Goal: Information Seeking & Learning: Learn about a topic

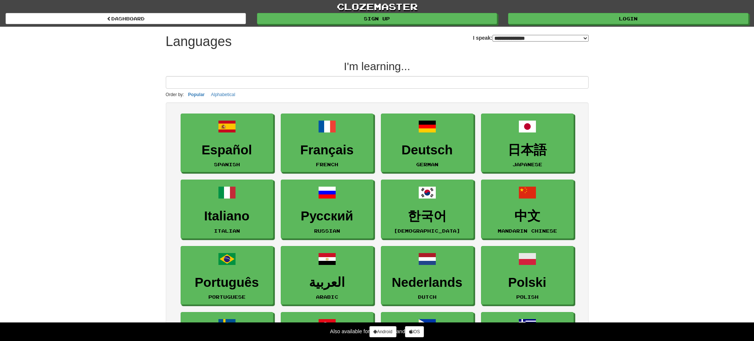
select select "*******"
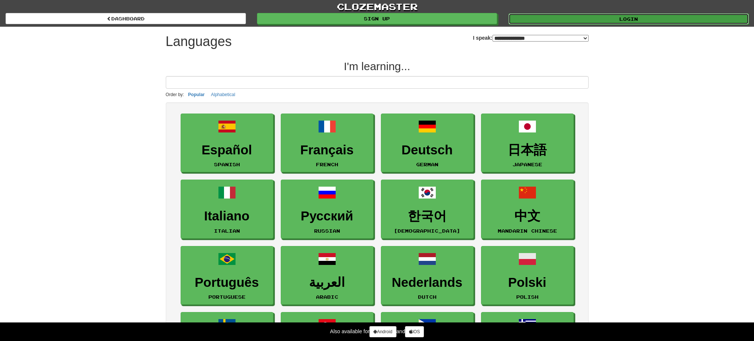
click at [596, 16] on link "Login" at bounding box center [629, 18] width 240 height 11
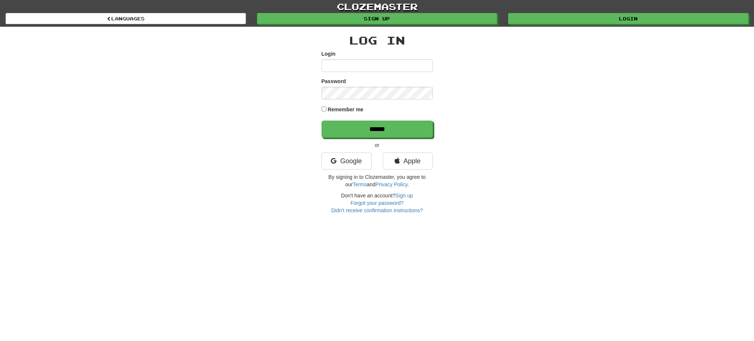
type input "******"
click at [424, 134] on input "******" at bounding box center [377, 129] width 111 height 17
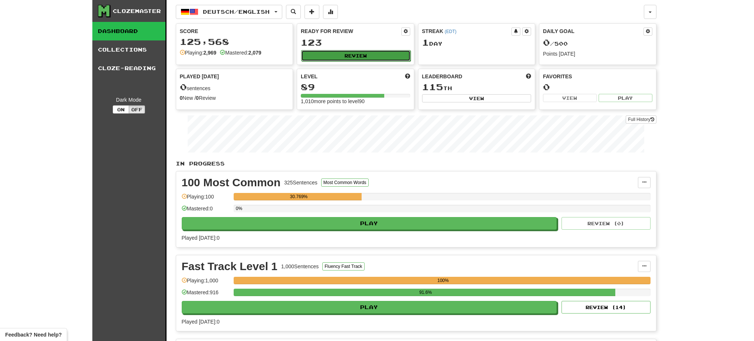
click at [356, 55] on button "Review" at bounding box center [355, 55] width 109 height 11
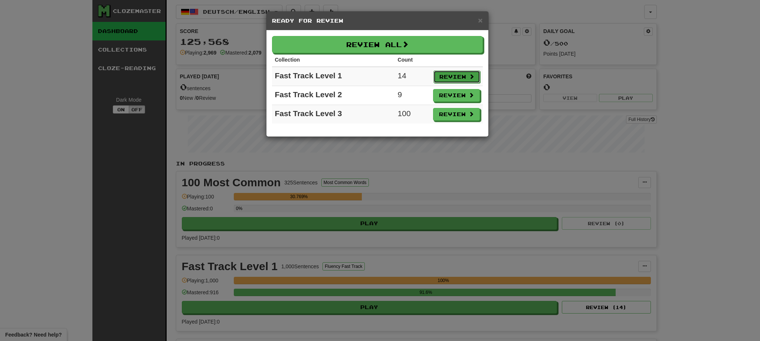
click at [447, 76] on button "Review" at bounding box center [456, 76] width 47 height 13
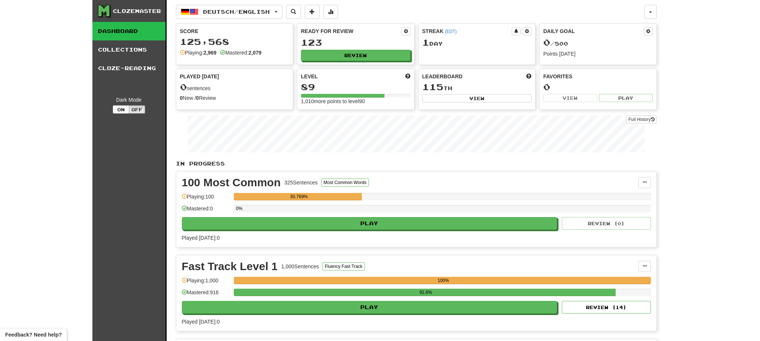
select select "**"
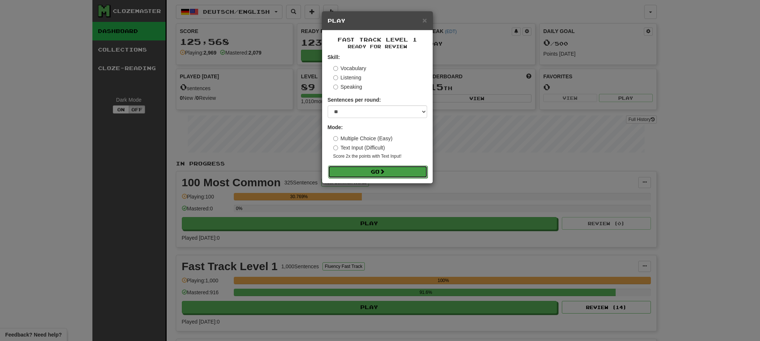
click at [374, 172] on button "Go" at bounding box center [377, 171] width 99 height 13
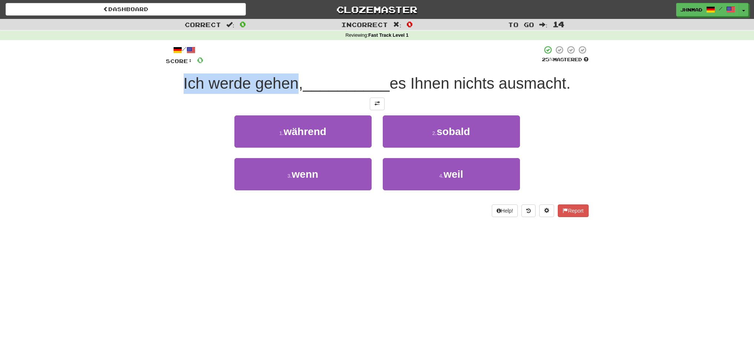
drag, startPoint x: 164, startPoint y: 81, endPoint x: 294, endPoint y: 90, distance: 130.2
click at [294, 90] on div "/ Score: 0 25 % Mastered Ich werde gehen, __________ es Ihnen nichts ausmacht. …" at bounding box center [377, 133] width 434 height 187
click at [289, 92] on div at bounding box center [289, 92] width 0 height 0
click at [448, 101] on div at bounding box center [377, 104] width 423 height 13
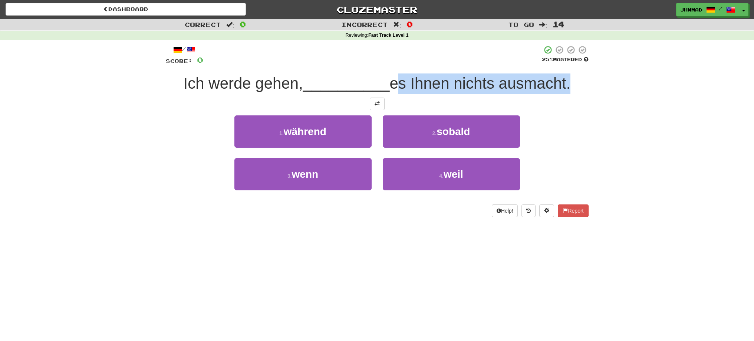
drag, startPoint x: 394, startPoint y: 83, endPoint x: 572, endPoint y: 85, distance: 177.7
click at [571, 85] on span "es Ihnen nichts ausmacht." at bounding box center [480, 83] width 181 height 17
click at [567, 92] on div at bounding box center [567, 92] width 0 height 0
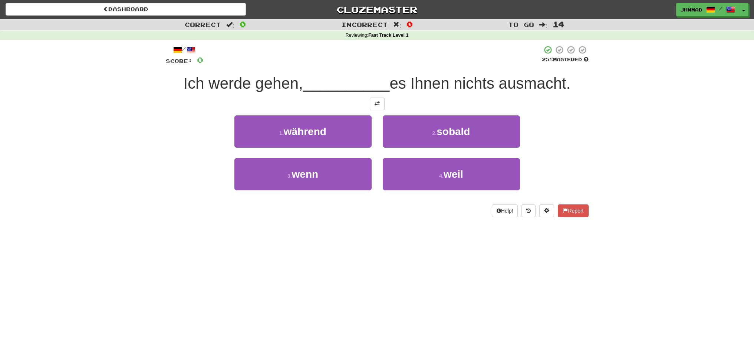
click at [569, 132] on div "1 . während 2 . sobald" at bounding box center [377, 136] width 445 height 43
click at [375, 99] on button at bounding box center [377, 104] width 15 height 13
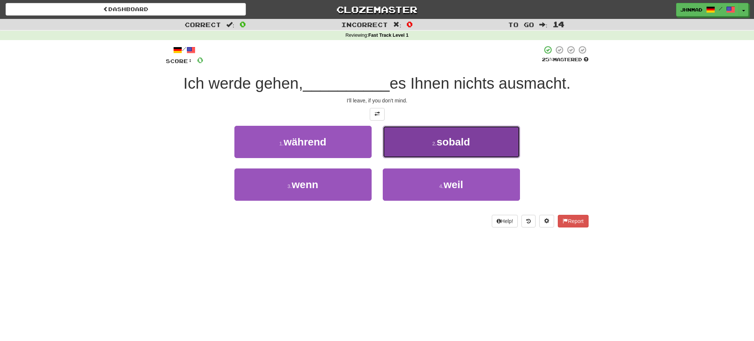
click at [457, 145] on span "sobald" at bounding box center [453, 142] width 33 height 12
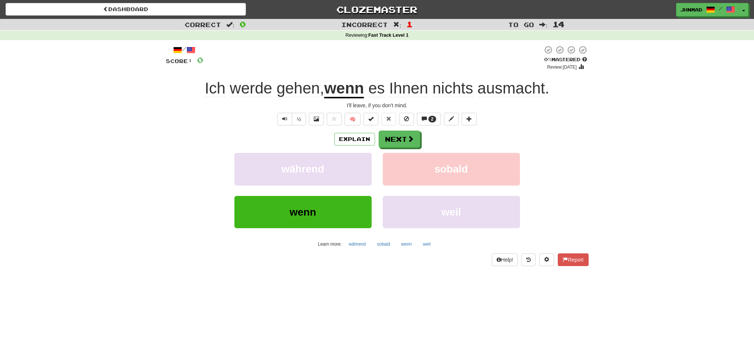
click at [350, 91] on u "wenn" at bounding box center [344, 88] width 40 height 19
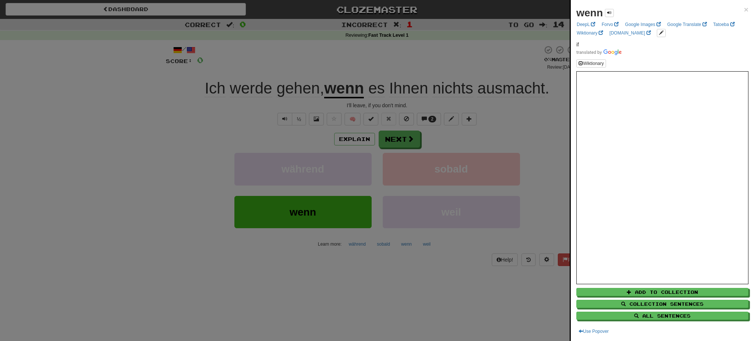
click at [395, 137] on div at bounding box center [377, 170] width 754 height 341
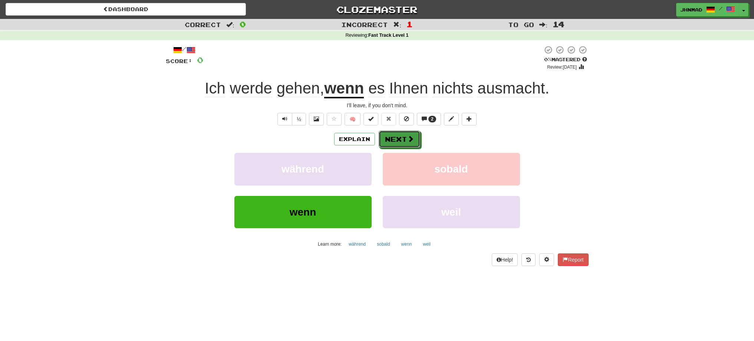
click at [395, 137] on button "Next" at bounding box center [400, 139] width 42 height 17
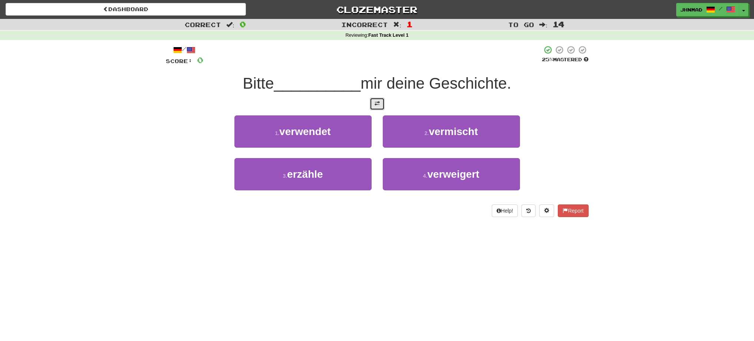
click at [376, 105] on span at bounding box center [377, 103] width 5 height 5
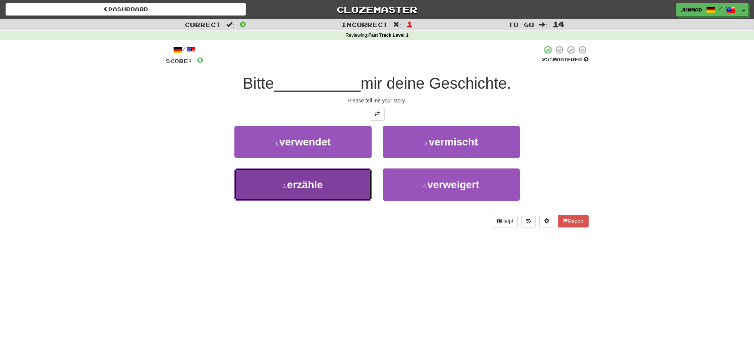
click at [302, 185] on span "erzähle" at bounding box center [305, 185] width 36 height 12
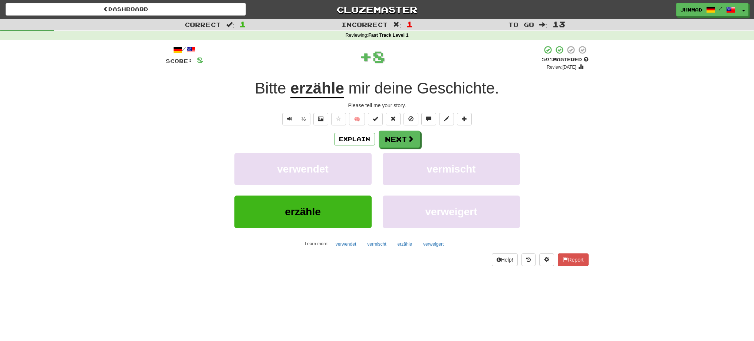
click at [321, 86] on u "erzähle" at bounding box center [317, 88] width 54 height 19
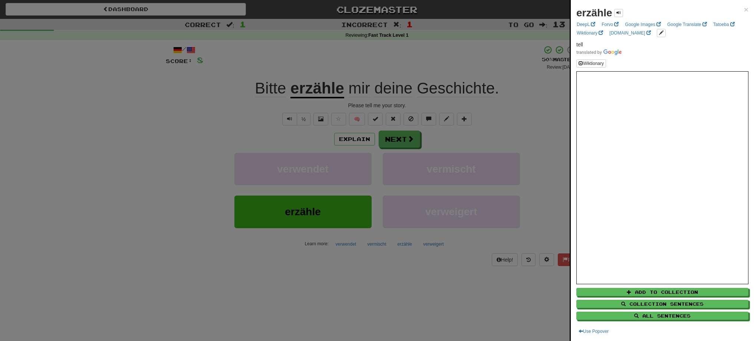
click at [406, 139] on div at bounding box center [377, 170] width 754 height 341
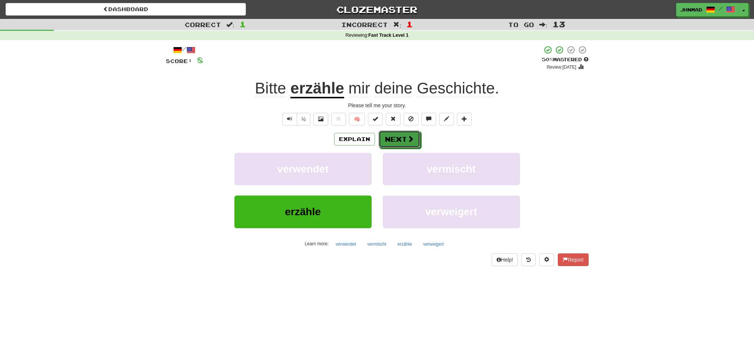
click at [406, 139] on button "Next" at bounding box center [400, 139] width 42 height 17
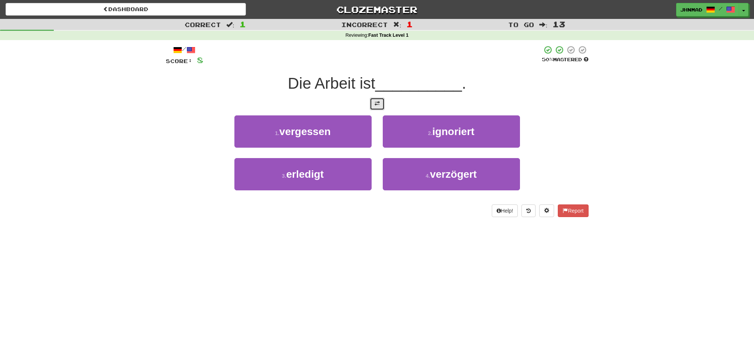
click at [376, 108] on button at bounding box center [377, 104] width 15 height 13
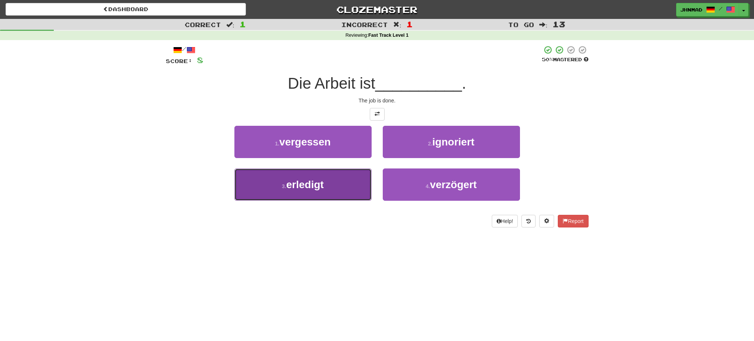
click at [348, 197] on button "3 . erledigt" at bounding box center [302, 184] width 137 height 32
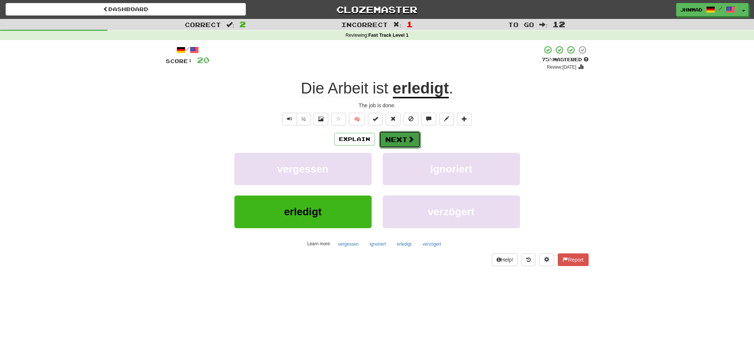
click at [411, 136] on span at bounding box center [411, 139] width 7 height 7
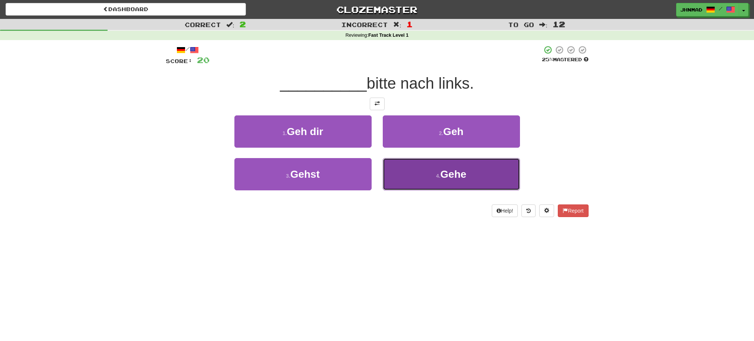
click at [430, 182] on button "4 . Gehe" at bounding box center [451, 174] width 137 height 32
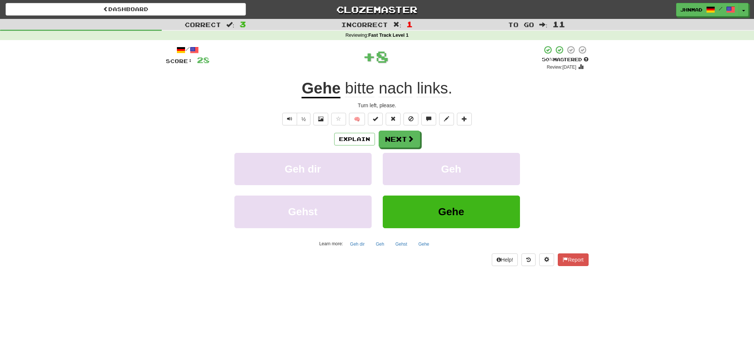
click at [322, 94] on u "Gehe" at bounding box center [321, 88] width 39 height 19
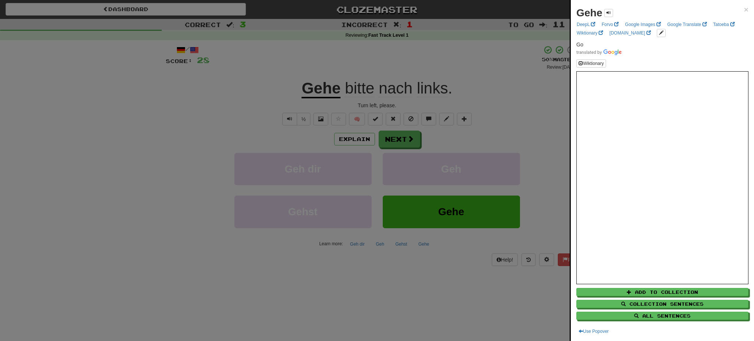
click at [395, 145] on div at bounding box center [377, 170] width 754 height 341
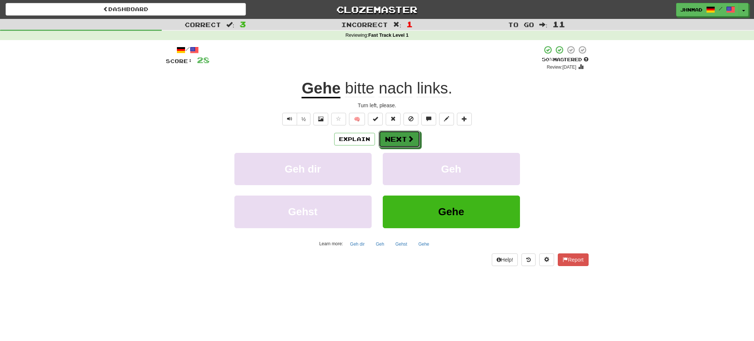
click at [395, 145] on button "Next" at bounding box center [400, 139] width 42 height 17
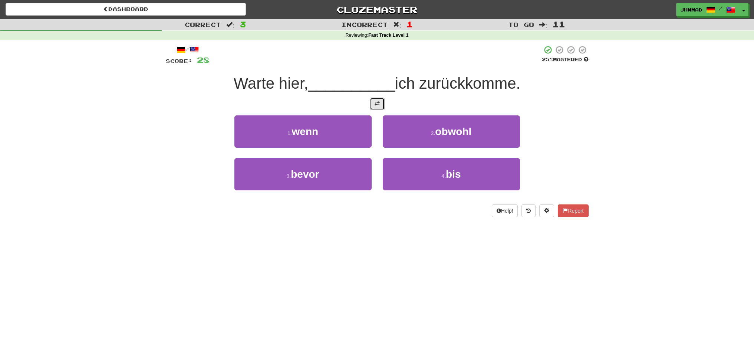
click at [371, 105] on button at bounding box center [377, 104] width 15 height 13
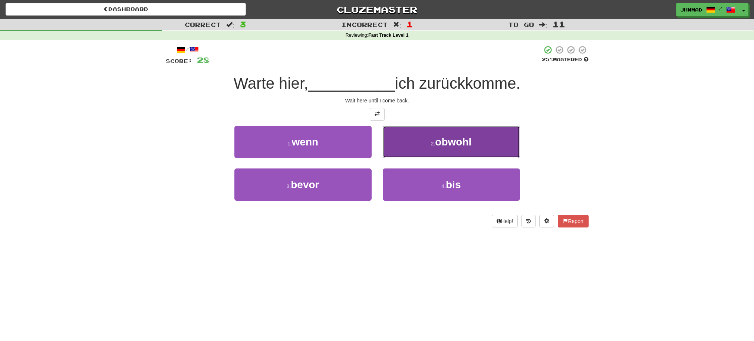
click at [463, 146] on span "obwohl" at bounding box center [453, 142] width 36 height 12
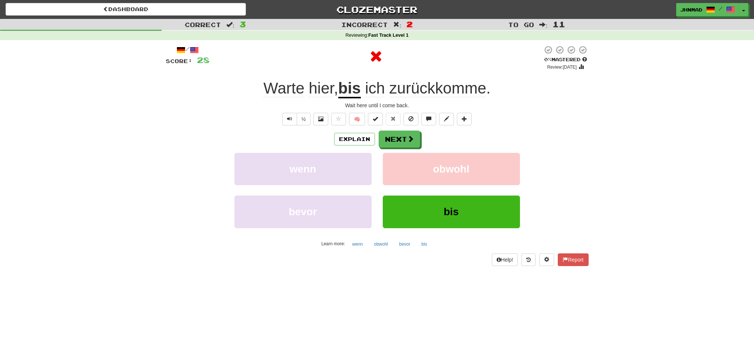
click at [348, 89] on u "bis" at bounding box center [349, 88] width 23 height 19
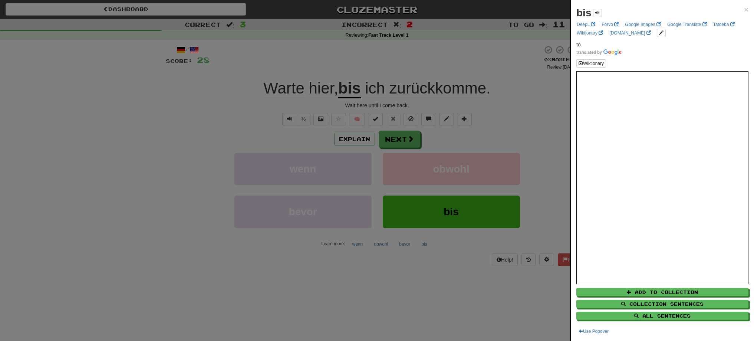
click at [396, 154] on div at bounding box center [377, 170] width 754 height 341
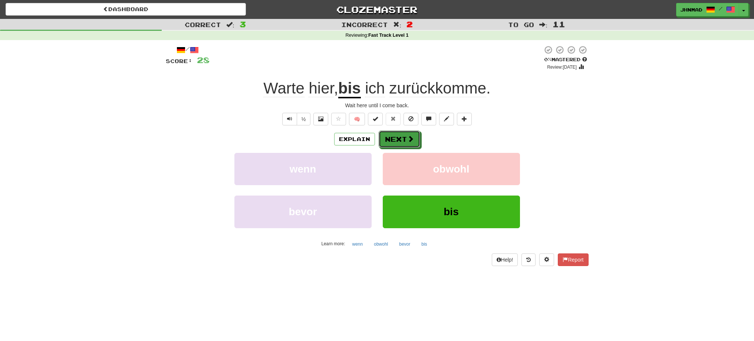
click at [405, 138] on button "Next" at bounding box center [400, 139] width 42 height 17
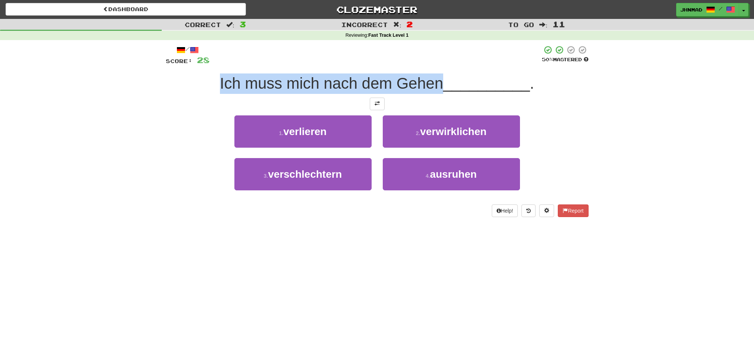
drag, startPoint x: 213, startPoint y: 79, endPoint x: 443, endPoint y: 76, distance: 230.4
click at [443, 76] on div "Ich muss mich nach dem Gehen __________ ." at bounding box center [377, 83] width 423 height 20
click at [438, 64] on div at bounding box center [438, 64] width 0 height 0
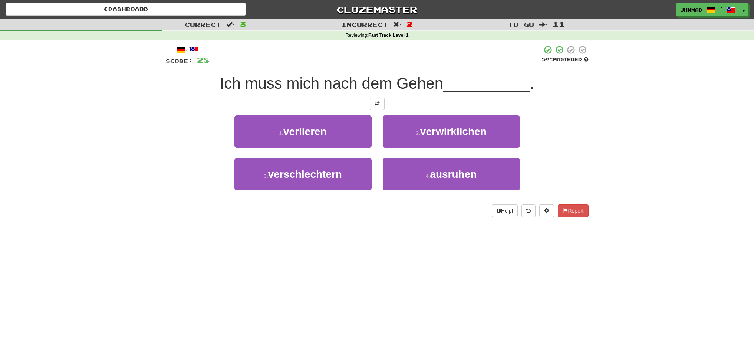
click at [171, 119] on div "1 . verlieren 2 . verwirklichen" at bounding box center [377, 136] width 445 height 43
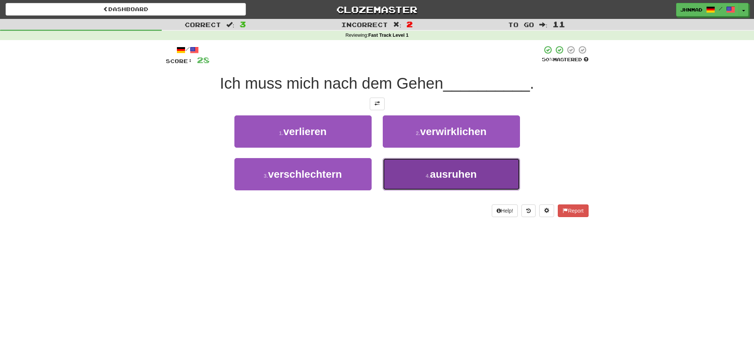
click at [433, 177] on span "ausruhen" at bounding box center [453, 174] width 47 height 12
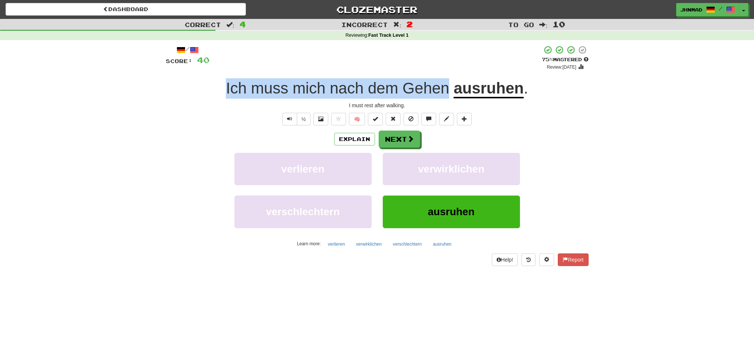
drag, startPoint x: 226, startPoint y: 93, endPoint x: 447, endPoint y: 89, distance: 220.8
click at [447, 89] on span "Ich muss mich nach dem Gehen" at bounding box center [340, 87] width 228 height 17
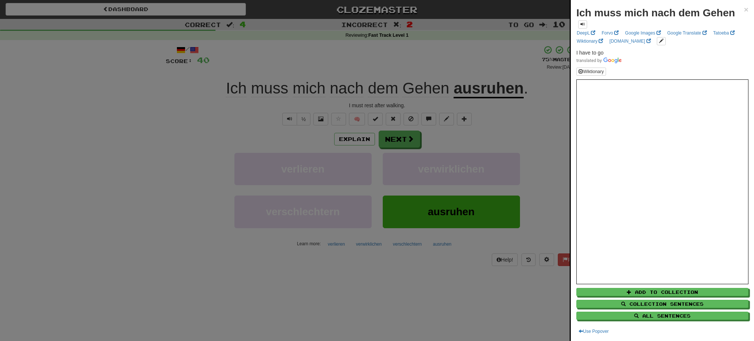
click at [482, 91] on div at bounding box center [377, 170] width 754 height 341
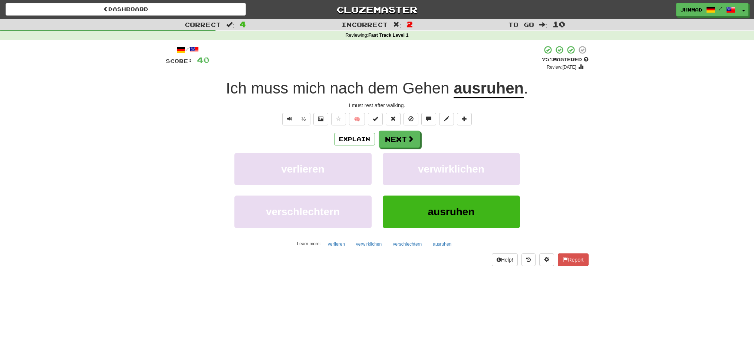
click at [482, 91] on u "ausruhen" at bounding box center [489, 88] width 70 height 19
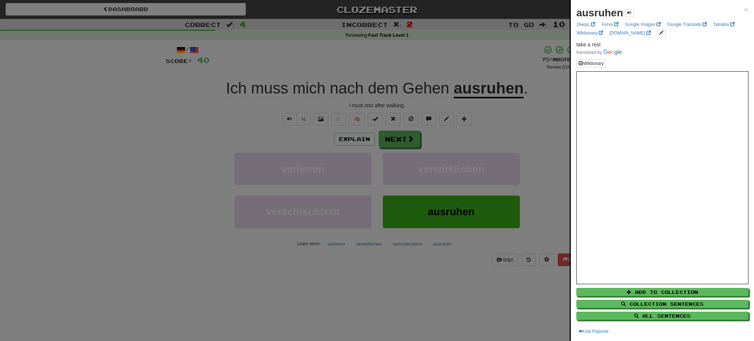
click at [406, 142] on div at bounding box center [377, 170] width 754 height 341
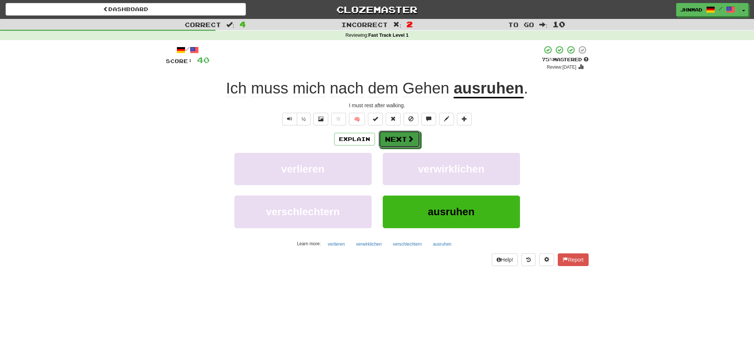
click at [406, 142] on button "Next" at bounding box center [400, 139] width 42 height 17
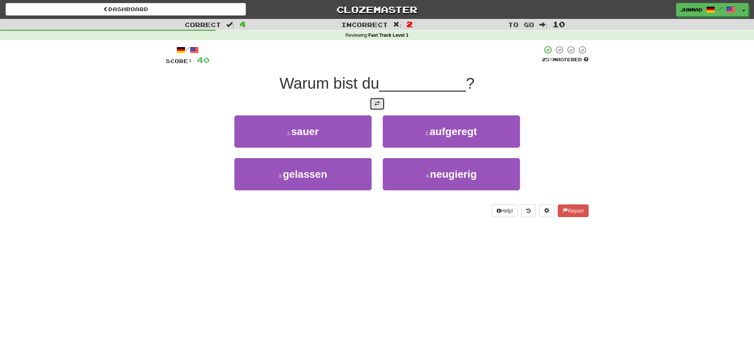
click at [383, 103] on button at bounding box center [377, 104] width 15 height 13
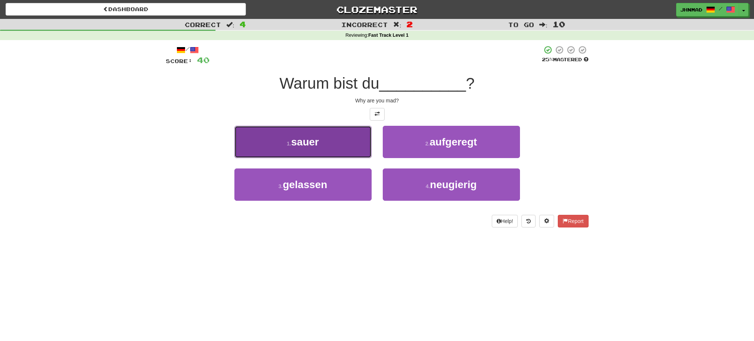
click at [332, 152] on button "1 . sauer" at bounding box center [302, 142] width 137 height 32
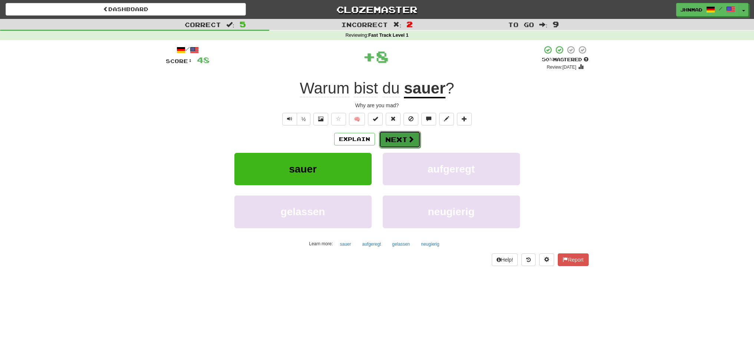
click at [397, 135] on button "Next" at bounding box center [400, 139] width 42 height 17
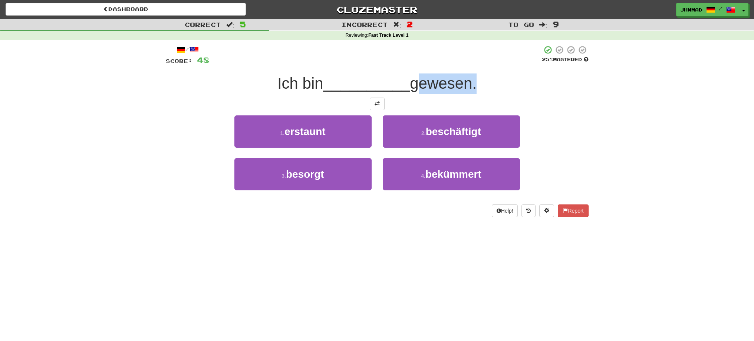
drag, startPoint x: 425, startPoint y: 85, endPoint x: 476, endPoint y: 80, distance: 51.5
click at [476, 80] on span "gewesen." at bounding box center [443, 83] width 67 height 17
click at [471, 64] on div at bounding box center [471, 64] width 0 height 0
click at [578, 121] on div "1 . erstaunt 2 . beschäftigt" at bounding box center [377, 136] width 445 height 43
click at [370, 104] on button at bounding box center [377, 104] width 15 height 13
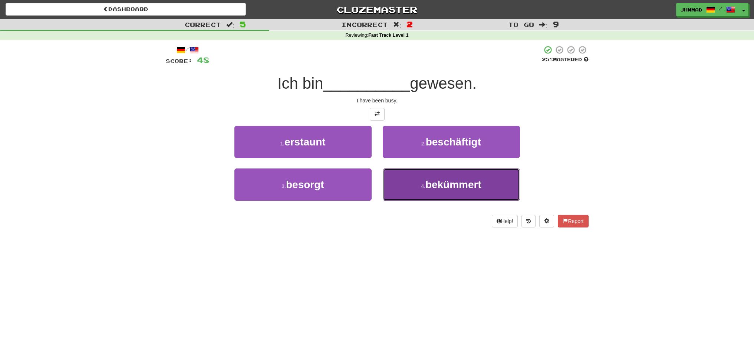
click at [433, 186] on span "bekümmert" at bounding box center [454, 185] width 56 height 12
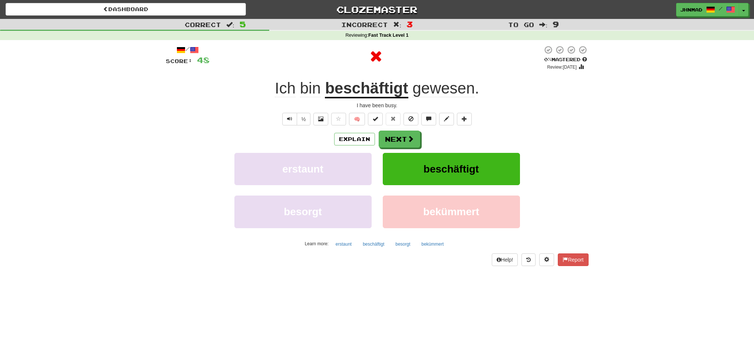
click at [365, 93] on u "beschäftigt" at bounding box center [366, 88] width 83 height 19
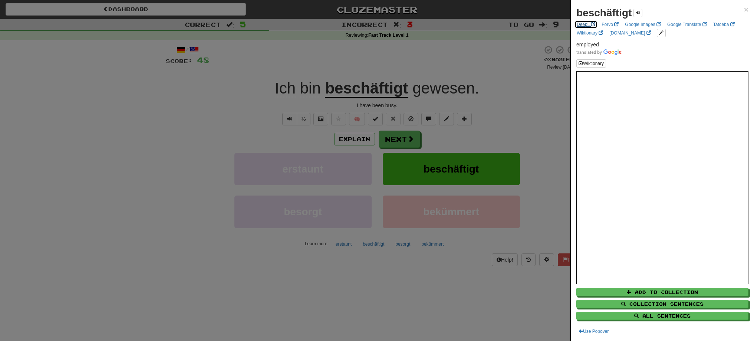
click at [585, 24] on link "DeepL" at bounding box center [586, 24] width 23 height 8
click at [514, 123] on div at bounding box center [377, 170] width 754 height 341
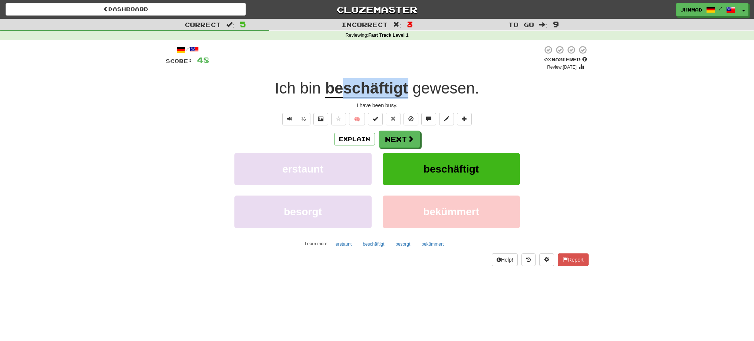
drag, startPoint x: 345, startPoint y: 91, endPoint x: 407, endPoint y: 88, distance: 62.0
click at [407, 88] on u "beschäftigt" at bounding box center [366, 88] width 83 height 19
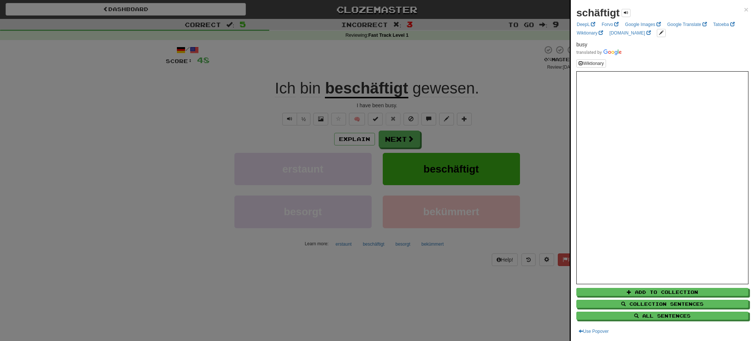
click at [380, 70] on div at bounding box center [377, 170] width 754 height 341
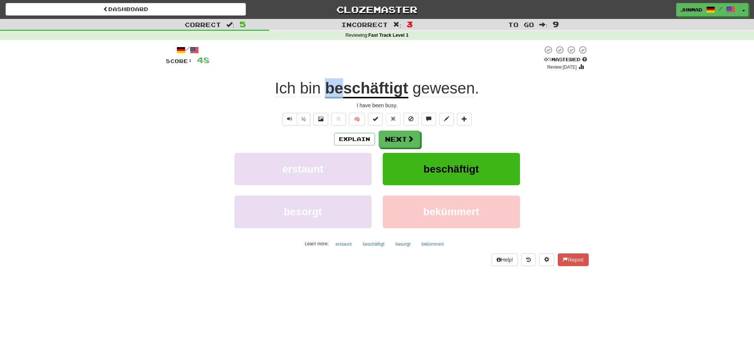
drag, startPoint x: 325, startPoint y: 89, endPoint x: 341, endPoint y: 86, distance: 16.2
click at [341, 86] on div "Ich bin beschäftigt gewesen ." at bounding box center [377, 88] width 423 height 20
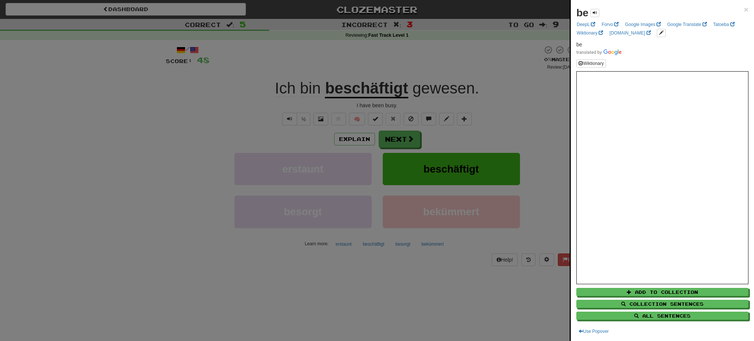
click at [259, 125] on div at bounding box center [377, 170] width 754 height 341
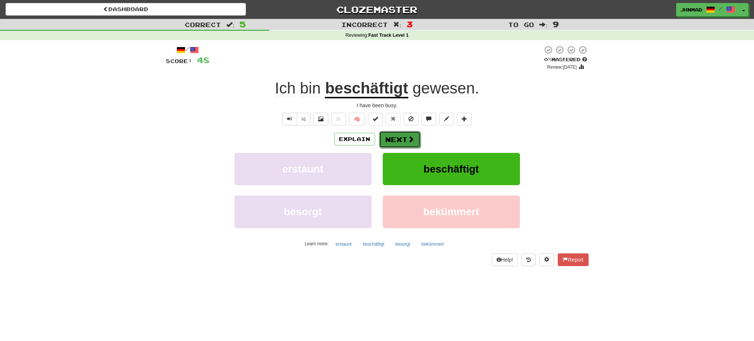
click at [383, 137] on button "Next" at bounding box center [400, 139] width 42 height 17
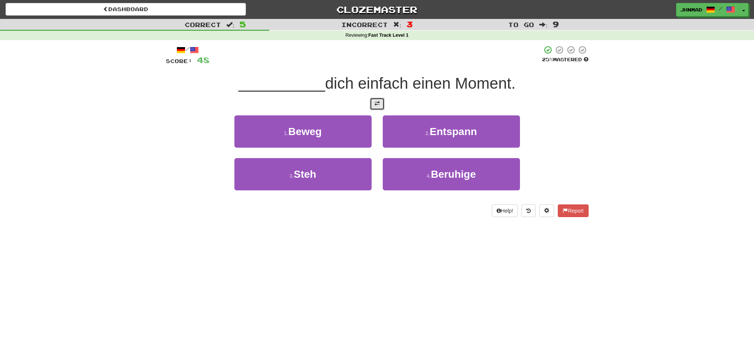
click at [377, 102] on span at bounding box center [377, 103] width 5 height 5
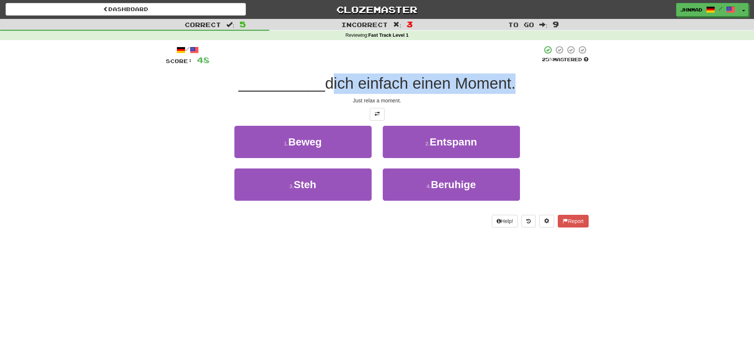
drag, startPoint x: 329, startPoint y: 83, endPoint x: 512, endPoint y: 91, distance: 183.4
click at [512, 91] on span "dich einfach einen Moment." at bounding box center [420, 83] width 191 height 17
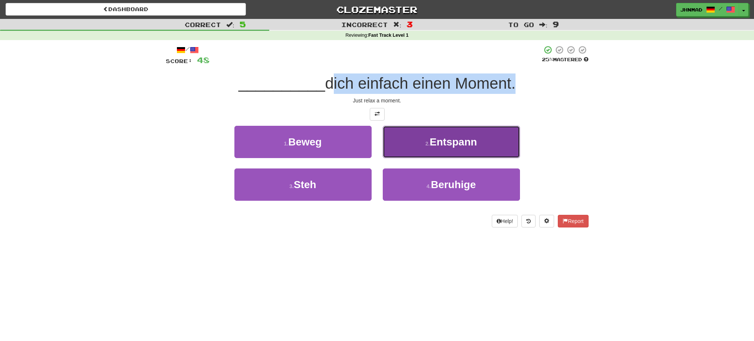
click at [479, 146] on button "2 . Entspann" at bounding box center [451, 142] width 137 height 32
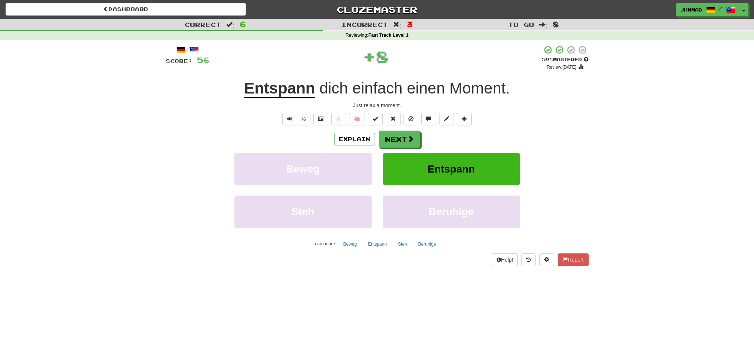
click at [283, 91] on u "Entspann" at bounding box center [279, 88] width 71 height 19
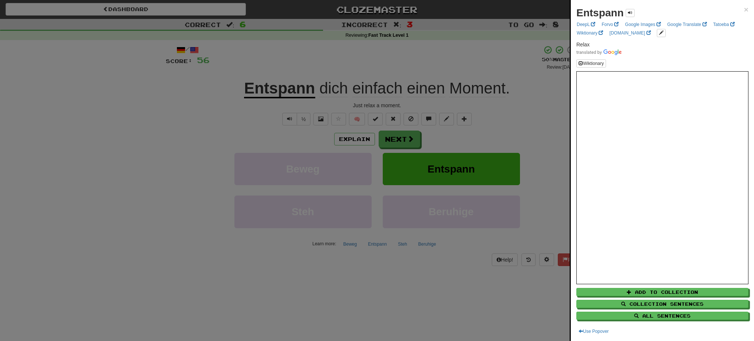
click at [325, 64] on div at bounding box center [377, 170] width 754 height 341
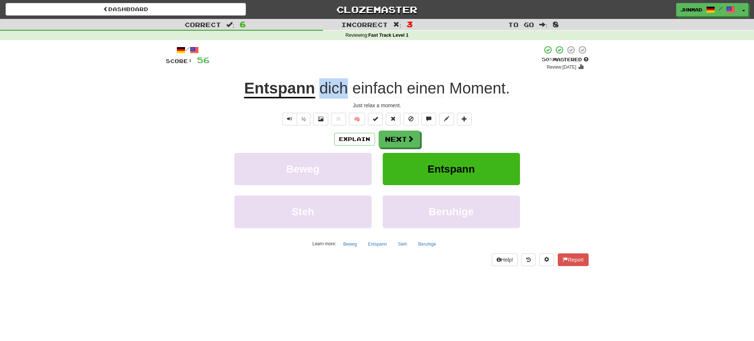
drag, startPoint x: 321, startPoint y: 85, endPoint x: 345, endPoint y: 83, distance: 24.1
click at [345, 83] on span "dich" at bounding box center [333, 88] width 29 height 18
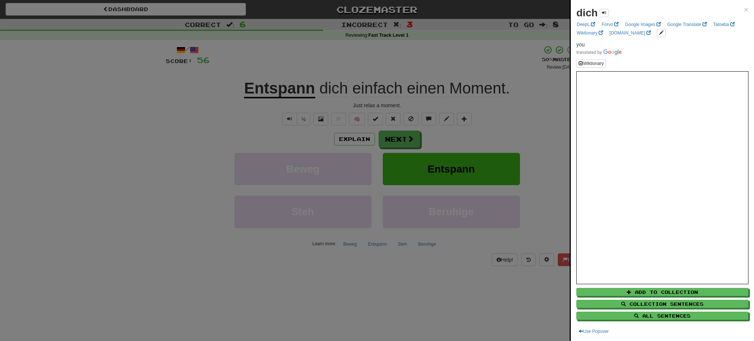
click at [357, 65] on div at bounding box center [377, 170] width 754 height 341
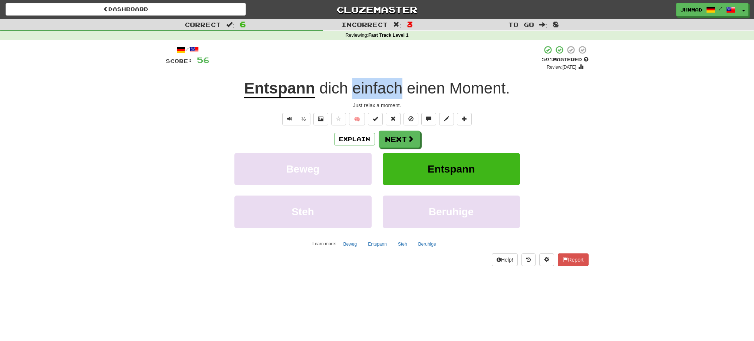
drag, startPoint x: 353, startPoint y: 90, endPoint x: 402, endPoint y: 85, distance: 49.2
click at [402, 85] on span "einfach" at bounding box center [377, 88] width 50 height 18
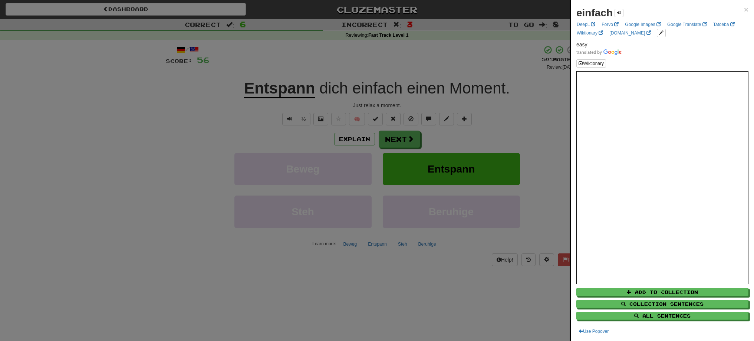
click at [401, 144] on div at bounding box center [377, 170] width 754 height 341
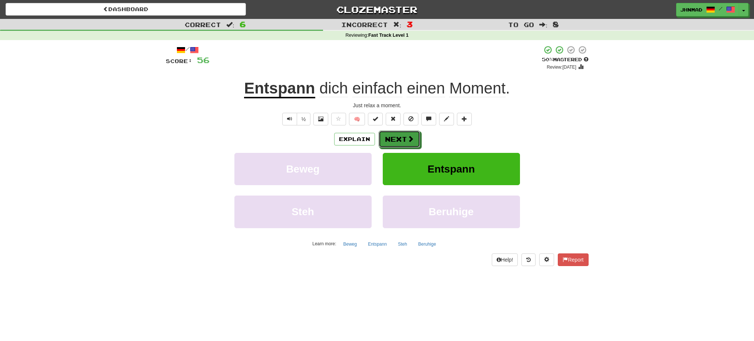
click at [401, 144] on button "Next" at bounding box center [400, 139] width 42 height 17
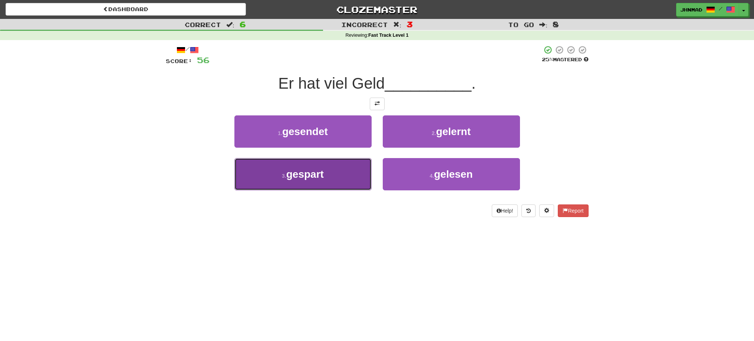
click at [319, 186] on button "3 . gespart" at bounding box center [302, 174] width 137 height 32
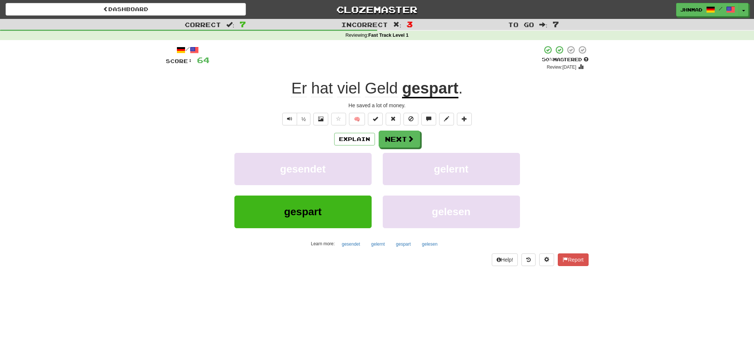
click at [420, 136] on div "Explain Next" at bounding box center [377, 139] width 423 height 17
click at [412, 139] on span at bounding box center [411, 139] width 7 height 7
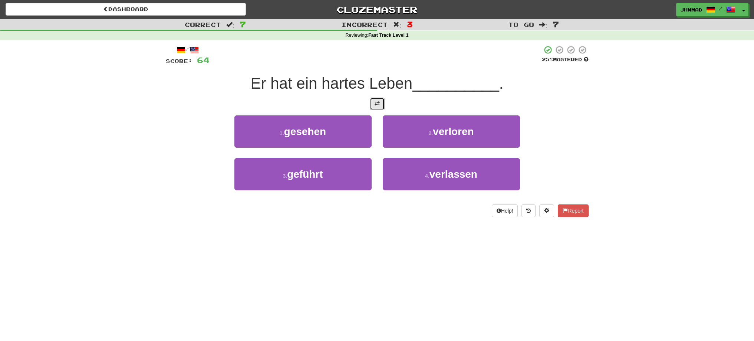
click at [372, 102] on button at bounding box center [377, 104] width 15 height 13
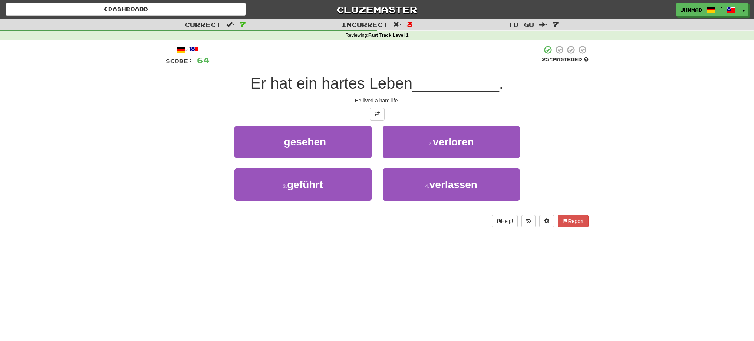
click at [198, 165] on div "1 . gesehen 2 . verloren" at bounding box center [377, 147] width 445 height 43
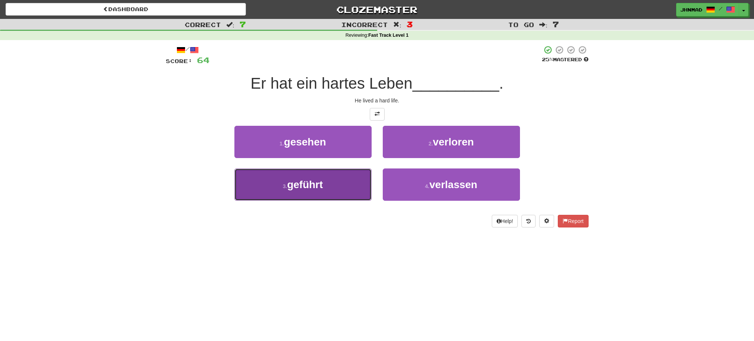
click at [318, 187] on span "geführt" at bounding box center [305, 185] width 36 height 12
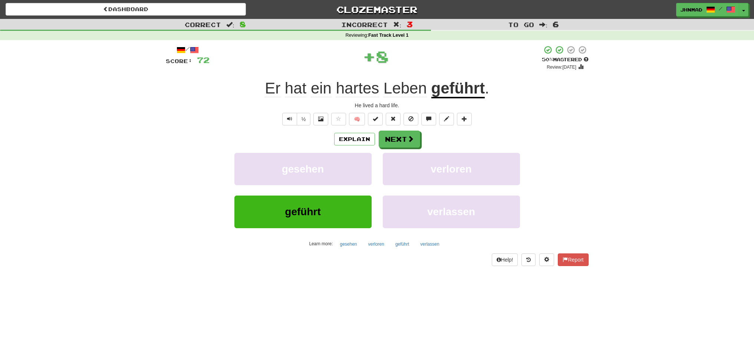
click at [460, 91] on u "geführt" at bounding box center [458, 88] width 54 height 19
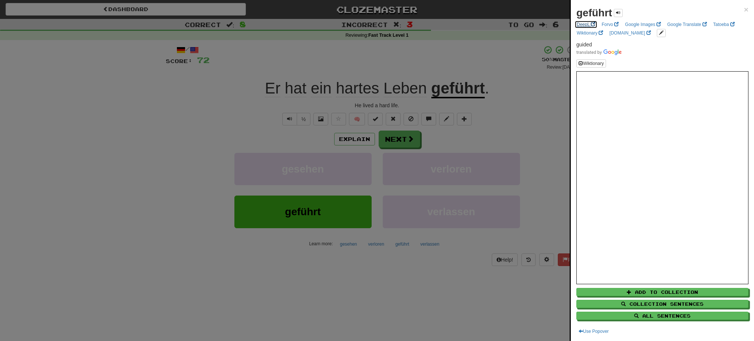
click at [582, 22] on link "DeepL" at bounding box center [586, 24] width 23 height 8
click at [395, 142] on div at bounding box center [377, 170] width 754 height 341
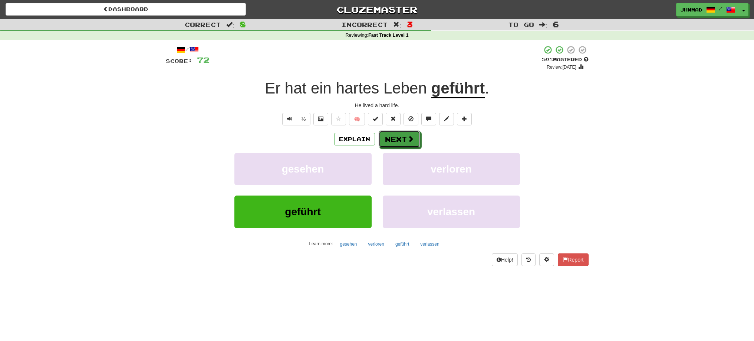
click at [395, 142] on button "Next" at bounding box center [400, 139] width 42 height 17
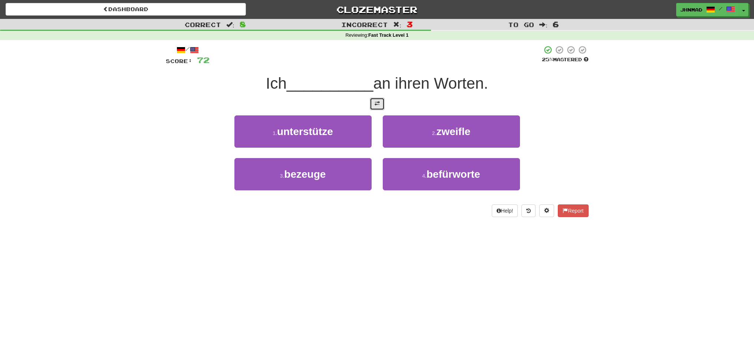
click at [380, 108] on button at bounding box center [377, 104] width 15 height 13
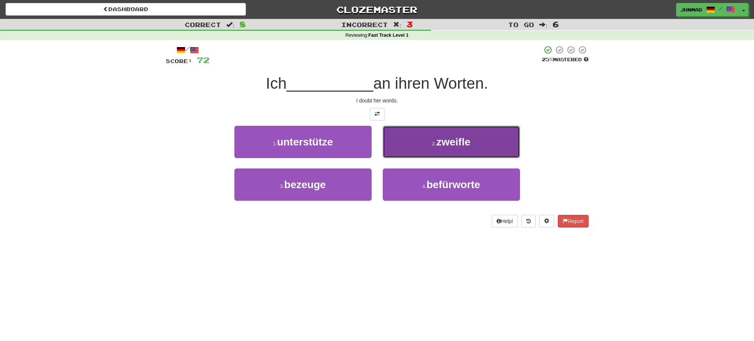
click at [448, 147] on span "zweifle" at bounding box center [453, 142] width 34 height 12
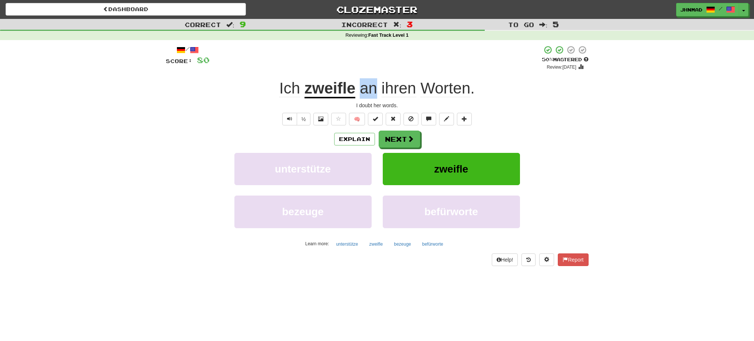
drag, startPoint x: 359, startPoint y: 90, endPoint x: 376, endPoint y: 88, distance: 17.3
click at [376, 88] on span "an ihren Worten ." at bounding box center [414, 88] width 119 height 18
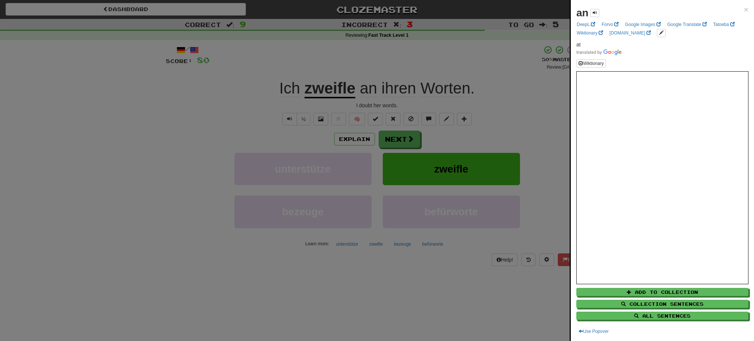
click at [383, 59] on div at bounding box center [377, 170] width 754 height 341
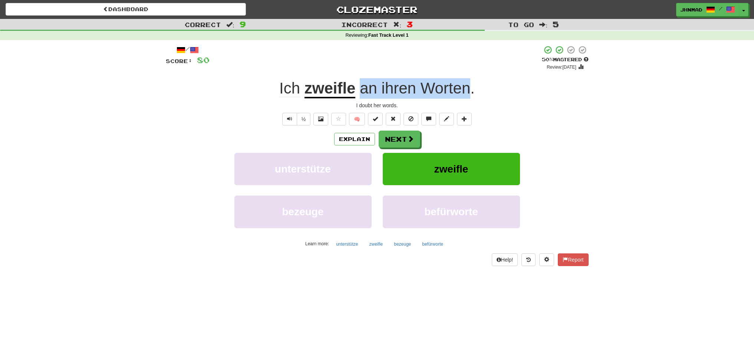
drag, startPoint x: 358, startPoint y: 91, endPoint x: 467, endPoint y: 88, distance: 109.1
click at [467, 88] on span "an ihren Worten ." at bounding box center [414, 88] width 119 height 18
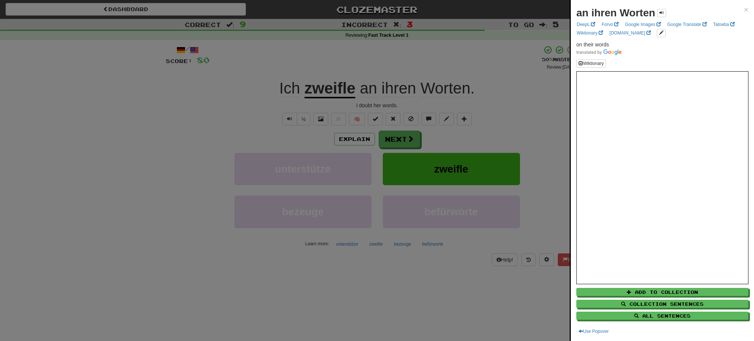
click at [208, 115] on div at bounding box center [377, 170] width 754 height 341
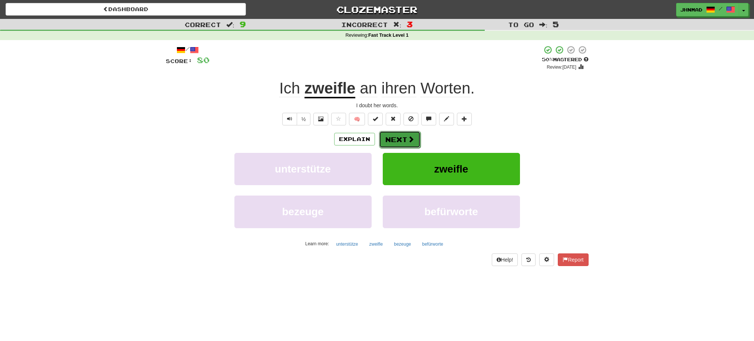
click at [395, 140] on button "Next" at bounding box center [400, 139] width 42 height 17
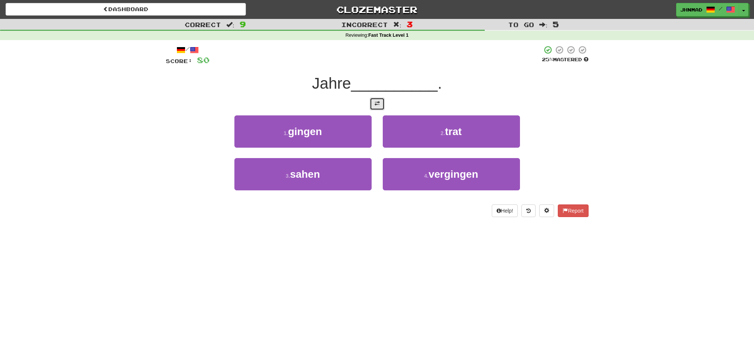
click at [375, 105] on span at bounding box center [377, 103] width 5 height 5
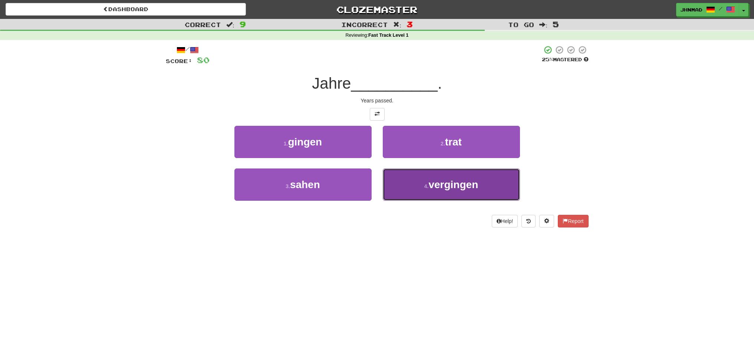
click at [442, 187] on span "vergingen" at bounding box center [454, 185] width 50 height 12
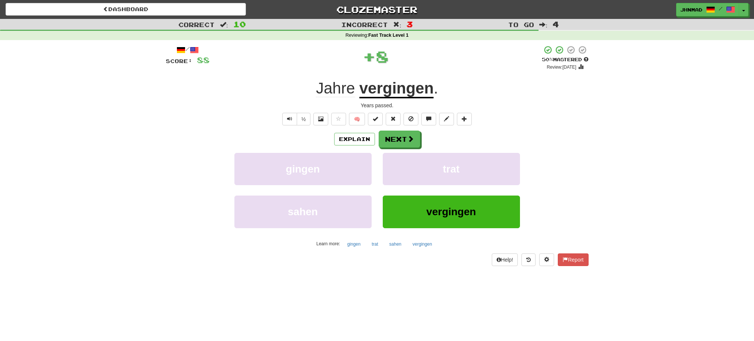
click at [399, 88] on u "vergingen" at bounding box center [397, 88] width 75 height 19
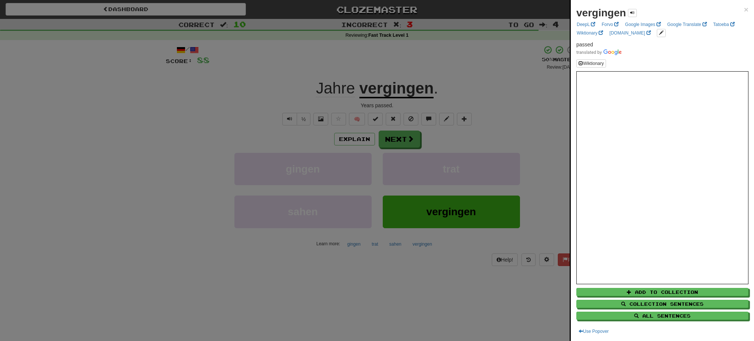
click at [393, 138] on div at bounding box center [377, 170] width 754 height 341
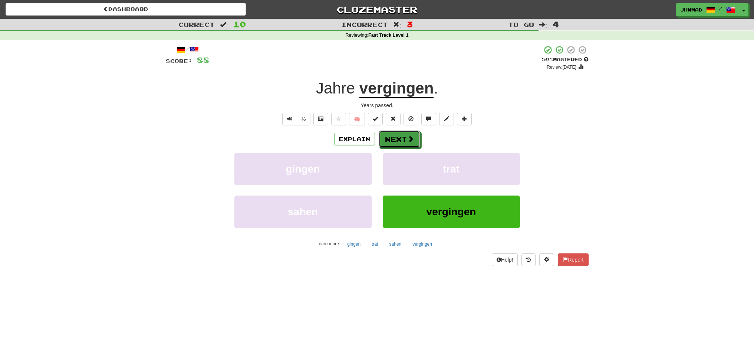
click at [393, 138] on button "Next" at bounding box center [400, 139] width 42 height 17
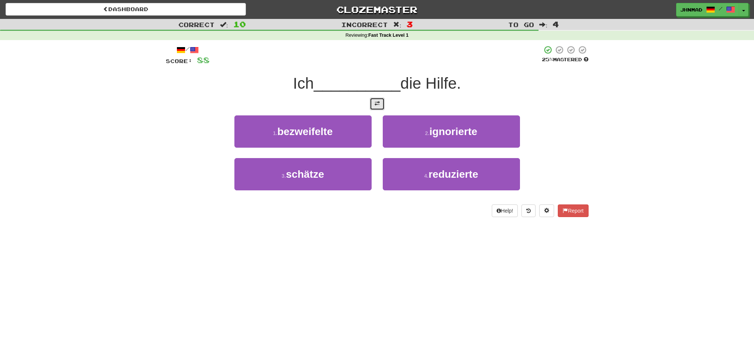
click at [384, 108] on button at bounding box center [377, 104] width 15 height 13
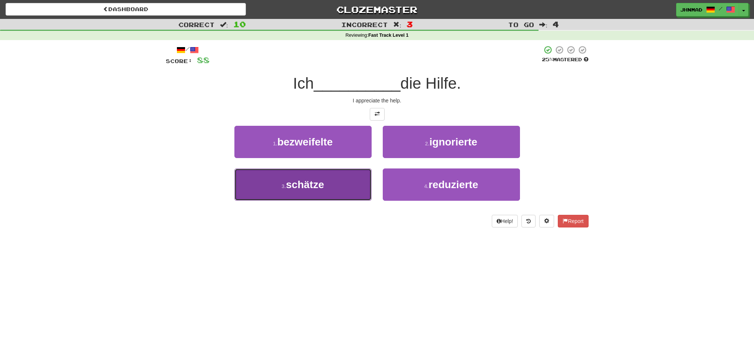
click at [300, 187] on span "schätze" at bounding box center [305, 185] width 38 height 12
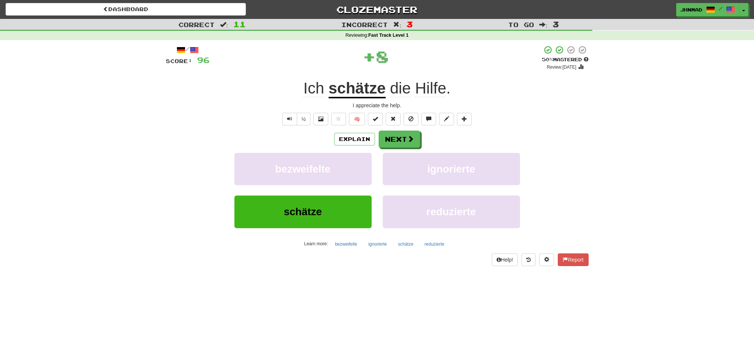
click at [355, 91] on u "schätze" at bounding box center [357, 88] width 57 height 19
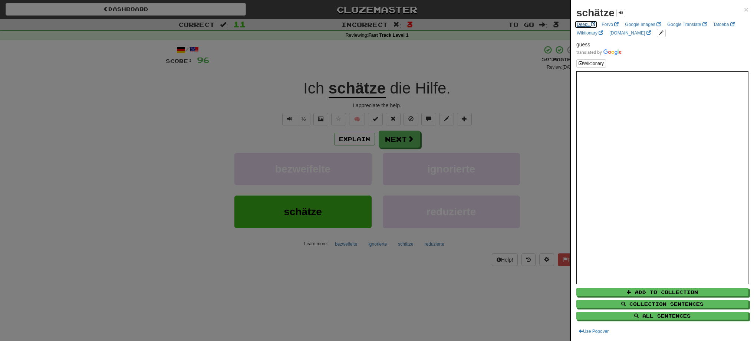
click at [579, 25] on link "DeepL" at bounding box center [586, 24] width 23 height 8
click at [397, 139] on div at bounding box center [377, 170] width 754 height 341
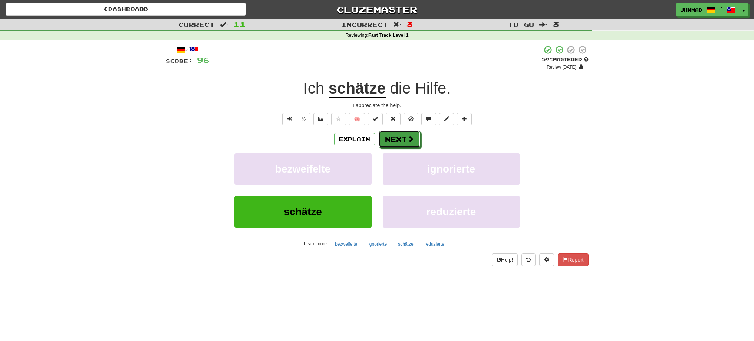
click at [397, 139] on button "Next" at bounding box center [400, 139] width 42 height 17
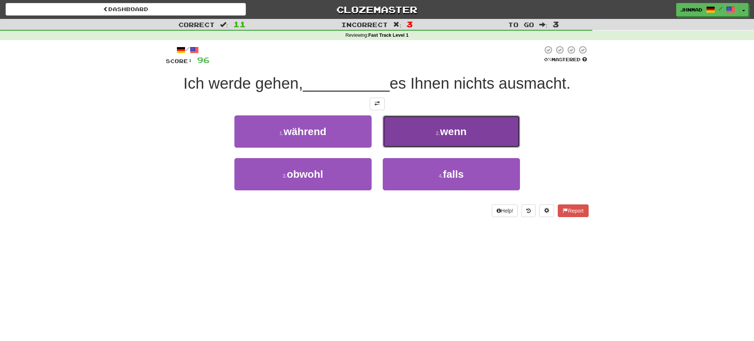
click at [460, 136] on span "wenn" at bounding box center [453, 132] width 27 height 12
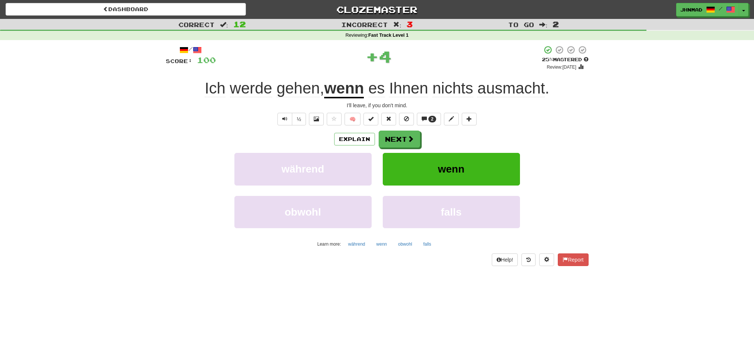
click at [342, 89] on u "wenn" at bounding box center [344, 88] width 40 height 19
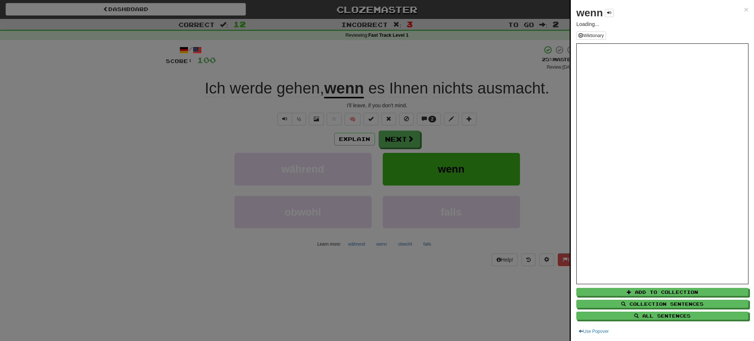
click at [345, 73] on div at bounding box center [377, 170] width 754 height 341
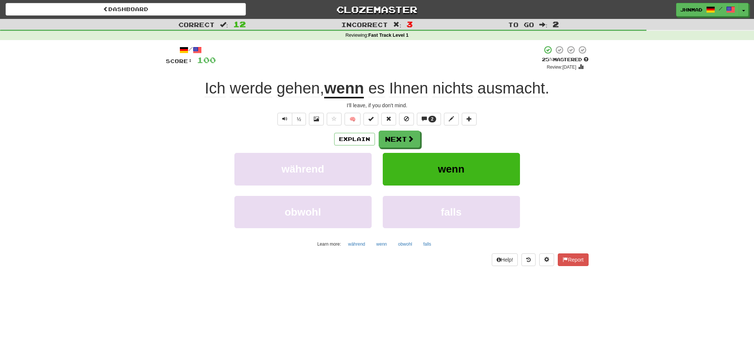
click at [337, 89] on u "wenn" at bounding box center [344, 88] width 40 height 19
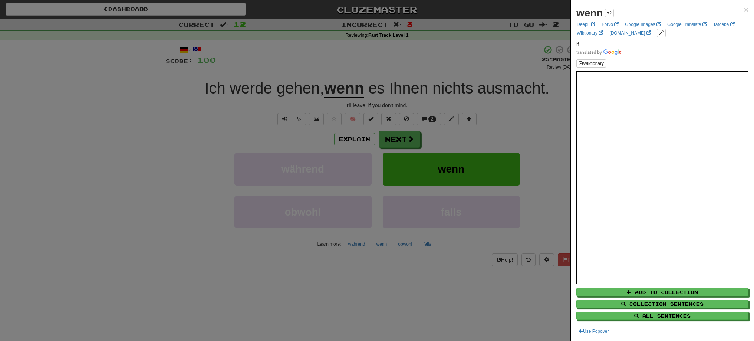
click at [394, 139] on div at bounding box center [377, 170] width 754 height 341
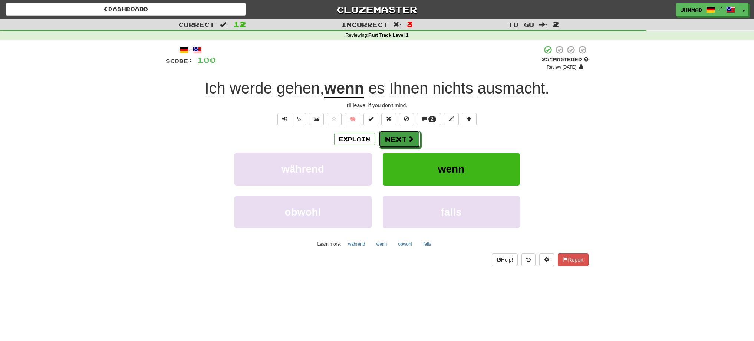
click at [394, 139] on button "Next" at bounding box center [400, 139] width 42 height 17
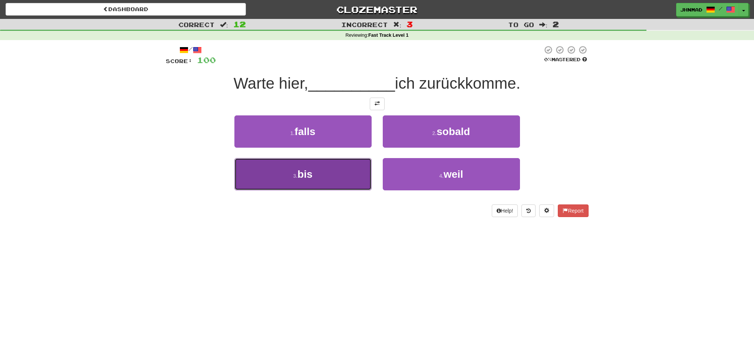
click at [313, 187] on button "3 . bis" at bounding box center [302, 174] width 137 height 32
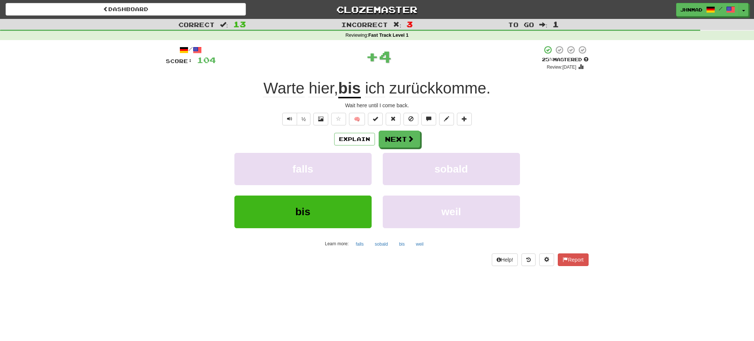
click at [354, 90] on u "bis" at bounding box center [349, 88] width 23 height 19
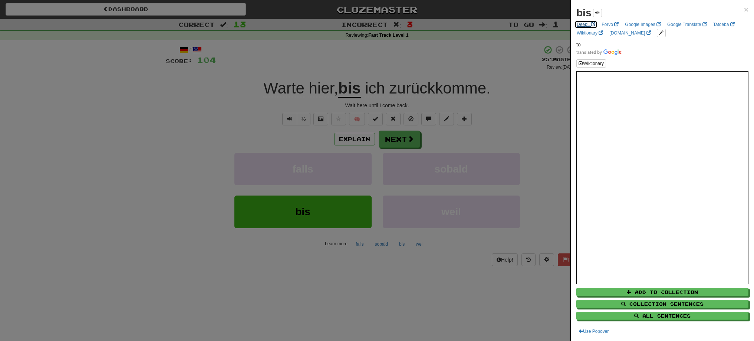
click at [583, 23] on link "DeepL" at bounding box center [586, 24] width 23 height 8
click at [388, 137] on div at bounding box center [377, 170] width 754 height 341
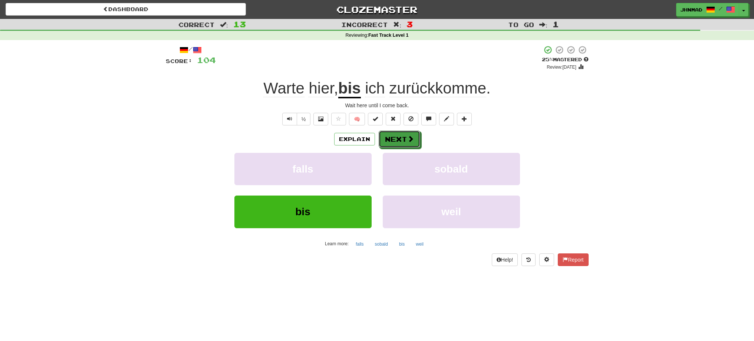
click at [388, 137] on button "Next" at bounding box center [400, 139] width 42 height 17
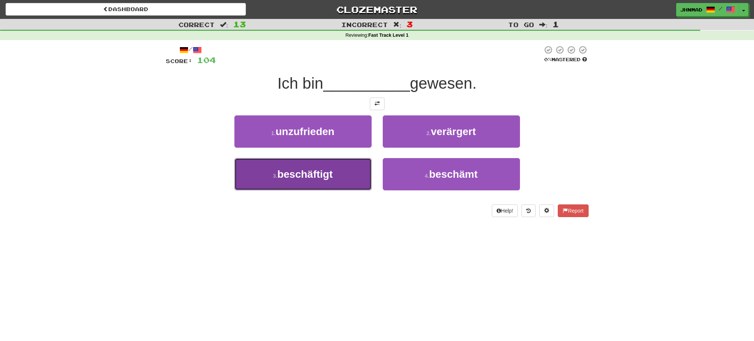
click at [296, 181] on button "3 . beschäftigt" at bounding box center [302, 174] width 137 height 32
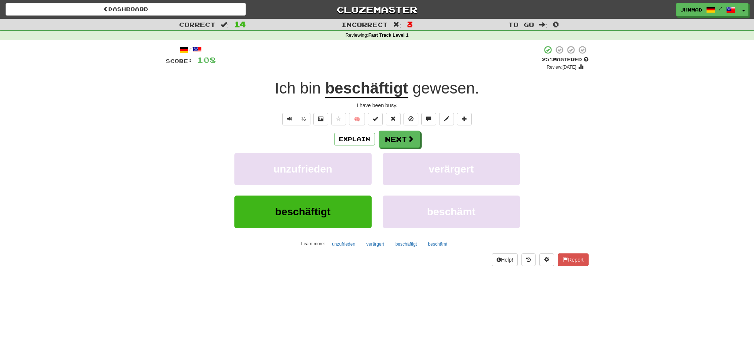
click at [399, 93] on u "beschäftigt" at bounding box center [366, 88] width 83 height 19
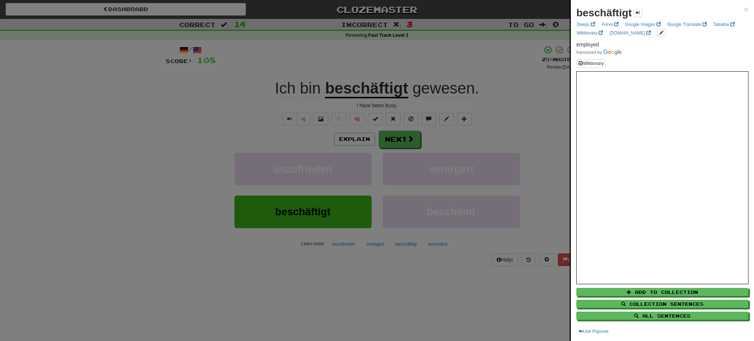
click at [406, 136] on div at bounding box center [377, 170] width 754 height 341
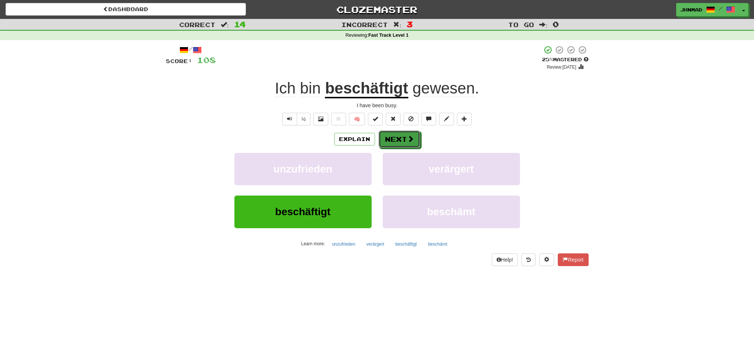
click at [406, 136] on button "Next" at bounding box center [400, 139] width 42 height 17
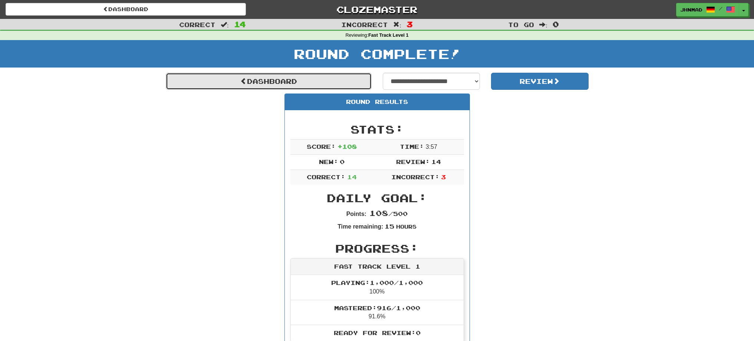
click at [263, 81] on link "Dashboard" at bounding box center [269, 81] width 206 height 17
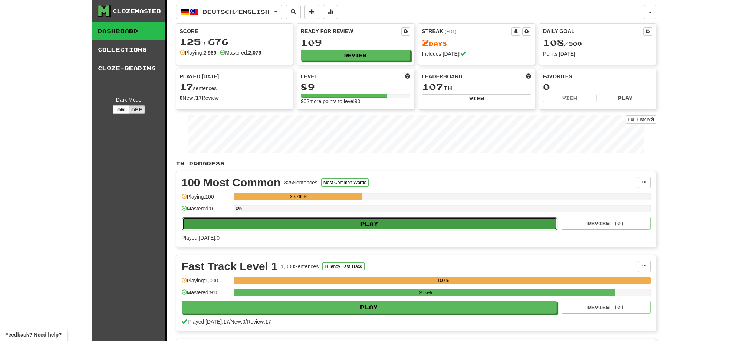
click at [424, 227] on button "Play" at bounding box center [369, 223] width 375 height 13
select select "**"
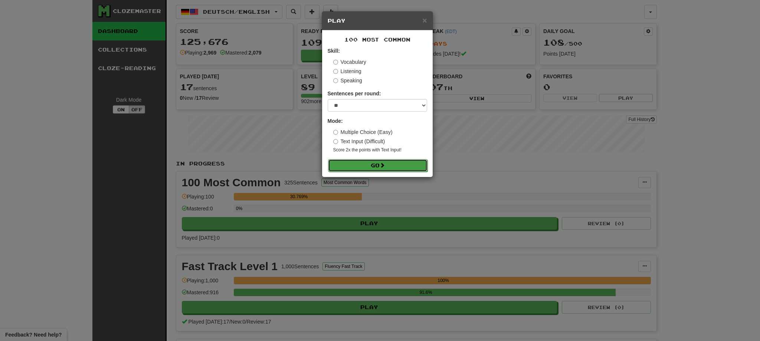
click at [390, 168] on button "Go" at bounding box center [377, 165] width 99 height 13
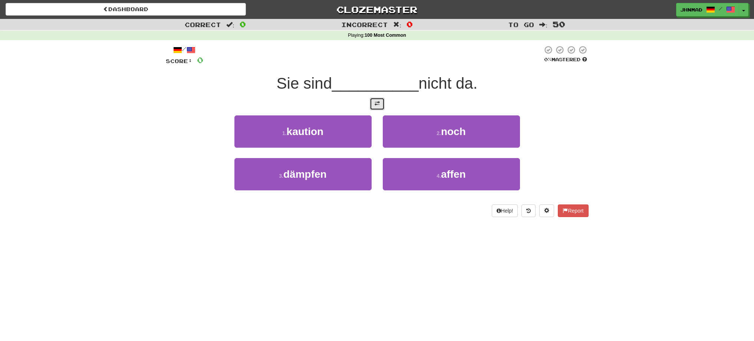
click at [380, 108] on button at bounding box center [377, 104] width 15 height 13
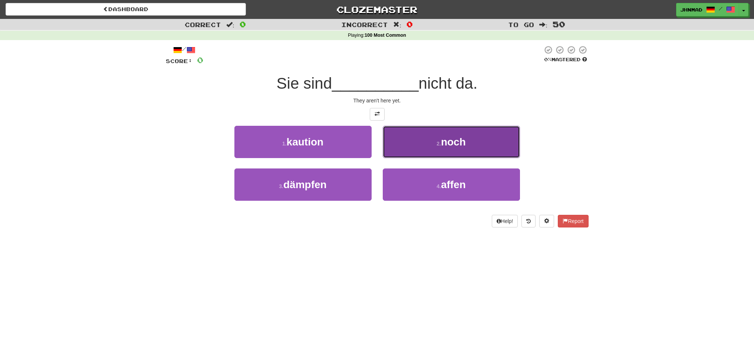
click at [446, 145] on span "noch" at bounding box center [453, 142] width 25 height 12
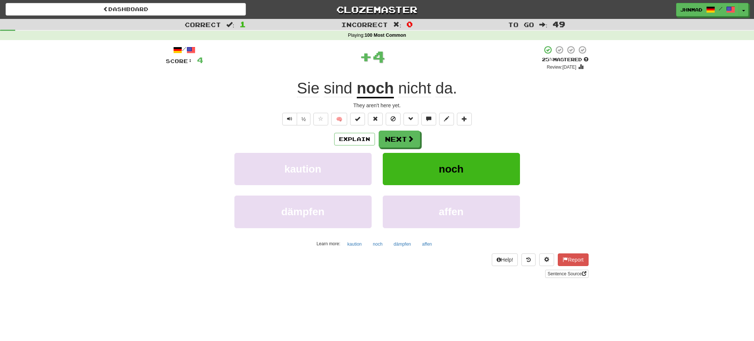
click at [372, 93] on u "noch" at bounding box center [375, 88] width 37 height 19
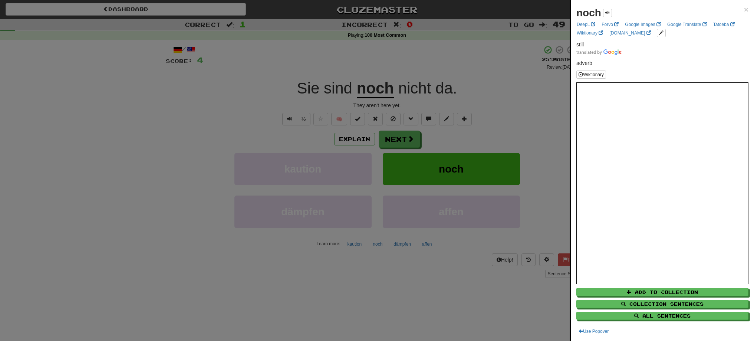
click at [393, 142] on div at bounding box center [377, 170] width 754 height 341
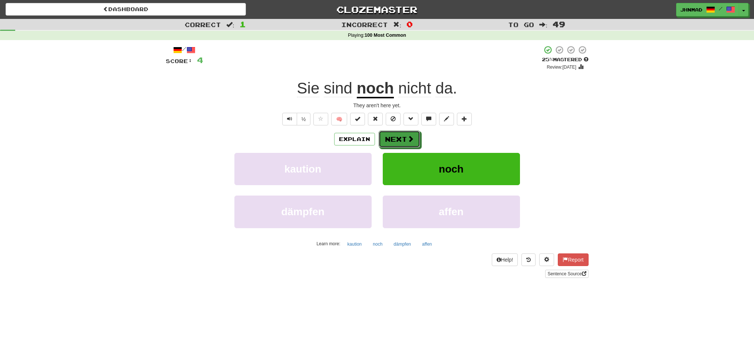
click at [393, 142] on button "Next" at bounding box center [400, 139] width 42 height 17
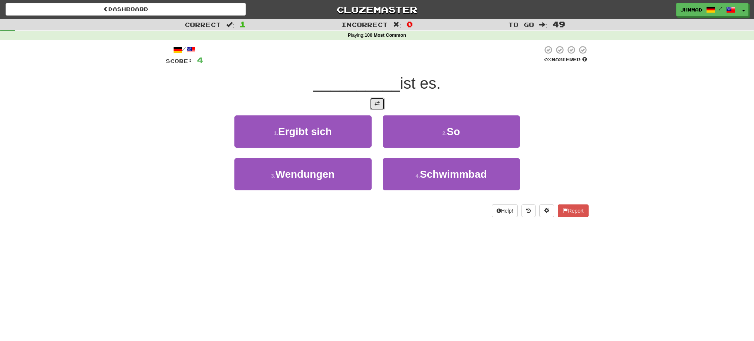
click at [380, 108] on button at bounding box center [377, 104] width 15 height 13
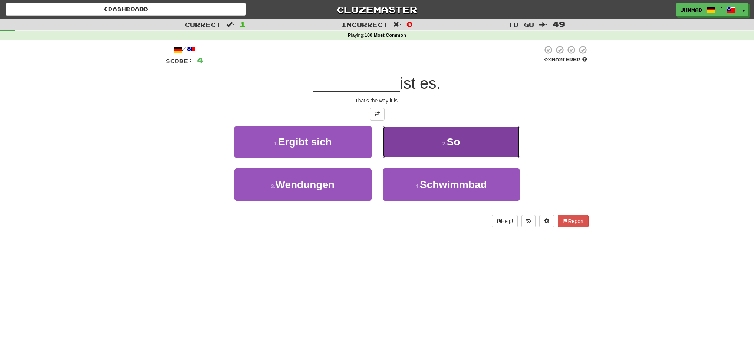
click at [442, 140] on button "2 . So" at bounding box center [451, 142] width 137 height 32
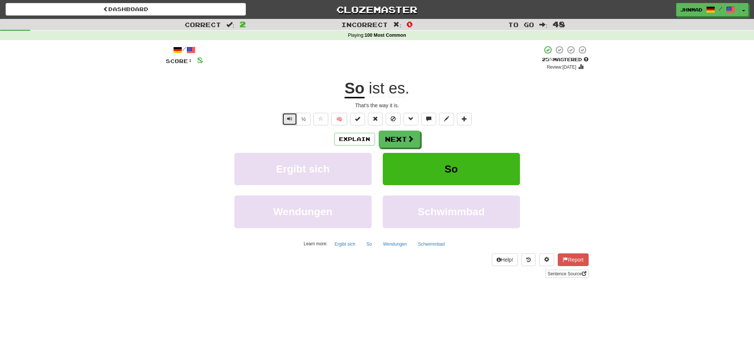
click at [295, 120] on button "Text-to-speech controls" at bounding box center [289, 119] width 15 height 13
click at [290, 121] on span "Text-to-speech controls" at bounding box center [289, 118] width 5 height 5
click at [298, 121] on button "½" at bounding box center [304, 119] width 14 height 13
click at [408, 141] on span at bounding box center [411, 139] width 7 height 7
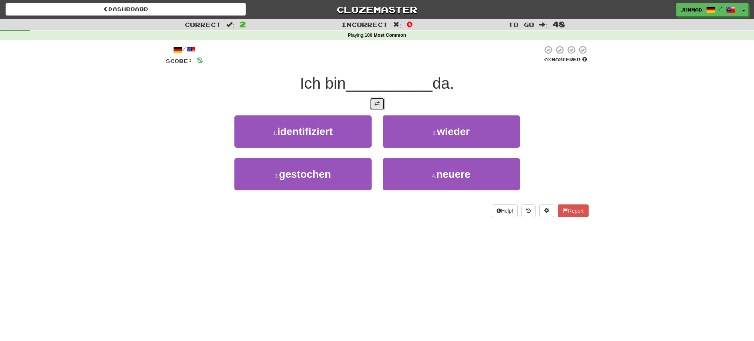
click at [380, 101] on span at bounding box center [377, 103] width 5 height 5
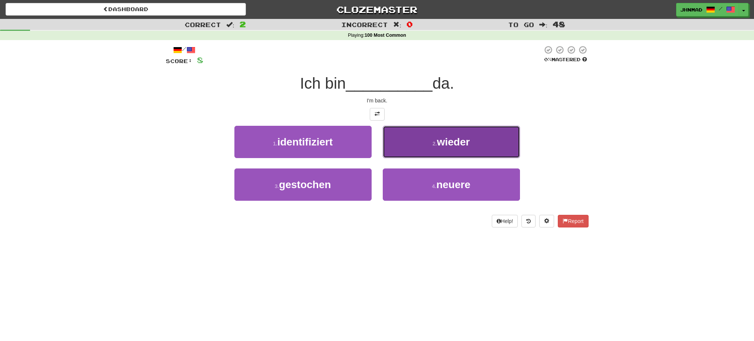
click at [463, 146] on span "wieder" at bounding box center [453, 142] width 33 height 12
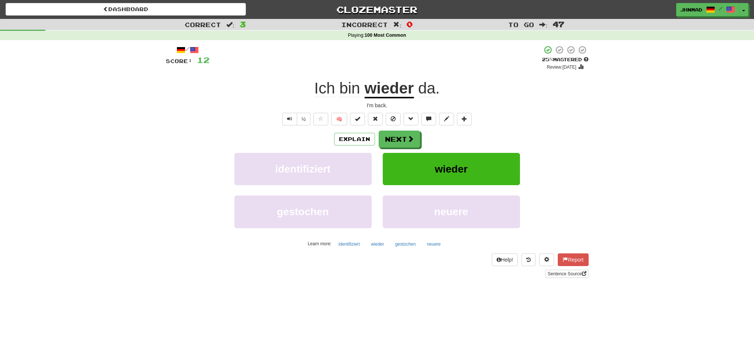
click at [393, 149] on div "Explain Next identifiziert wieder gestochen neuere Learn more: identifiziert wi…" at bounding box center [377, 190] width 423 height 119
click at [394, 143] on button "Next" at bounding box center [400, 139] width 42 height 17
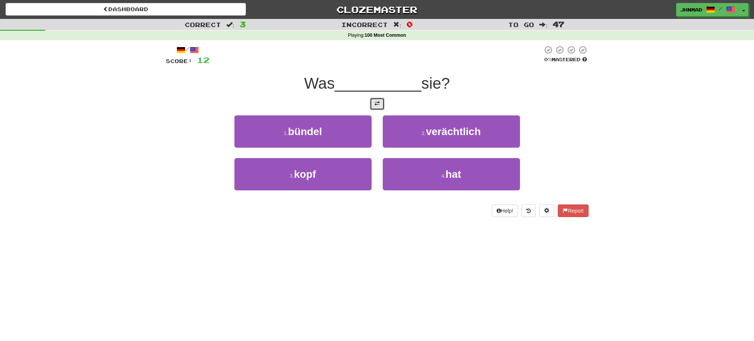
click at [374, 108] on button at bounding box center [377, 104] width 15 height 13
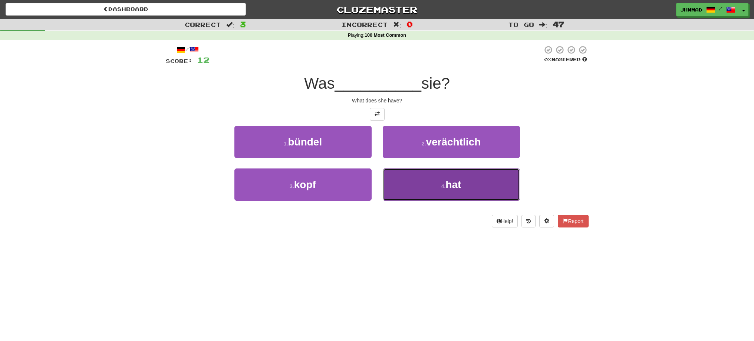
click at [437, 194] on button "4 . hat" at bounding box center [451, 184] width 137 height 32
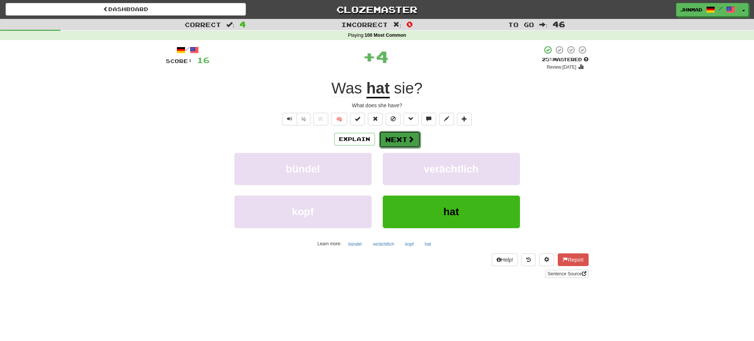
click at [410, 141] on span at bounding box center [411, 139] width 7 height 7
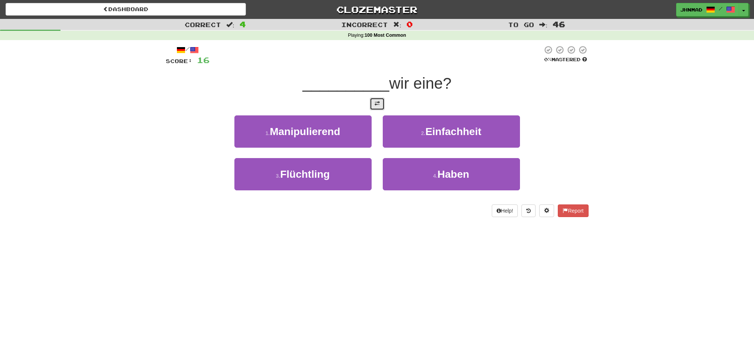
click at [380, 105] on button at bounding box center [377, 104] width 15 height 13
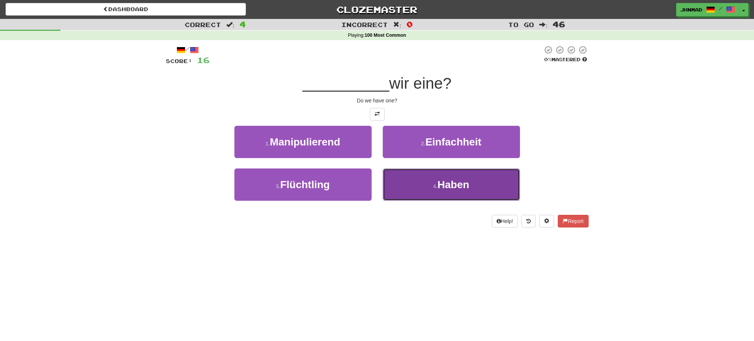
click at [431, 190] on button "4 . Haben" at bounding box center [451, 184] width 137 height 32
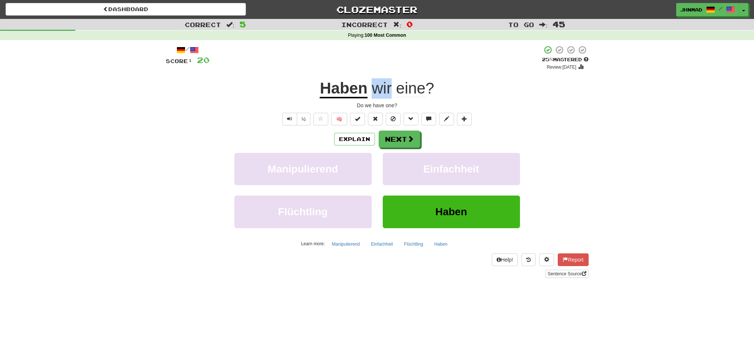
drag, startPoint x: 374, startPoint y: 91, endPoint x: 391, endPoint y: 88, distance: 17.2
click at [391, 88] on span "wir" at bounding box center [382, 88] width 20 height 18
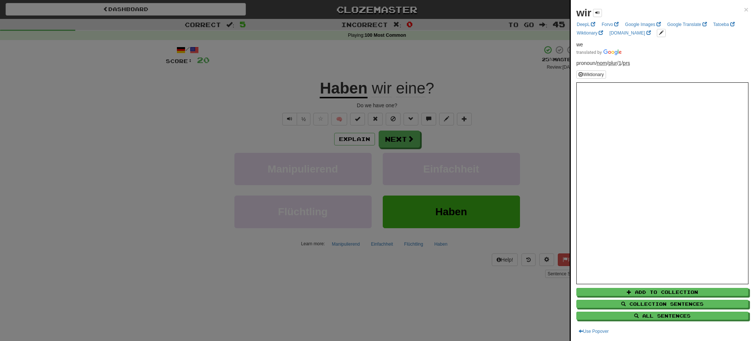
click at [395, 139] on div at bounding box center [377, 170] width 754 height 341
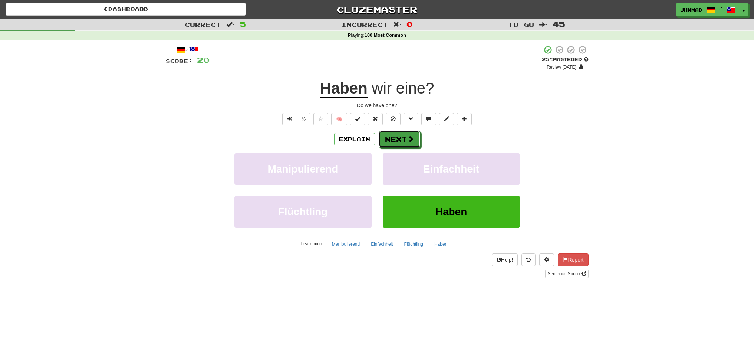
click at [395, 139] on button "Next" at bounding box center [400, 139] width 42 height 17
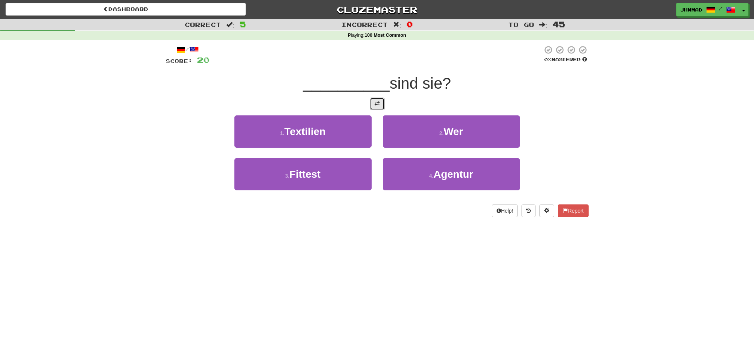
click at [371, 107] on button at bounding box center [377, 104] width 15 height 13
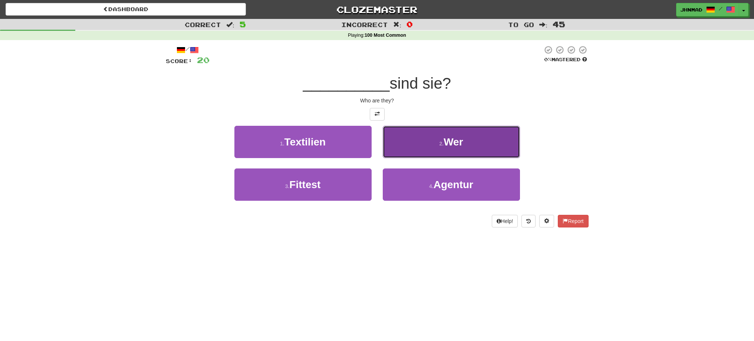
click at [461, 144] on span "Wer" at bounding box center [453, 142] width 19 height 12
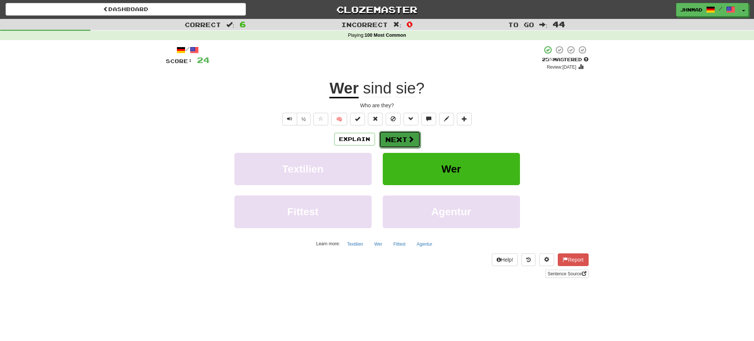
click at [401, 137] on button "Next" at bounding box center [400, 139] width 42 height 17
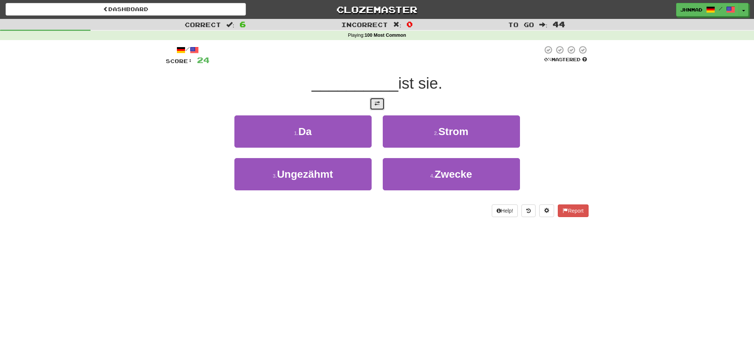
click at [380, 107] on button at bounding box center [377, 104] width 15 height 13
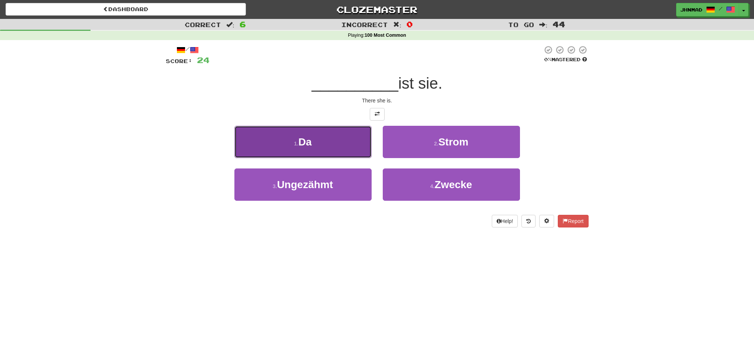
click at [323, 148] on button "1 . Da" at bounding box center [302, 142] width 137 height 32
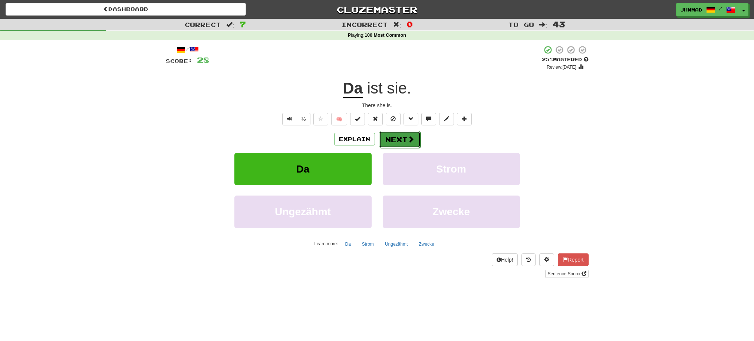
click at [405, 139] on button "Next" at bounding box center [400, 139] width 42 height 17
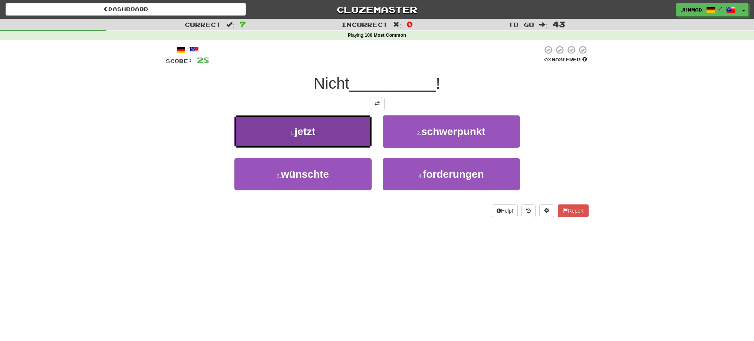
click at [306, 135] on span "jetzt" at bounding box center [305, 132] width 21 height 12
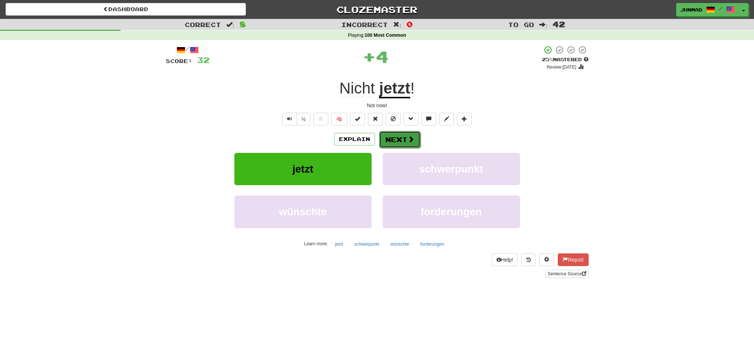
click at [404, 142] on button "Next" at bounding box center [400, 139] width 42 height 17
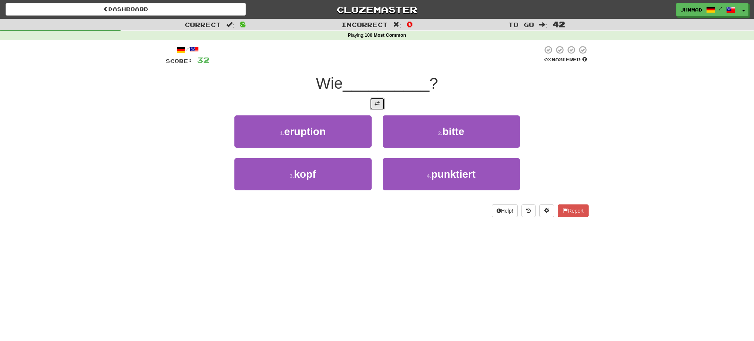
click at [371, 103] on button at bounding box center [377, 104] width 15 height 13
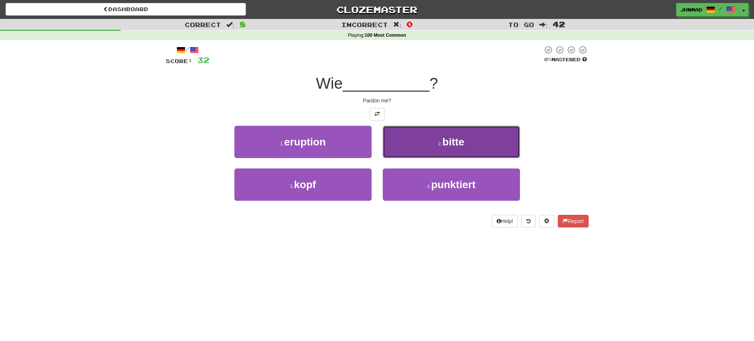
click at [457, 147] on span "bitte" at bounding box center [454, 142] width 22 height 12
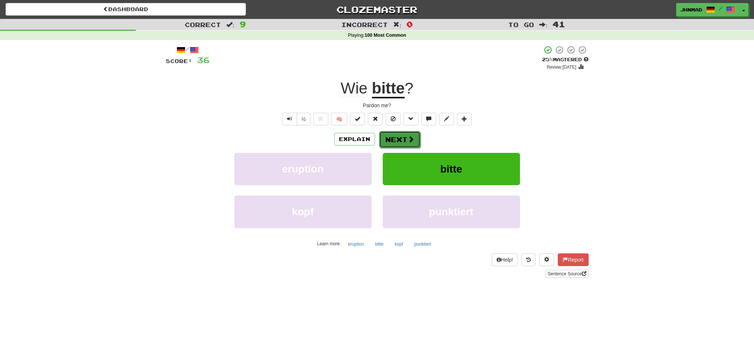
click at [399, 136] on button "Next" at bounding box center [400, 139] width 42 height 17
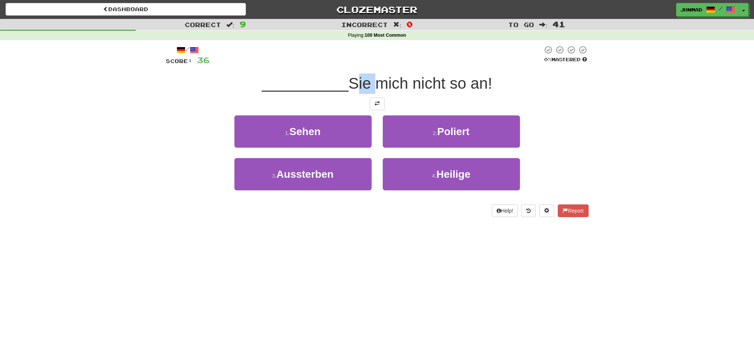
drag, startPoint x: 351, startPoint y: 83, endPoint x: 370, endPoint y: 79, distance: 19.5
click at [370, 79] on span "Sie mich nicht so an!" at bounding box center [421, 83] width 144 height 17
click at [401, 71] on div "/ Score: 36 0 % Mastered __________ Sie mich nicht so an! 1 . Sehen 2 . Poliert…" at bounding box center [377, 131] width 423 height 172
drag, startPoint x: 376, startPoint y: 87, endPoint x: 407, endPoint y: 81, distance: 31.7
click at [407, 81] on span "Sie mich nicht so an!" at bounding box center [421, 83] width 144 height 17
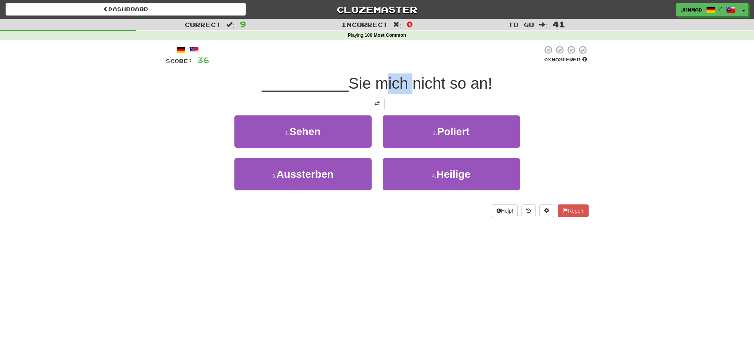
click at [402, 64] on div at bounding box center [402, 64] width 0 height 0
click at [358, 68] on div "/ Score: 36 0 % Mastered __________ Sie mich nicht so an! 1 . Sehen 2 . Poliert…" at bounding box center [377, 131] width 423 height 172
drag, startPoint x: 354, startPoint y: 81, endPoint x: 488, endPoint y: 83, distance: 133.6
click at [488, 83] on span "Sie mich nicht so an!" at bounding box center [421, 83] width 144 height 17
click at [483, 92] on div at bounding box center [483, 92] width 0 height 0
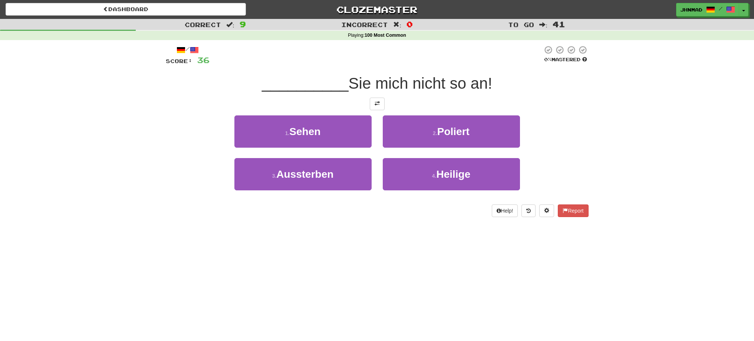
click at [592, 138] on div "/ Score: 36 0 % Mastered __________ Sie mich nicht so an! 1 . Sehen 2 . Poliert…" at bounding box center [377, 133] width 434 height 187
click at [375, 105] on span at bounding box center [377, 103] width 5 height 5
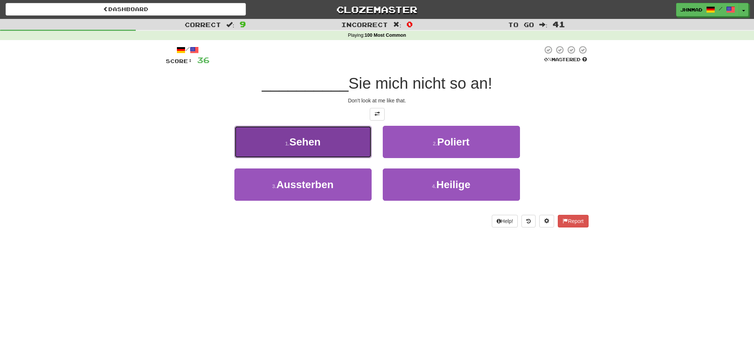
click at [314, 147] on span "Sehen" at bounding box center [304, 142] width 31 height 12
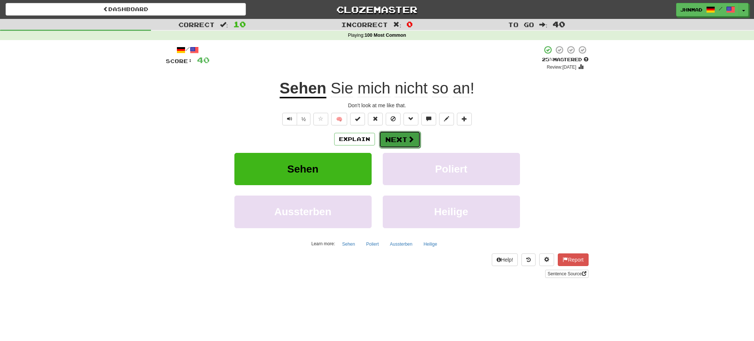
click at [413, 141] on span at bounding box center [411, 139] width 7 height 7
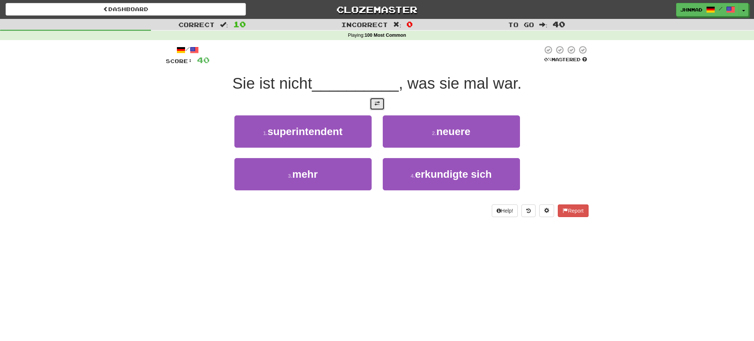
click at [373, 108] on button at bounding box center [377, 104] width 15 height 13
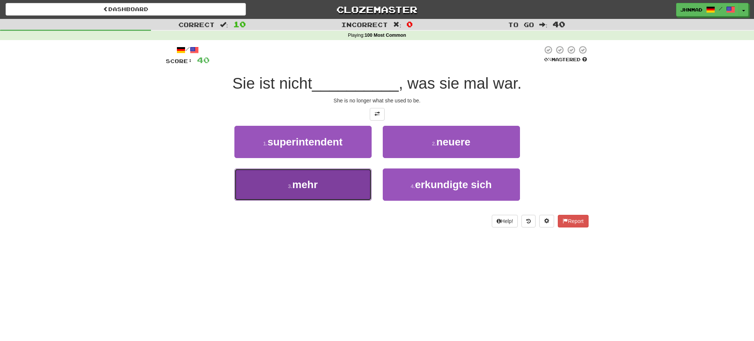
click at [299, 189] on span "mehr" at bounding box center [304, 185] width 25 height 12
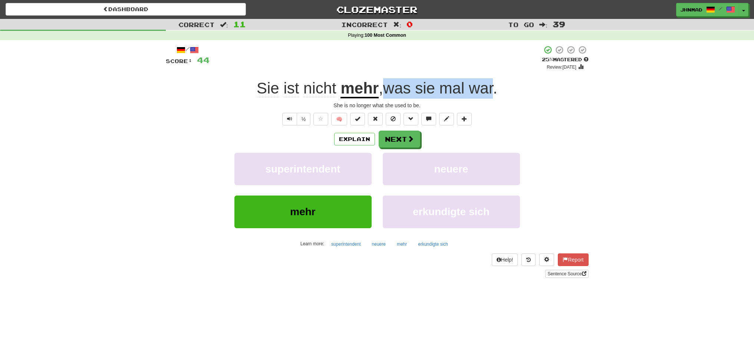
drag, startPoint x: 386, startPoint y: 88, endPoint x: 495, endPoint y: 78, distance: 109.5
click at [495, 78] on div "Sie ist nicht mehr , was sie mal war ." at bounding box center [377, 88] width 423 height 20
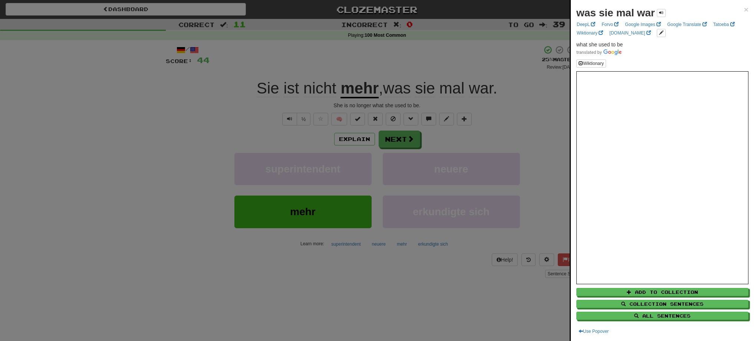
click at [405, 138] on div at bounding box center [377, 170] width 754 height 341
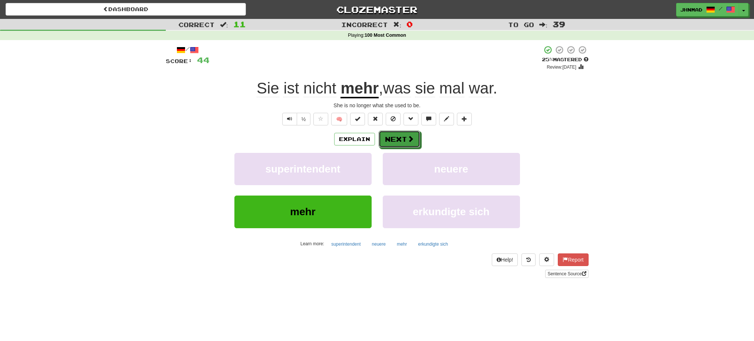
click at [405, 138] on button "Next" at bounding box center [400, 139] width 42 height 17
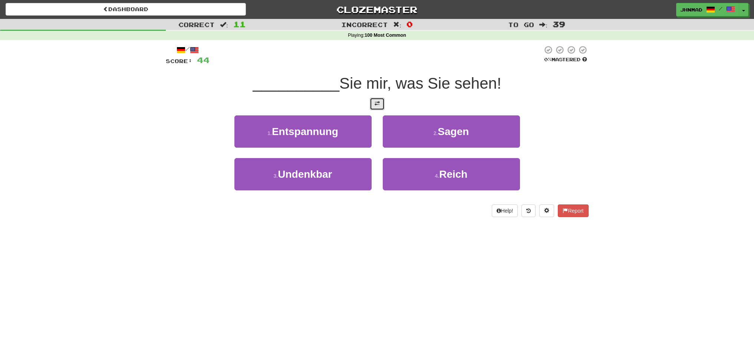
click at [378, 108] on button at bounding box center [377, 104] width 15 height 13
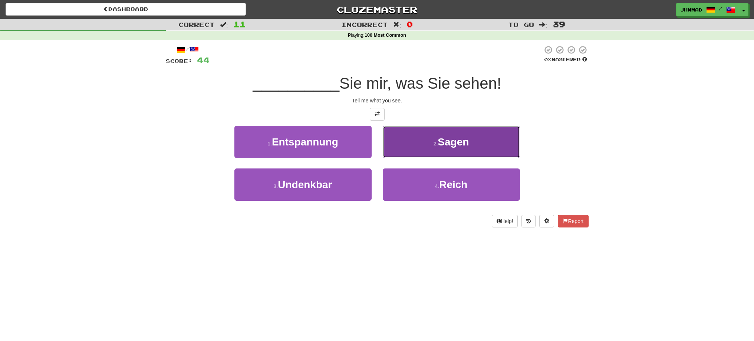
click at [447, 134] on button "2 . Sagen" at bounding box center [451, 142] width 137 height 32
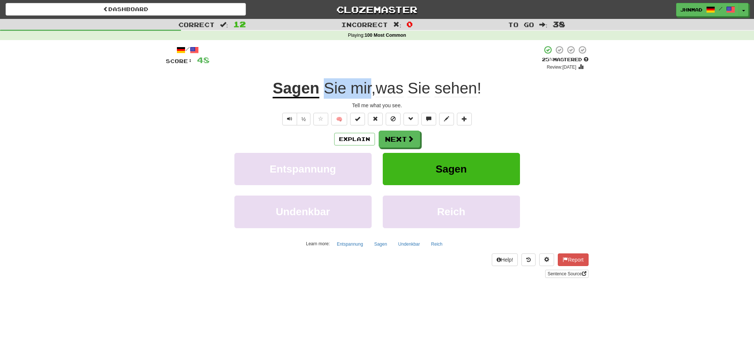
drag, startPoint x: 321, startPoint y: 90, endPoint x: 369, endPoint y: 80, distance: 49.2
click at [369, 80] on span "Sie mir , was Sie sehen !" at bounding box center [400, 88] width 162 height 18
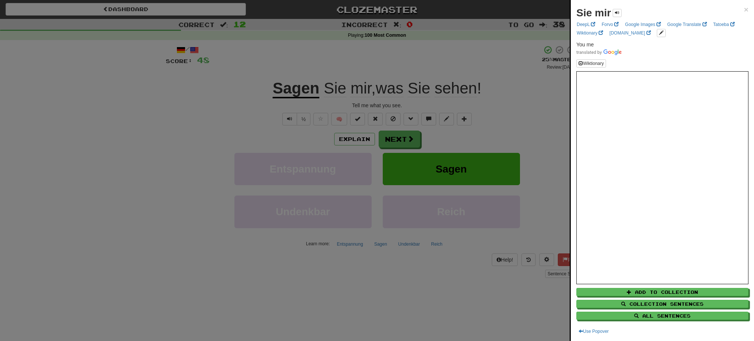
click at [395, 144] on div at bounding box center [377, 170] width 754 height 341
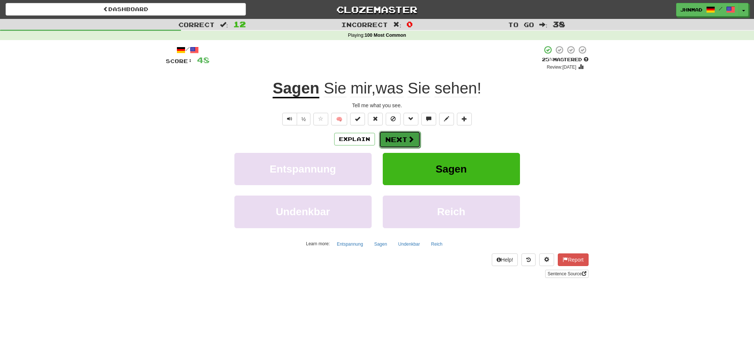
click at [397, 141] on button "Next" at bounding box center [400, 139] width 42 height 17
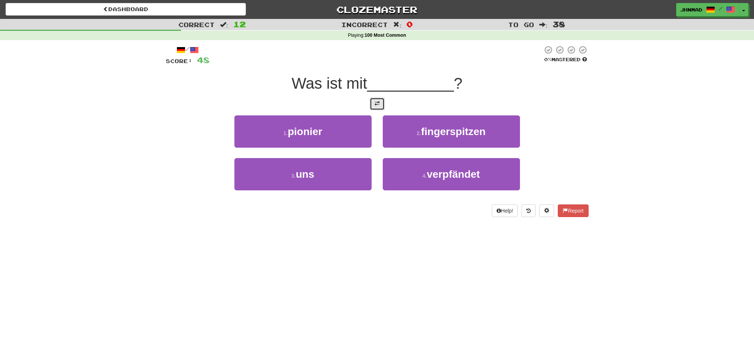
click at [379, 109] on button at bounding box center [377, 104] width 15 height 13
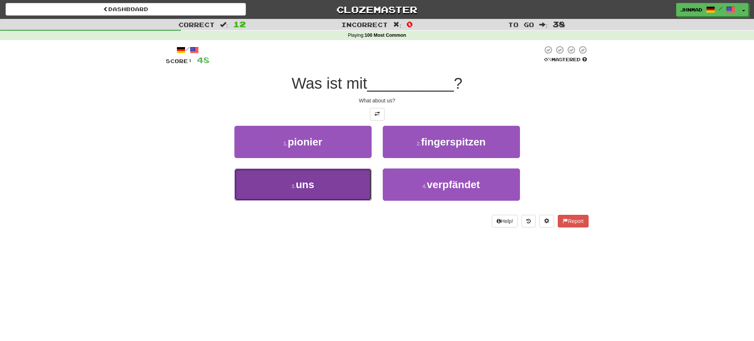
click at [310, 190] on span "uns" at bounding box center [305, 185] width 19 height 12
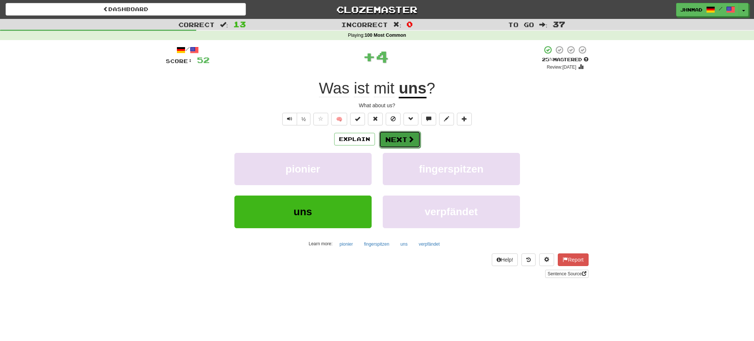
click at [406, 139] on button "Next" at bounding box center [400, 139] width 42 height 17
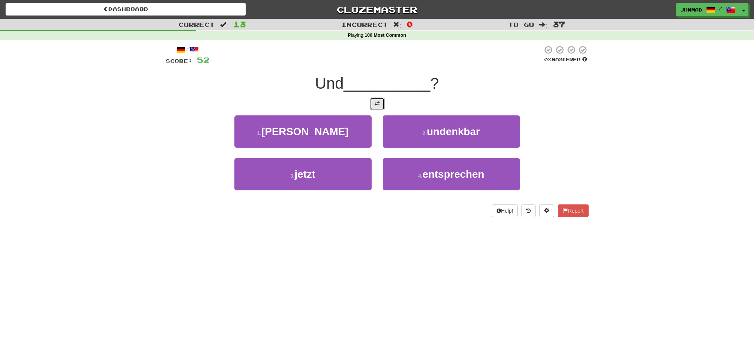
click at [379, 106] on button at bounding box center [377, 104] width 15 height 13
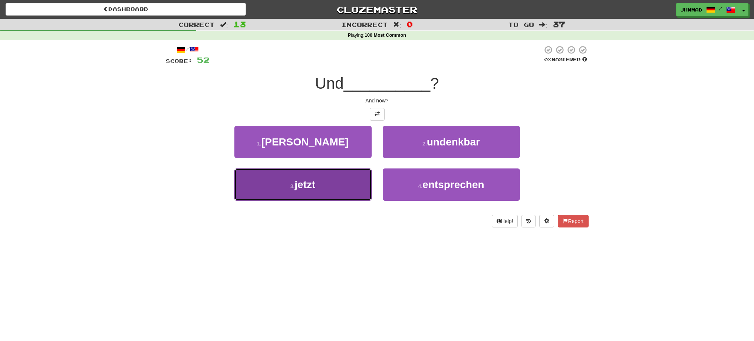
click at [332, 184] on button "3 . jetzt" at bounding box center [302, 184] width 137 height 32
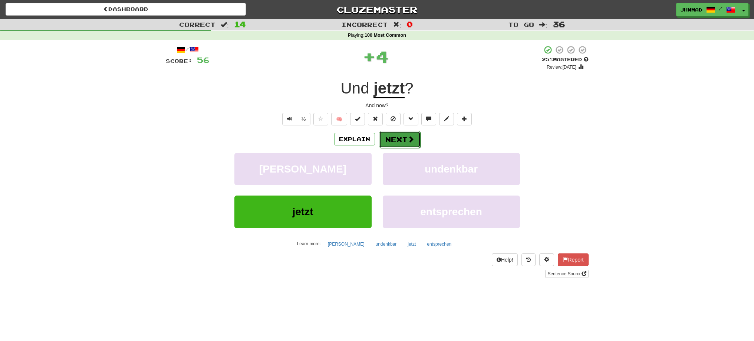
click at [401, 142] on button "Next" at bounding box center [400, 139] width 42 height 17
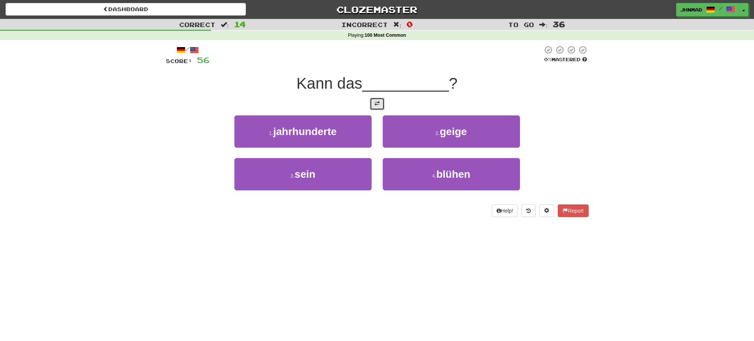
click at [376, 104] on span at bounding box center [377, 103] width 5 height 5
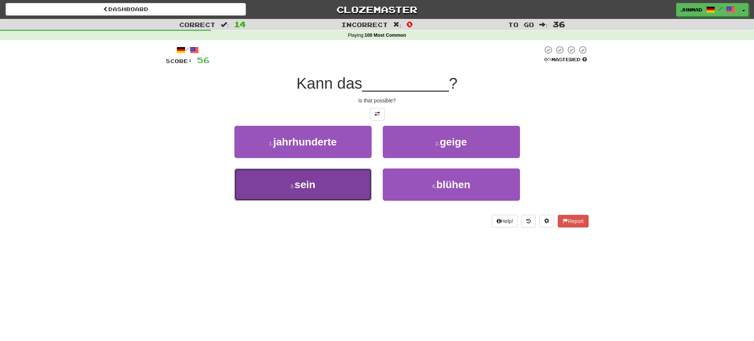
click at [305, 186] on span "sein" at bounding box center [305, 185] width 21 height 12
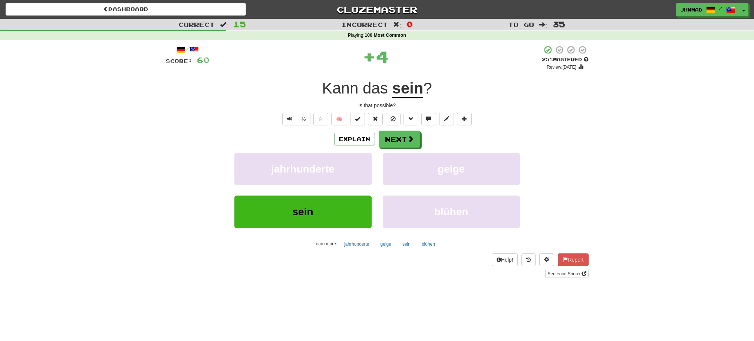
click at [408, 94] on u "sein" at bounding box center [407, 88] width 31 height 19
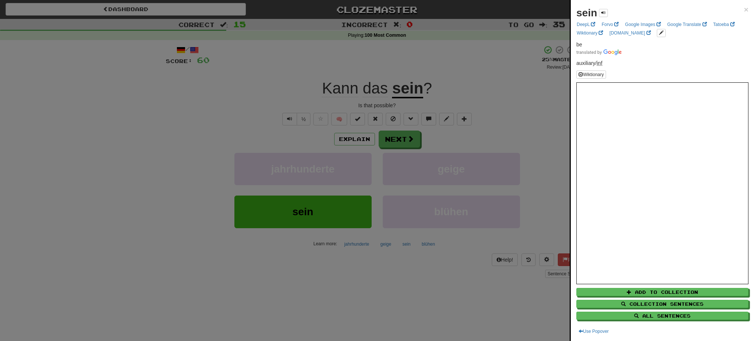
click at [307, 86] on div at bounding box center [377, 170] width 754 height 341
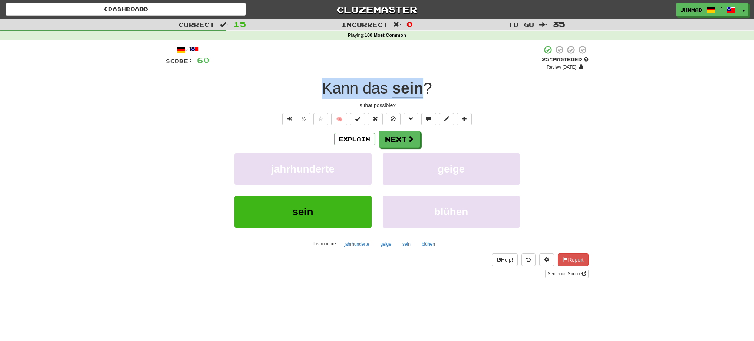
drag, startPoint x: 311, startPoint y: 85, endPoint x: 421, endPoint y: 84, distance: 110.2
click at [421, 84] on div "Kann das sein ?" at bounding box center [377, 88] width 423 height 20
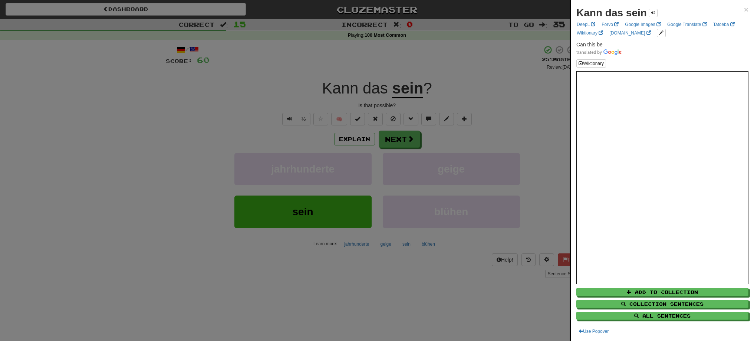
click at [386, 138] on div at bounding box center [377, 170] width 754 height 341
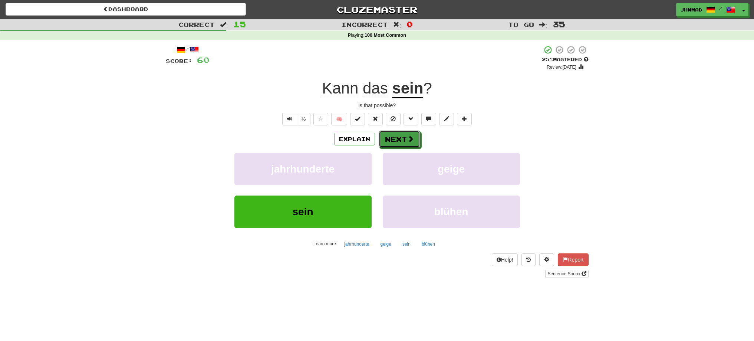
click at [386, 138] on button "Next" at bounding box center [400, 139] width 42 height 17
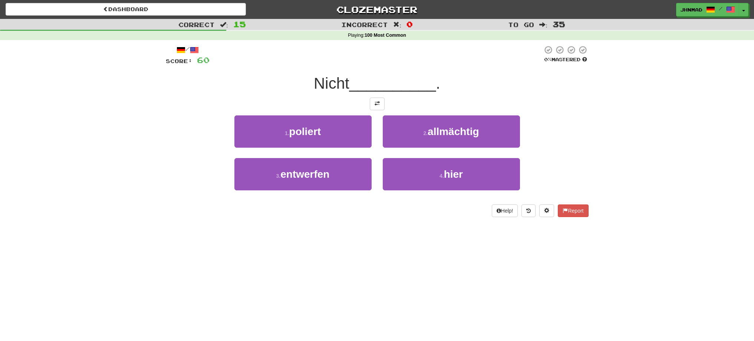
click at [380, 110] on div "/ Score: 60 0 % Mastered Nicht __________ . 1 . poliert 2 . allmächtig 3 . entw…" at bounding box center [377, 131] width 423 height 172
click at [379, 105] on span at bounding box center [377, 103] width 5 height 5
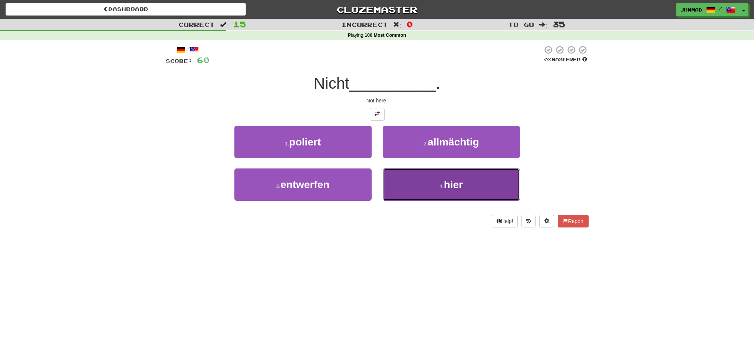
click at [440, 193] on button "4 . hier" at bounding box center [451, 184] width 137 height 32
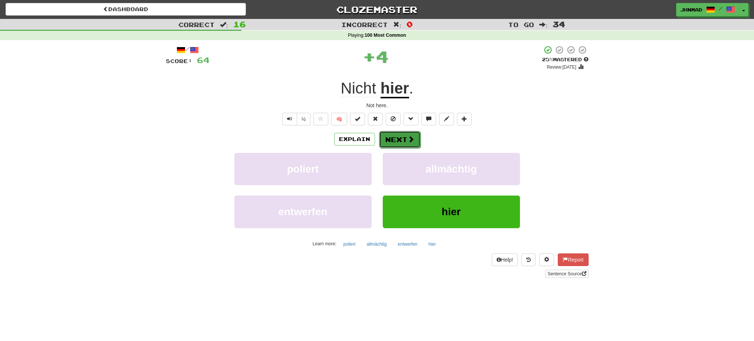
click at [403, 136] on button "Next" at bounding box center [400, 139] width 42 height 17
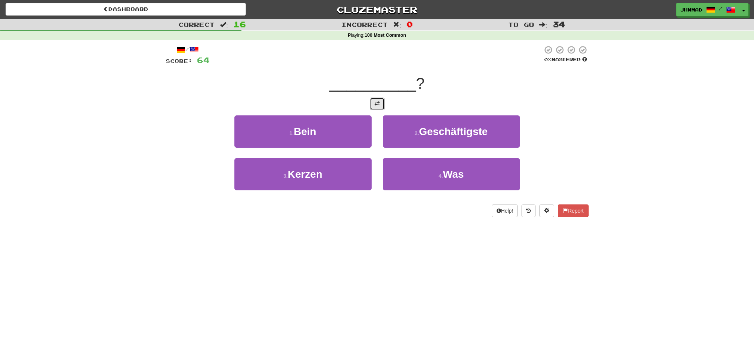
click at [383, 102] on button at bounding box center [377, 104] width 15 height 13
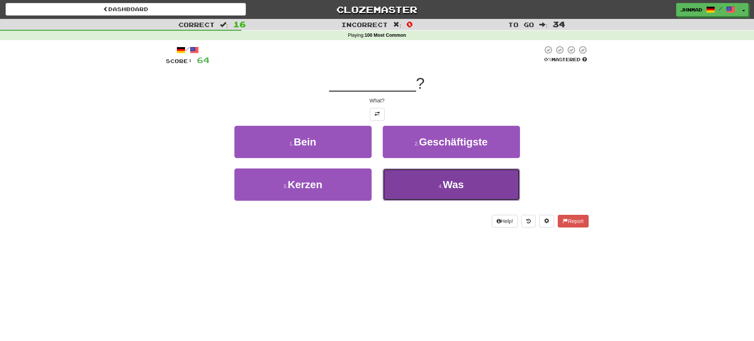
click at [428, 187] on button "4 . Was" at bounding box center [451, 184] width 137 height 32
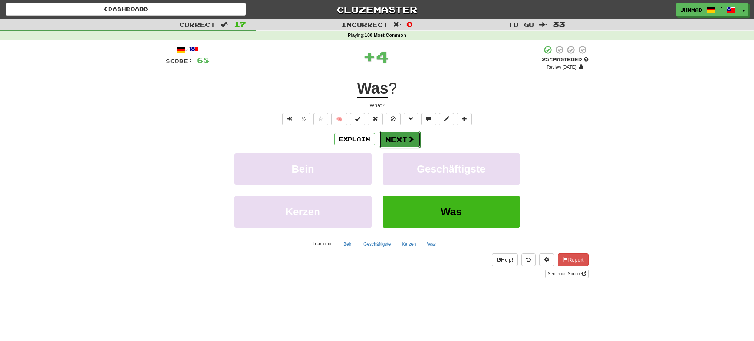
click at [390, 140] on button "Next" at bounding box center [400, 139] width 42 height 17
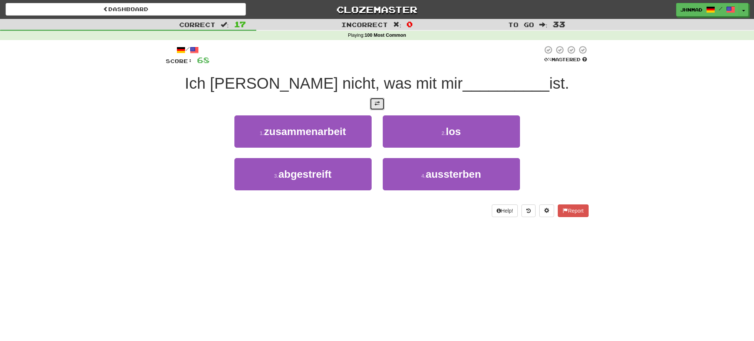
click at [380, 109] on button at bounding box center [377, 104] width 15 height 13
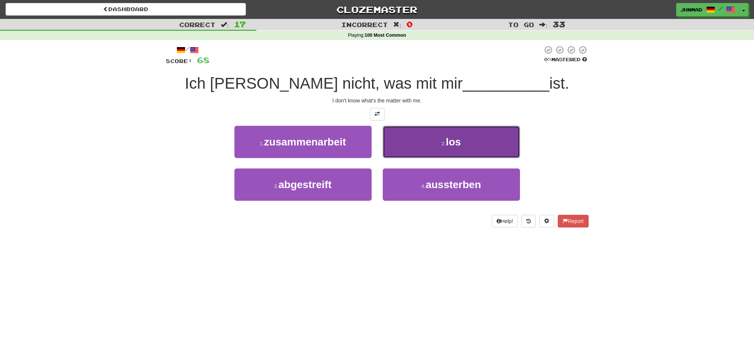
click at [452, 149] on button "2 . los" at bounding box center [451, 142] width 137 height 32
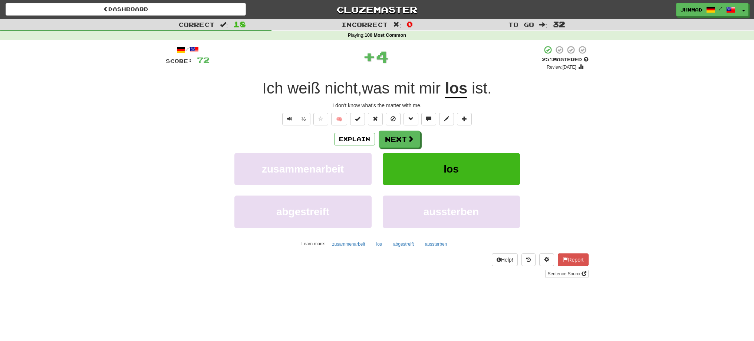
click at [455, 92] on u "los" at bounding box center [456, 88] width 23 height 19
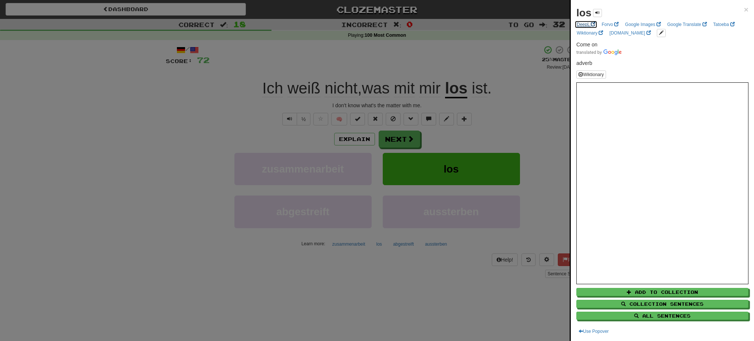
click at [578, 24] on link "DeepL" at bounding box center [586, 24] width 23 height 8
click at [385, 144] on div at bounding box center [377, 170] width 754 height 341
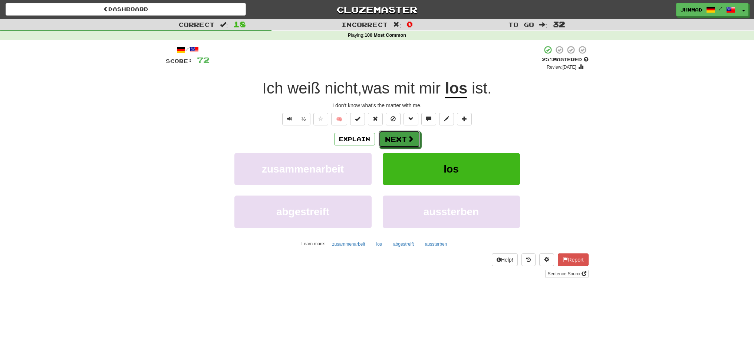
click at [385, 144] on button "Next" at bounding box center [400, 139] width 42 height 17
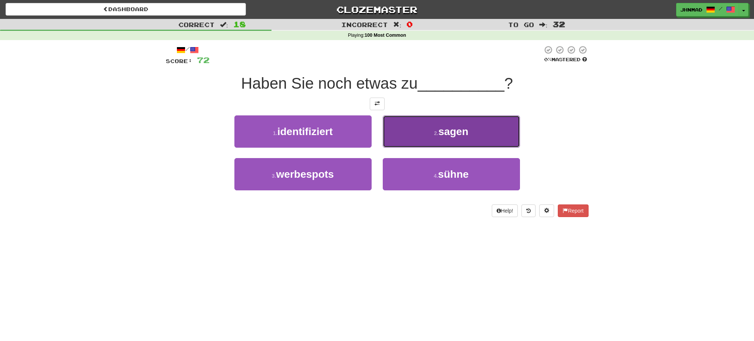
click at [443, 134] on span "sagen" at bounding box center [454, 132] width 30 height 12
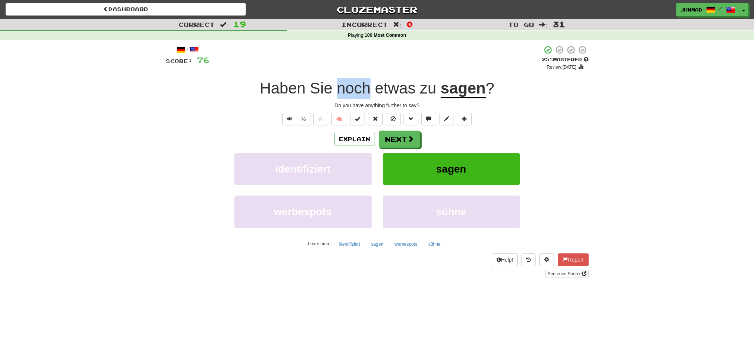
drag, startPoint x: 337, startPoint y: 92, endPoint x: 369, endPoint y: 88, distance: 32.1
click at [375, 88] on span "noch" at bounding box center [395, 88] width 41 height 18
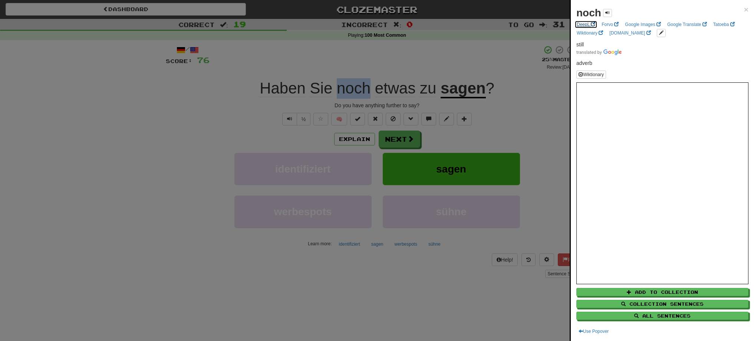
click at [583, 26] on link "DeepL" at bounding box center [586, 24] width 23 height 8
click at [417, 142] on div at bounding box center [377, 170] width 754 height 341
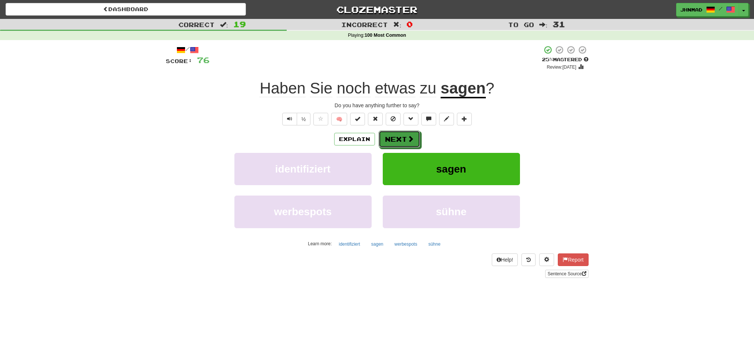
click at [417, 142] on button "Next" at bounding box center [400, 139] width 42 height 17
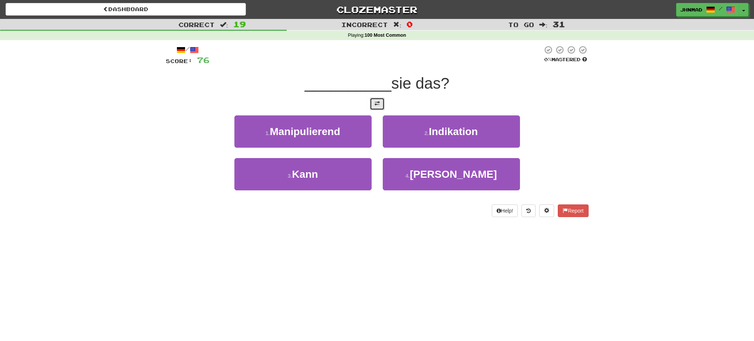
click at [377, 105] on span at bounding box center [377, 103] width 5 height 5
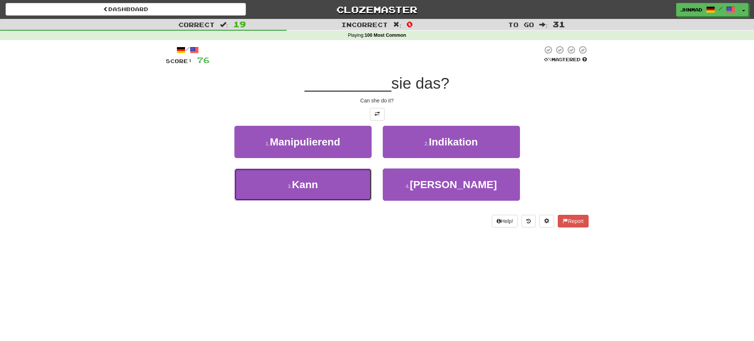
click at [326, 192] on button "3 . Kann" at bounding box center [302, 184] width 137 height 32
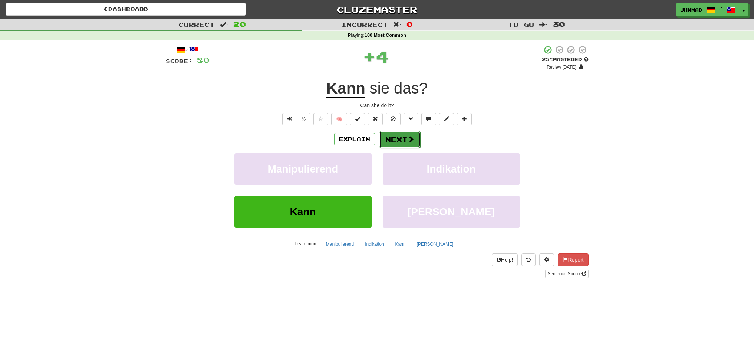
click at [399, 138] on button "Next" at bounding box center [400, 139] width 42 height 17
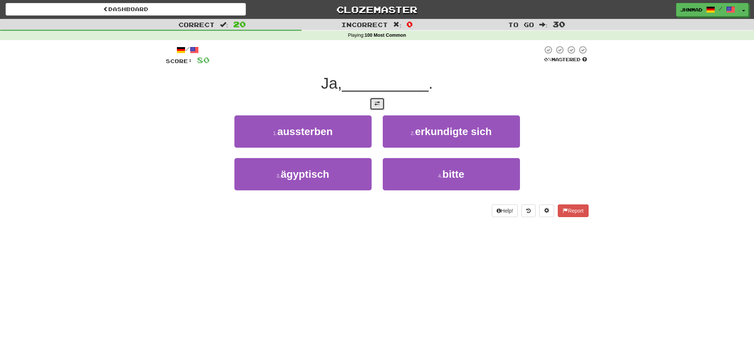
click at [371, 106] on button at bounding box center [377, 104] width 15 height 13
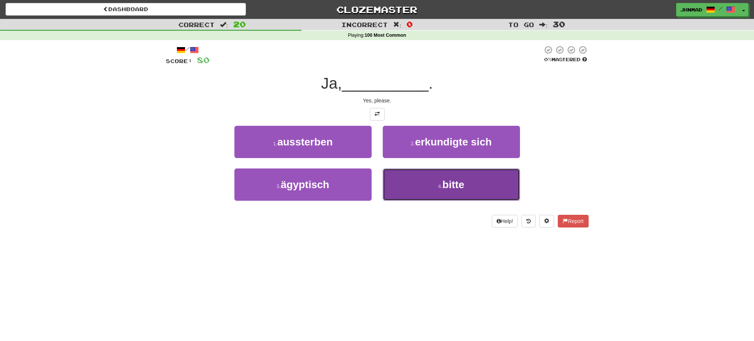
click at [433, 181] on button "4 . bitte" at bounding box center [451, 184] width 137 height 32
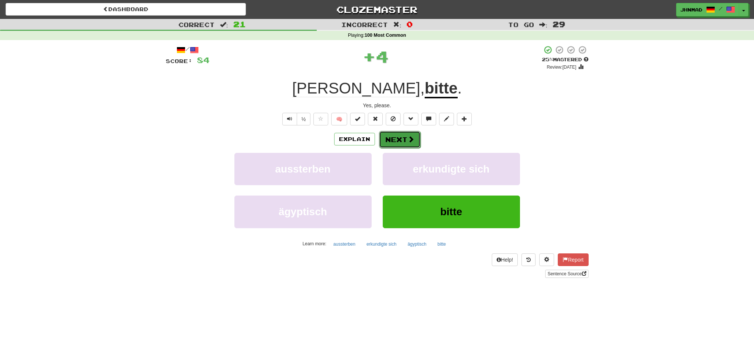
click at [395, 142] on button "Next" at bounding box center [400, 139] width 42 height 17
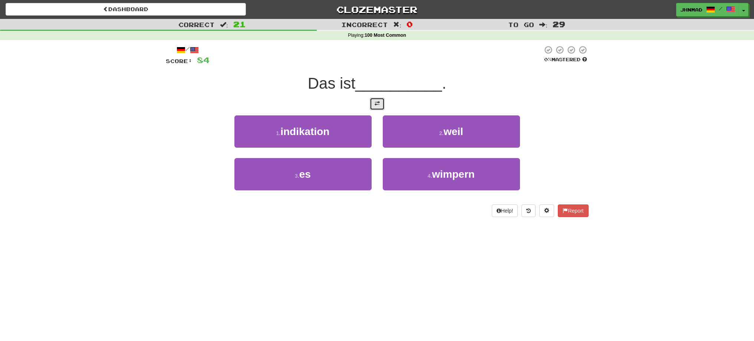
click at [374, 107] on button at bounding box center [377, 104] width 15 height 13
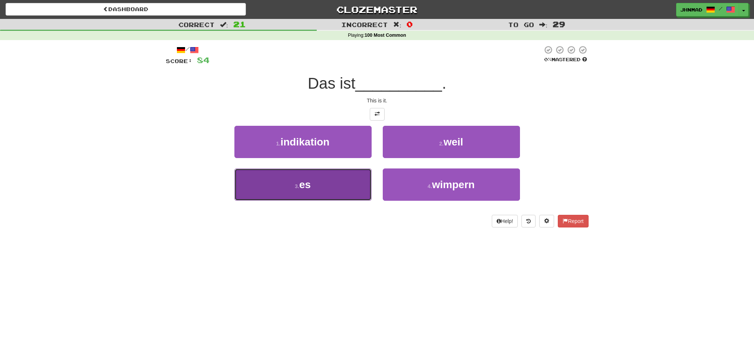
click at [341, 196] on button "3 . es" at bounding box center [302, 184] width 137 height 32
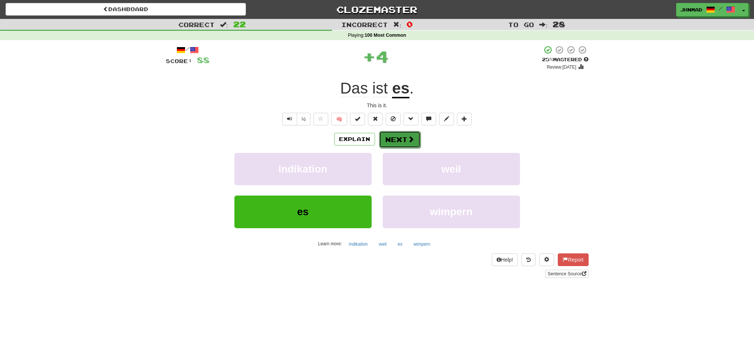
click at [394, 141] on button "Next" at bounding box center [400, 139] width 42 height 17
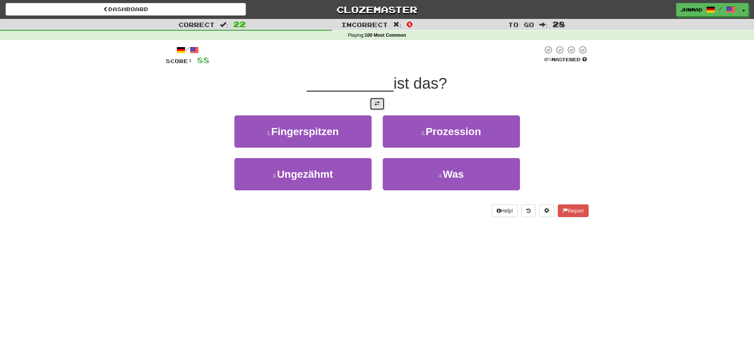
click at [378, 108] on button at bounding box center [377, 104] width 15 height 13
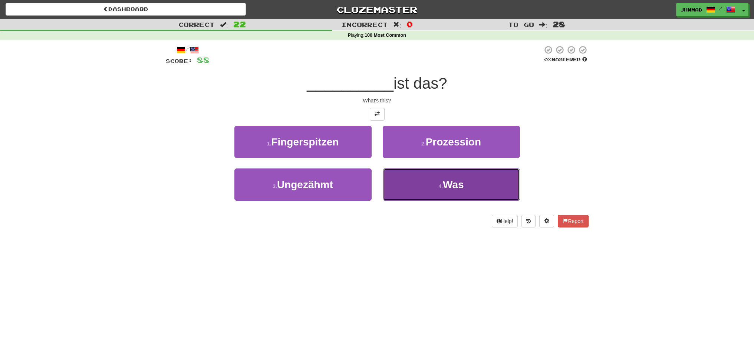
click at [431, 178] on button "4 . Was" at bounding box center [451, 184] width 137 height 32
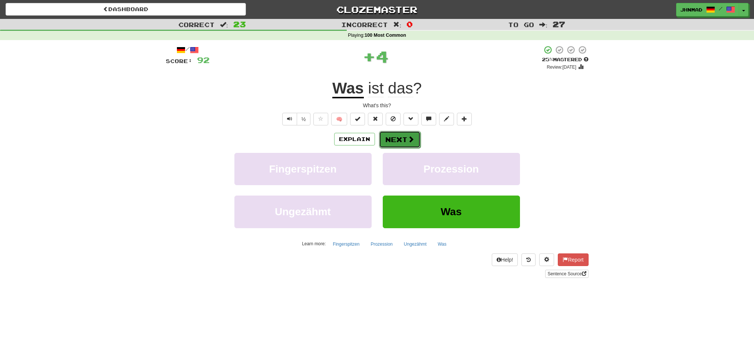
click at [408, 141] on span at bounding box center [411, 139] width 7 height 7
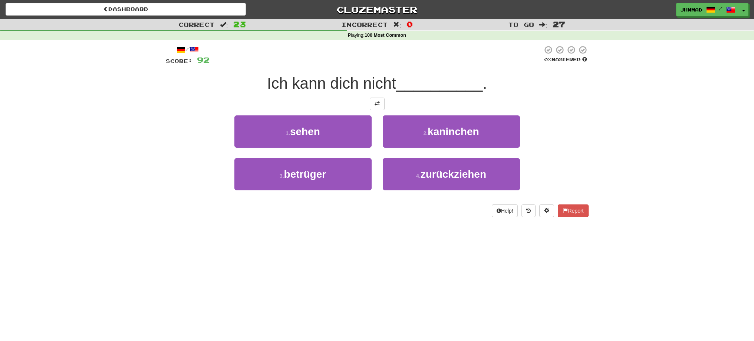
click at [374, 110] on div "/ Score: 92 0 % Mastered Ich kann dich nicht __________ . 1 . sehen 2 . kaninch…" at bounding box center [377, 131] width 423 height 172
click at [378, 102] on span at bounding box center [377, 103] width 5 height 5
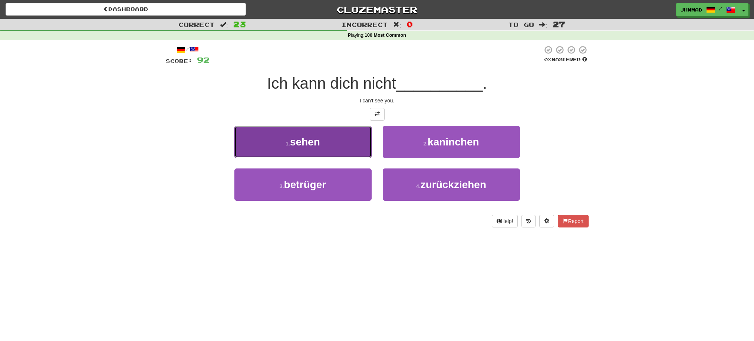
click at [339, 142] on button "1 . sehen" at bounding box center [302, 142] width 137 height 32
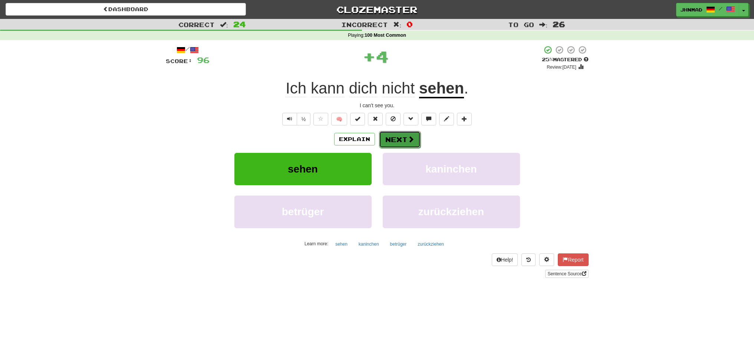
click at [404, 138] on button "Next" at bounding box center [400, 139] width 42 height 17
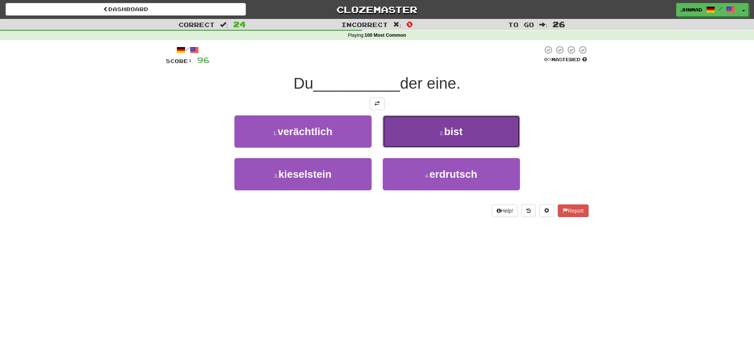
click at [433, 127] on button "2 . bist" at bounding box center [451, 131] width 137 height 32
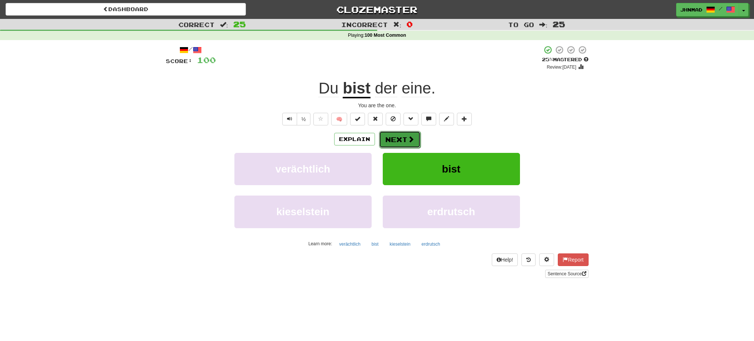
click at [402, 135] on button "Next" at bounding box center [400, 139] width 42 height 17
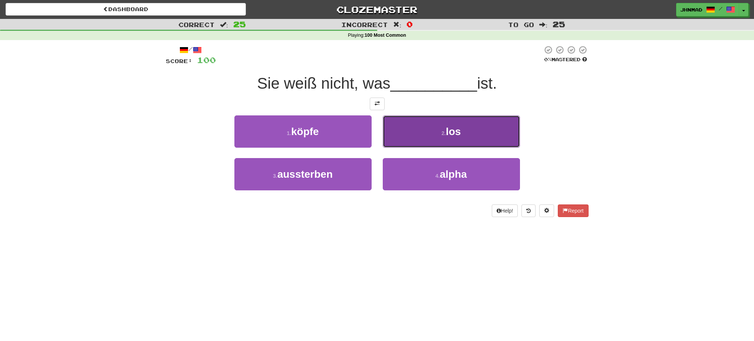
click at [412, 124] on button "2 . los" at bounding box center [451, 131] width 137 height 32
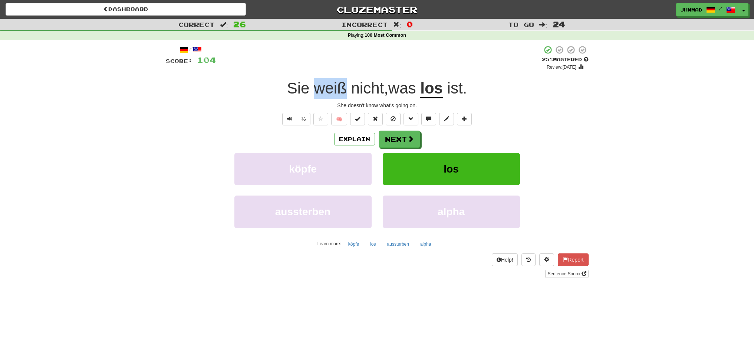
drag, startPoint x: 312, startPoint y: 87, endPoint x: 343, endPoint y: 83, distance: 30.6
click at [351, 83] on span "weiß" at bounding box center [367, 88] width 33 height 18
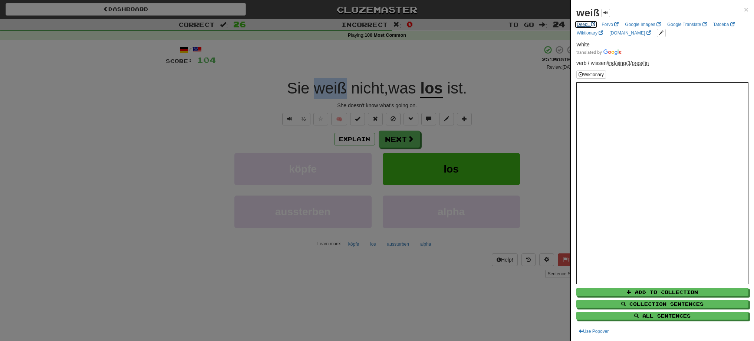
click at [587, 26] on link "DeepL" at bounding box center [586, 24] width 23 height 8
click at [245, 97] on div at bounding box center [377, 170] width 754 height 341
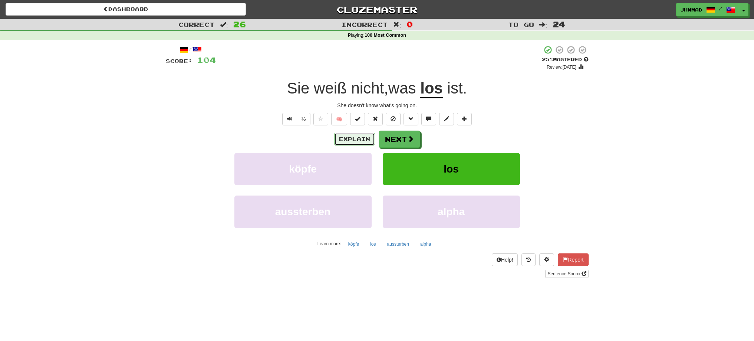
click at [353, 138] on button "Explain" at bounding box center [354, 139] width 41 height 13
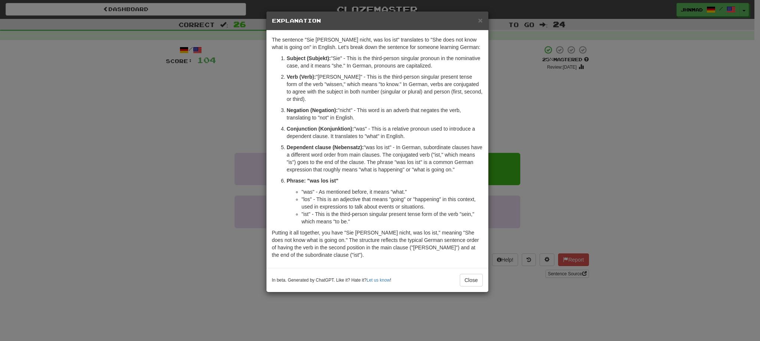
click at [33, 242] on div "× Explanation The sentence "Sie weiß nicht, was los ist" translates to "She doe…" at bounding box center [380, 170] width 760 height 341
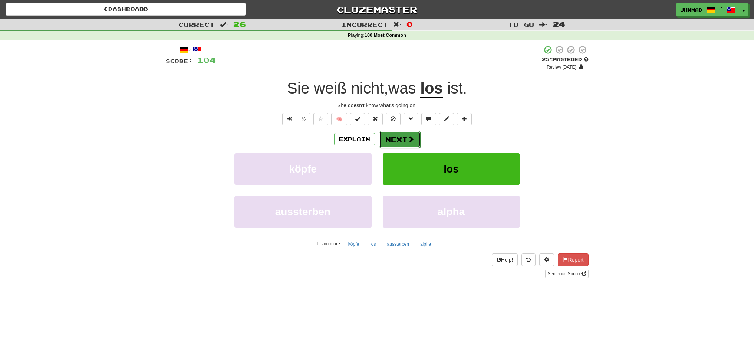
click at [408, 140] on span at bounding box center [411, 139] width 7 height 7
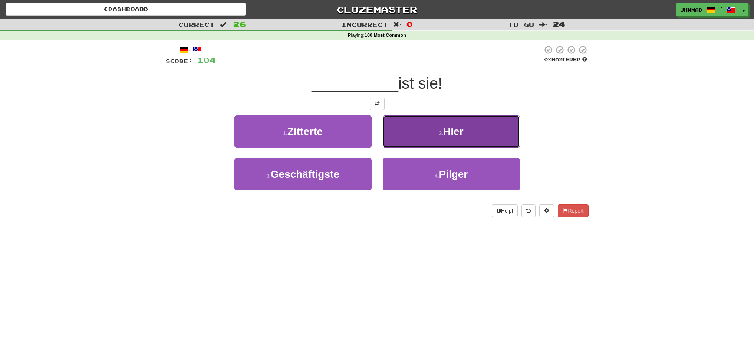
click at [416, 131] on button "2 . Hier" at bounding box center [451, 131] width 137 height 32
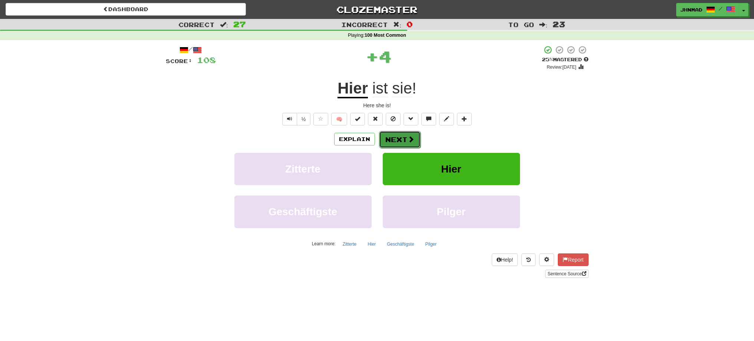
click at [397, 140] on button "Next" at bounding box center [400, 139] width 42 height 17
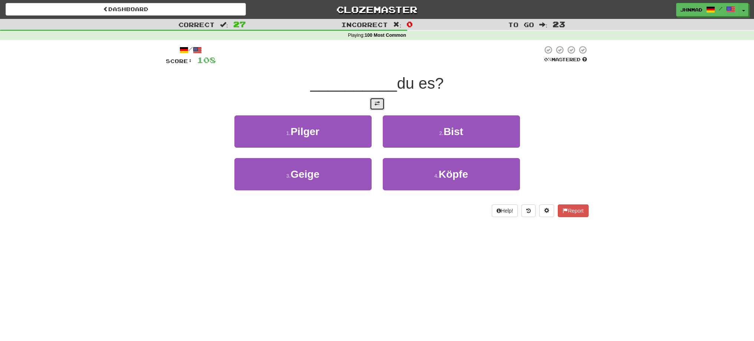
click at [374, 109] on button at bounding box center [377, 104] width 15 height 13
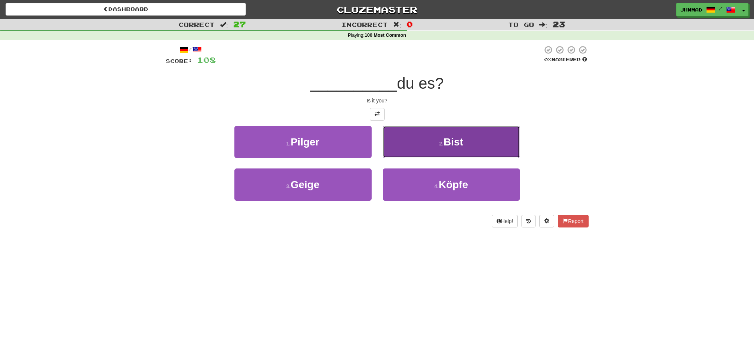
click at [471, 145] on button "2 . Bist" at bounding box center [451, 142] width 137 height 32
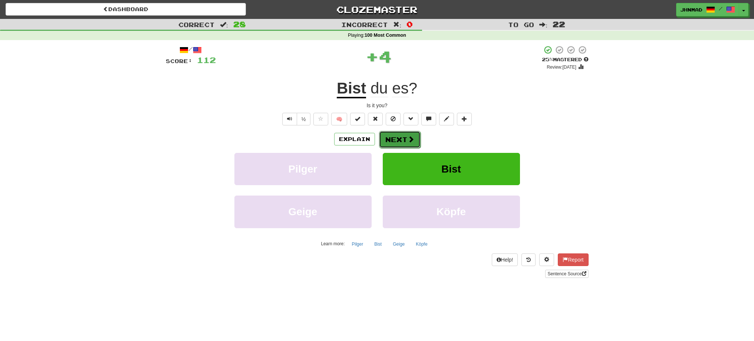
click at [401, 136] on button "Next" at bounding box center [400, 139] width 42 height 17
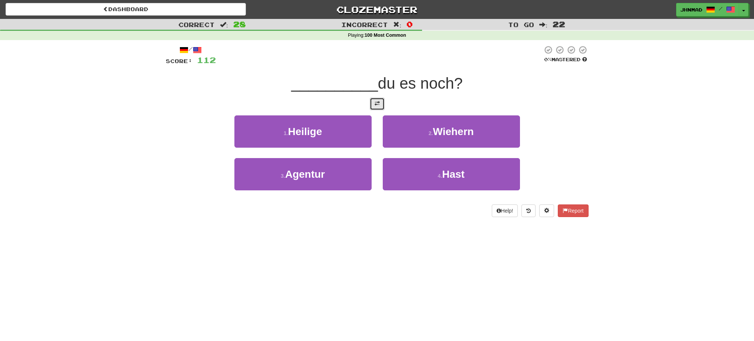
click at [380, 105] on button at bounding box center [377, 104] width 15 height 13
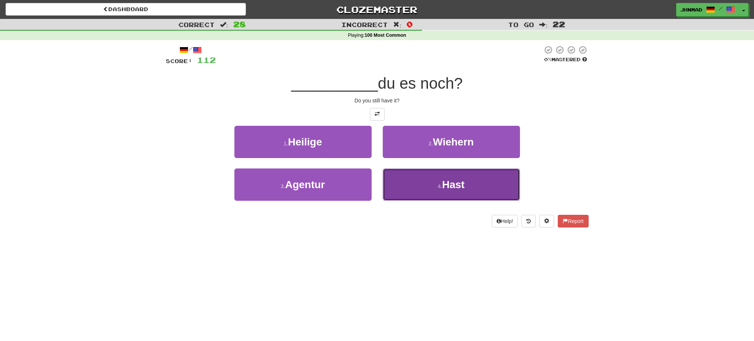
click at [449, 184] on span "Hast" at bounding box center [453, 185] width 23 height 12
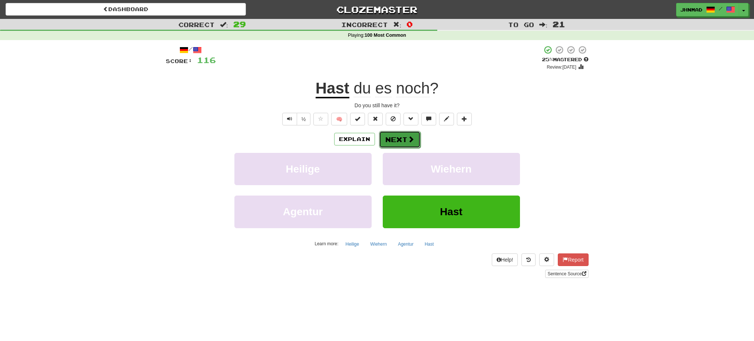
click at [393, 137] on button "Next" at bounding box center [400, 139] width 42 height 17
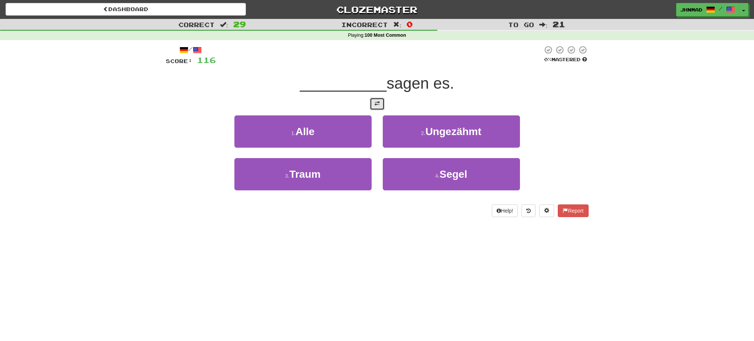
click at [378, 109] on button at bounding box center [377, 104] width 15 height 13
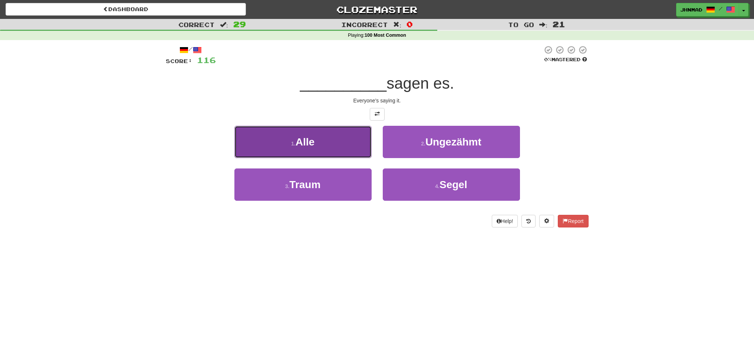
click at [335, 141] on button "1 . Alle" at bounding box center [302, 142] width 137 height 32
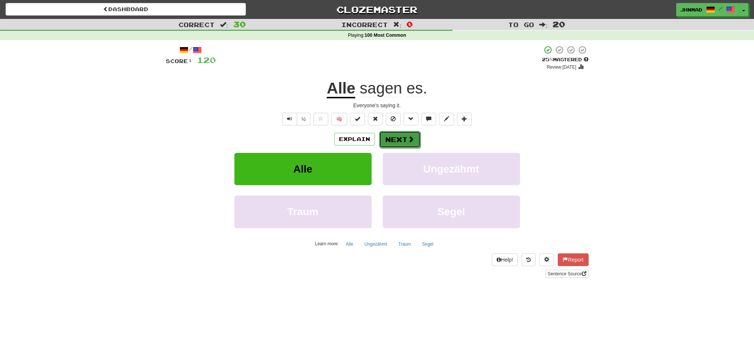
click at [391, 134] on button "Next" at bounding box center [400, 139] width 42 height 17
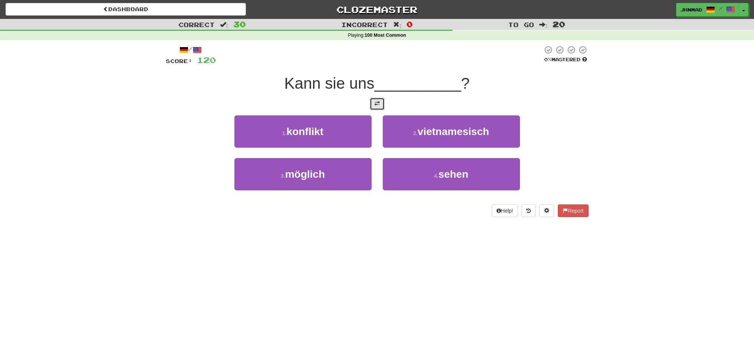
click at [373, 103] on button at bounding box center [377, 104] width 15 height 13
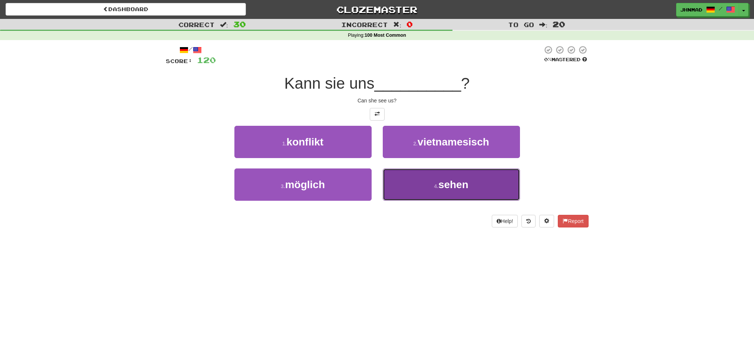
click at [454, 191] on button "4 . sehen" at bounding box center [451, 184] width 137 height 32
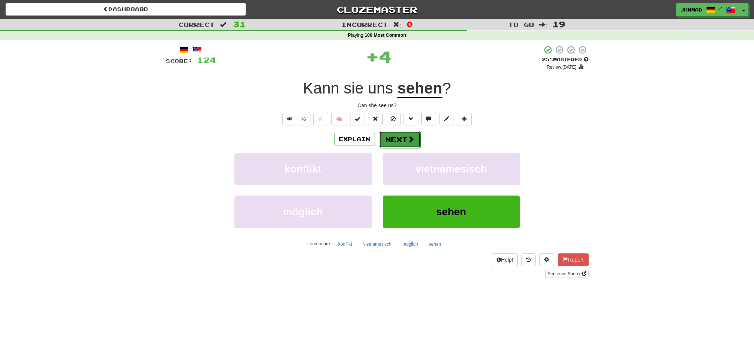
click at [395, 141] on button "Next" at bounding box center [400, 139] width 42 height 17
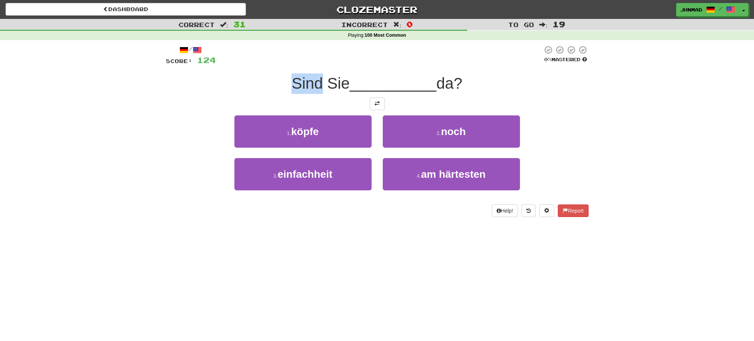
drag, startPoint x: 288, startPoint y: 86, endPoint x: 318, endPoint y: 78, distance: 32.0
click at [318, 78] on span "Sind Sie" at bounding box center [321, 83] width 58 height 17
click at [313, 64] on div at bounding box center [313, 64] width 0 height 0
click at [276, 68] on div "/ Score: 124 0 % Mastered Sind Sie __________ da? 1 . köpfe 2 . noch 3 . einfac…" at bounding box center [377, 131] width 423 height 172
click at [373, 104] on button at bounding box center [377, 104] width 15 height 13
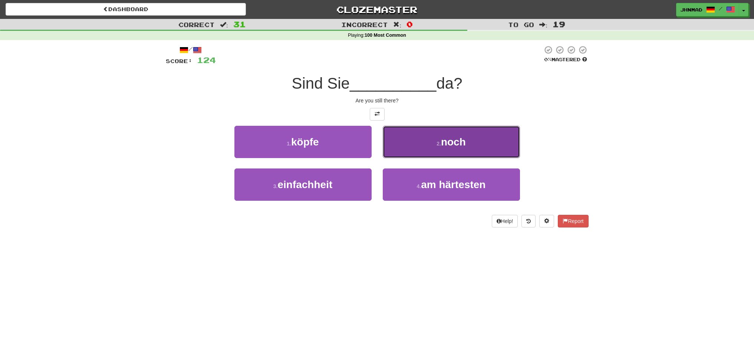
click at [458, 145] on span "noch" at bounding box center [453, 142] width 25 height 12
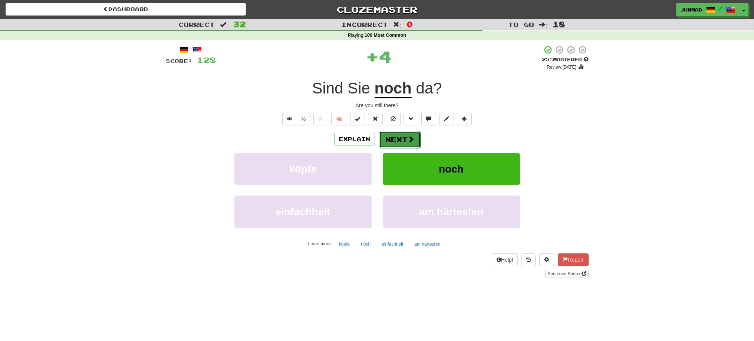
click at [401, 144] on button "Next" at bounding box center [400, 139] width 42 height 17
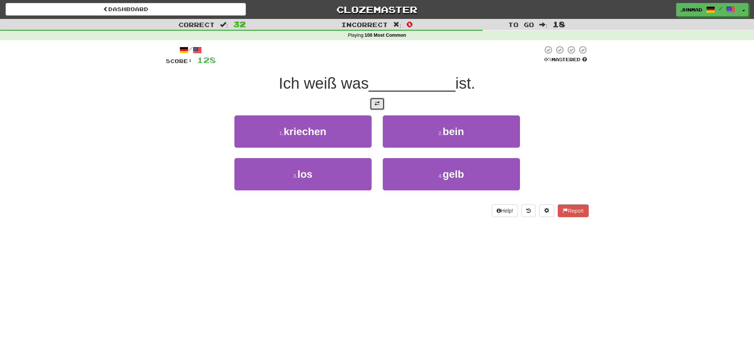
click at [381, 109] on button at bounding box center [377, 104] width 15 height 13
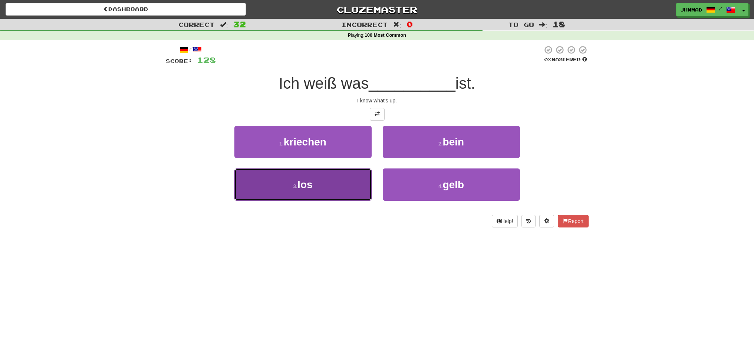
click at [342, 191] on button "3 . los" at bounding box center [302, 184] width 137 height 32
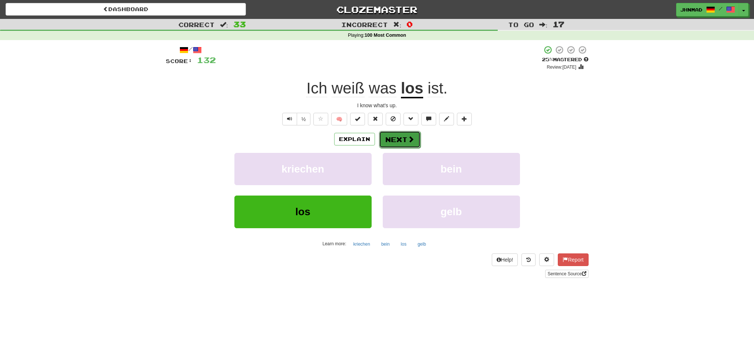
click at [402, 142] on button "Next" at bounding box center [400, 139] width 42 height 17
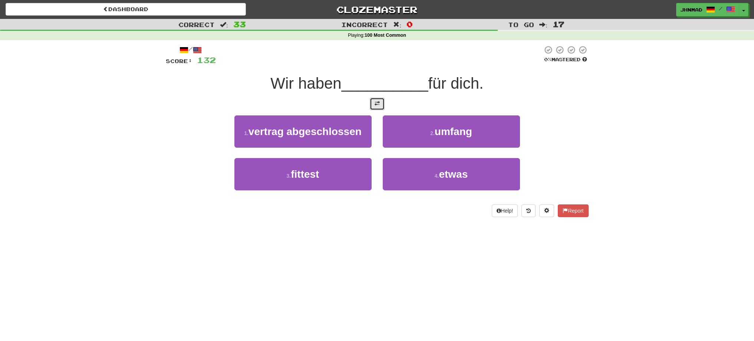
click at [380, 104] on button at bounding box center [377, 104] width 15 height 13
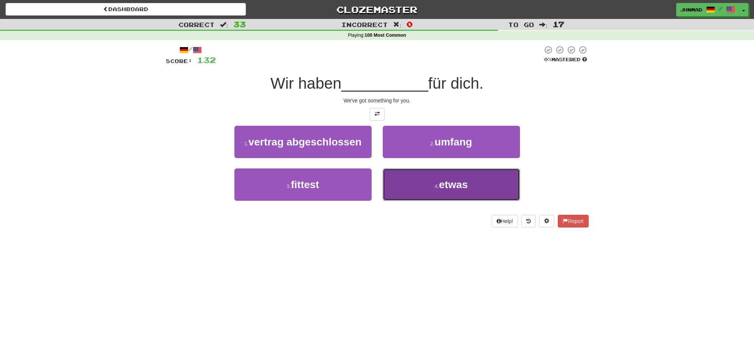
click at [442, 182] on span "etwas" at bounding box center [453, 185] width 29 height 12
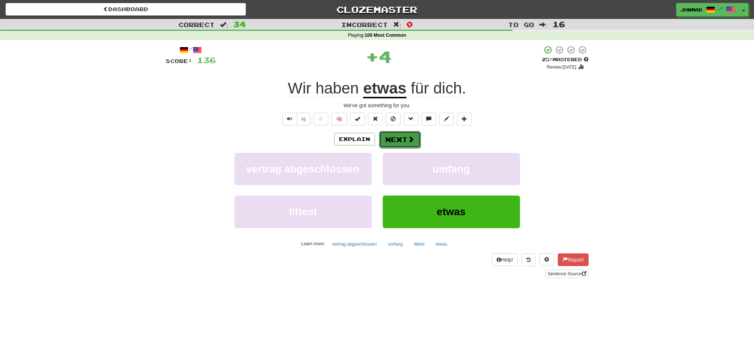
click at [408, 142] on span at bounding box center [411, 139] width 7 height 7
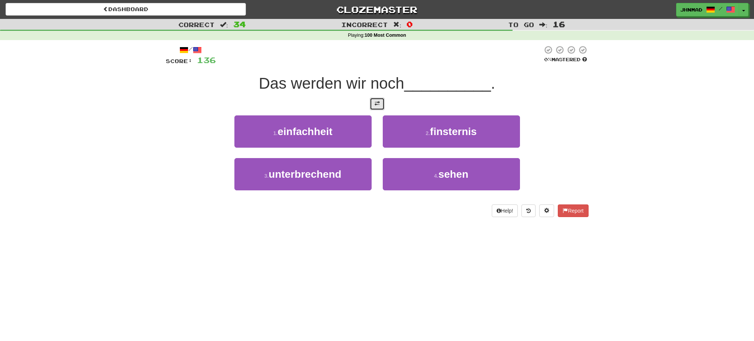
click at [377, 102] on span at bounding box center [377, 103] width 5 height 5
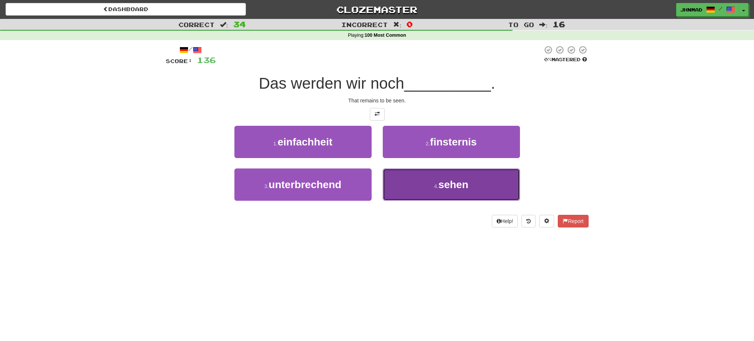
click at [435, 193] on button "4 . sehen" at bounding box center [451, 184] width 137 height 32
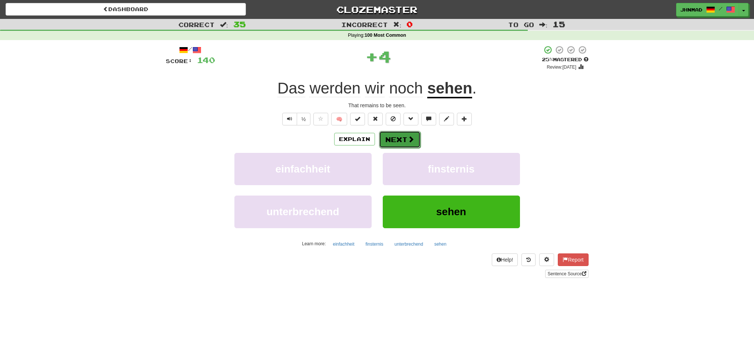
click at [403, 138] on button "Next" at bounding box center [400, 139] width 42 height 17
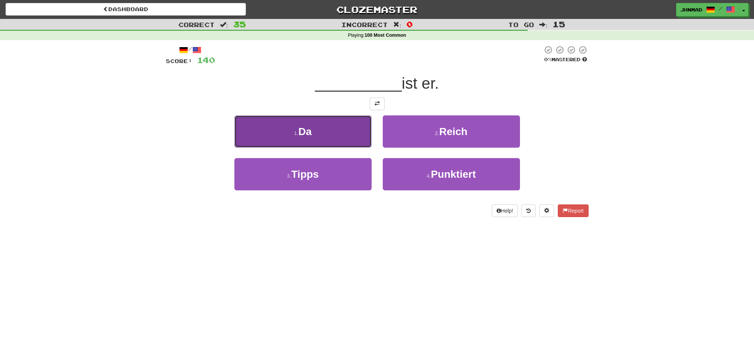
click at [335, 133] on button "1 . Da" at bounding box center [302, 131] width 137 height 32
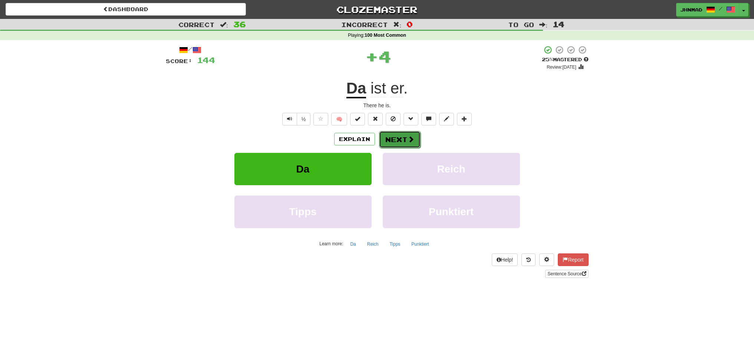
click at [390, 136] on button "Next" at bounding box center [400, 139] width 42 height 17
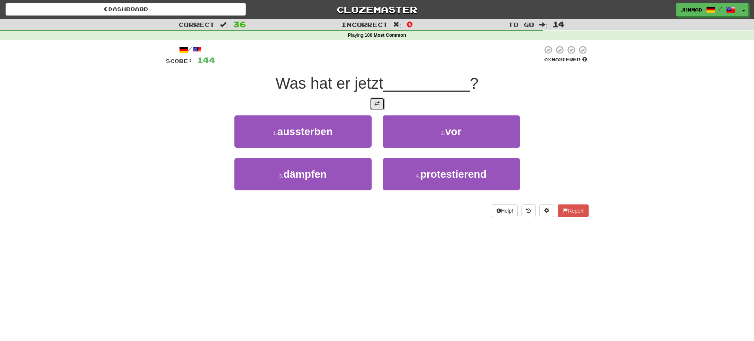
click at [378, 106] on button at bounding box center [377, 104] width 15 height 13
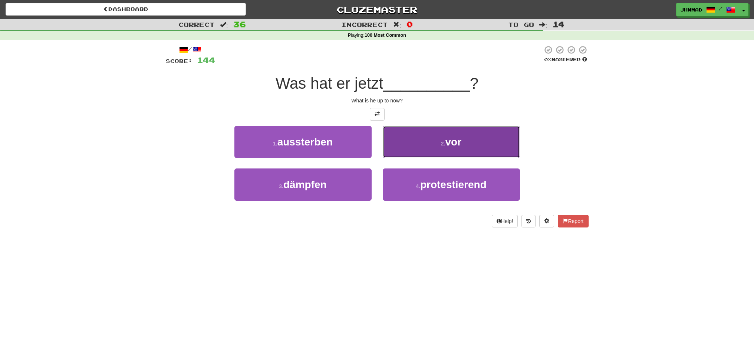
click at [459, 145] on span "vor" at bounding box center [454, 142] width 16 height 12
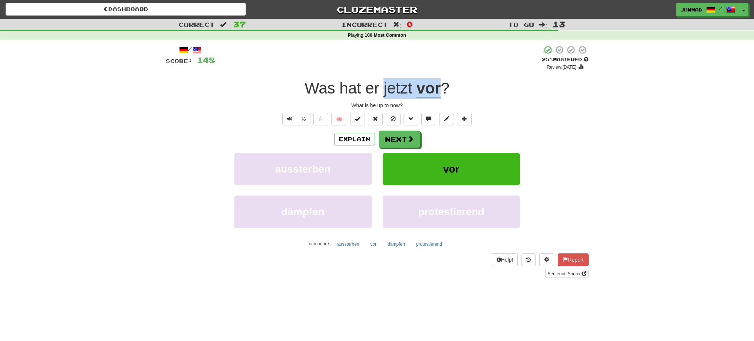
drag, startPoint x: 383, startPoint y: 88, endPoint x: 440, endPoint y: 80, distance: 57.7
click at [440, 80] on div "Was hat er jetzt vor ?" at bounding box center [377, 88] width 423 height 20
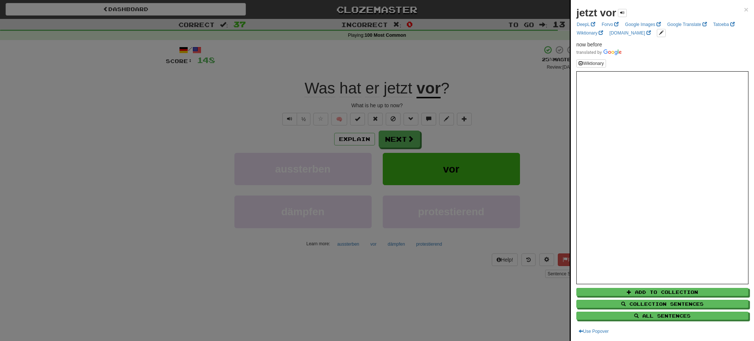
click at [464, 63] on div at bounding box center [377, 170] width 754 height 341
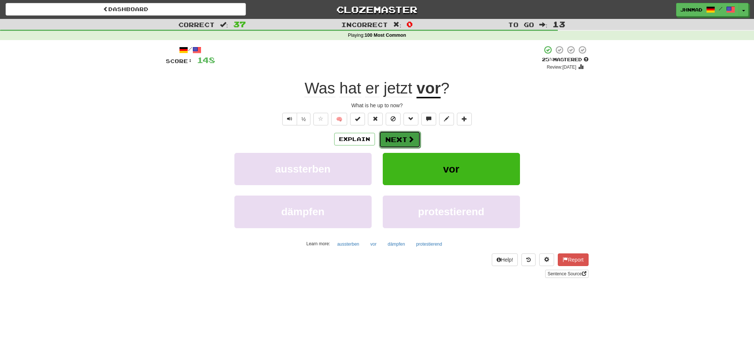
click at [397, 143] on button "Next" at bounding box center [400, 139] width 42 height 17
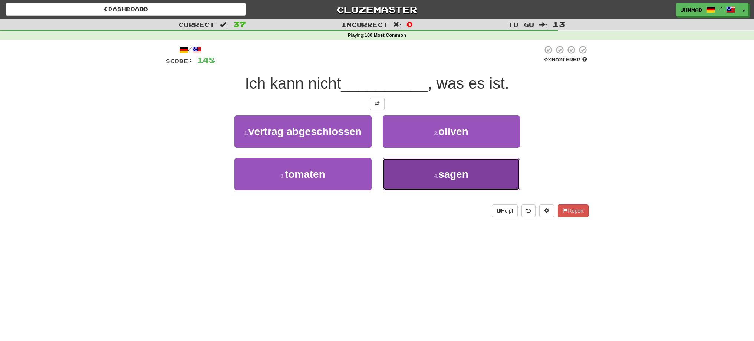
click at [437, 176] on small "4 ." at bounding box center [436, 176] width 4 height 6
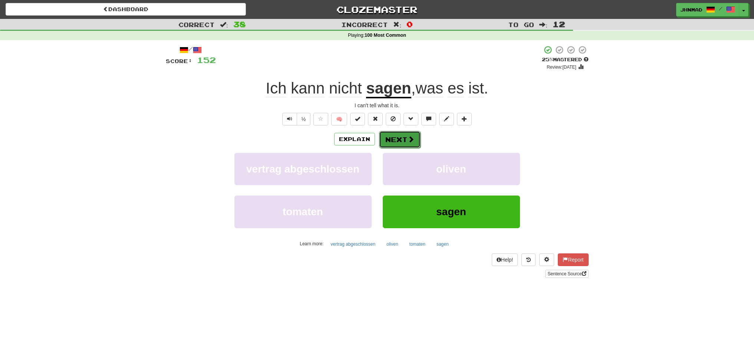
click at [401, 136] on button "Next" at bounding box center [400, 139] width 42 height 17
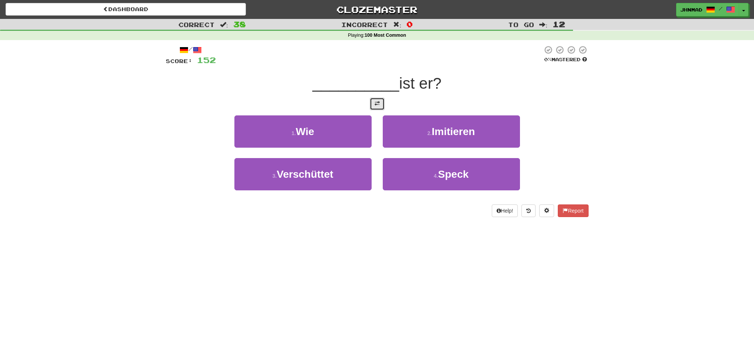
click at [378, 106] on span at bounding box center [377, 103] width 5 height 5
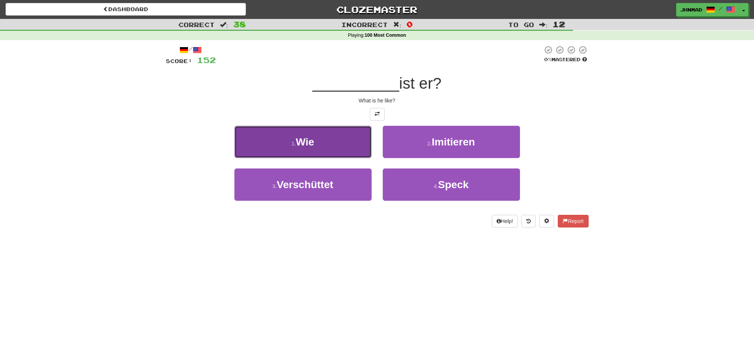
click at [306, 140] on span "Wie" at bounding box center [305, 142] width 19 height 12
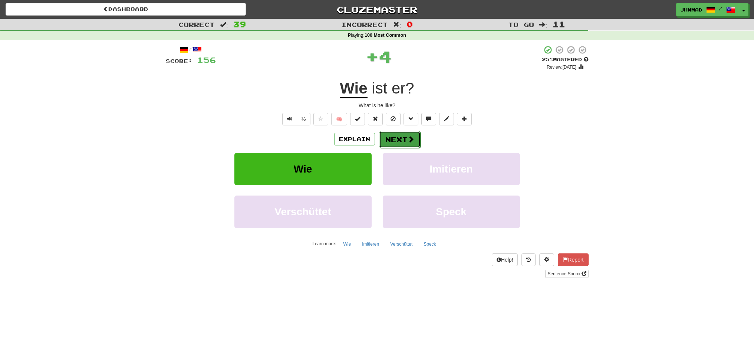
click at [399, 135] on button "Next" at bounding box center [400, 139] width 42 height 17
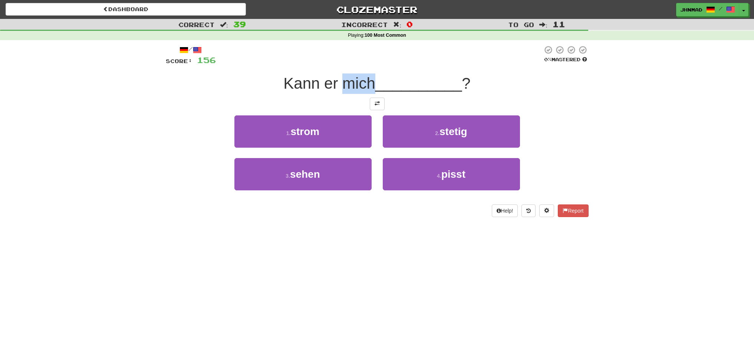
drag, startPoint x: 342, startPoint y: 85, endPoint x: 373, endPoint y: 79, distance: 31.7
click at [373, 79] on span "Kann er mich" at bounding box center [329, 83] width 92 height 17
click at [368, 64] on div at bounding box center [368, 64] width 0 height 0
click at [574, 141] on div "1 . strom 2 . stetig" at bounding box center [377, 136] width 445 height 43
click at [380, 104] on span at bounding box center [377, 103] width 5 height 5
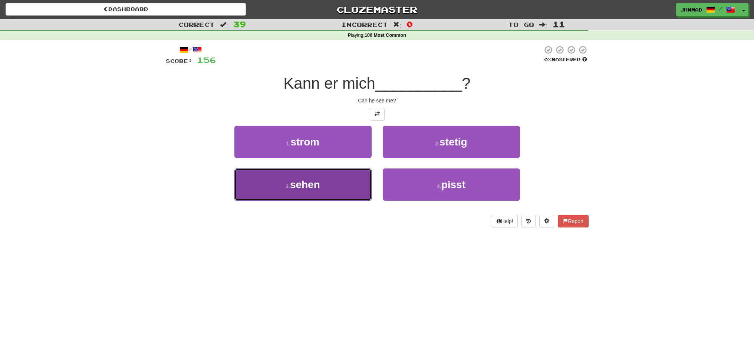
click at [292, 173] on button "3 . sehen" at bounding box center [302, 184] width 137 height 32
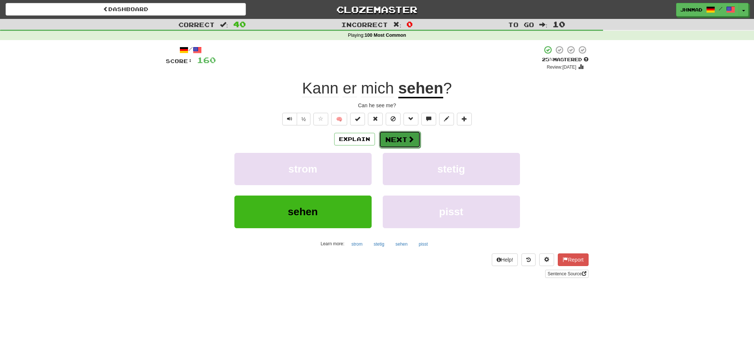
click at [381, 138] on button "Next" at bounding box center [400, 139] width 42 height 17
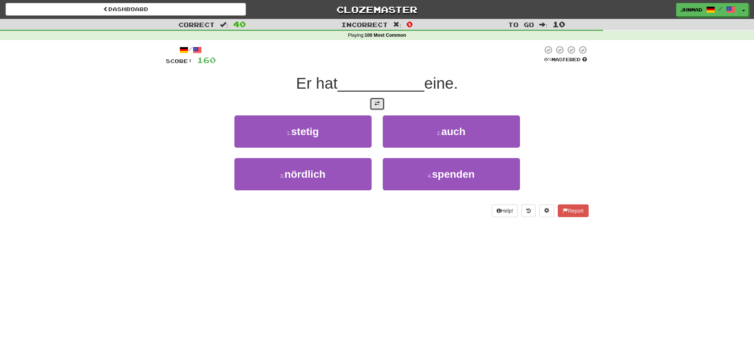
click at [378, 101] on span at bounding box center [377, 103] width 5 height 5
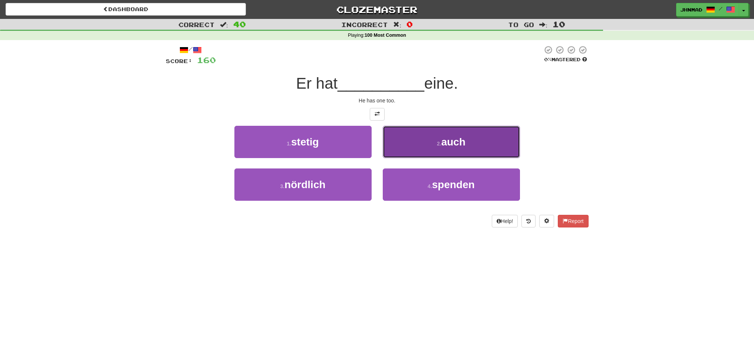
click at [446, 148] on button "2 . auch" at bounding box center [451, 142] width 137 height 32
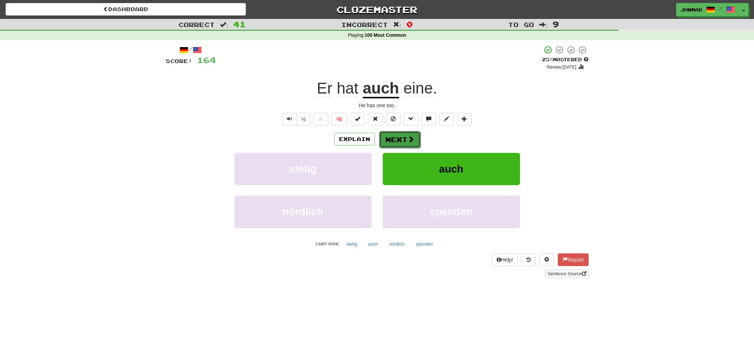
click at [391, 139] on button "Next" at bounding box center [400, 139] width 42 height 17
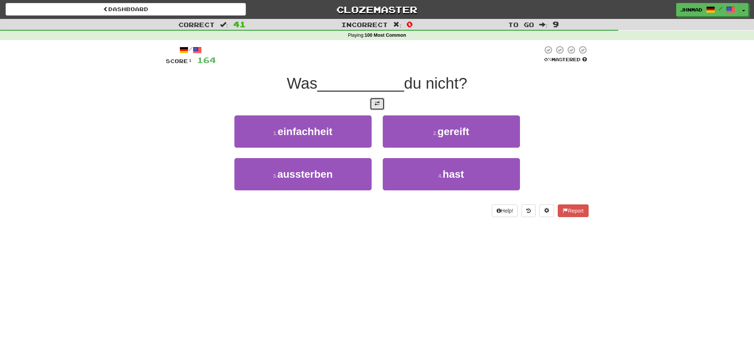
click at [375, 109] on button at bounding box center [377, 104] width 15 height 13
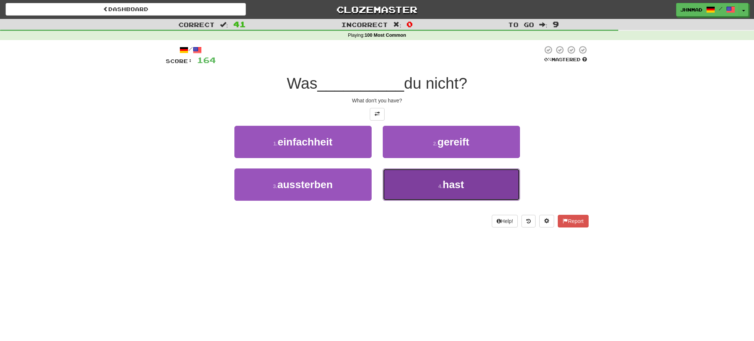
click at [444, 169] on button "4 . hast" at bounding box center [451, 184] width 137 height 32
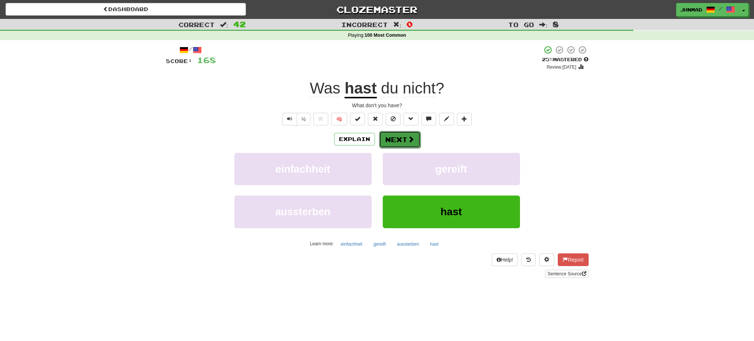
click at [403, 139] on button "Next" at bounding box center [400, 139] width 42 height 17
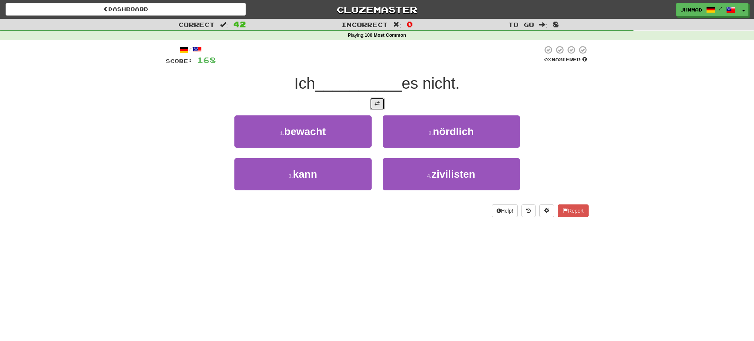
click at [379, 107] on button at bounding box center [377, 104] width 15 height 13
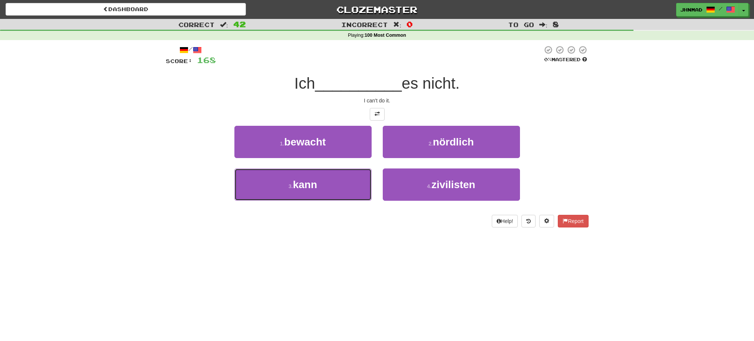
click at [336, 186] on button "3 . kann" at bounding box center [302, 184] width 137 height 32
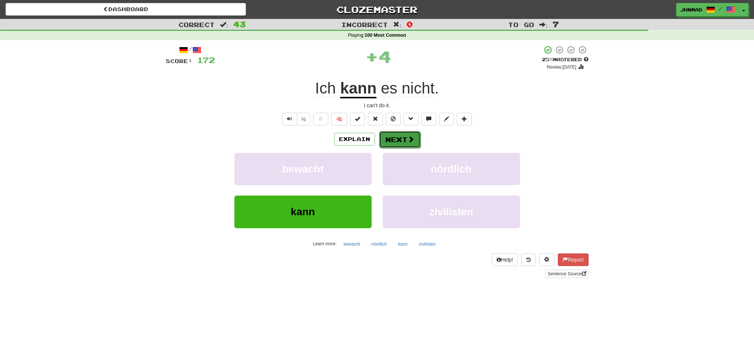
click at [403, 136] on button "Next" at bounding box center [400, 139] width 42 height 17
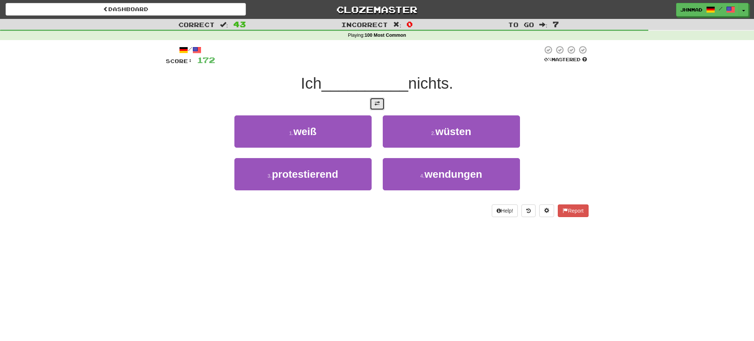
click at [372, 108] on button at bounding box center [377, 104] width 15 height 13
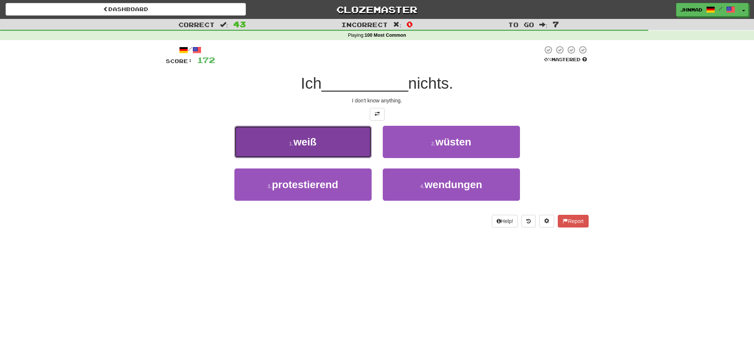
click at [320, 142] on button "1 . weiß" at bounding box center [302, 142] width 137 height 32
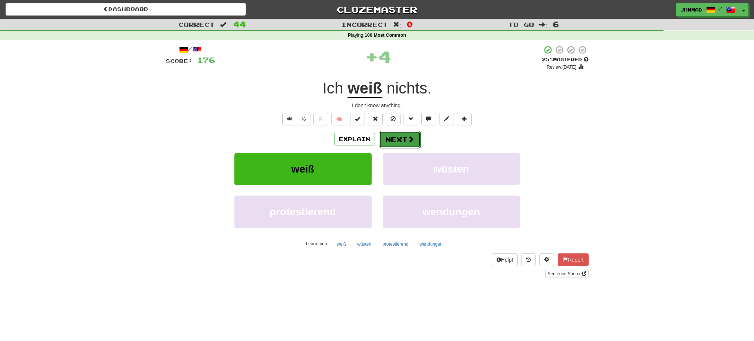
click at [398, 135] on button "Next" at bounding box center [400, 139] width 42 height 17
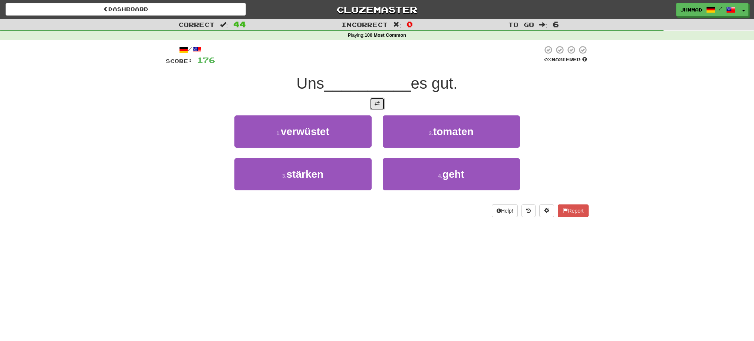
click at [379, 104] on span at bounding box center [377, 103] width 5 height 5
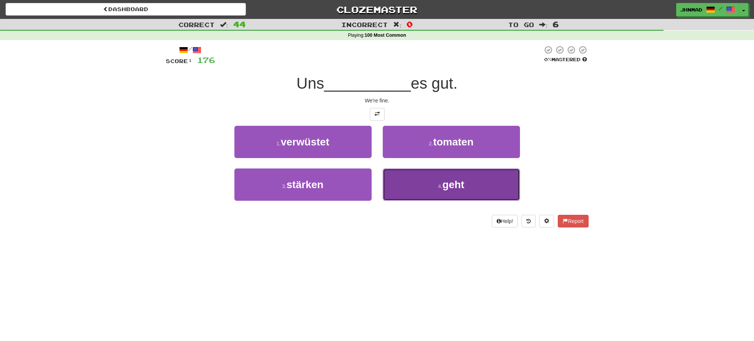
click at [455, 191] on button "4 . geht" at bounding box center [451, 184] width 137 height 32
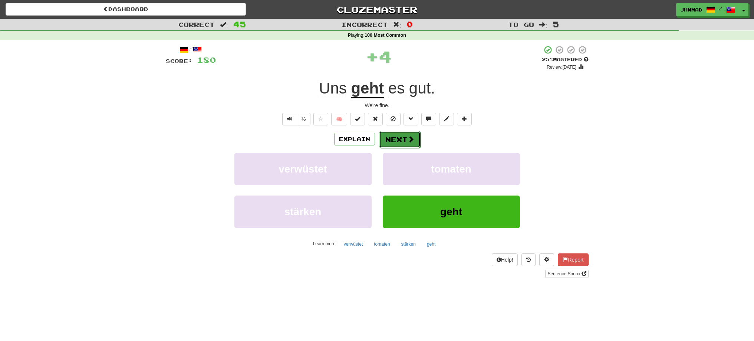
click at [404, 141] on button "Next" at bounding box center [400, 139] width 42 height 17
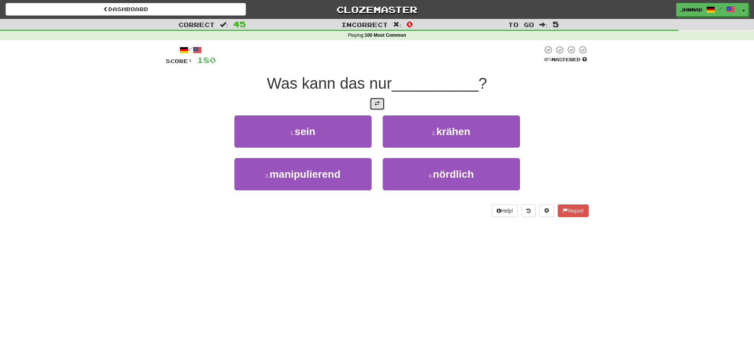
click at [377, 104] on span at bounding box center [377, 103] width 5 height 5
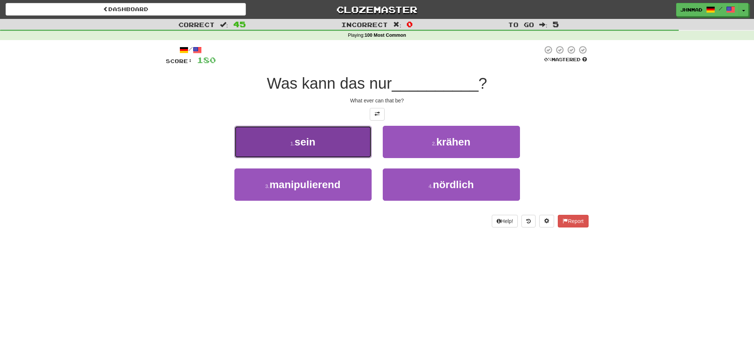
click at [342, 147] on button "1 . sein" at bounding box center [302, 142] width 137 height 32
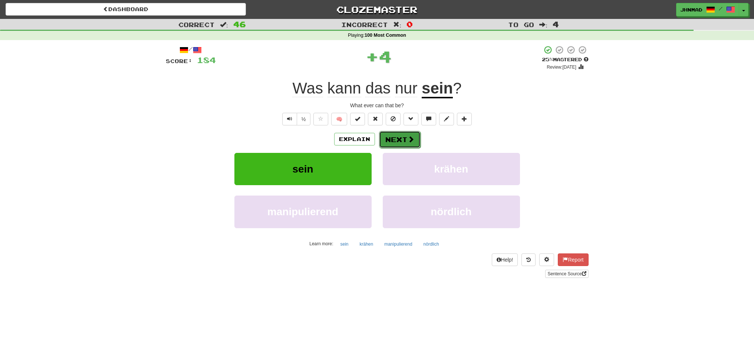
click at [402, 134] on button "Next" at bounding box center [400, 139] width 42 height 17
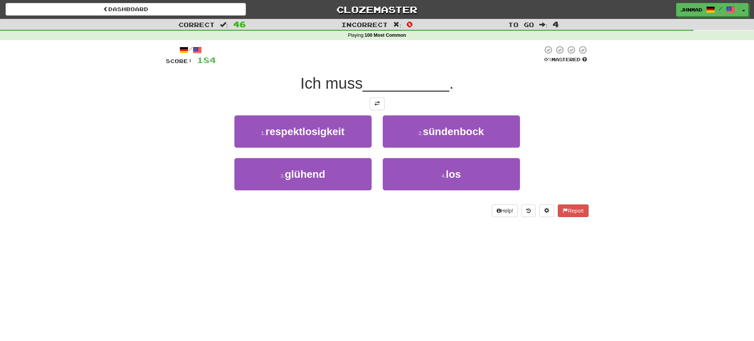
click at [369, 104] on div at bounding box center [377, 104] width 423 height 13
click at [375, 104] on span at bounding box center [377, 103] width 5 height 5
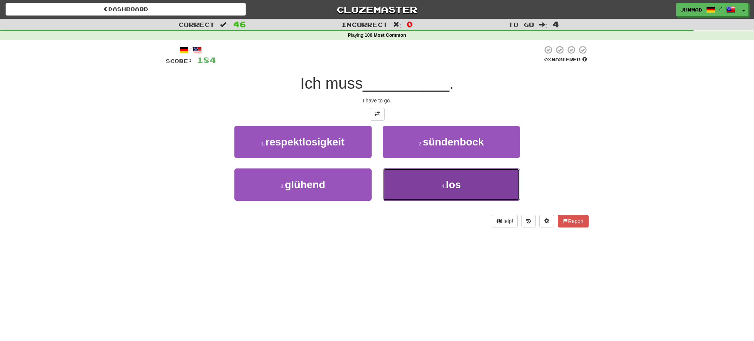
click at [465, 188] on button "4 . los" at bounding box center [451, 184] width 137 height 32
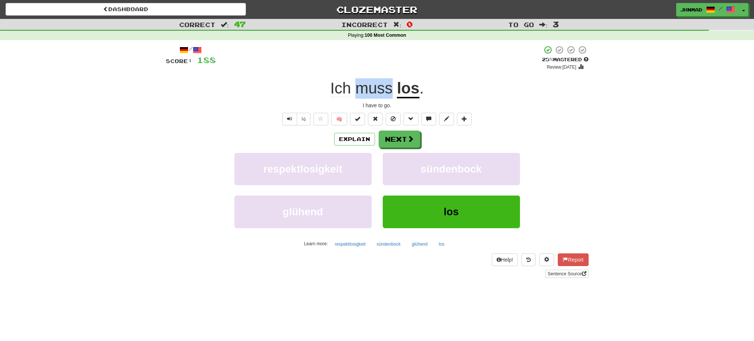
drag, startPoint x: 357, startPoint y: 90, endPoint x: 390, endPoint y: 83, distance: 33.3
click at [390, 83] on span "muss" at bounding box center [373, 88] width 37 height 18
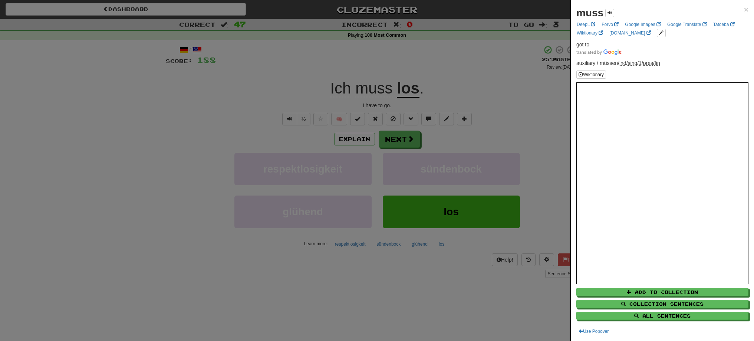
click at [398, 145] on div at bounding box center [377, 170] width 754 height 341
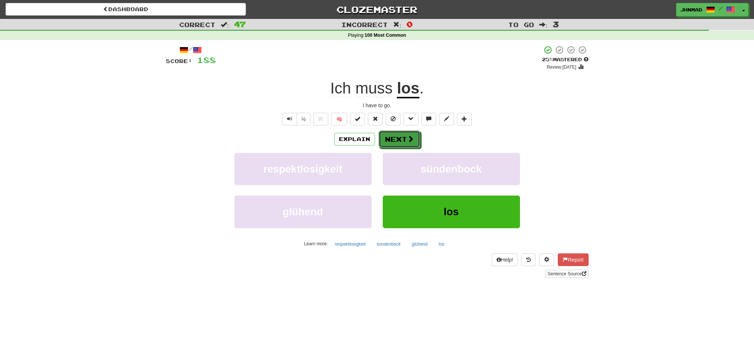
click at [398, 145] on button "Next" at bounding box center [400, 139] width 42 height 17
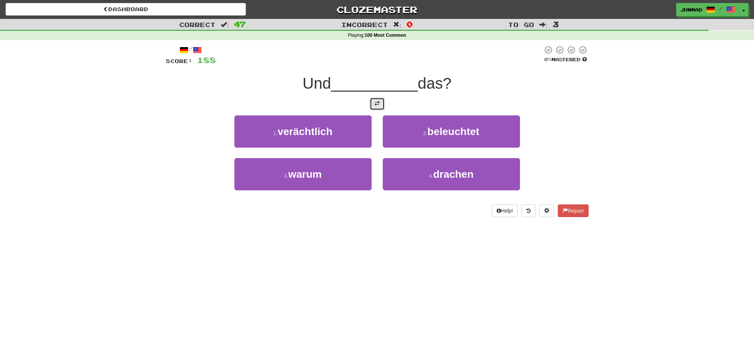
click at [375, 105] on span at bounding box center [377, 103] width 5 height 5
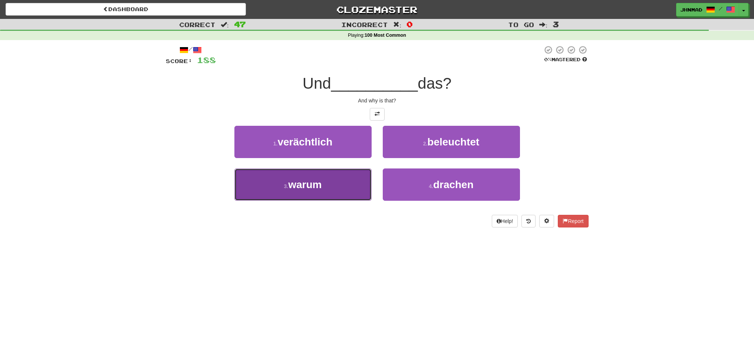
click at [354, 196] on button "3 . warum" at bounding box center [302, 184] width 137 height 32
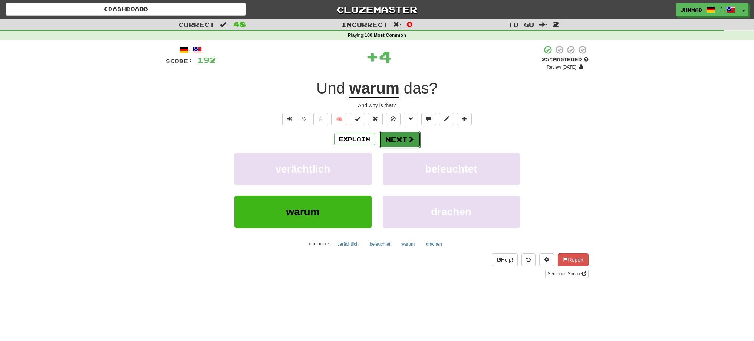
click at [410, 139] on span at bounding box center [411, 139] width 7 height 7
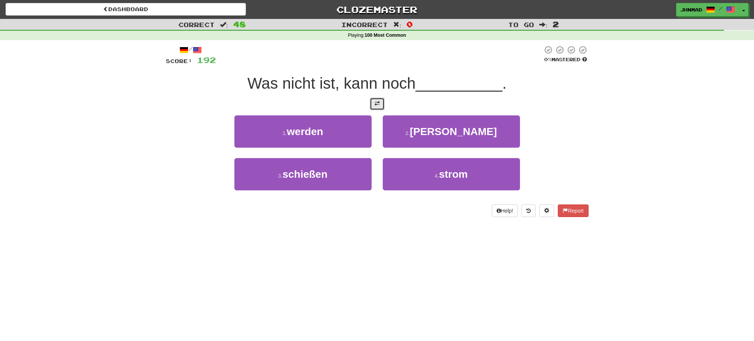
click at [373, 103] on button at bounding box center [377, 104] width 15 height 13
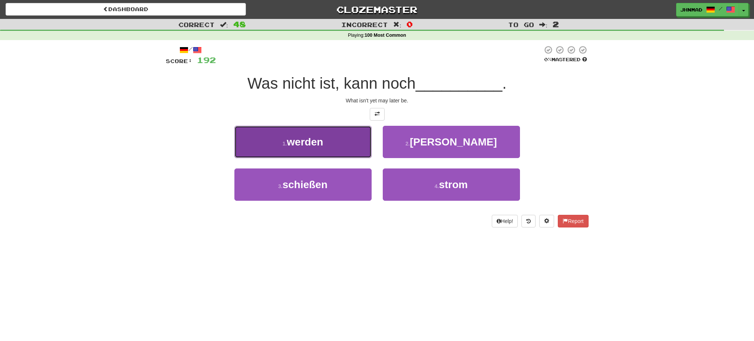
click at [341, 143] on button "1 . werden" at bounding box center [302, 142] width 137 height 32
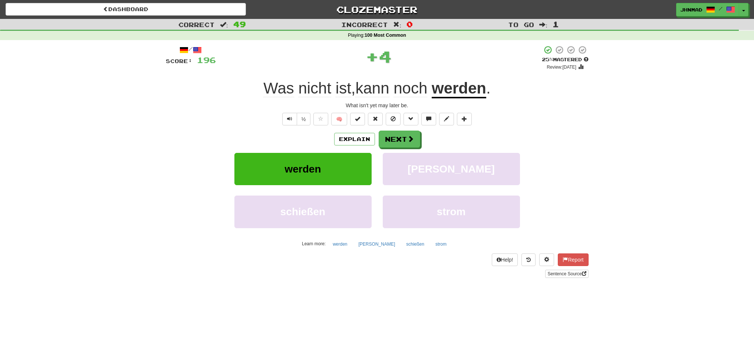
click at [468, 90] on u "werden" at bounding box center [459, 88] width 55 height 19
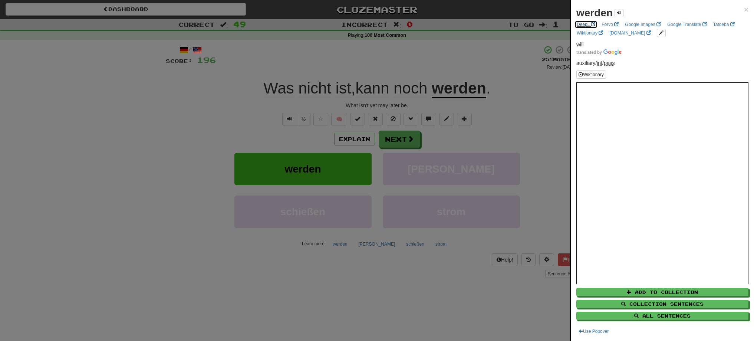
click at [586, 24] on link "DeepL" at bounding box center [586, 24] width 23 height 8
click at [537, 109] on div at bounding box center [377, 170] width 754 height 341
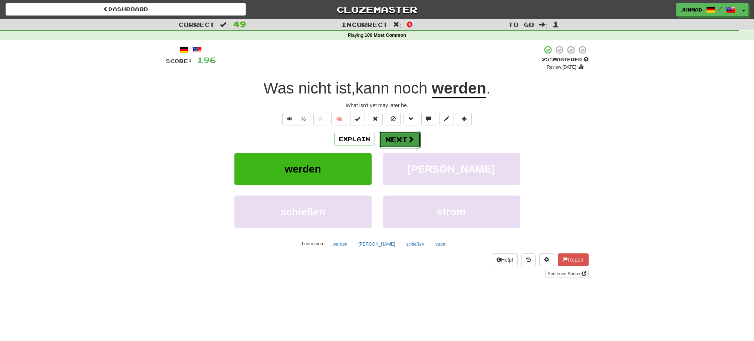
click at [415, 136] on button "Next" at bounding box center [400, 139] width 42 height 17
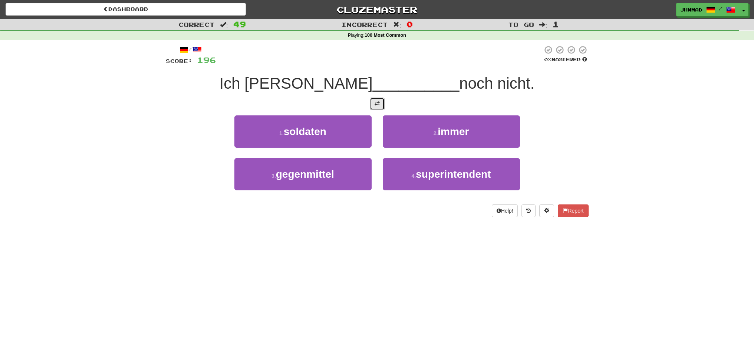
click at [378, 103] on span at bounding box center [377, 103] width 5 height 5
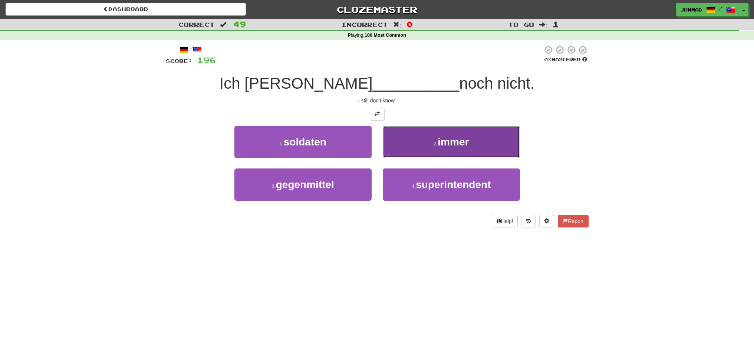
click at [441, 143] on span "immer" at bounding box center [453, 142] width 31 height 12
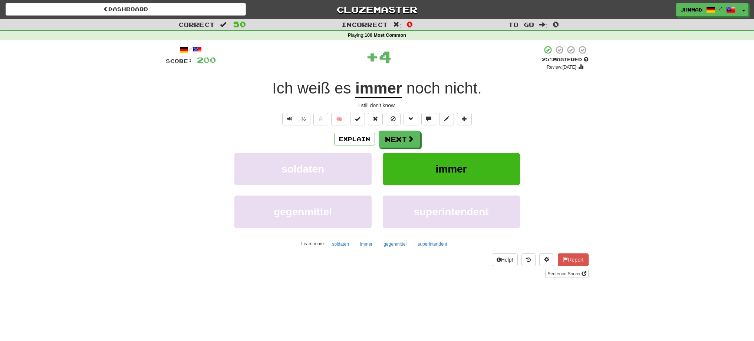
click at [374, 89] on u "immer" at bounding box center [378, 88] width 47 height 19
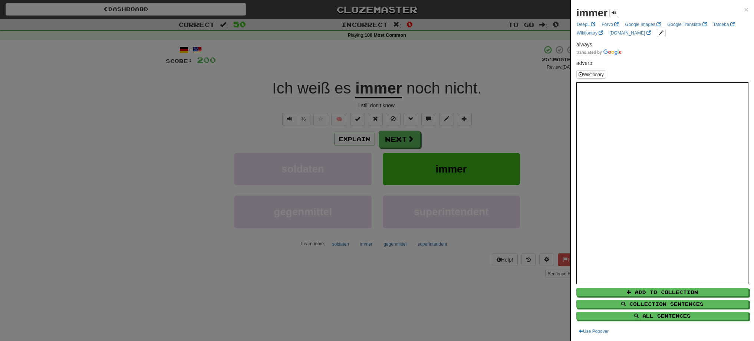
click at [407, 133] on div at bounding box center [377, 170] width 754 height 341
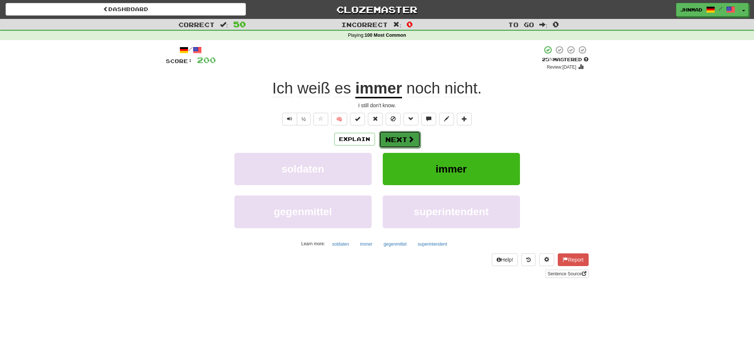
click at [411, 140] on span at bounding box center [411, 139] width 7 height 7
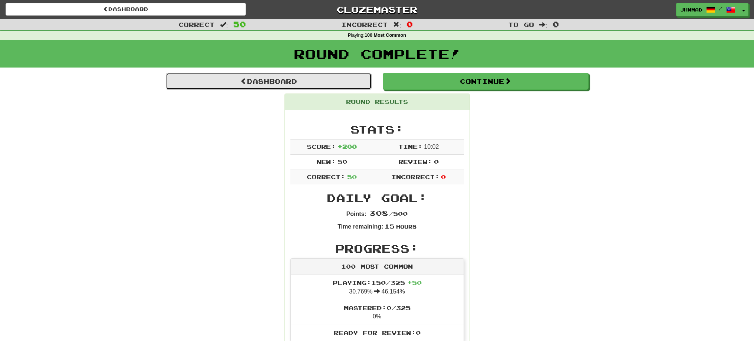
click at [267, 80] on link "Dashboard" at bounding box center [269, 81] width 206 height 17
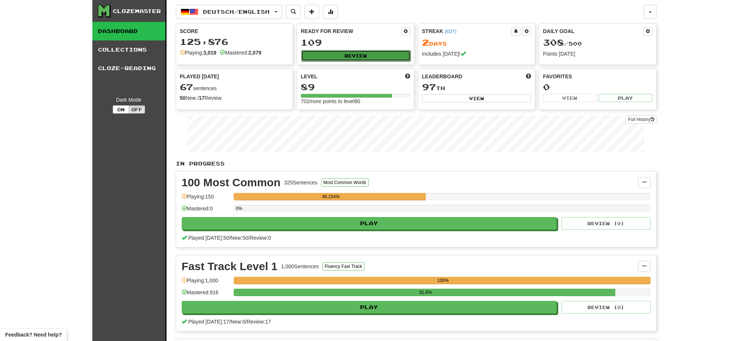
click at [335, 53] on button "Review" at bounding box center [355, 55] width 109 height 11
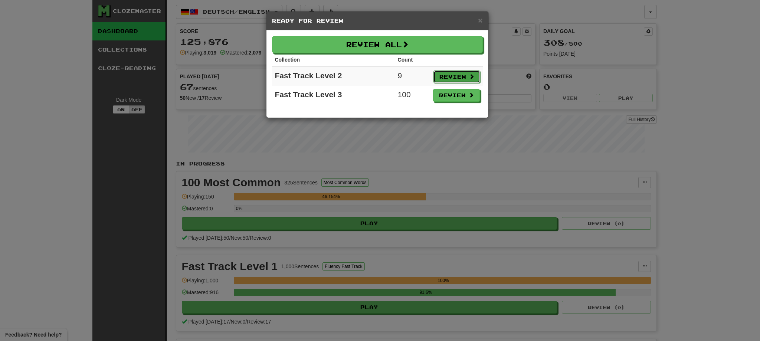
click at [446, 79] on button "Review" at bounding box center [456, 76] width 47 height 13
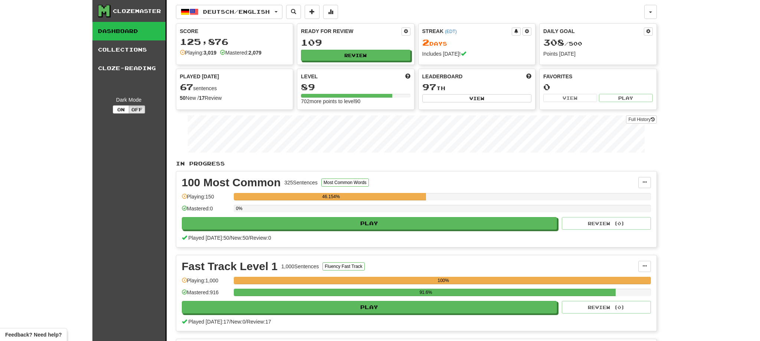
select select "**"
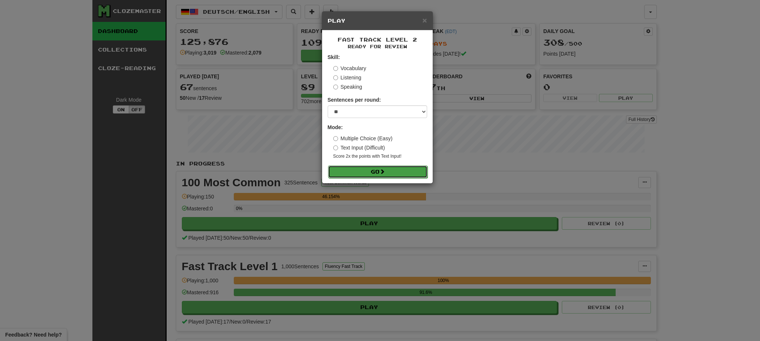
click at [385, 169] on span at bounding box center [382, 171] width 5 height 5
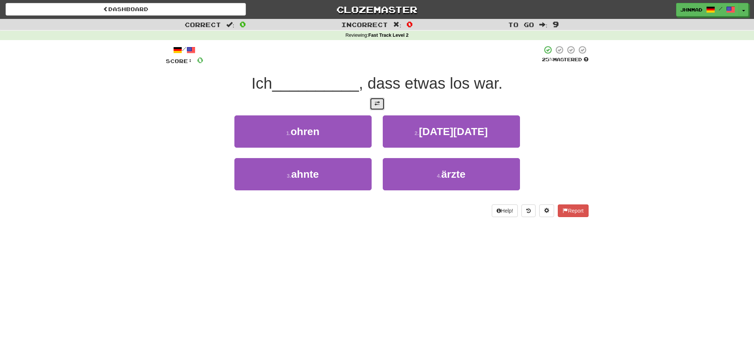
click at [374, 100] on button at bounding box center [377, 104] width 15 height 13
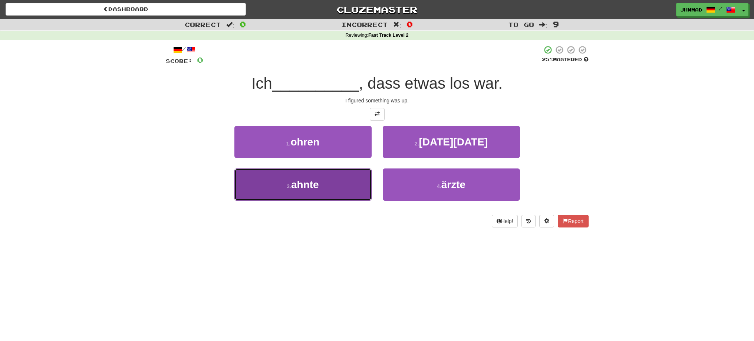
click at [308, 194] on button "3 . ahnte" at bounding box center [302, 184] width 137 height 32
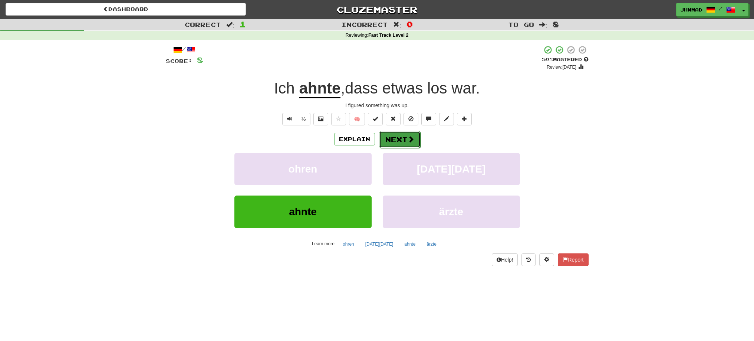
click at [411, 137] on span at bounding box center [411, 139] width 7 height 7
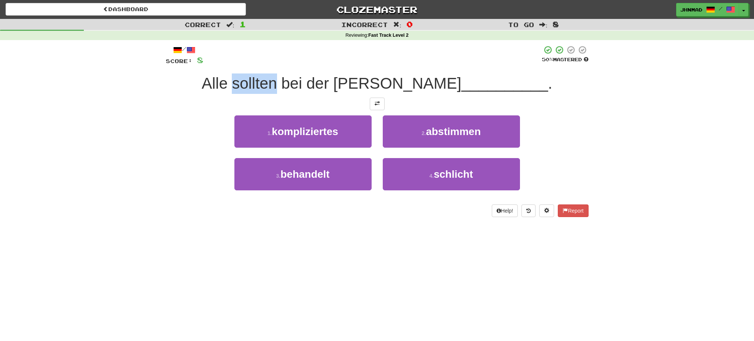
drag, startPoint x: 284, startPoint y: 86, endPoint x: 322, endPoint y: 76, distance: 39.1
click at [322, 76] on span "Alle sollten bei der [PERSON_NAME]" at bounding box center [332, 83] width 260 height 17
click at [317, 64] on div at bounding box center [317, 64] width 0 height 0
click at [331, 58] on div at bounding box center [372, 55] width 339 height 20
click at [380, 102] on button at bounding box center [377, 104] width 15 height 13
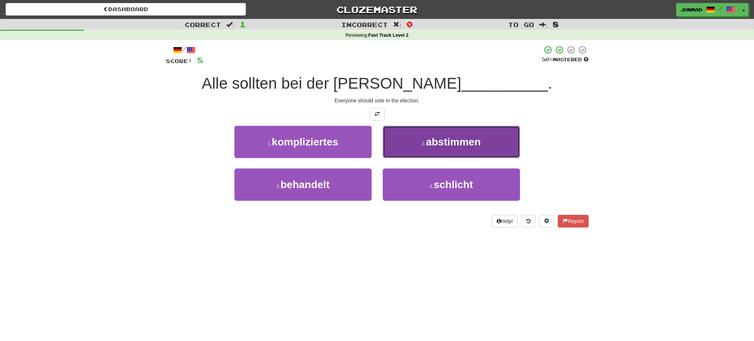
click at [449, 145] on span "abstimmen" at bounding box center [453, 142] width 55 height 12
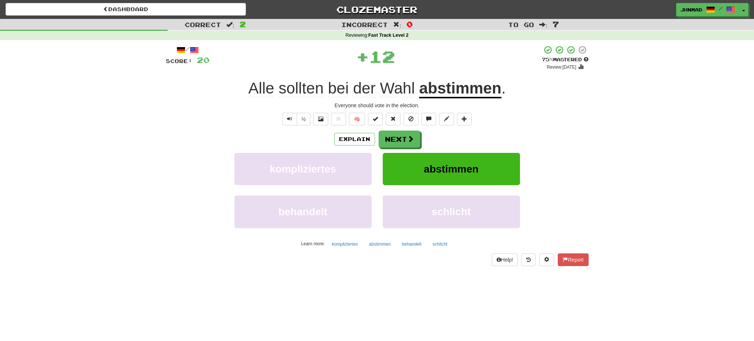
click at [469, 87] on u "abstimmen" at bounding box center [460, 88] width 82 height 19
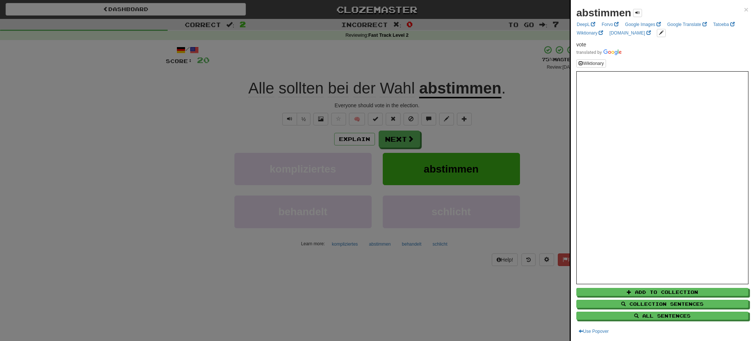
click at [395, 89] on div at bounding box center [377, 170] width 754 height 341
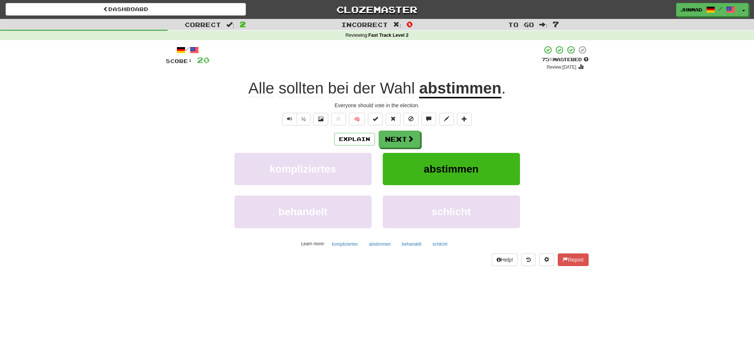
click at [395, 89] on span "Wahl" at bounding box center [397, 88] width 35 height 18
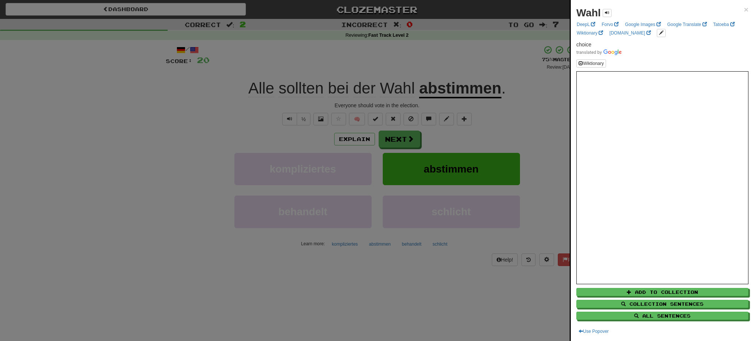
click at [408, 145] on div at bounding box center [377, 170] width 754 height 341
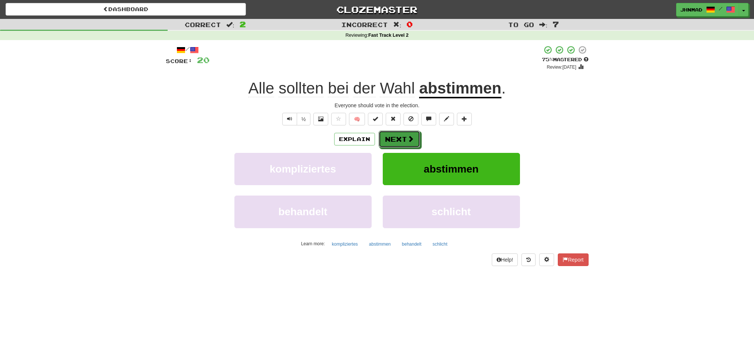
click at [408, 145] on button "Next" at bounding box center [400, 139] width 42 height 17
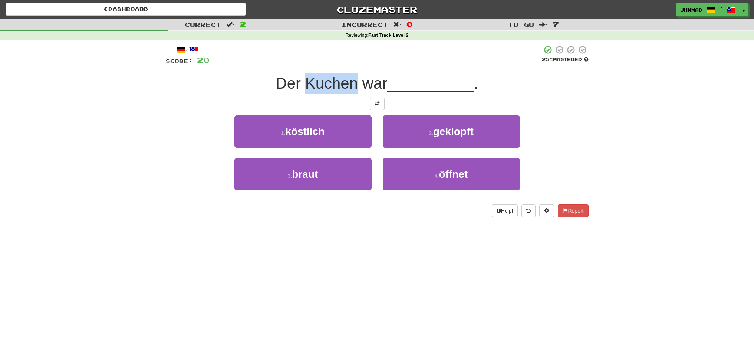
drag, startPoint x: 303, startPoint y: 81, endPoint x: 352, endPoint y: 76, distance: 50.0
click at [352, 76] on span "Der Kuchen war" at bounding box center [332, 83] width 112 height 17
click at [348, 64] on div at bounding box center [348, 64] width 0 height 0
click at [285, 59] on div at bounding box center [376, 55] width 332 height 20
click at [379, 102] on span at bounding box center [377, 103] width 5 height 5
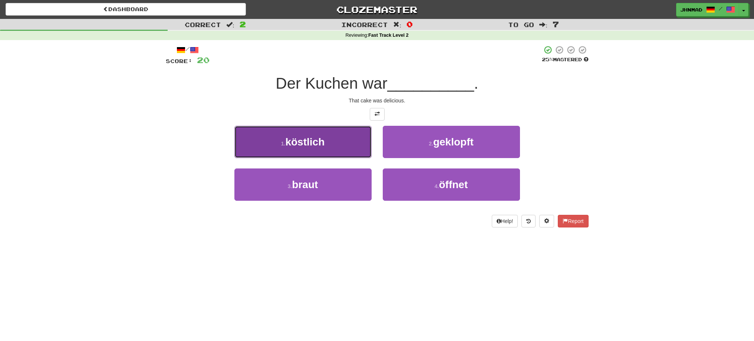
click at [325, 145] on span "köstlich" at bounding box center [304, 142] width 39 height 12
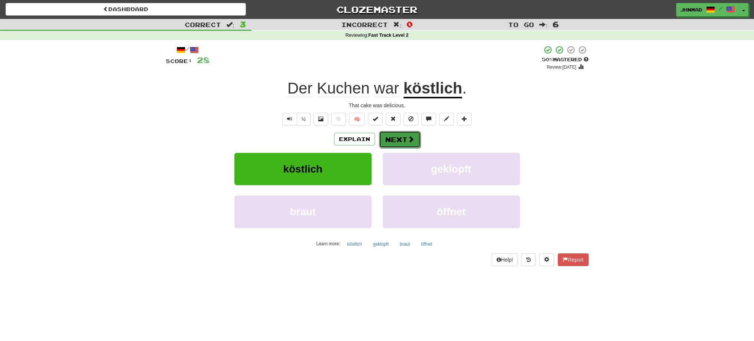
click at [401, 132] on button "Next" at bounding box center [400, 139] width 42 height 17
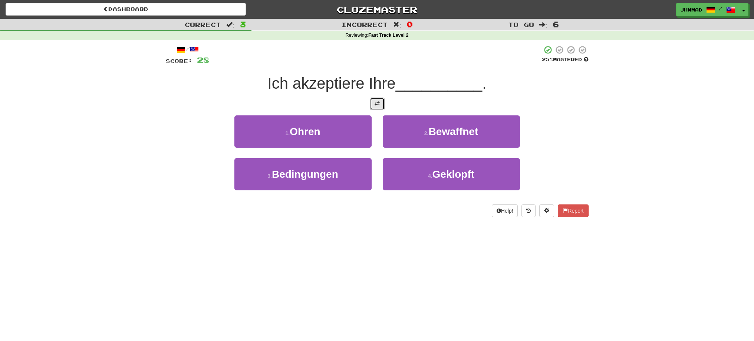
click at [378, 105] on span at bounding box center [377, 103] width 5 height 5
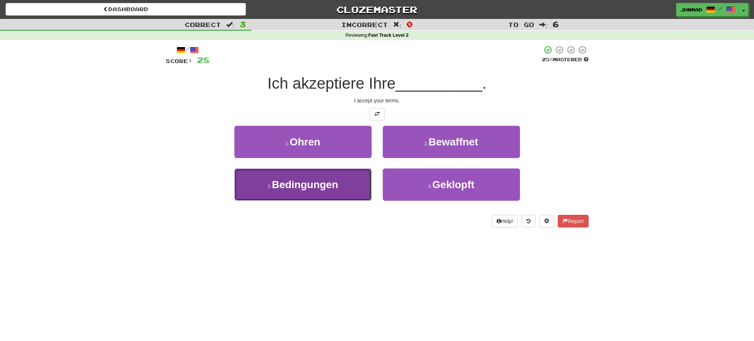
click at [313, 196] on button "3 . Bedingungen" at bounding box center [302, 184] width 137 height 32
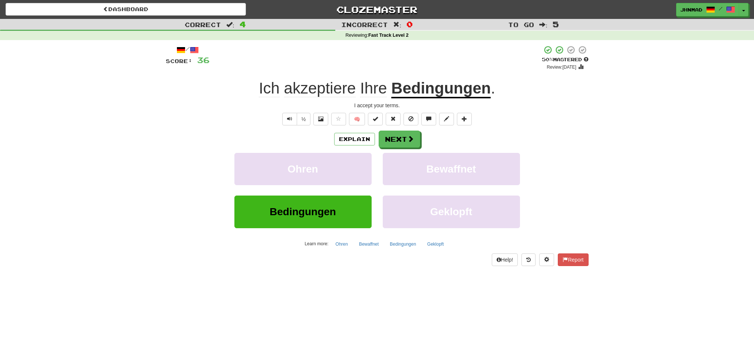
click at [477, 93] on u "Bedingungen" at bounding box center [440, 88] width 99 height 19
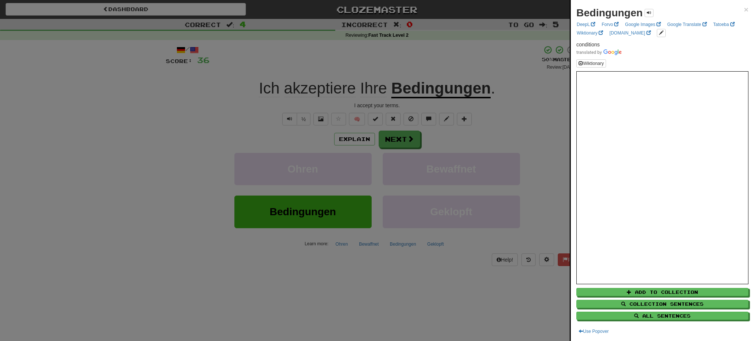
click at [404, 142] on div at bounding box center [377, 170] width 754 height 341
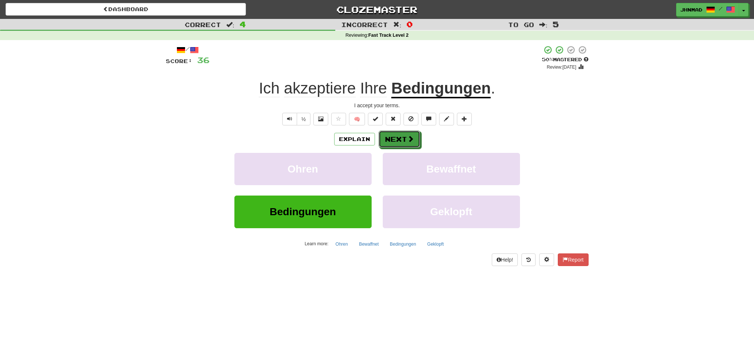
click at [404, 142] on button "Next" at bounding box center [400, 139] width 42 height 17
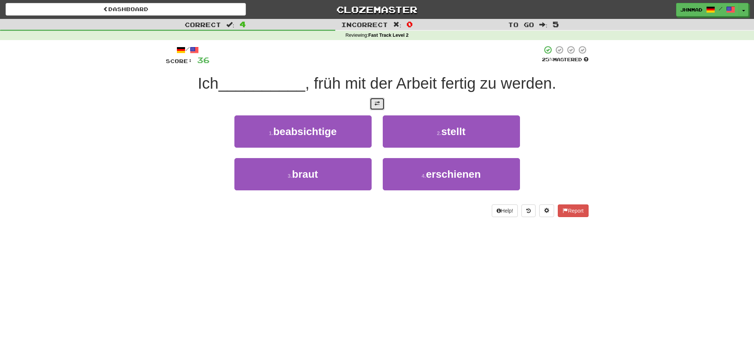
click at [373, 106] on button at bounding box center [377, 104] width 15 height 13
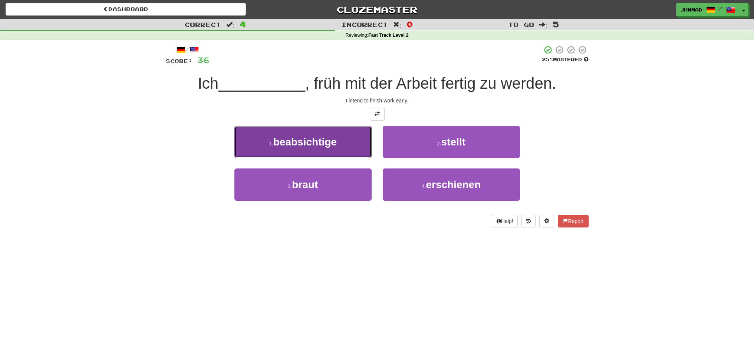
click at [303, 138] on span "beabsichtige" at bounding box center [304, 142] width 63 height 12
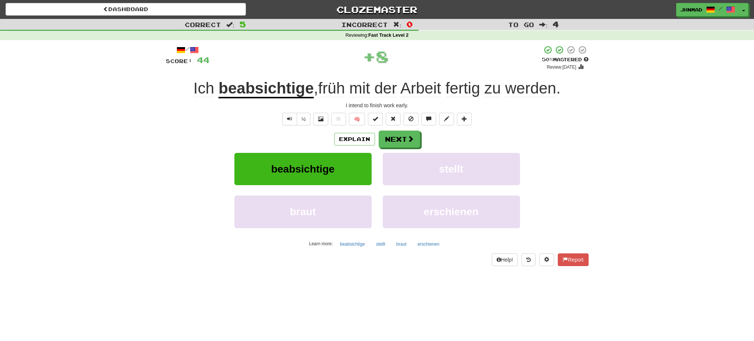
click at [287, 92] on u "beabsichtige" at bounding box center [266, 88] width 95 height 19
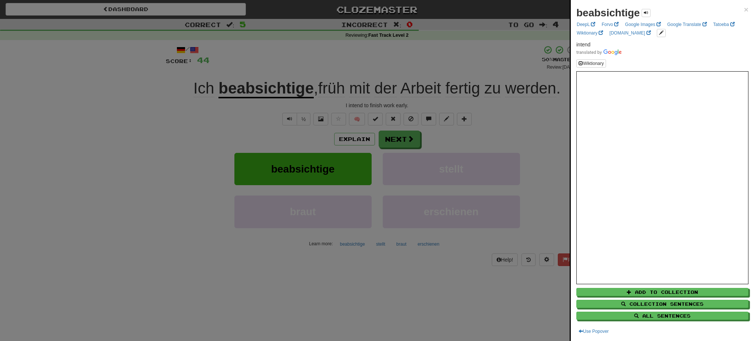
click at [406, 143] on div at bounding box center [377, 170] width 754 height 341
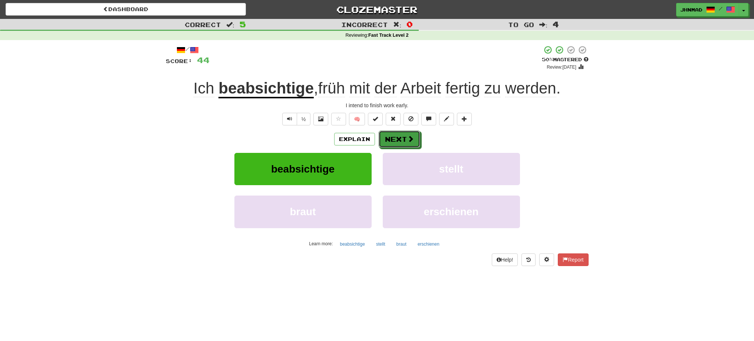
click at [406, 143] on button "Next" at bounding box center [400, 139] width 42 height 17
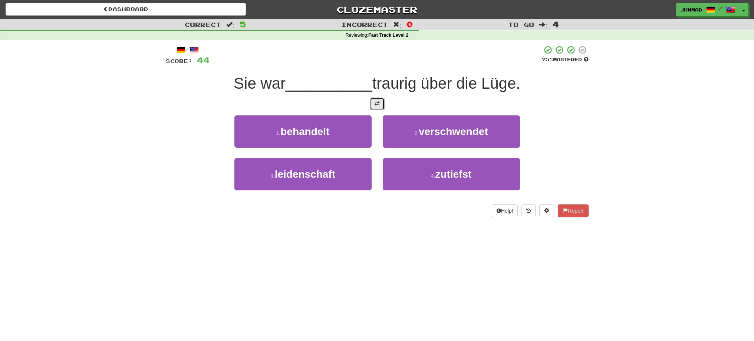
click at [381, 108] on button at bounding box center [377, 104] width 15 height 13
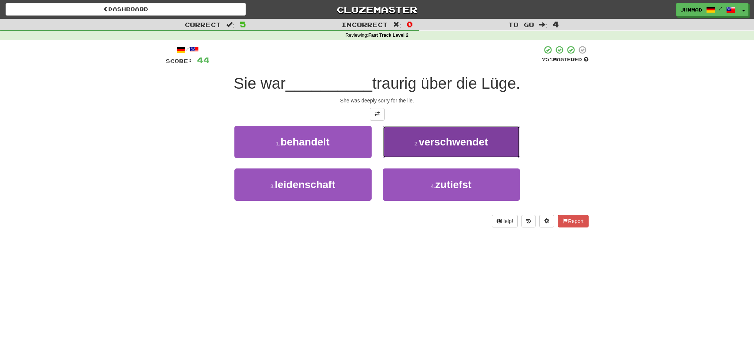
click at [448, 143] on span "verschwendet" at bounding box center [453, 142] width 69 height 12
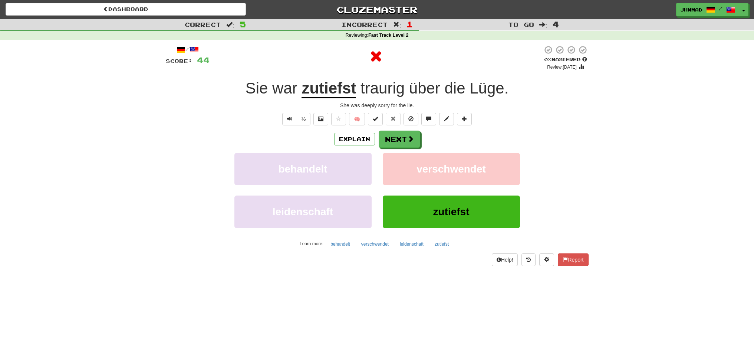
click at [332, 92] on u "zutiefst" at bounding box center [329, 88] width 55 height 19
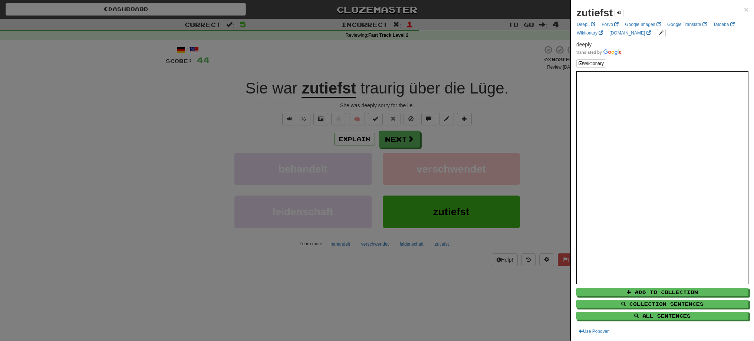
click at [395, 140] on div at bounding box center [377, 170] width 754 height 341
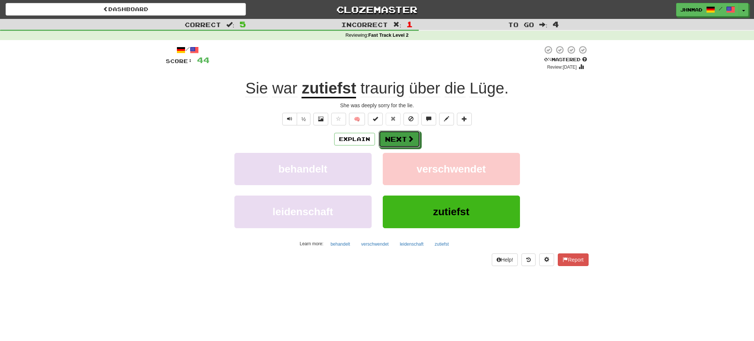
click at [395, 140] on button "Next" at bounding box center [400, 139] width 42 height 17
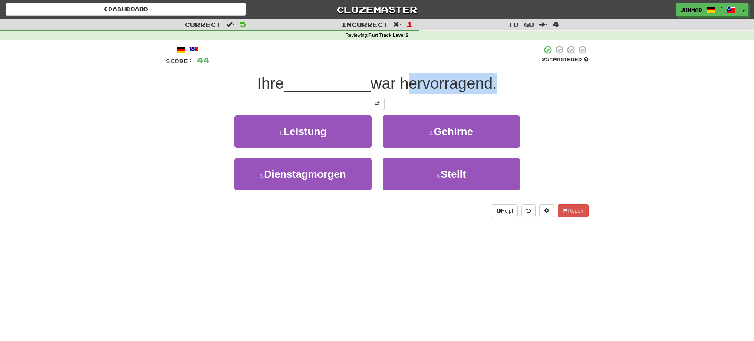
drag, startPoint x: 403, startPoint y: 78, endPoint x: 493, endPoint y: 85, distance: 90.8
click at [493, 85] on span "war hervorragend." at bounding box center [434, 83] width 127 height 17
click at [489, 92] on div at bounding box center [489, 92] width 0 height 0
click at [375, 104] on span at bounding box center [377, 103] width 5 height 5
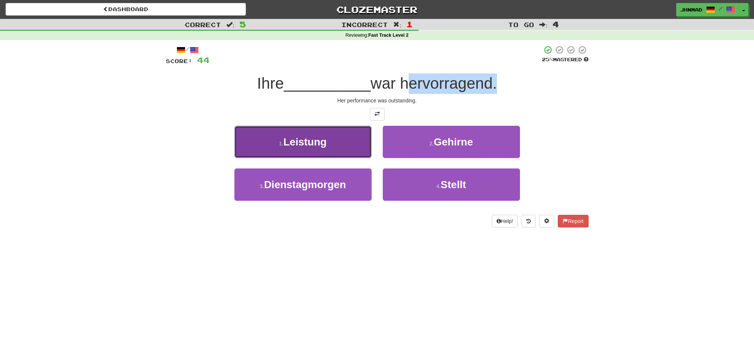
click at [287, 141] on span "Leistung" at bounding box center [304, 142] width 43 height 12
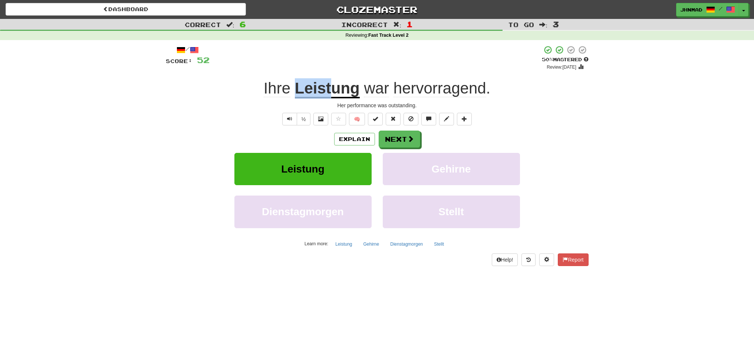
drag, startPoint x: 294, startPoint y: 88, endPoint x: 332, endPoint y: 84, distance: 38.4
click at [332, 84] on div "Ihre Leistung war hervorragend ." at bounding box center [377, 88] width 423 height 20
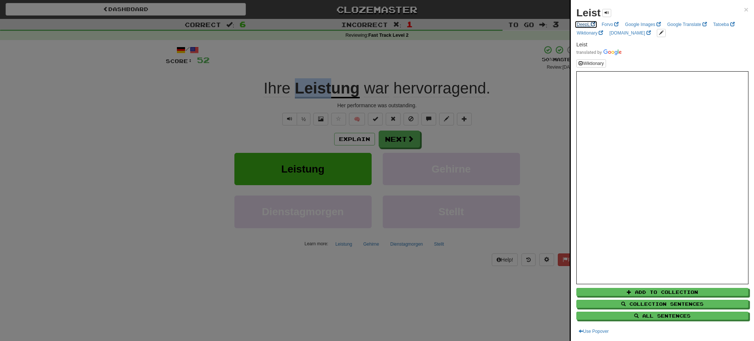
click at [584, 27] on link "DeepL" at bounding box center [586, 24] width 23 height 8
click at [521, 138] on div at bounding box center [377, 170] width 754 height 341
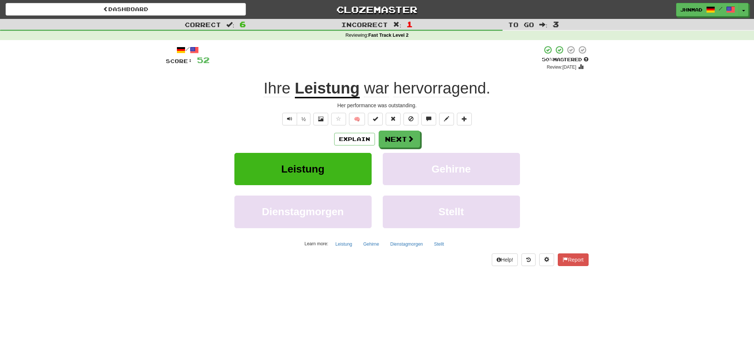
click at [324, 88] on u "Leistung" at bounding box center [327, 88] width 65 height 19
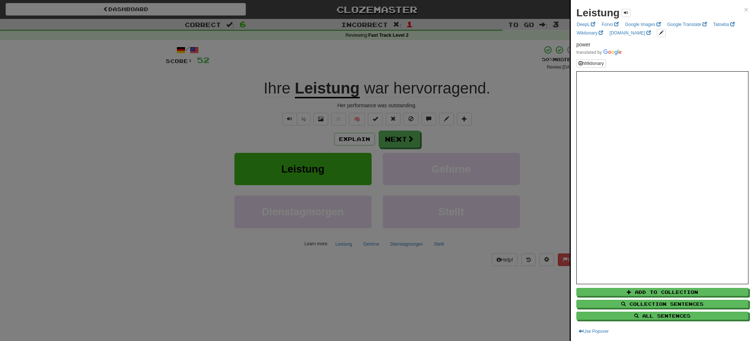
click at [267, 115] on div at bounding box center [377, 170] width 754 height 341
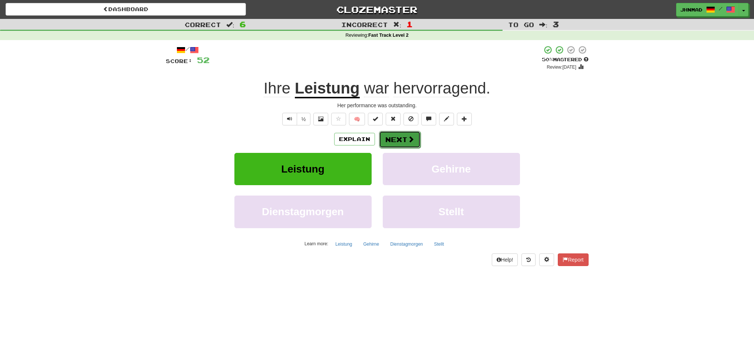
click at [390, 135] on button "Next" at bounding box center [400, 139] width 42 height 17
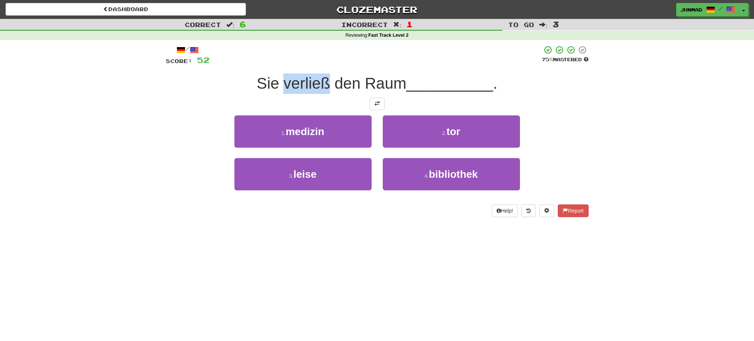
drag, startPoint x: 288, startPoint y: 82, endPoint x: 325, endPoint y: 81, distance: 36.7
click at [325, 81] on span "Sie verließ den Raum" at bounding box center [332, 83] width 150 height 17
click at [320, 64] on div at bounding box center [320, 64] width 0 height 0
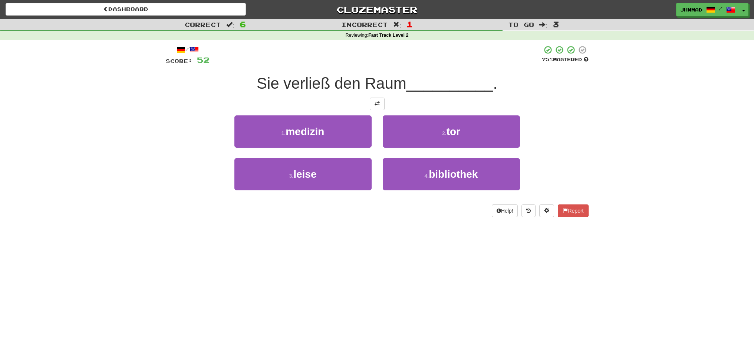
click at [169, 107] on div at bounding box center [377, 104] width 423 height 13
click at [372, 102] on button at bounding box center [377, 104] width 15 height 13
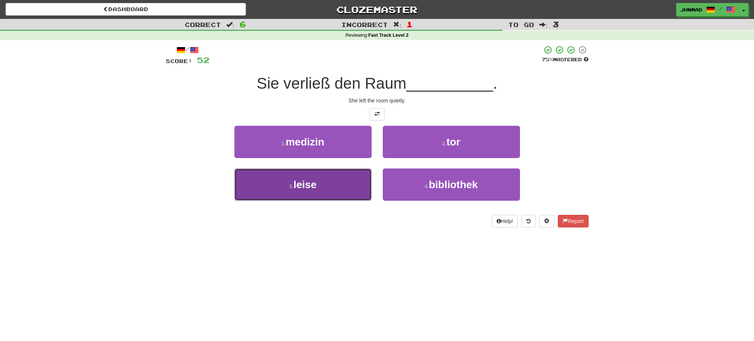
click at [346, 199] on button "3 . leise" at bounding box center [302, 184] width 137 height 32
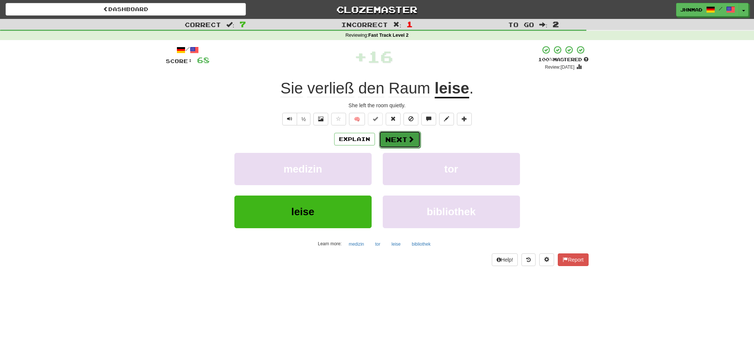
click at [397, 141] on button "Next" at bounding box center [400, 139] width 42 height 17
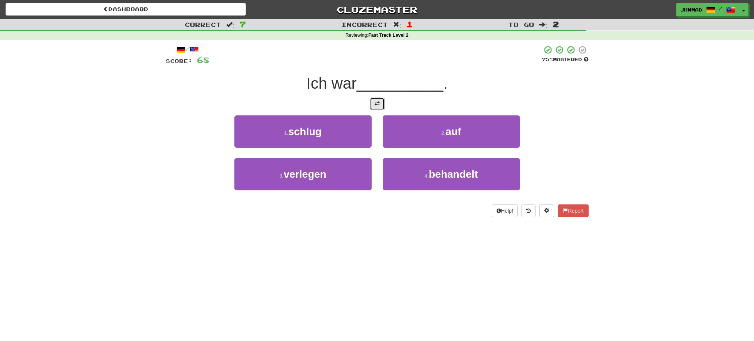
click at [377, 106] on button at bounding box center [377, 104] width 15 height 13
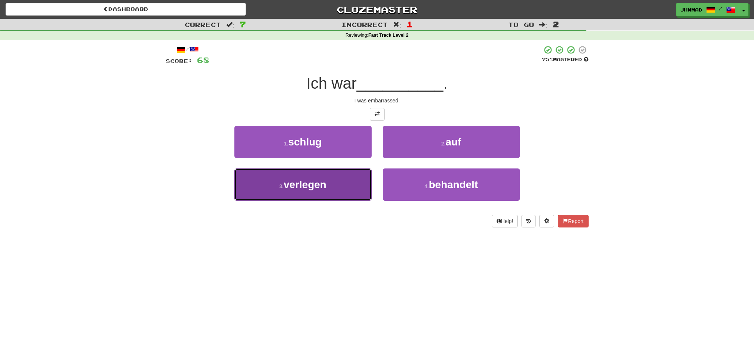
click at [293, 193] on button "3 . verlegen" at bounding box center [302, 184] width 137 height 32
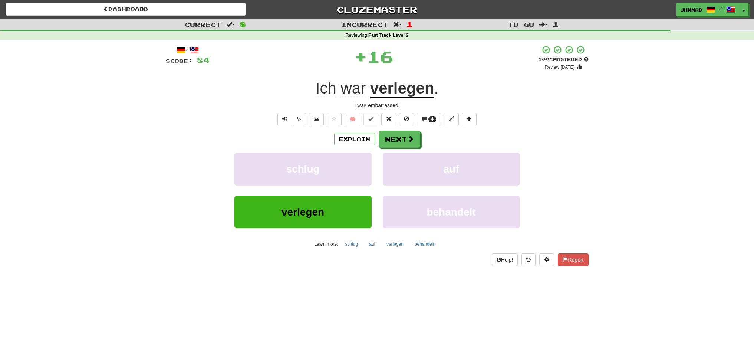
click at [389, 94] on u "verlegen" at bounding box center [402, 88] width 64 height 19
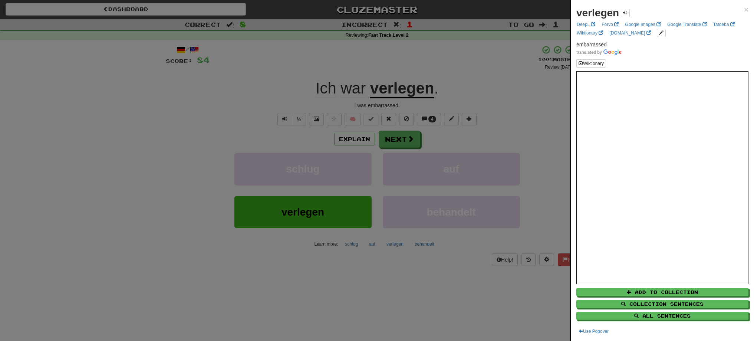
click at [406, 139] on div at bounding box center [377, 170] width 754 height 341
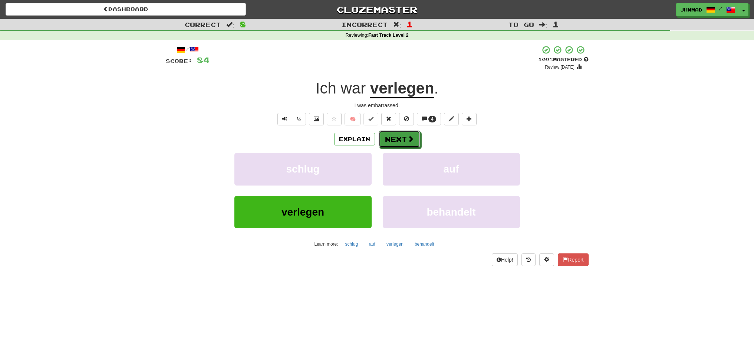
click at [406, 139] on button "Next" at bounding box center [400, 139] width 42 height 17
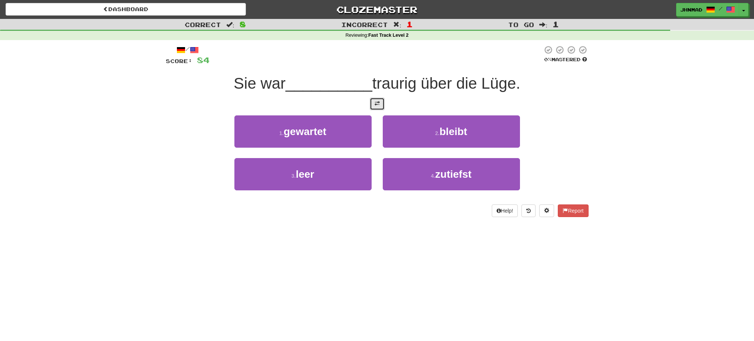
click at [375, 107] on button at bounding box center [377, 104] width 15 height 13
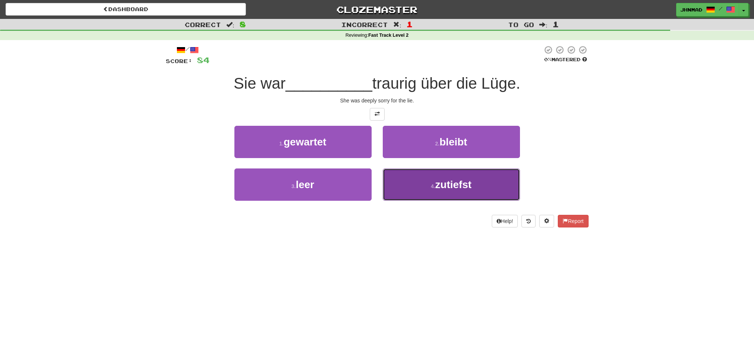
click at [468, 186] on span "zutiefst" at bounding box center [453, 185] width 36 height 12
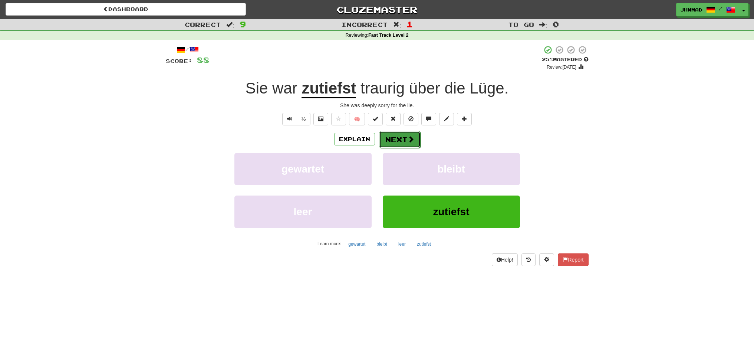
click at [395, 140] on button "Next" at bounding box center [400, 139] width 42 height 17
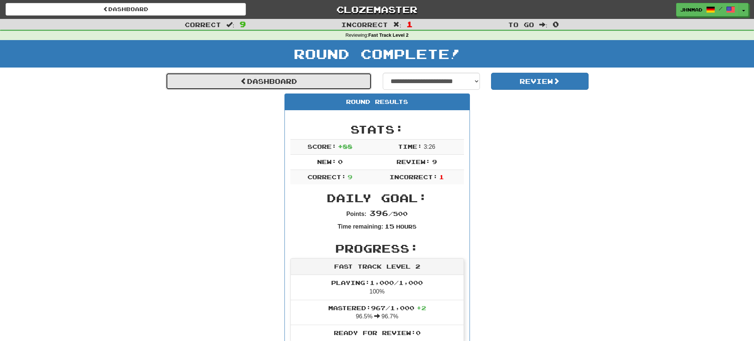
click at [286, 80] on link "Dashboard" at bounding box center [269, 81] width 206 height 17
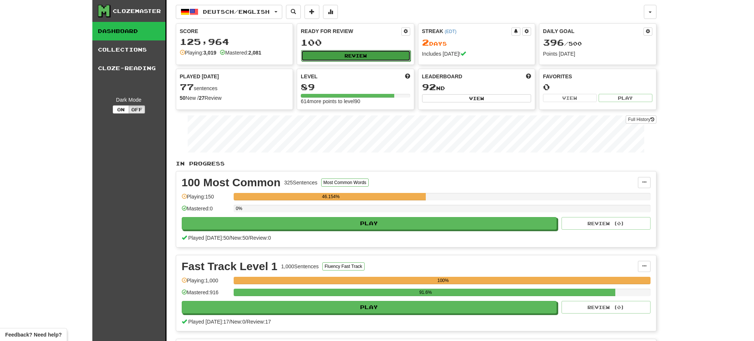
click at [370, 56] on button "Review" at bounding box center [355, 55] width 109 height 11
select select "**"
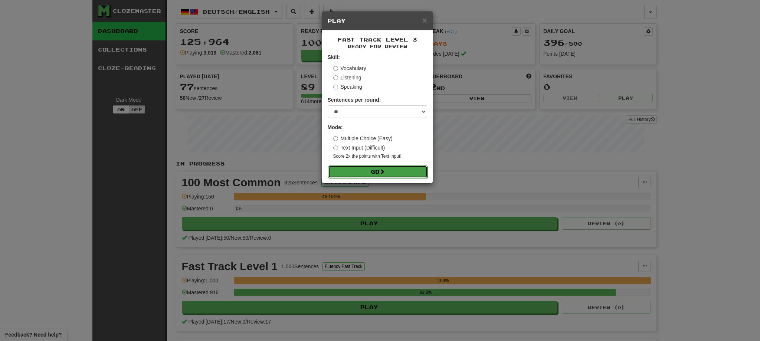
click at [352, 170] on button "Go" at bounding box center [377, 171] width 99 height 13
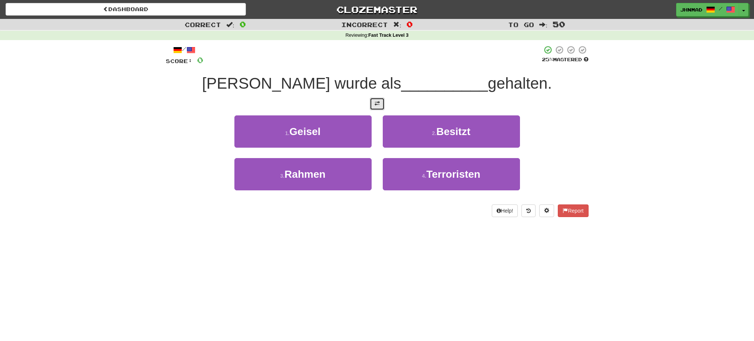
click at [384, 108] on button at bounding box center [377, 104] width 15 height 13
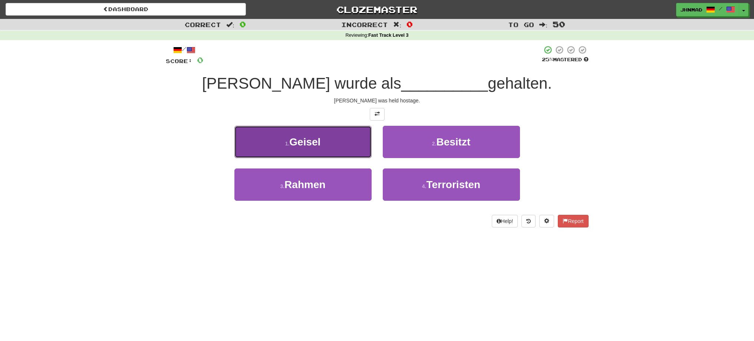
click at [305, 132] on button "1 . Geisel" at bounding box center [302, 142] width 137 height 32
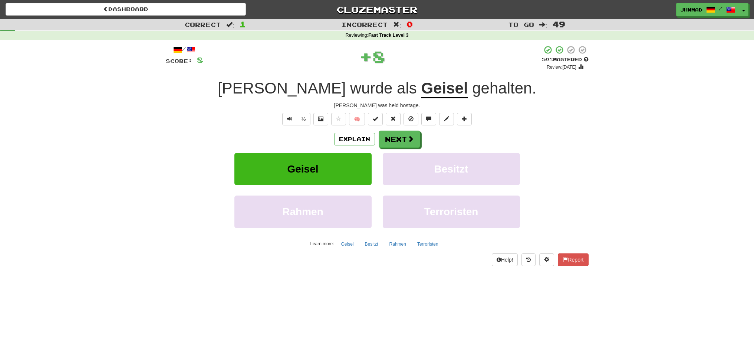
click at [421, 93] on u "Geisel" at bounding box center [444, 88] width 47 height 19
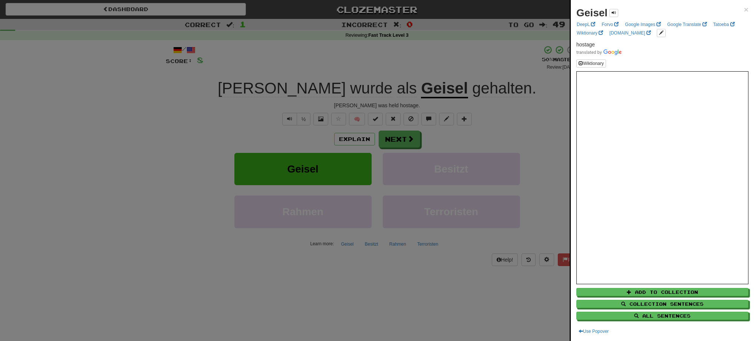
click at [398, 142] on div at bounding box center [377, 170] width 754 height 341
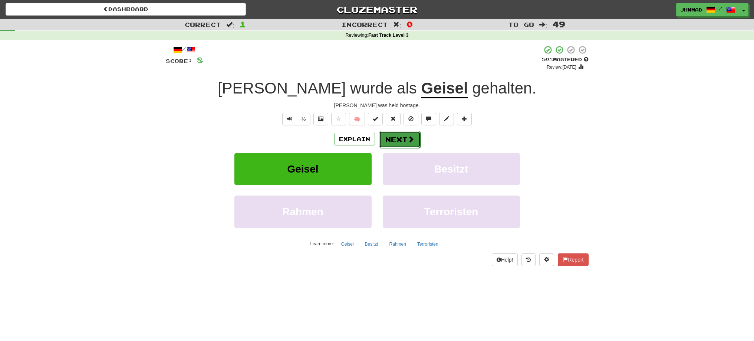
click at [404, 138] on button "Next" at bounding box center [400, 139] width 42 height 17
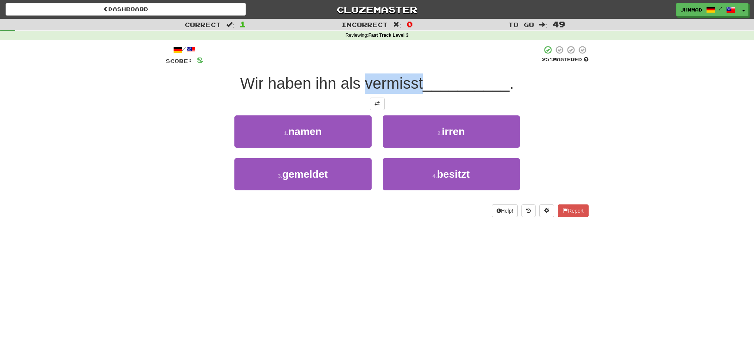
drag, startPoint x: 364, startPoint y: 80, endPoint x: 420, endPoint y: 75, distance: 55.5
click at [420, 75] on span "Wir haben ihn als vermisst" at bounding box center [331, 83] width 183 height 17
click at [415, 64] on div at bounding box center [415, 64] width 0 height 0
drag, startPoint x: 567, startPoint y: 93, endPoint x: 540, endPoint y: 106, distance: 29.4
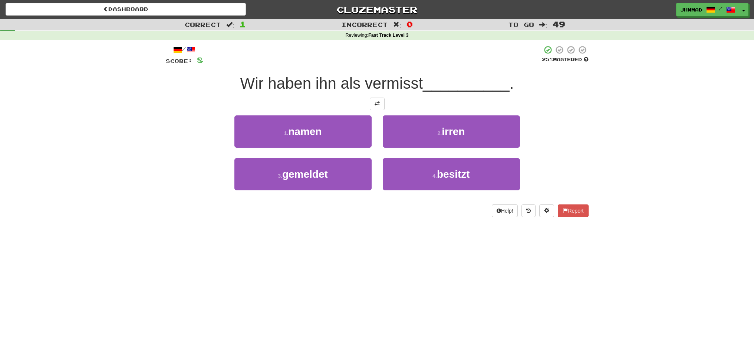
click at [566, 93] on div "Wir haben ihn als vermisst __________ ." at bounding box center [377, 83] width 423 height 20
click at [377, 103] on span at bounding box center [377, 103] width 5 height 5
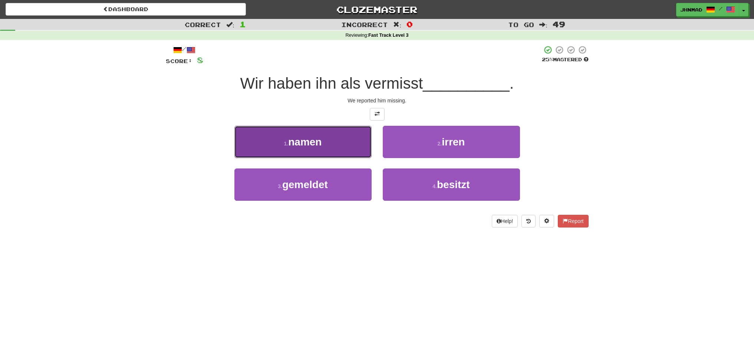
click at [281, 143] on button "1 . namen" at bounding box center [302, 142] width 137 height 32
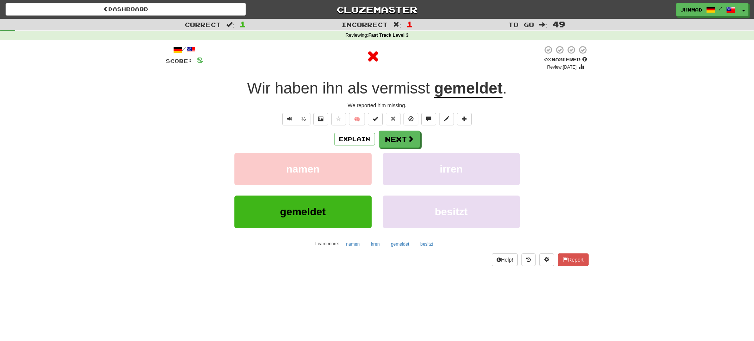
click at [469, 87] on u "gemeldet" at bounding box center [468, 88] width 68 height 19
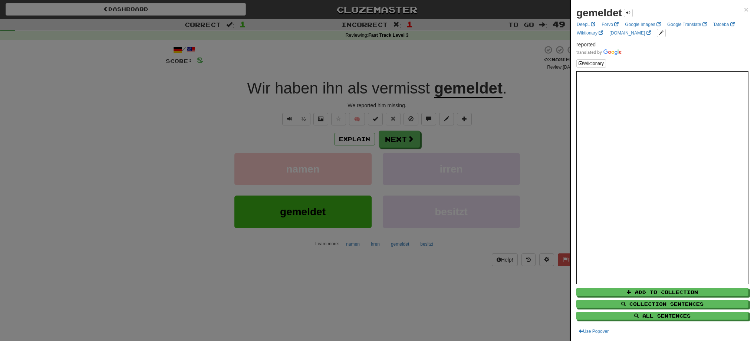
click at [399, 140] on div at bounding box center [377, 170] width 754 height 341
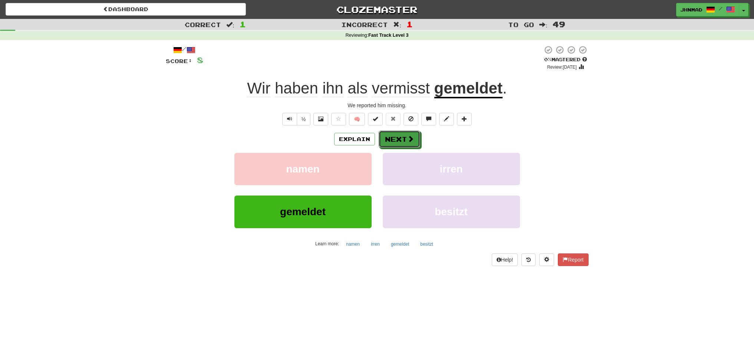
click at [399, 140] on button "Next" at bounding box center [400, 139] width 42 height 17
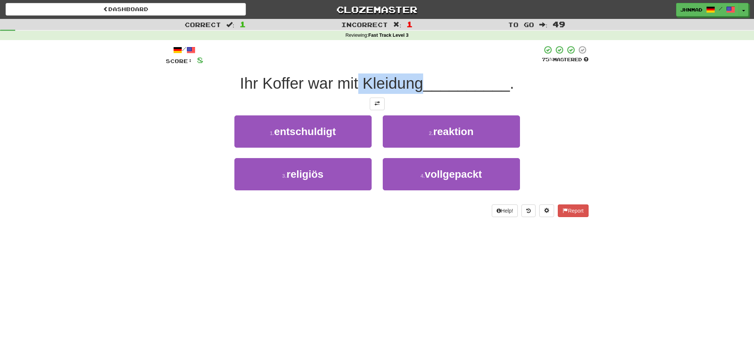
drag, startPoint x: 357, startPoint y: 86, endPoint x: 420, endPoint y: 81, distance: 64.1
click at [420, 81] on span "Ihr Koffer war mit Kleidung" at bounding box center [331, 83] width 183 height 17
click at [416, 64] on div at bounding box center [416, 64] width 0 height 0
click at [291, 100] on div at bounding box center [377, 104] width 423 height 13
drag, startPoint x: 262, startPoint y: 87, endPoint x: 299, endPoint y: 70, distance: 40.7
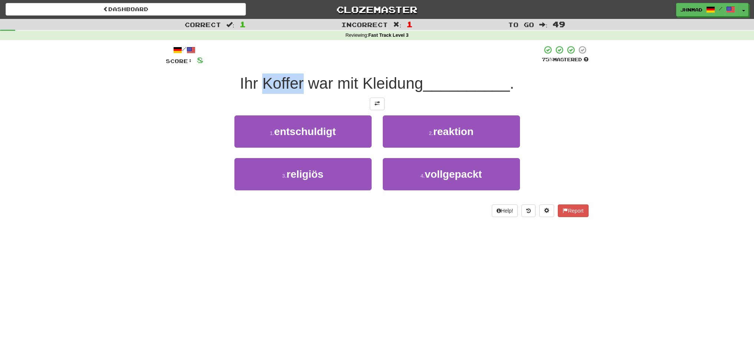
click at [299, 70] on div "/ Score: 8 75 % Mastered Ihr Koffer war mit Kleidung __________ . 1 . entschuld…" at bounding box center [377, 131] width 423 height 172
click at [294, 64] on div at bounding box center [294, 64] width 0 height 0
click at [351, 104] on div at bounding box center [377, 104] width 423 height 13
click at [378, 106] on span at bounding box center [377, 103] width 5 height 5
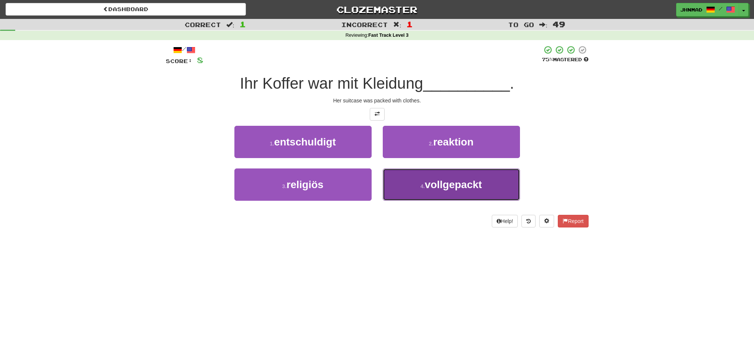
click at [457, 188] on span "vollgepackt" at bounding box center [453, 185] width 57 height 12
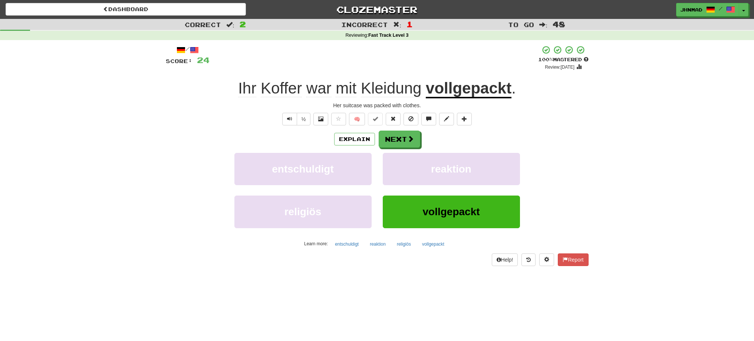
click at [457, 90] on u "vollgepackt" at bounding box center [469, 88] width 86 height 19
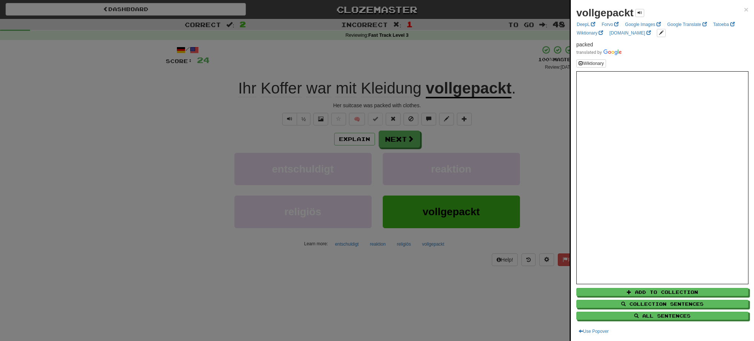
click at [401, 138] on div at bounding box center [377, 170] width 754 height 341
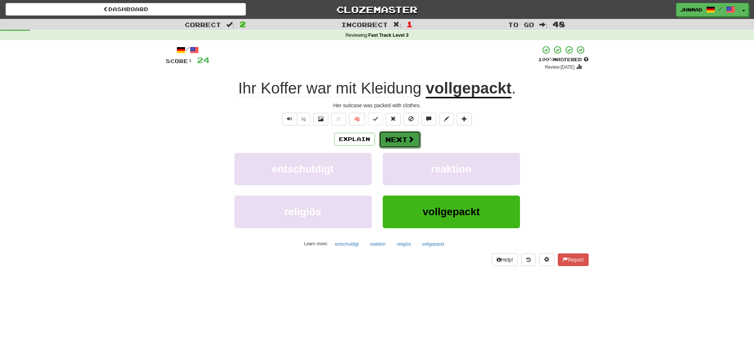
click at [412, 139] on span at bounding box center [411, 139] width 7 height 7
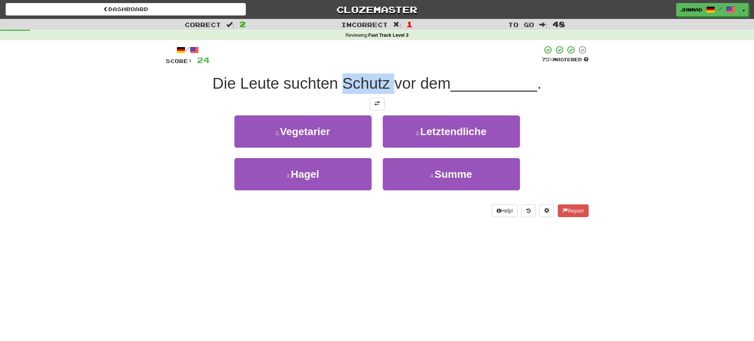
drag, startPoint x: 339, startPoint y: 77, endPoint x: 390, endPoint y: 84, distance: 51.6
click at [390, 84] on span "Die Leute suchten Schutz vor dem" at bounding box center [332, 83] width 238 height 17
click at [385, 92] on div at bounding box center [385, 92] width 0 height 0
click at [350, 66] on div at bounding box center [376, 55] width 332 height 20
click at [374, 107] on button at bounding box center [377, 104] width 15 height 13
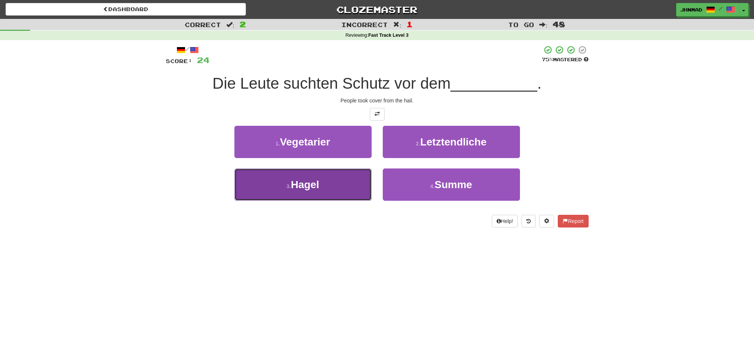
click at [298, 187] on span "Hagel" at bounding box center [305, 185] width 28 height 12
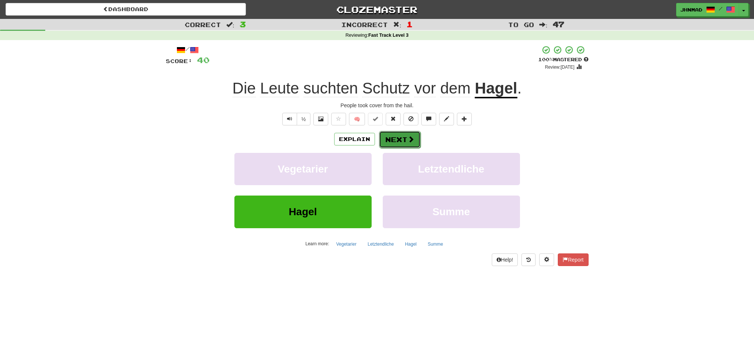
click at [412, 136] on span at bounding box center [411, 139] width 7 height 7
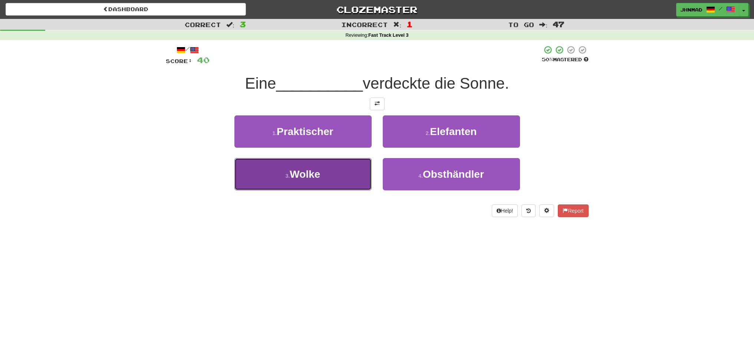
click at [311, 174] on span "Wolke" at bounding box center [305, 174] width 30 height 12
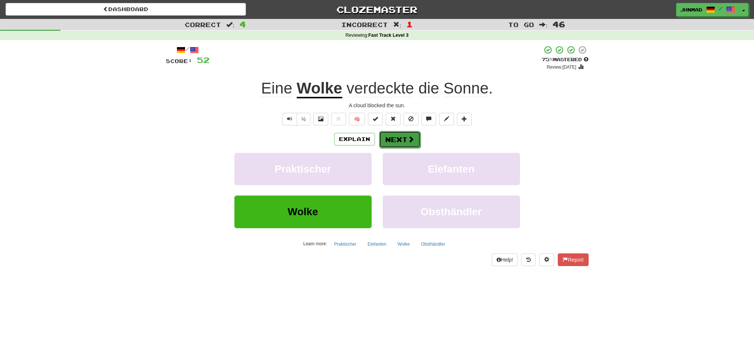
click at [405, 140] on button "Next" at bounding box center [400, 139] width 42 height 17
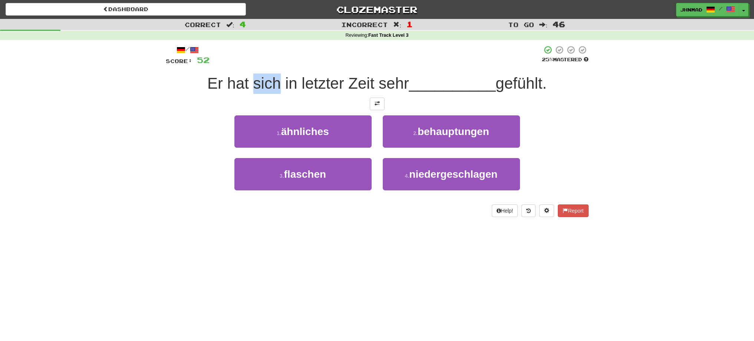
drag, startPoint x: 250, startPoint y: 87, endPoint x: 276, endPoint y: 82, distance: 26.8
click at [276, 82] on span "Er hat sich in letzter Zeit sehr" at bounding box center [308, 83] width 202 height 17
click at [271, 64] on div at bounding box center [271, 64] width 0 height 0
click at [166, 115] on div "/ Score: 52 25 % Mastered Er hat sich in letzter Zeit sehr __________ gefühlt. …" at bounding box center [377, 131] width 423 height 172
click at [379, 106] on button at bounding box center [377, 104] width 15 height 13
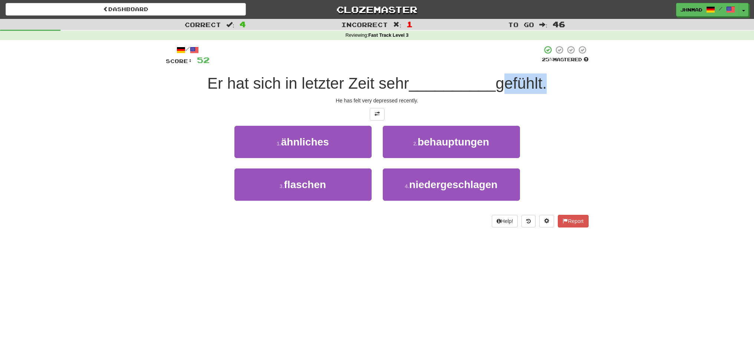
drag, startPoint x: 503, startPoint y: 83, endPoint x: 546, endPoint y: 75, distance: 43.9
click at [546, 75] on span "gefühlt." at bounding box center [521, 83] width 51 height 17
click at [541, 64] on div at bounding box center [541, 64] width 0 height 0
click at [656, 166] on div "Correct : 4 Incorrect : 1 To go : 46 Reviewing : Fast Track Level 3 / Score: 52…" at bounding box center [377, 128] width 754 height 219
drag, startPoint x: 298, startPoint y: 86, endPoint x: 339, endPoint y: 77, distance: 41.9
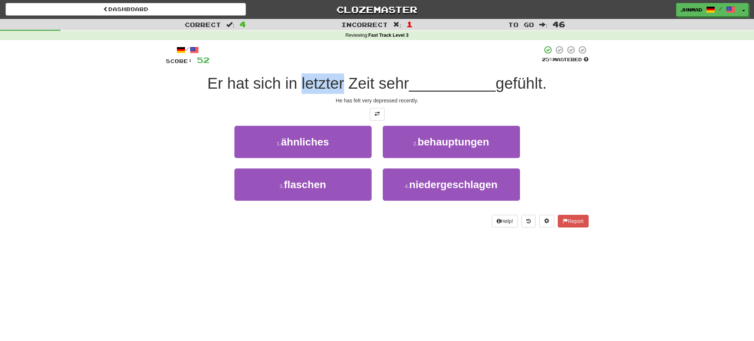
click at [339, 77] on span "Er hat sich in letzter Zeit sehr" at bounding box center [308, 83] width 202 height 17
click at [334, 64] on div at bounding box center [334, 64] width 0 height 0
click at [208, 113] on div at bounding box center [377, 114] width 423 height 13
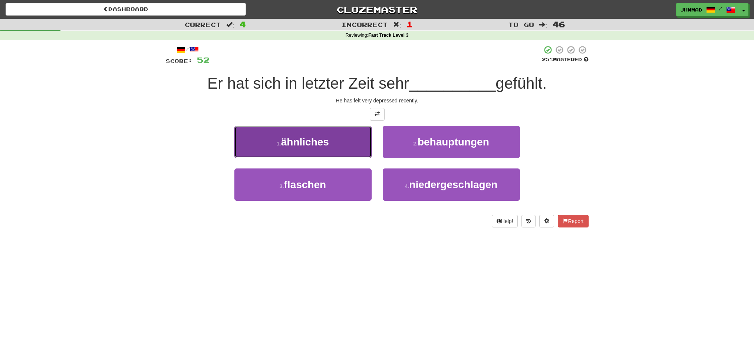
click at [308, 139] on span "ähnliches" at bounding box center [305, 142] width 48 height 12
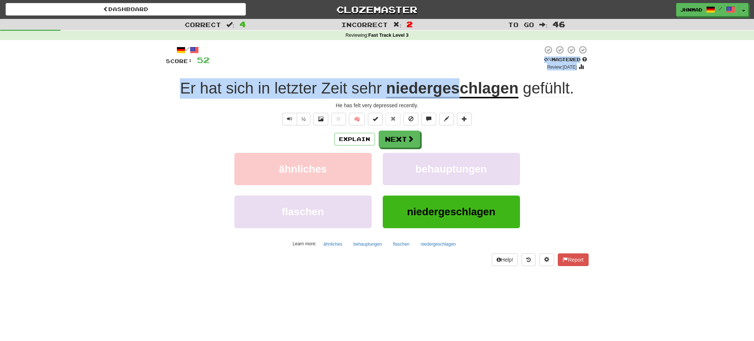
click at [456, 70] on div "/ Score: 52 0 % Mastered Review: 2025-08-19 Er hat sich in letzter Zeit sehr ni…" at bounding box center [377, 155] width 423 height 220
click at [455, 70] on div at bounding box center [376, 57] width 333 height 25
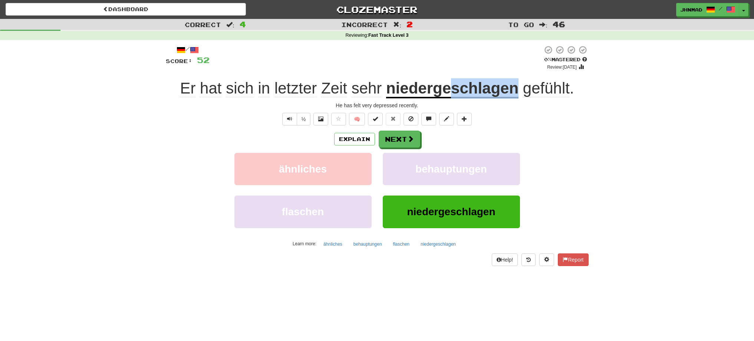
drag, startPoint x: 451, startPoint y: 93, endPoint x: 517, endPoint y: 83, distance: 66.7
click at [517, 83] on u "niedergeschlagen" at bounding box center [452, 88] width 132 height 19
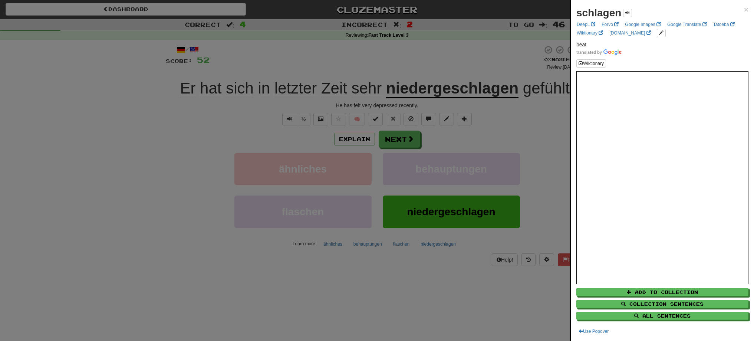
click at [536, 124] on div at bounding box center [377, 170] width 754 height 341
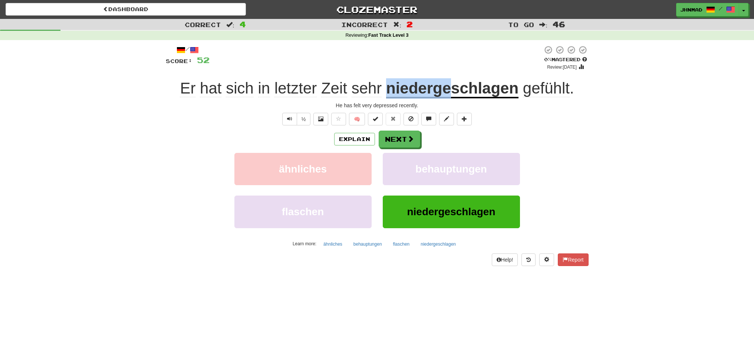
drag, startPoint x: 386, startPoint y: 89, endPoint x: 451, endPoint y: 85, distance: 65.1
click at [451, 85] on div "Er hat sich in letzter Zeit sehr niedergeschlagen gefühlt ." at bounding box center [377, 88] width 423 height 20
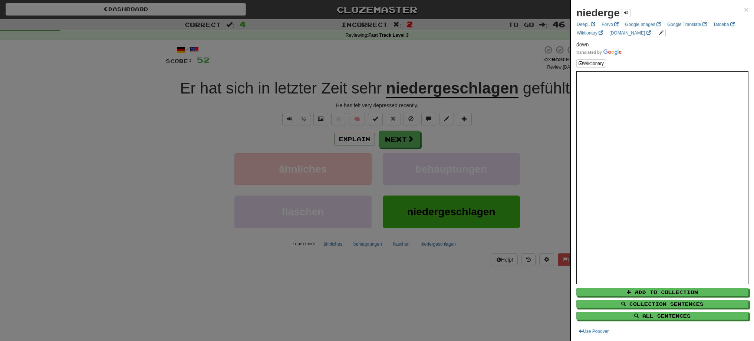
click at [524, 141] on div at bounding box center [377, 170] width 754 height 341
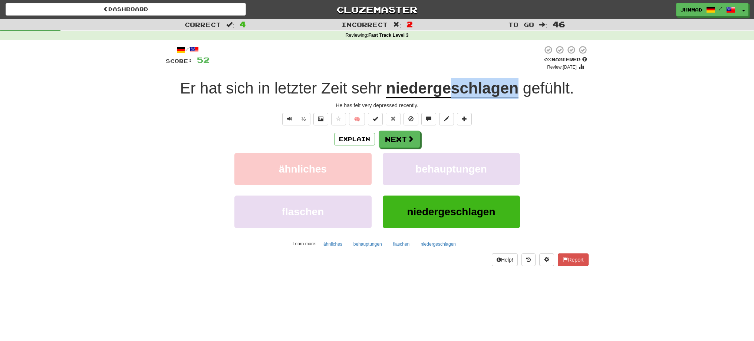
drag, startPoint x: 450, startPoint y: 93, endPoint x: 519, endPoint y: 88, distance: 69.1
click at [519, 88] on div "Er hat sich in letzter Zeit sehr niedergeschlagen gefühlt ." at bounding box center [377, 88] width 423 height 20
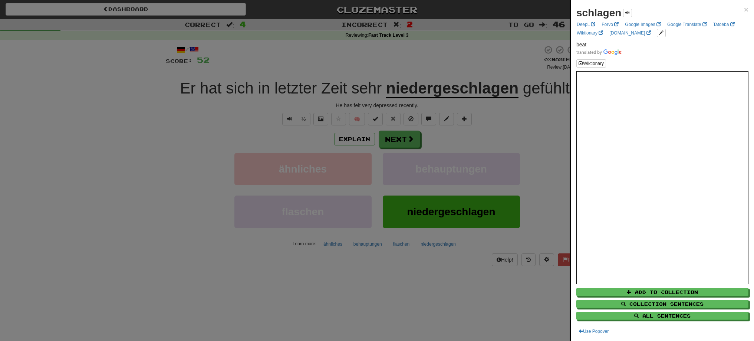
click at [391, 134] on div at bounding box center [377, 170] width 754 height 341
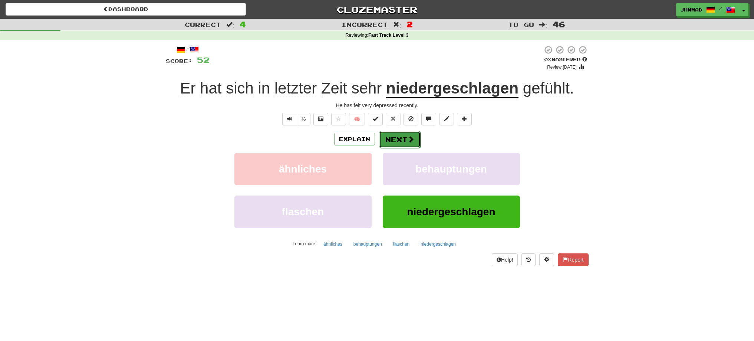
click at [397, 137] on button "Next" at bounding box center [400, 139] width 42 height 17
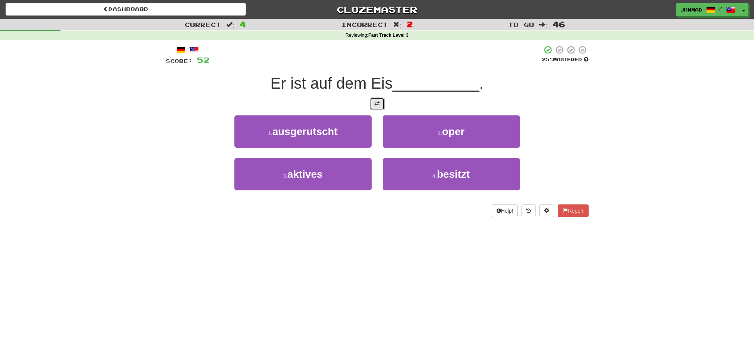
click at [374, 105] on button at bounding box center [377, 104] width 15 height 13
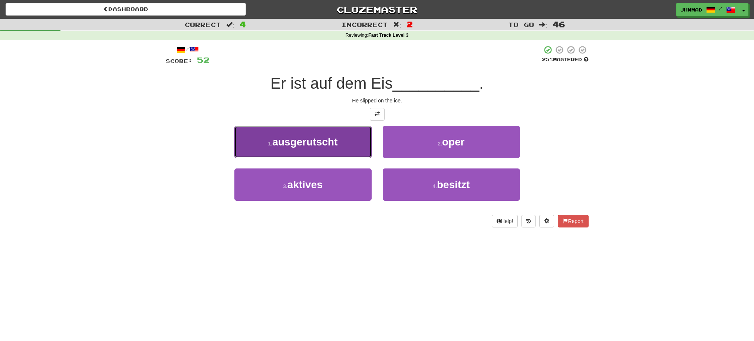
click at [325, 141] on span "ausgerutscht" at bounding box center [304, 142] width 65 height 12
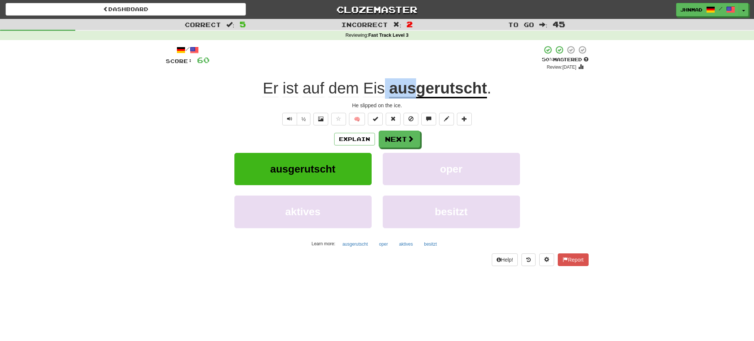
drag, startPoint x: 388, startPoint y: 89, endPoint x: 413, endPoint y: 87, distance: 25.3
click at [413, 87] on div "Er ist auf dem Eis ausgerutscht ." at bounding box center [377, 88] width 423 height 20
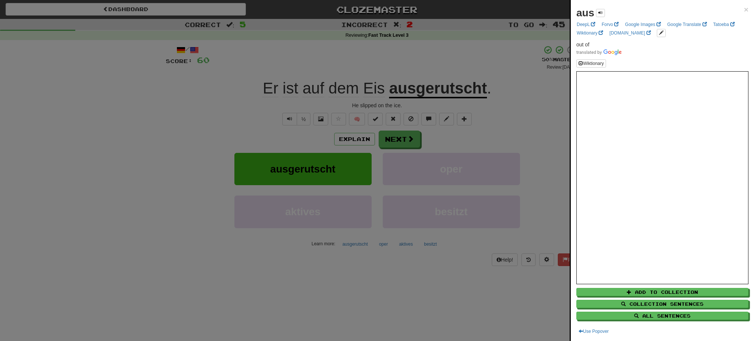
click at [510, 85] on div at bounding box center [377, 170] width 754 height 341
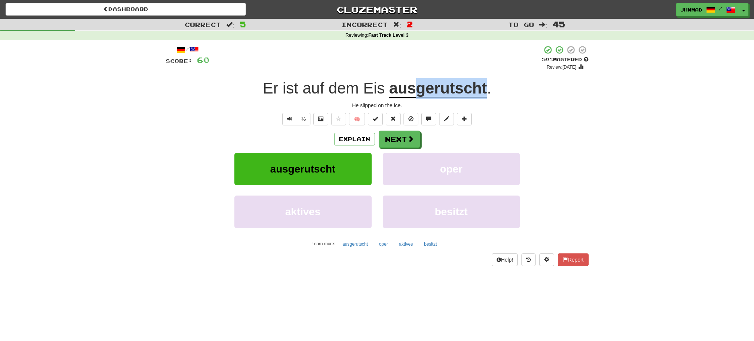
drag, startPoint x: 418, startPoint y: 91, endPoint x: 486, endPoint y: 85, distance: 68.5
click at [486, 85] on u "ausgerutscht" at bounding box center [438, 88] width 98 height 19
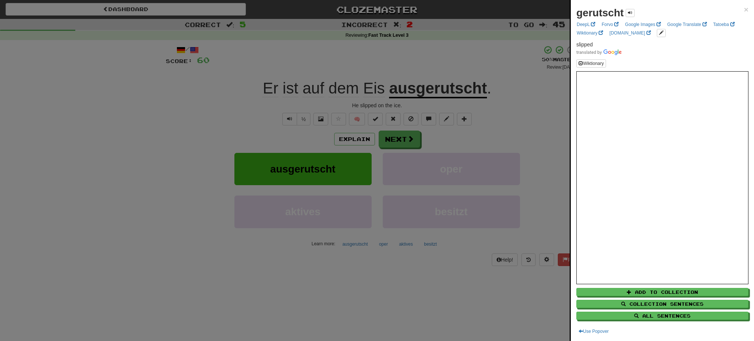
click at [396, 139] on div at bounding box center [377, 170] width 754 height 341
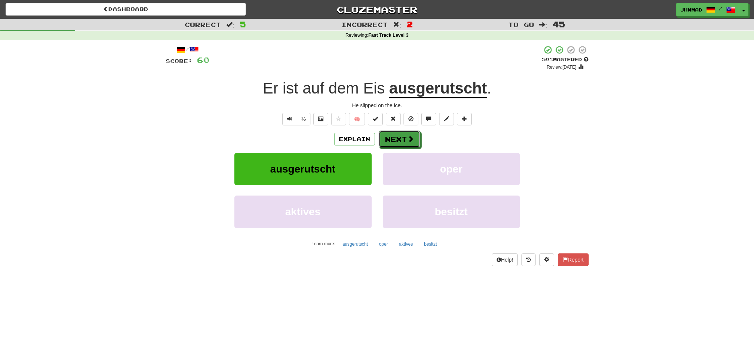
click at [396, 139] on button "Next" at bounding box center [400, 139] width 42 height 17
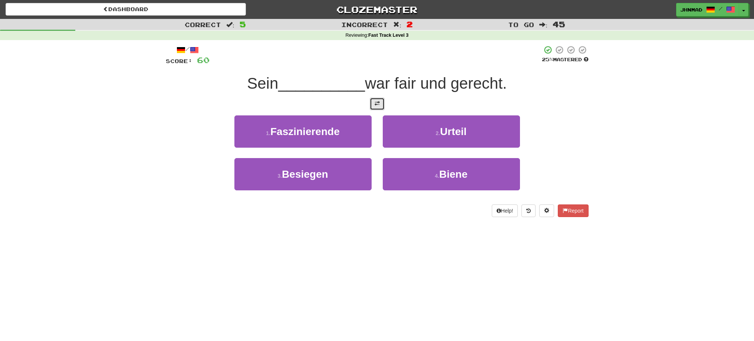
click at [377, 107] on button at bounding box center [377, 104] width 15 height 13
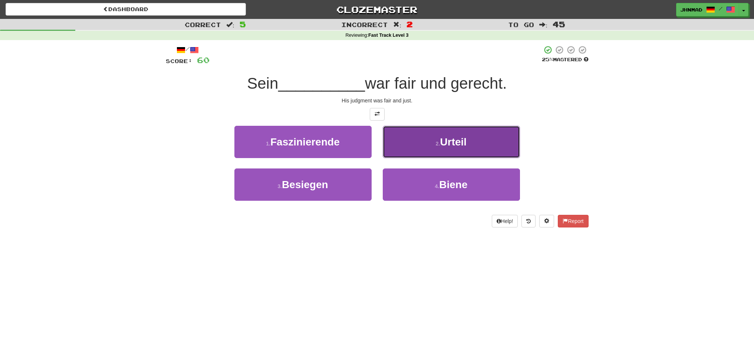
click at [464, 148] on button "2 . Urteil" at bounding box center [451, 142] width 137 height 32
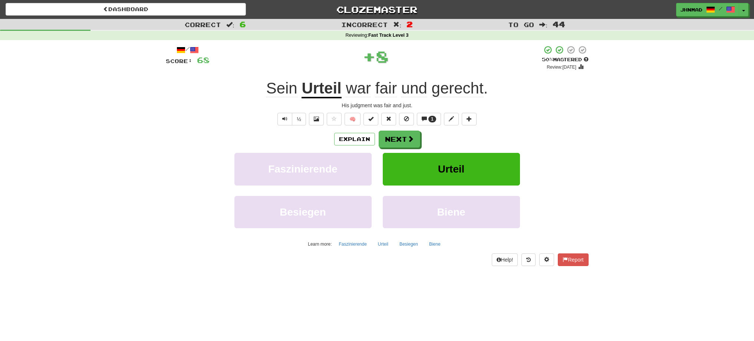
click at [326, 93] on u "Urteil" at bounding box center [322, 88] width 40 height 19
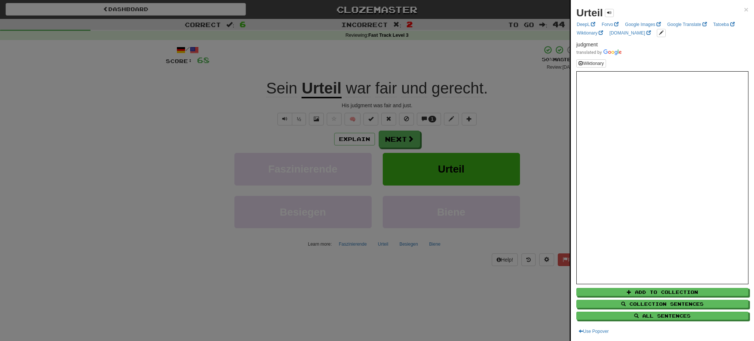
click at [398, 141] on div at bounding box center [377, 170] width 754 height 341
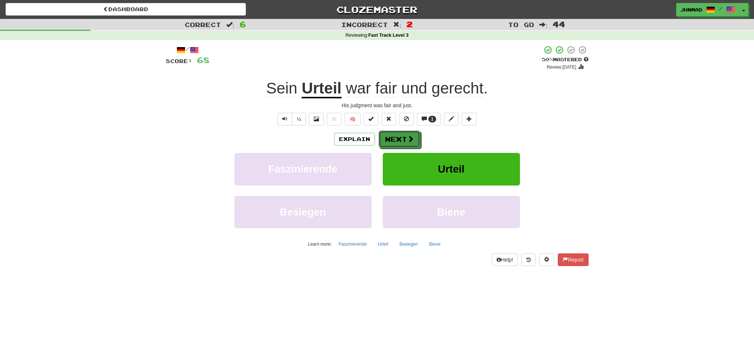
click at [398, 141] on button "Next" at bounding box center [400, 139] width 42 height 17
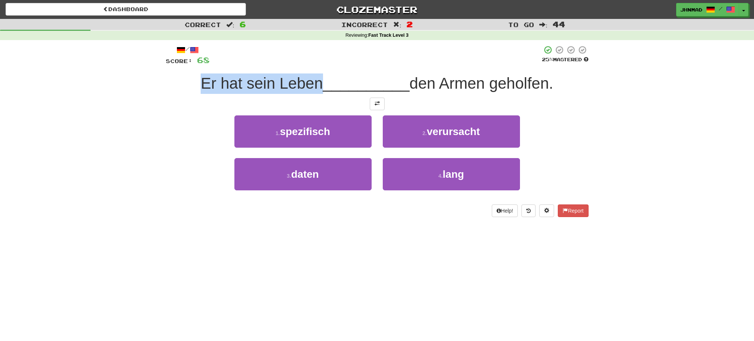
drag, startPoint x: 196, startPoint y: 86, endPoint x: 318, endPoint y: 82, distance: 121.4
click at [318, 82] on span "Er hat sein Leben" at bounding box center [262, 83] width 122 height 17
click at [313, 64] on div at bounding box center [313, 64] width 0 height 0
click at [614, 152] on div "Correct : 6 Incorrect : 2 To go : 44 Reviewing : Fast Track Level 3 / Score: 68…" at bounding box center [377, 123] width 754 height 209
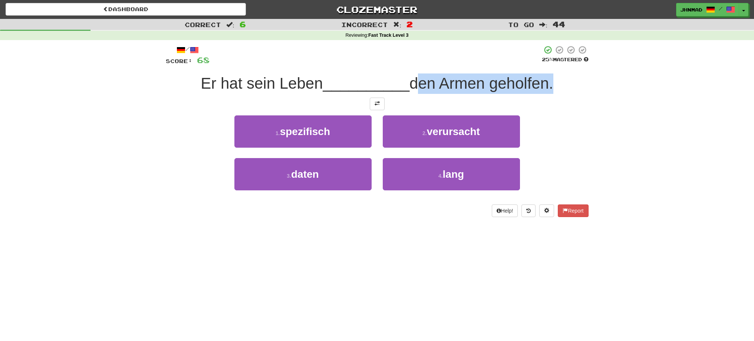
drag, startPoint x: 417, startPoint y: 83, endPoint x: 551, endPoint y: 82, distance: 133.2
click at [551, 82] on span "den Armen geholfen." at bounding box center [482, 83] width 144 height 17
click at [546, 64] on div at bounding box center [546, 64] width 0 height 0
click at [571, 149] on div "1 . spezifisch 2 . verursacht" at bounding box center [377, 136] width 445 height 43
click at [380, 105] on span at bounding box center [377, 103] width 5 height 5
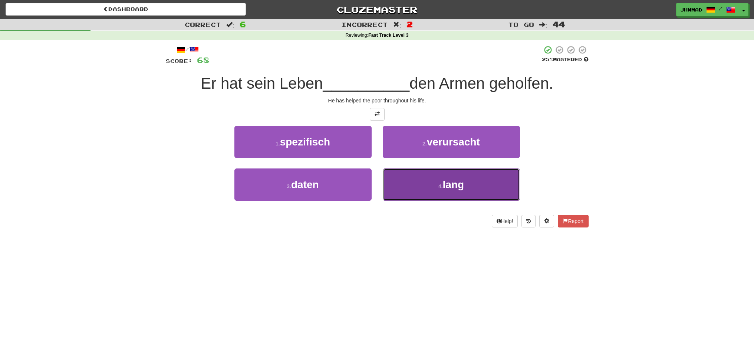
click at [457, 191] on button "4 . lang" at bounding box center [451, 184] width 137 height 32
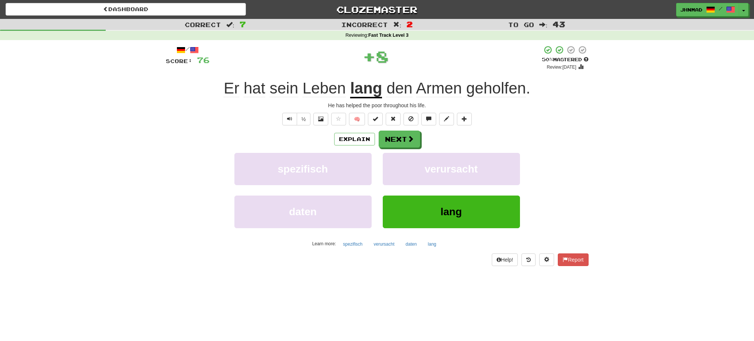
click at [365, 92] on u "lang" at bounding box center [366, 88] width 32 height 19
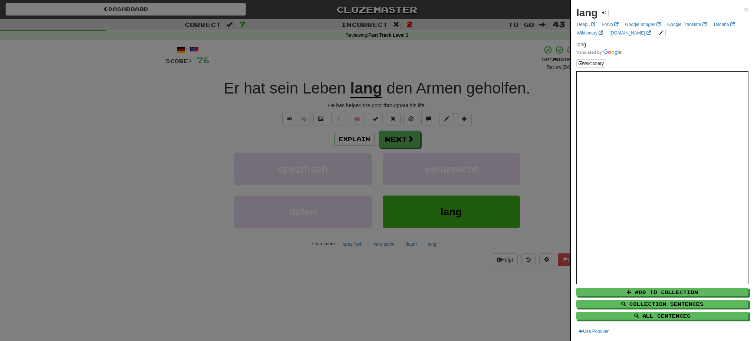
click at [401, 137] on div at bounding box center [377, 170] width 754 height 341
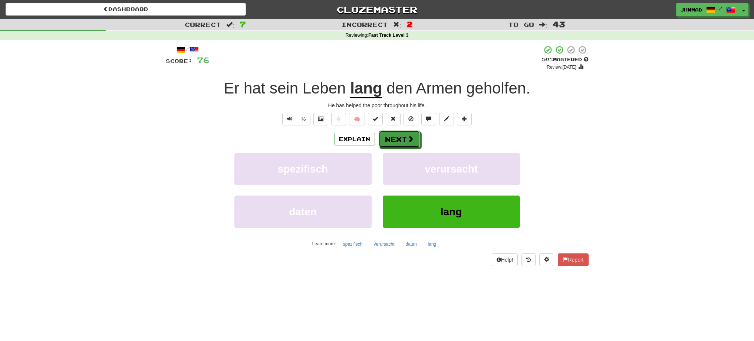
click at [401, 137] on button "Next" at bounding box center [400, 139] width 42 height 17
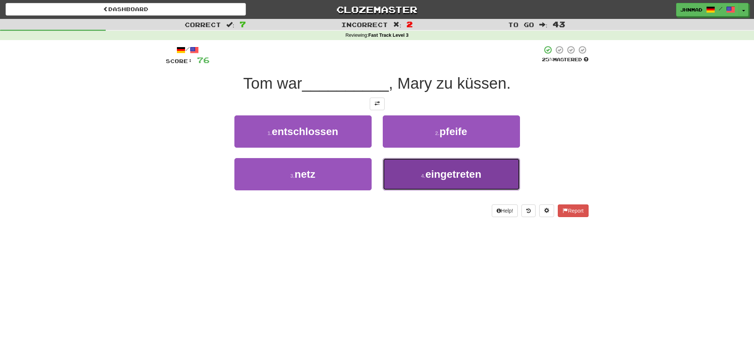
click at [434, 171] on span "eingetreten" at bounding box center [454, 174] width 56 height 12
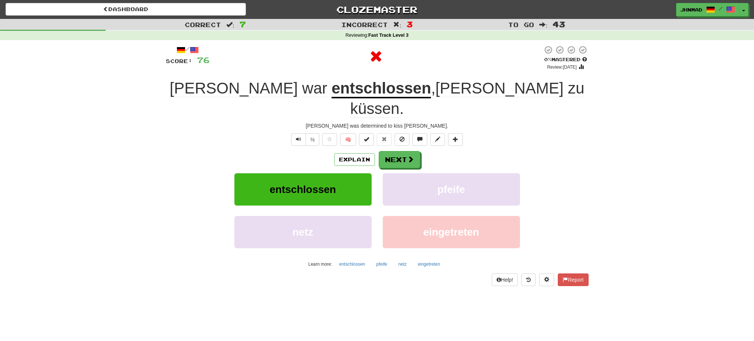
click at [382, 83] on u "entschlossen" at bounding box center [381, 88] width 99 height 19
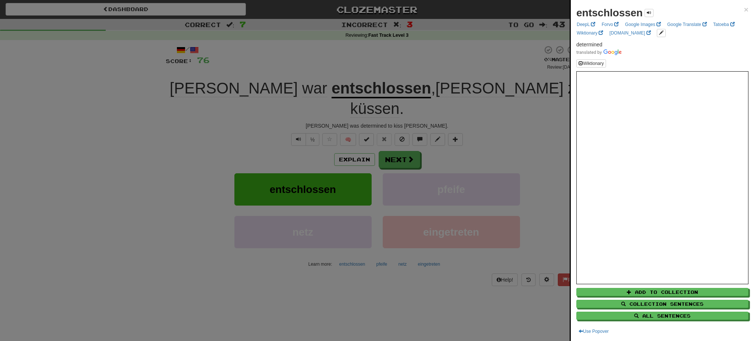
click at [390, 139] on div at bounding box center [377, 170] width 754 height 341
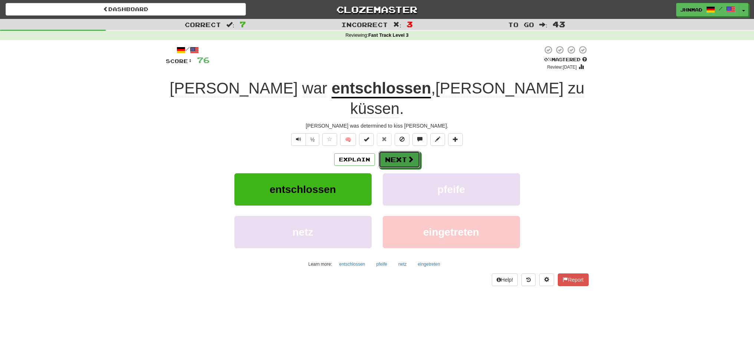
click at [391, 151] on button "Next" at bounding box center [400, 159] width 42 height 17
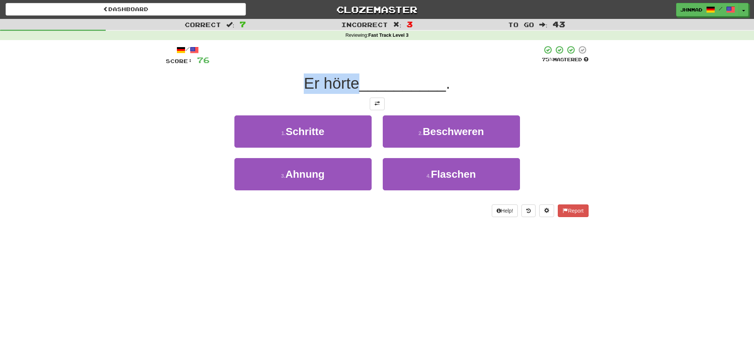
drag, startPoint x: 304, startPoint y: 84, endPoint x: 355, endPoint y: 73, distance: 52.2
click at [355, 73] on div "Er hörte __________ ." at bounding box center [377, 83] width 423 height 20
click at [351, 64] on div at bounding box center [351, 64] width 0 height 0
click at [249, 72] on div "/ Score: 76 75 % Mastered Er hörte __________ . 1 . Schritte 2 . Beschweren 3 .…" at bounding box center [377, 131] width 423 height 172
click at [377, 106] on button at bounding box center [377, 104] width 15 height 13
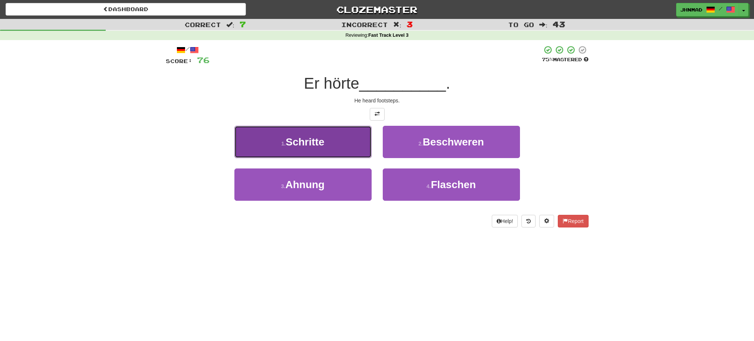
click at [289, 139] on span "Schritte" at bounding box center [305, 142] width 39 height 12
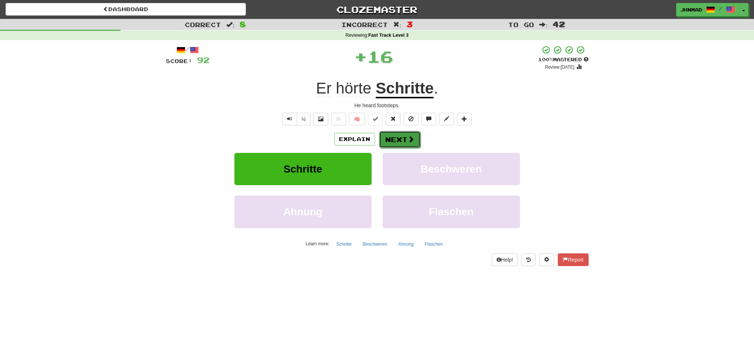
click at [396, 138] on button "Next" at bounding box center [400, 139] width 42 height 17
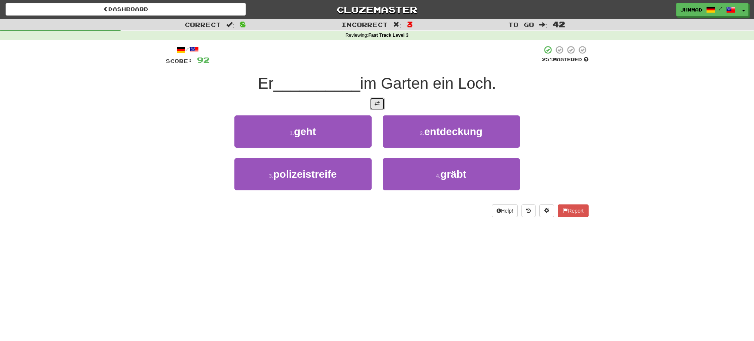
click at [376, 106] on span at bounding box center [377, 103] width 5 height 5
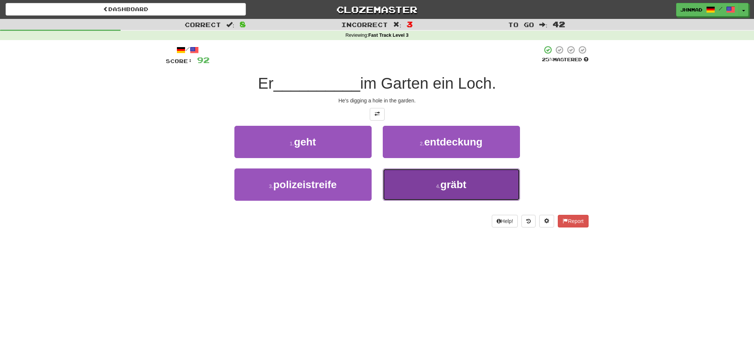
click at [453, 186] on span "gräbt" at bounding box center [453, 185] width 26 height 12
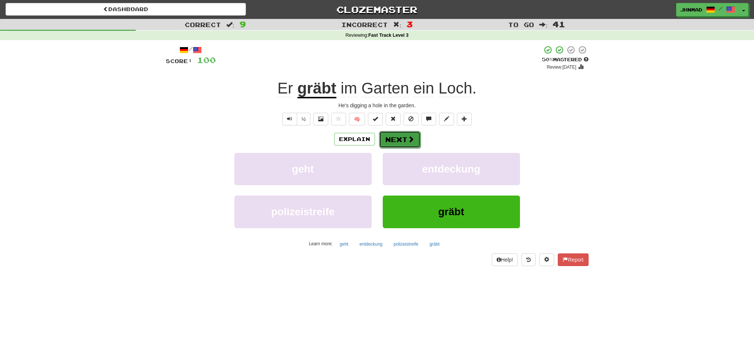
click at [405, 137] on button "Next" at bounding box center [400, 139] width 42 height 17
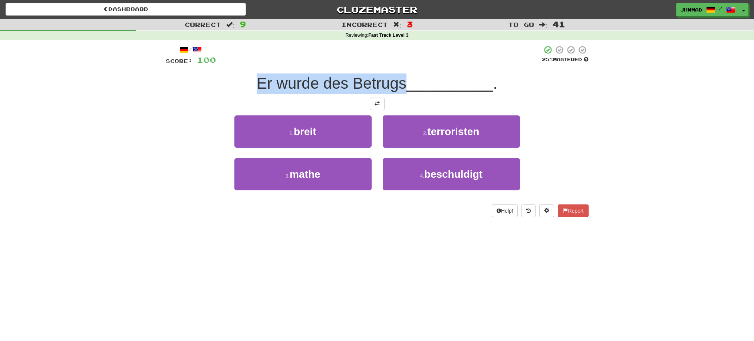
drag, startPoint x: 252, startPoint y: 79, endPoint x: 404, endPoint y: 83, distance: 151.8
click at [404, 83] on div "Er wurde des Betrugs __________ ." at bounding box center [377, 83] width 423 height 20
click at [399, 92] on div at bounding box center [399, 92] width 0 height 0
click at [408, 254] on div "Dashboard Clozemaster jhnmad / Toggle Dropdown Dashboard Leaderboard Activity F…" at bounding box center [377, 170] width 754 height 341
drag, startPoint x: 353, startPoint y: 81, endPoint x: 402, endPoint y: 79, distance: 49.4
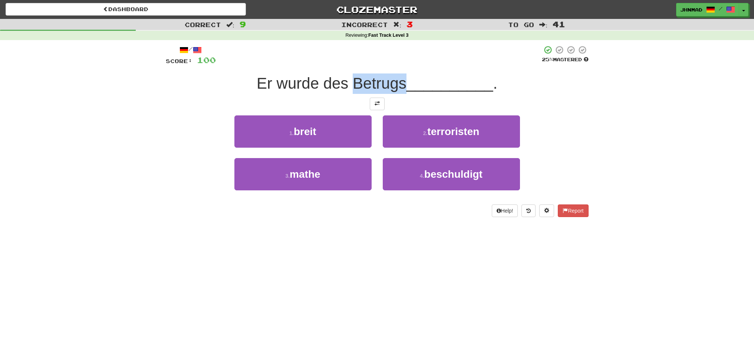
click at [402, 79] on span "Er wurde des Betrugs" at bounding box center [332, 83] width 150 height 17
click at [397, 64] on div at bounding box center [397, 64] width 0 height 0
click at [397, 58] on div at bounding box center [379, 55] width 326 height 20
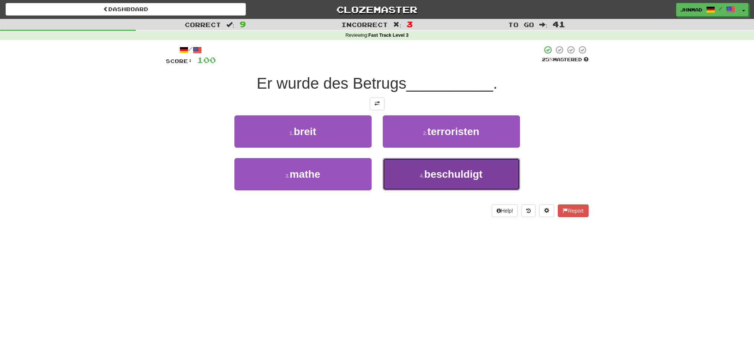
click at [449, 174] on span "beschuldigt" at bounding box center [453, 174] width 58 height 12
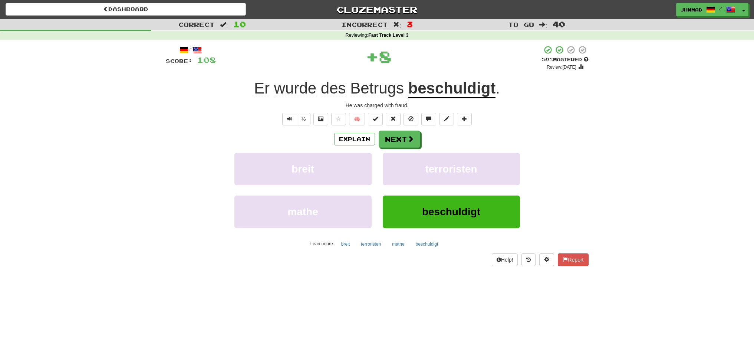
click at [444, 95] on u "beschuldigt" at bounding box center [452, 88] width 88 height 19
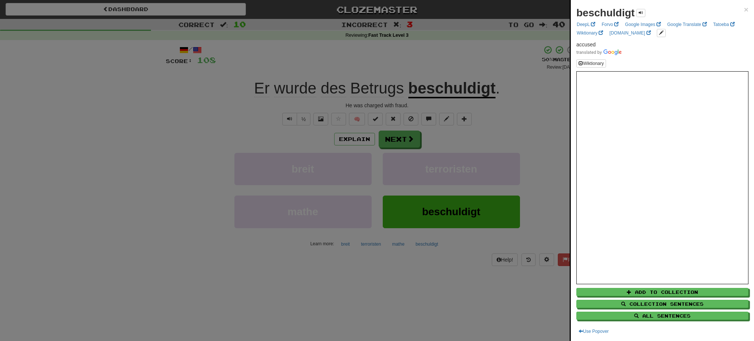
click at [414, 141] on div at bounding box center [377, 170] width 754 height 341
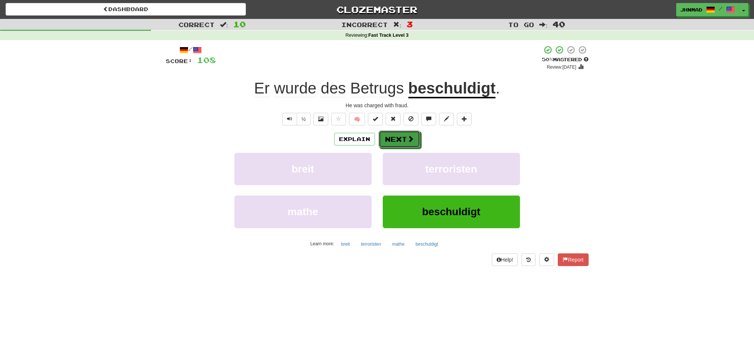
click at [414, 141] on button "Next" at bounding box center [400, 139] width 42 height 17
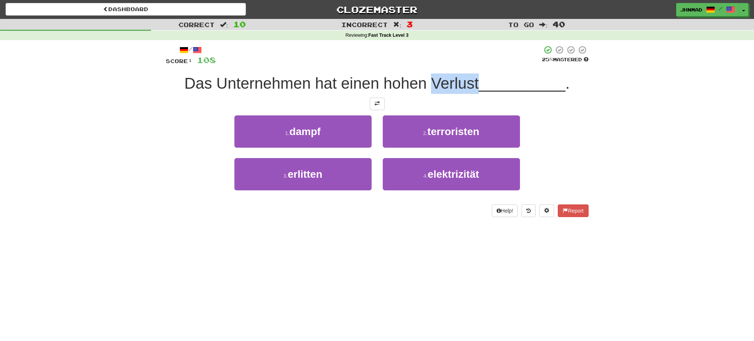
drag, startPoint x: 430, startPoint y: 85, endPoint x: 477, endPoint y: 79, distance: 47.9
click at [477, 79] on span "Das Unternehmen hat einen hohen Verlust" at bounding box center [331, 83] width 295 height 17
click at [472, 64] on div at bounding box center [472, 64] width 0 height 0
click at [487, 53] on div at bounding box center [379, 55] width 326 height 20
click at [373, 102] on button at bounding box center [377, 104] width 15 height 13
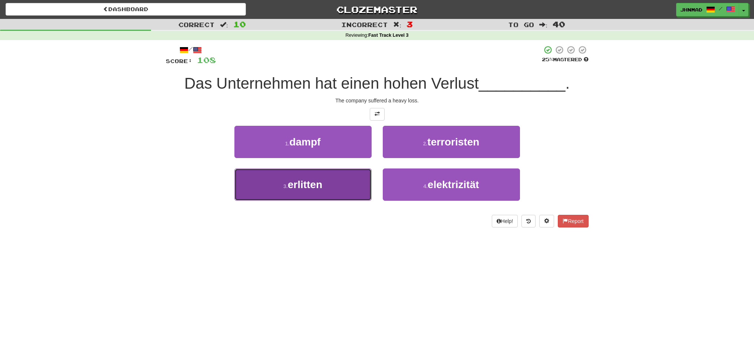
click at [312, 189] on span "erlitten" at bounding box center [305, 185] width 35 height 12
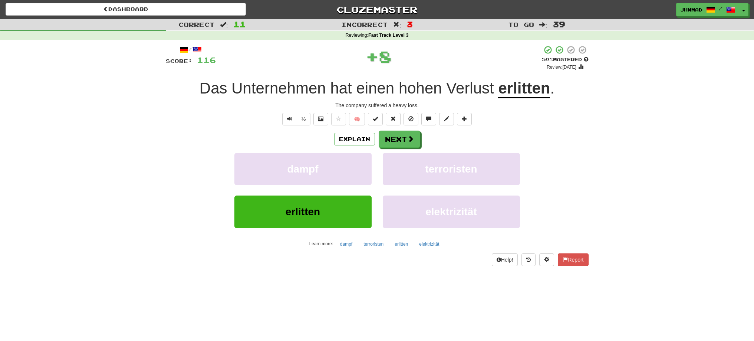
click at [514, 84] on u "erlitten" at bounding box center [524, 88] width 52 height 19
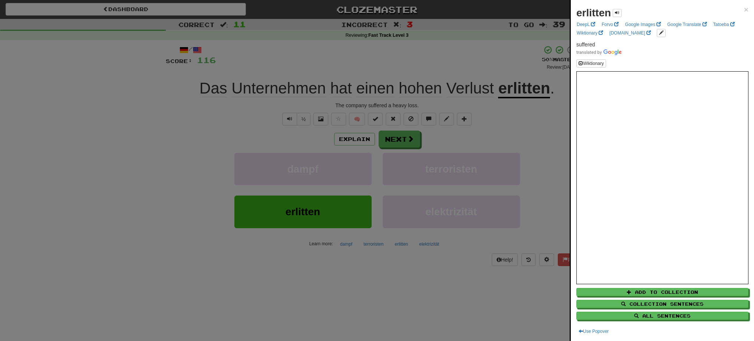
click at [406, 141] on div at bounding box center [377, 170] width 754 height 341
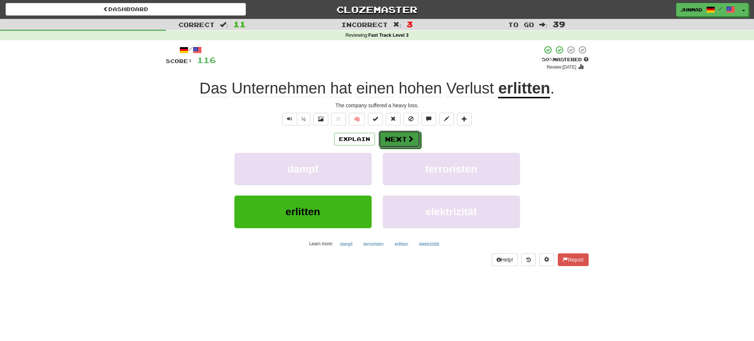
click at [406, 141] on button "Next" at bounding box center [400, 139] width 42 height 17
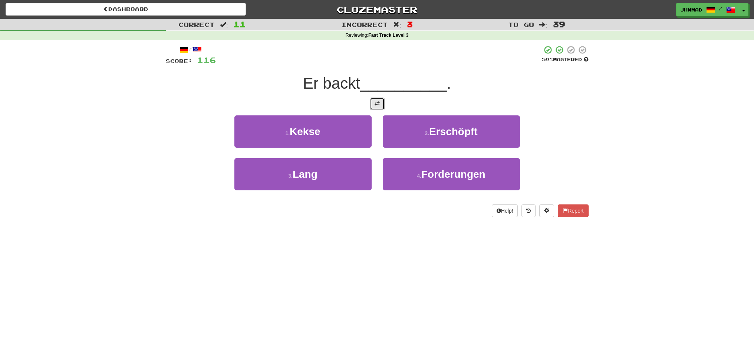
click at [377, 106] on span at bounding box center [377, 103] width 5 height 5
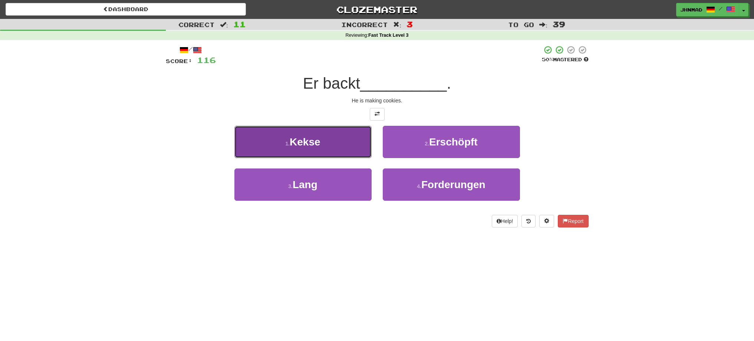
click at [330, 147] on button "1 . Kekse" at bounding box center [302, 142] width 137 height 32
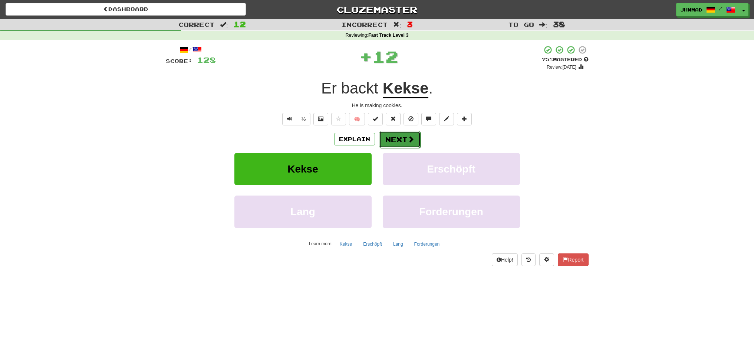
click at [413, 137] on span at bounding box center [411, 139] width 7 height 7
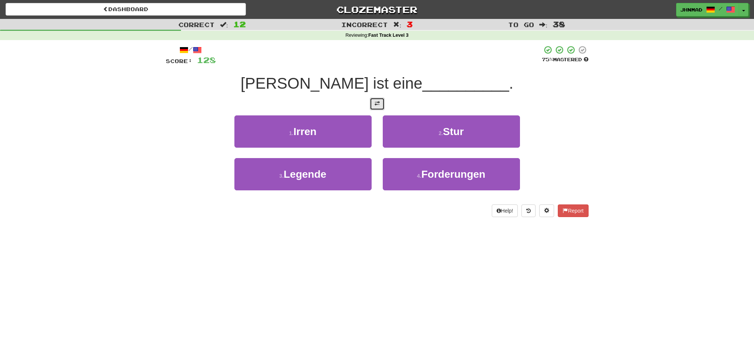
click at [371, 100] on button at bounding box center [377, 104] width 15 height 13
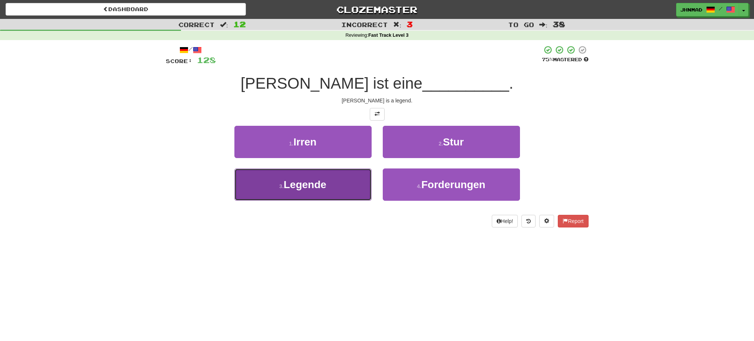
click at [309, 185] on span "Legende" at bounding box center [305, 185] width 43 height 12
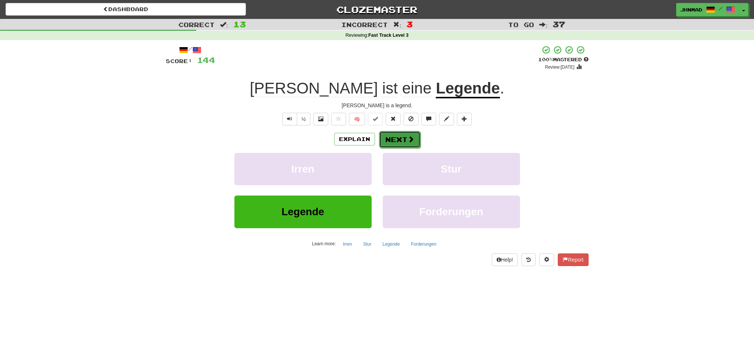
click at [401, 134] on button "Next" at bounding box center [400, 139] width 42 height 17
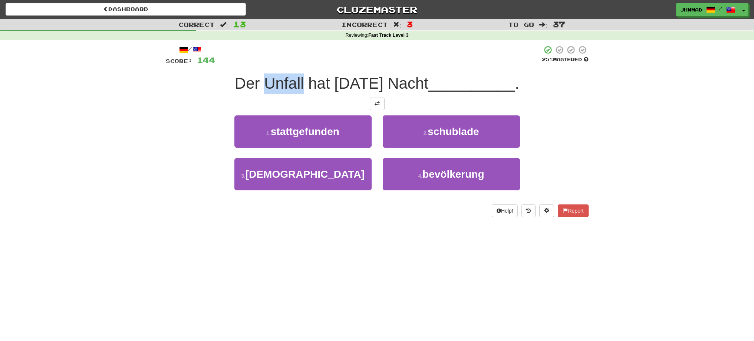
drag, startPoint x: 263, startPoint y: 85, endPoint x: 300, endPoint y: 78, distance: 37.8
click at [300, 78] on span "Der Unfall hat gestern Nacht" at bounding box center [332, 83] width 194 height 17
click at [295, 64] on div at bounding box center [295, 64] width 0 height 0
click at [168, 121] on div "1 . stattgefunden 2 . schublade" at bounding box center [377, 136] width 445 height 43
drag, startPoint x: 230, startPoint y: 85, endPoint x: 430, endPoint y: 79, distance: 199.3
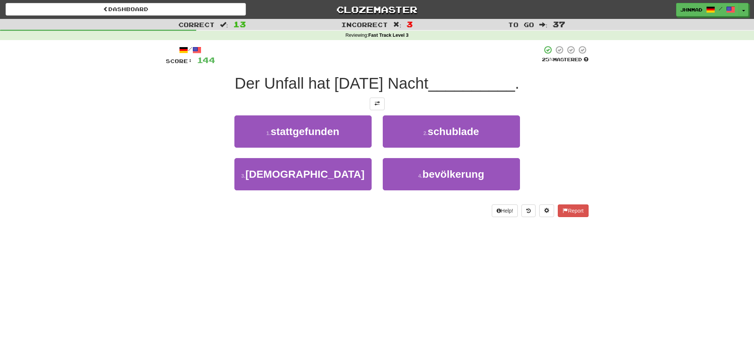
click at [430, 79] on div "Der Unfall hat gestern Nacht __________ ." at bounding box center [377, 83] width 423 height 20
click at [425, 64] on div at bounding box center [425, 64] width 0 height 0
click at [174, 121] on div "1 . stattgefunden 2 . schublade" at bounding box center [377, 136] width 445 height 43
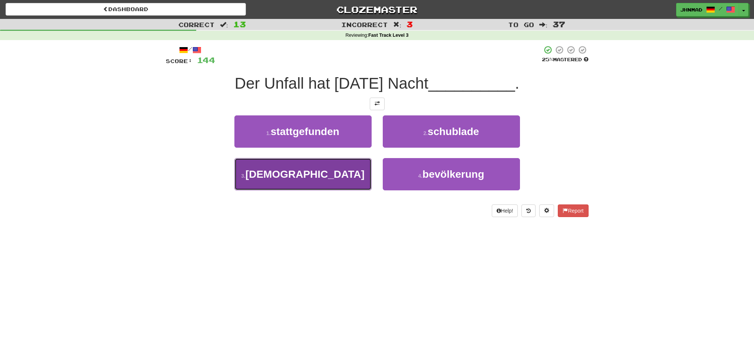
click at [344, 182] on button "3 . gebet" at bounding box center [302, 174] width 137 height 32
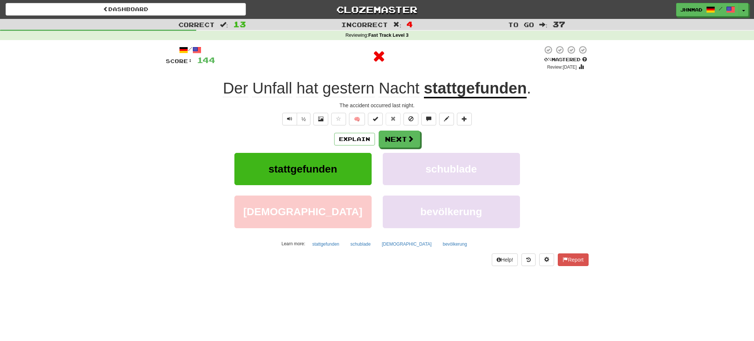
click at [485, 89] on u "stattgefunden" at bounding box center [475, 88] width 103 height 19
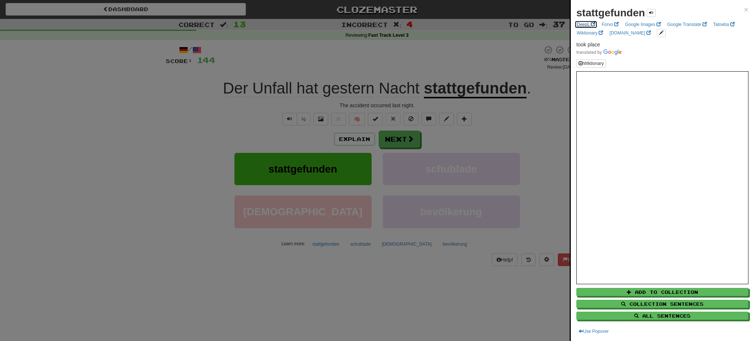
click at [579, 24] on link "DeepL" at bounding box center [586, 24] width 23 height 8
click at [152, 84] on div at bounding box center [377, 170] width 754 height 341
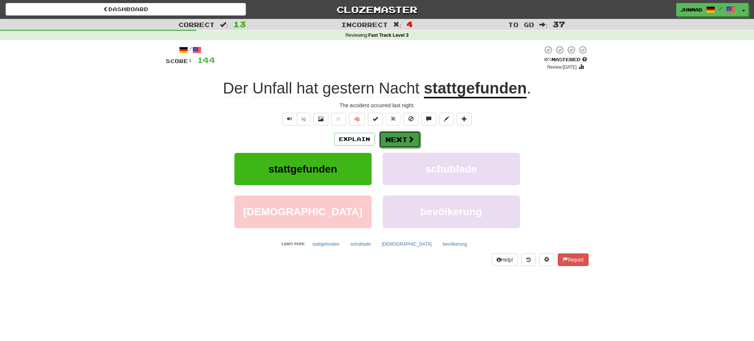
click at [401, 141] on button "Next" at bounding box center [400, 139] width 42 height 17
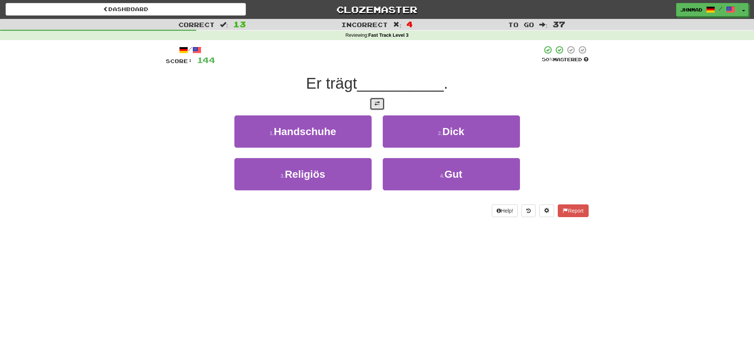
click at [372, 104] on button at bounding box center [377, 104] width 15 height 13
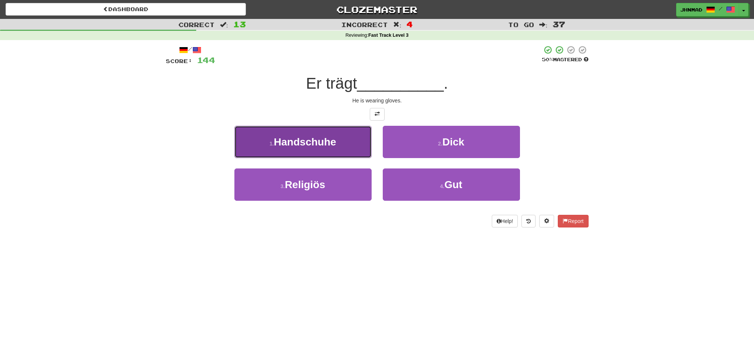
click at [335, 142] on span "Handschuhe" at bounding box center [305, 142] width 62 height 12
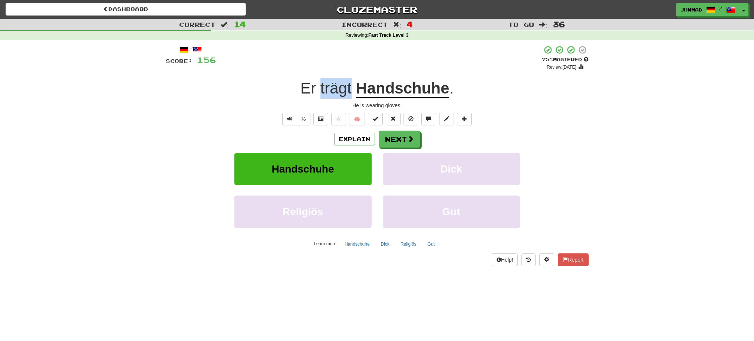
drag, startPoint x: 320, startPoint y: 86, endPoint x: 352, endPoint y: 86, distance: 32.3
click at [352, 86] on span "Er trägt" at bounding box center [328, 88] width 55 height 18
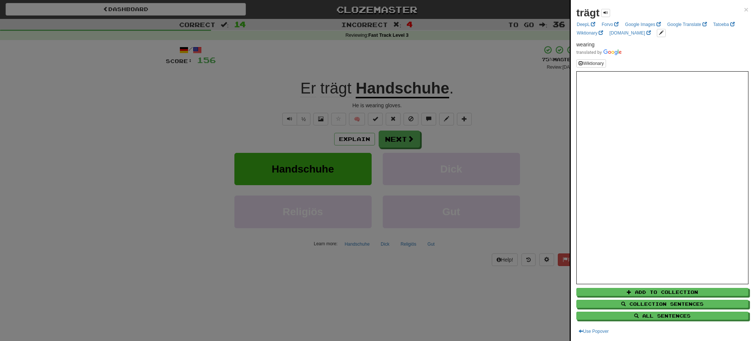
click at [406, 139] on div at bounding box center [377, 170] width 754 height 341
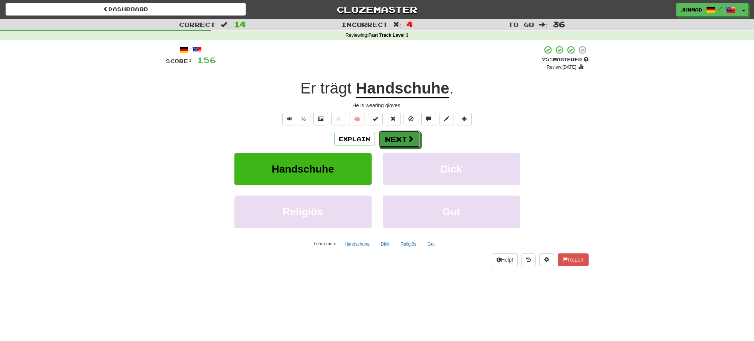
click at [406, 139] on button "Next" at bounding box center [400, 139] width 42 height 17
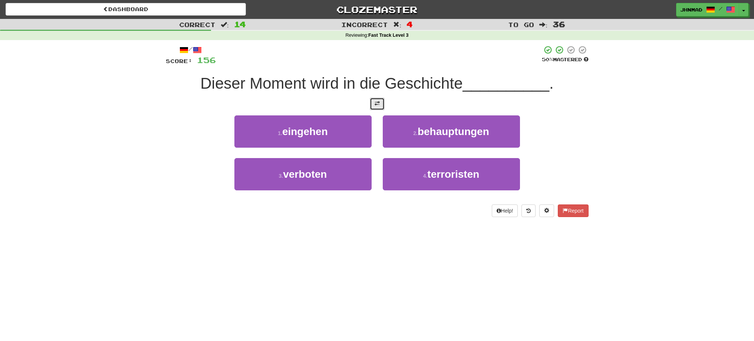
click at [375, 104] on span at bounding box center [377, 103] width 5 height 5
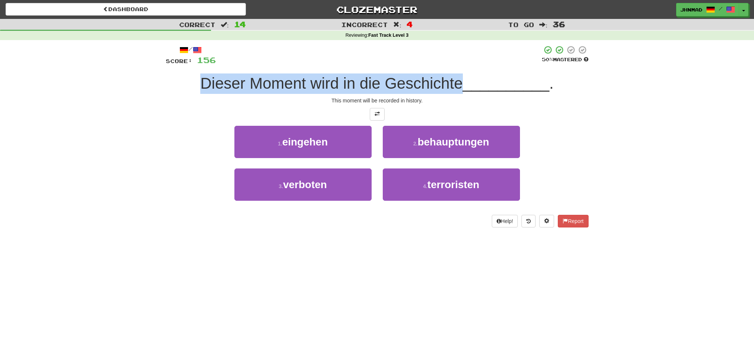
drag, startPoint x: 191, startPoint y: 76, endPoint x: 459, endPoint y: 78, distance: 268.2
click at [459, 78] on div "Dieser Moment wird in die Geschichte __________ ." at bounding box center [377, 83] width 423 height 20
click at [454, 64] on div at bounding box center [454, 64] width 0 height 0
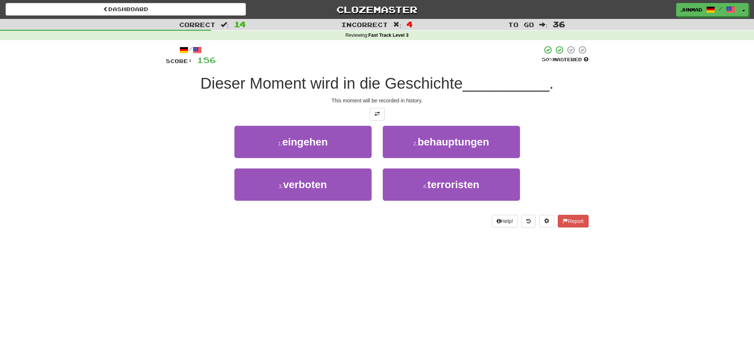
click at [392, 49] on div at bounding box center [379, 55] width 326 height 20
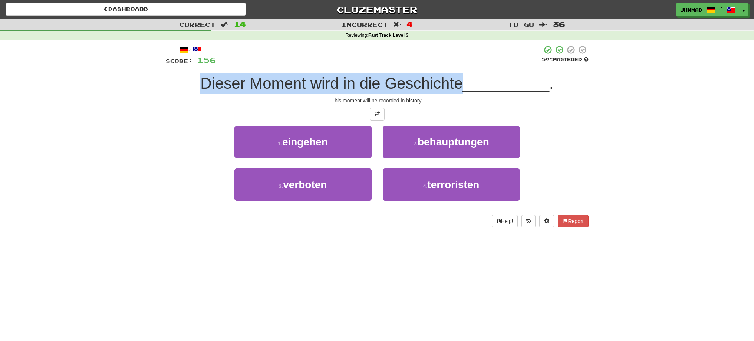
drag, startPoint x: 193, startPoint y: 75, endPoint x: 457, endPoint y: 86, distance: 264.7
click at [457, 86] on div "Dieser Moment wird in die Geschichte __________ ." at bounding box center [377, 83] width 423 height 20
click at [452, 92] on div at bounding box center [452, 92] width 0 height 0
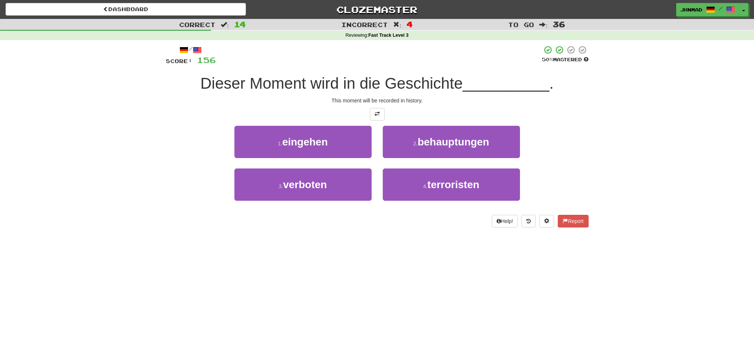
click at [86, 126] on div "Correct : 14 Incorrect : 4 To go : 36 Reviewing : Fast Track Level 3 / Score: 1…" at bounding box center [377, 128] width 754 height 219
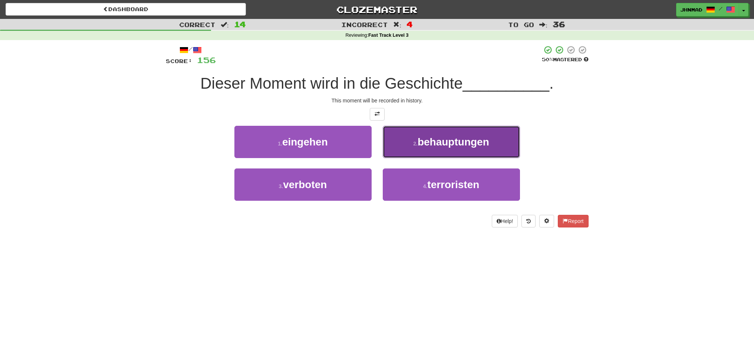
click at [475, 148] on button "2 . behauptungen" at bounding box center [451, 142] width 137 height 32
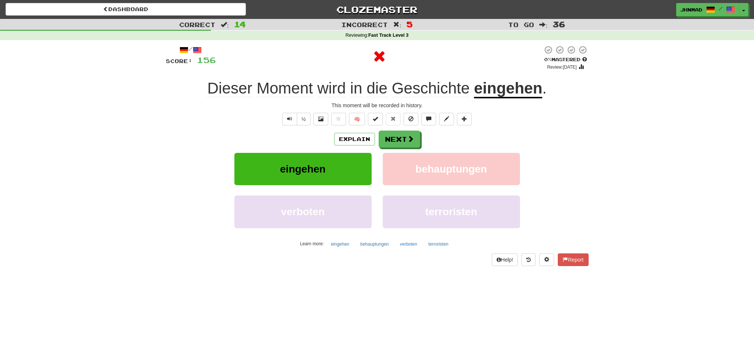
click at [505, 89] on u "eingehen" at bounding box center [508, 88] width 68 height 19
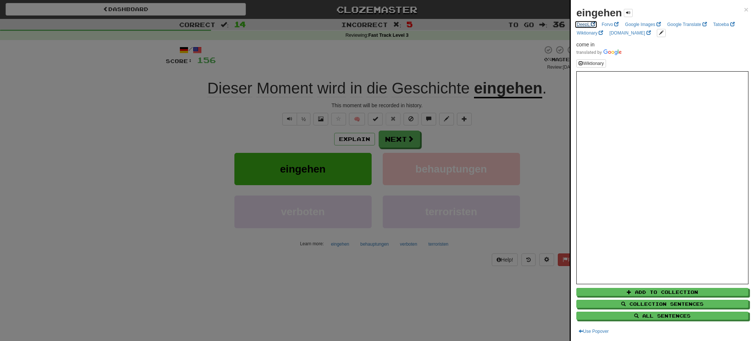
click at [589, 22] on link "DeepL" at bounding box center [586, 24] width 23 height 8
click at [389, 141] on div at bounding box center [377, 170] width 754 height 341
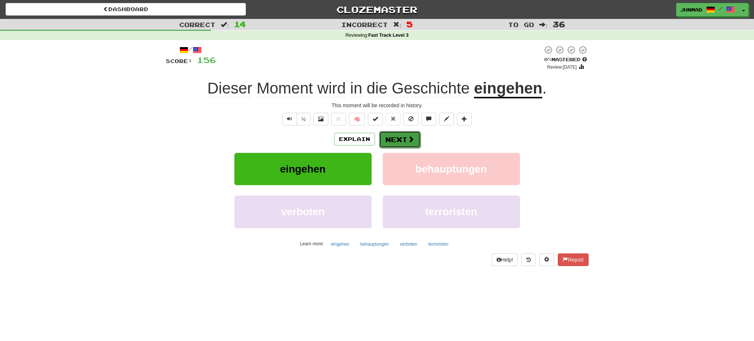
click at [401, 137] on button "Next" at bounding box center [400, 139] width 42 height 17
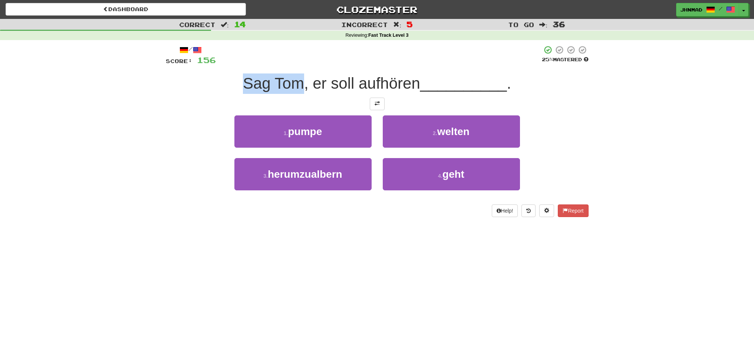
drag, startPoint x: 239, startPoint y: 82, endPoint x: 301, endPoint y: 74, distance: 62.0
click at [301, 74] on div "Sag Tom, er soll aufhören __________ ." at bounding box center [377, 83] width 423 height 20
click at [296, 64] on div at bounding box center [296, 64] width 0 height 0
click at [175, 141] on div "1 . pumpe 2 . welten" at bounding box center [377, 136] width 445 height 43
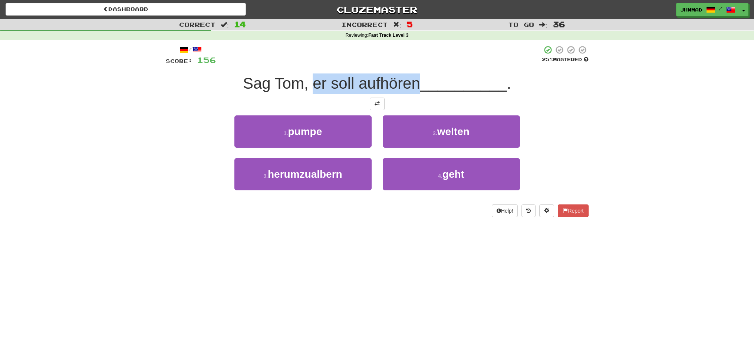
drag, startPoint x: 311, startPoint y: 85, endPoint x: 416, endPoint y: 77, distance: 105.3
click at [416, 77] on span "Sag Tom, er soll aufhören" at bounding box center [331, 83] width 177 height 17
click at [411, 64] on div at bounding box center [411, 64] width 0 height 0
click at [194, 104] on div at bounding box center [377, 104] width 423 height 13
click at [371, 105] on button at bounding box center [377, 104] width 15 height 13
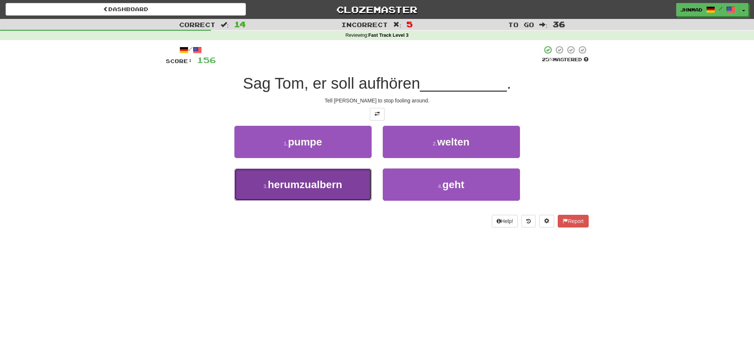
click at [307, 190] on button "3 . herumzualbern" at bounding box center [302, 184] width 137 height 32
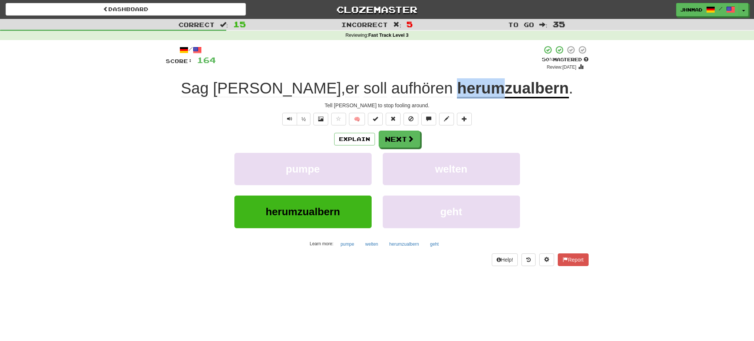
drag, startPoint x: 408, startPoint y: 88, endPoint x: 453, endPoint y: 81, distance: 45.1
click at [453, 81] on div "Sag Tom , er soll aufhören herumzualbern ." at bounding box center [377, 88] width 423 height 20
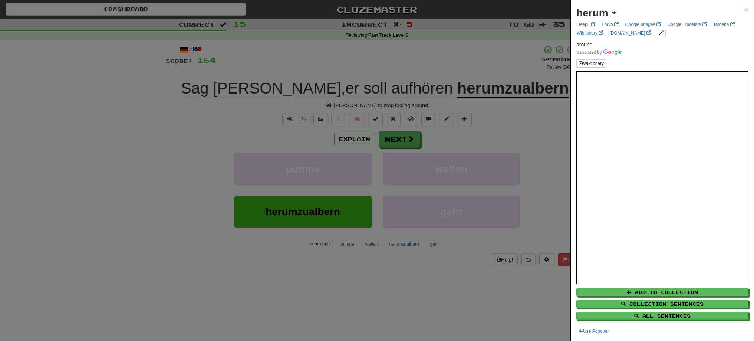
click at [460, 56] on div at bounding box center [377, 170] width 754 height 341
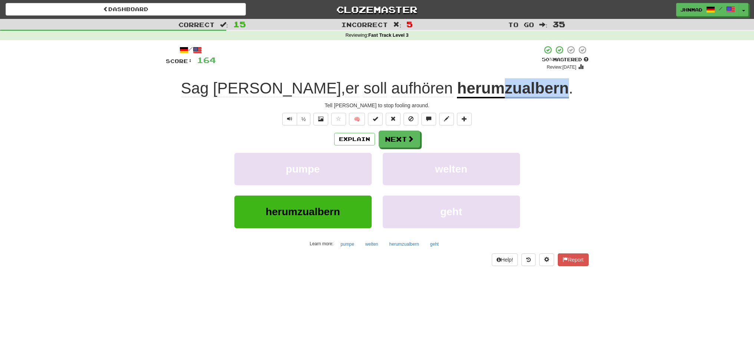
drag, startPoint x: 460, startPoint y: 92, endPoint x: 518, endPoint y: 83, distance: 58.6
click at [518, 83] on u "herumzualbern" at bounding box center [513, 88] width 112 height 19
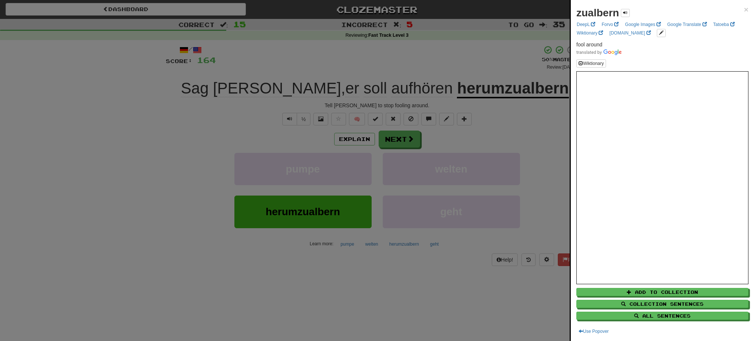
click at [545, 127] on div at bounding box center [377, 170] width 754 height 341
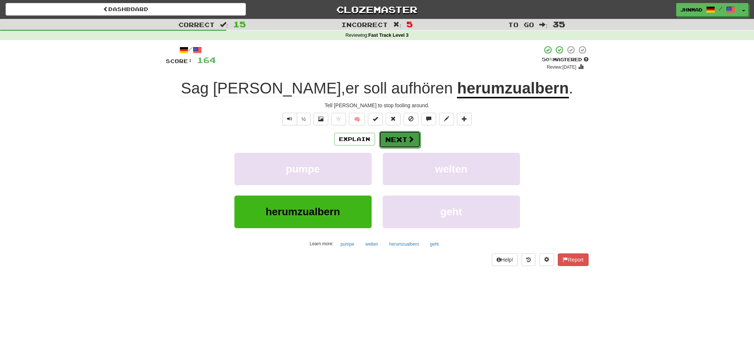
click at [416, 141] on button "Next" at bounding box center [400, 139] width 42 height 17
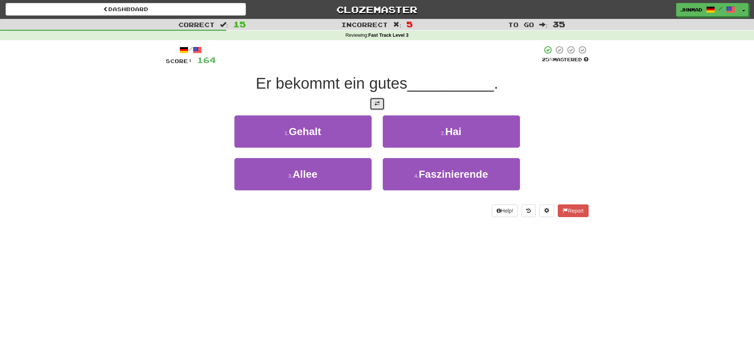
click at [377, 104] on span at bounding box center [377, 103] width 5 height 5
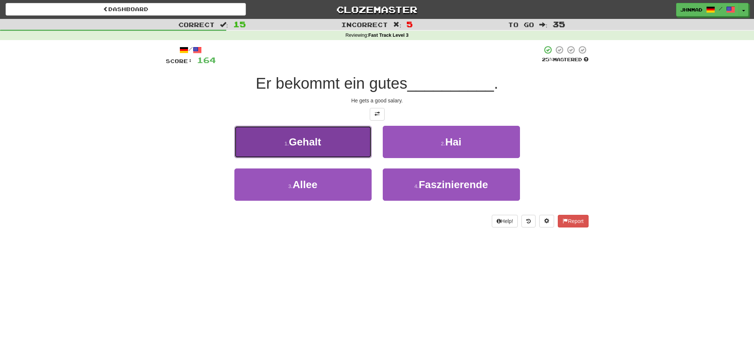
click at [312, 139] on span "Gehalt" at bounding box center [305, 142] width 32 height 12
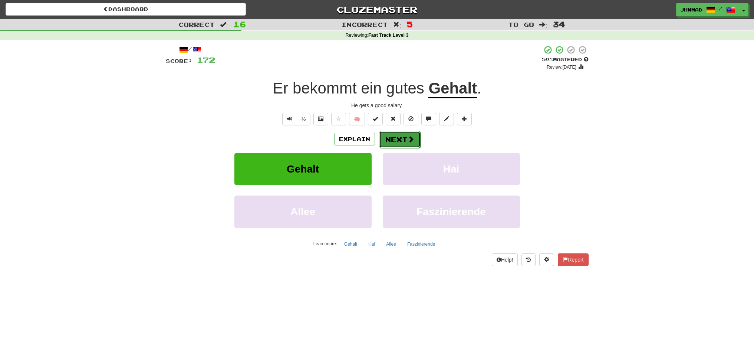
click at [408, 147] on button "Next" at bounding box center [400, 139] width 42 height 17
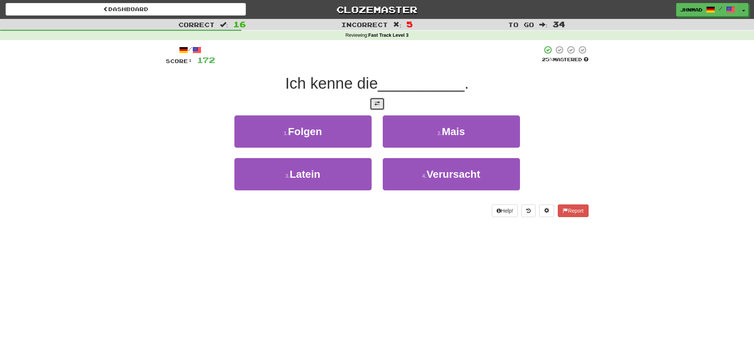
click at [377, 101] on span at bounding box center [377, 103] width 5 height 5
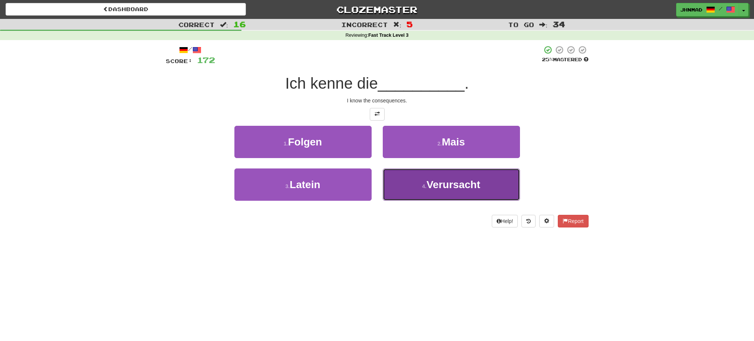
click at [464, 188] on span "Verursacht" at bounding box center [454, 185] width 54 height 12
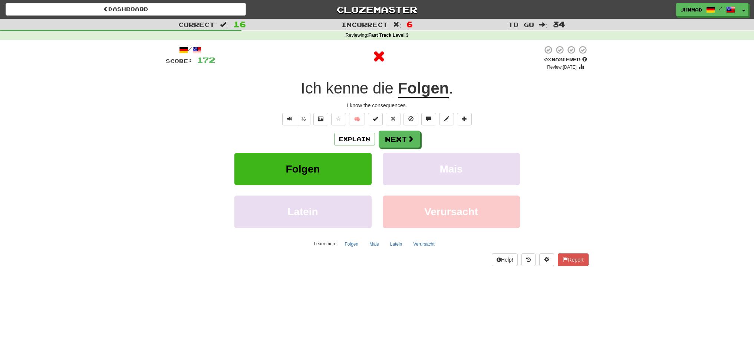
click at [425, 93] on u "Folgen" at bounding box center [423, 88] width 51 height 19
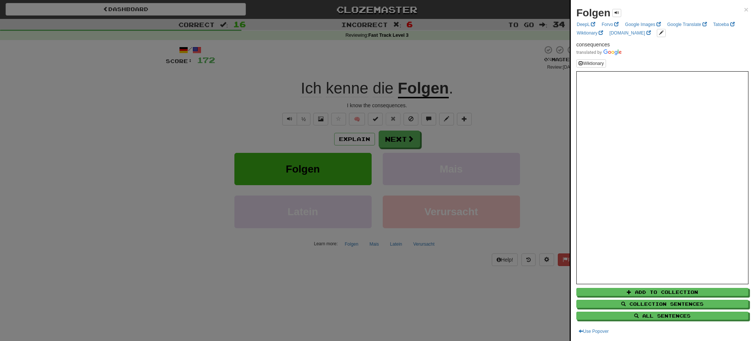
click at [396, 133] on div at bounding box center [377, 170] width 754 height 341
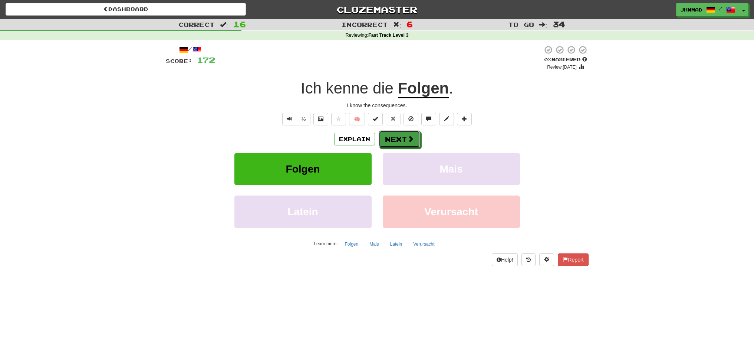
click at [396, 133] on button "Next" at bounding box center [400, 139] width 42 height 17
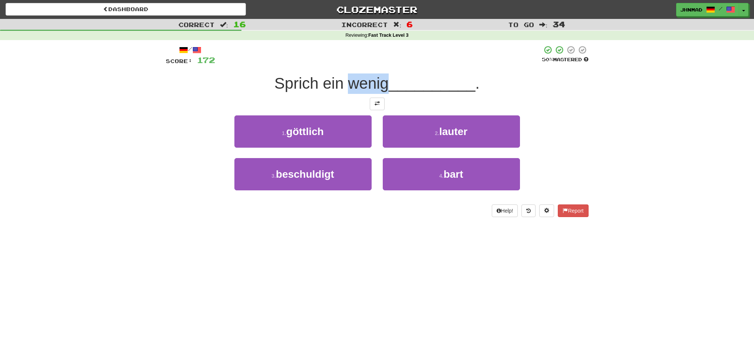
drag, startPoint x: 347, startPoint y: 83, endPoint x: 390, endPoint y: 76, distance: 43.7
click at [389, 76] on span "Sprich ein wenig" at bounding box center [332, 83] width 114 height 17
click at [384, 64] on div at bounding box center [384, 64] width 0 height 0
click at [339, 47] on div at bounding box center [378, 55] width 327 height 20
drag, startPoint x: 273, startPoint y: 83, endPoint x: 384, endPoint y: 82, distance: 111.3
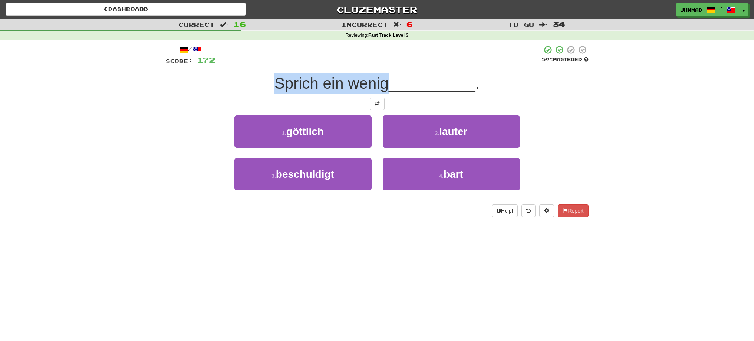
click at [384, 82] on div "Sprich ein wenig __________ ." at bounding box center [377, 83] width 423 height 20
click at [380, 64] on div at bounding box center [380, 64] width 0 height 0
click at [382, 102] on button at bounding box center [377, 104] width 15 height 13
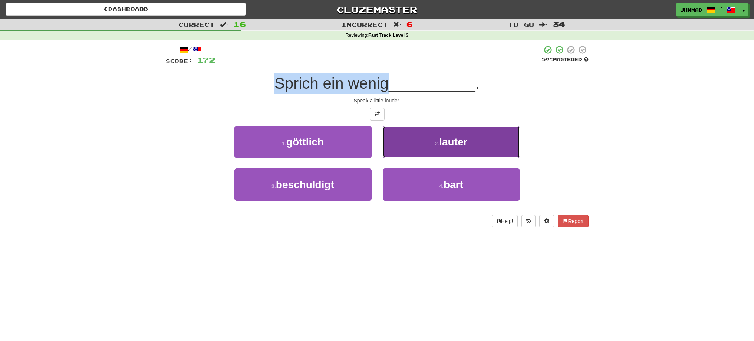
click at [414, 132] on button "2 . lauter" at bounding box center [451, 142] width 137 height 32
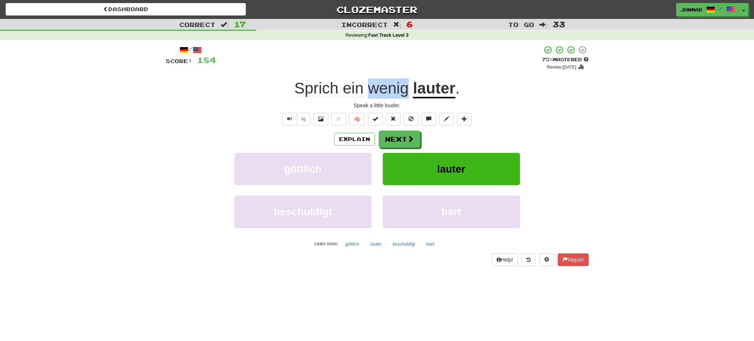
drag, startPoint x: 367, startPoint y: 89, endPoint x: 406, endPoint y: 85, distance: 39.6
click at [406, 85] on span "Sprich ein wenig" at bounding box center [354, 88] width 119 height 18
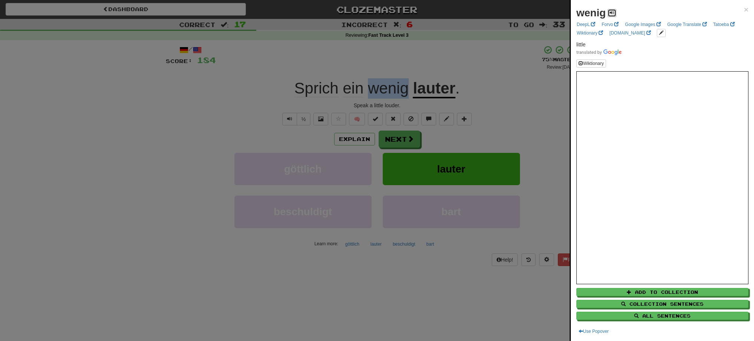
click at [615, 13] on button at bounding box center [612, 13] width 9 height 8
click at [408, 144] on div at bounding box center [377, 170] width 754 height 341
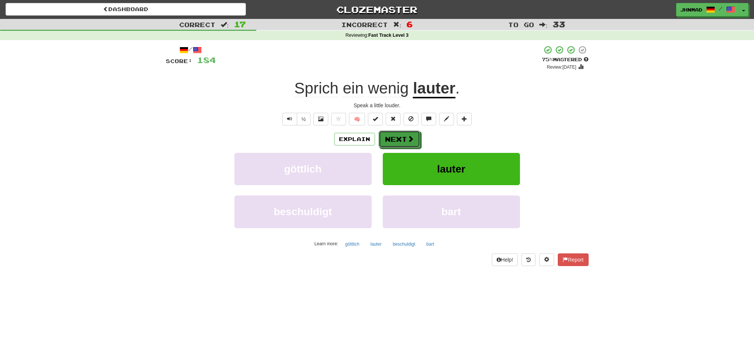
click at [408, 144] on button "Next" at bounding box center [400, 139] width 42 height 17
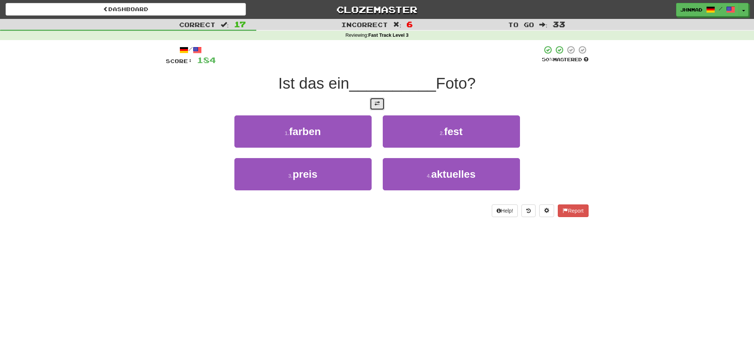
click at [380, 106] on button at bounding box center [377, 104] width 15 height 13
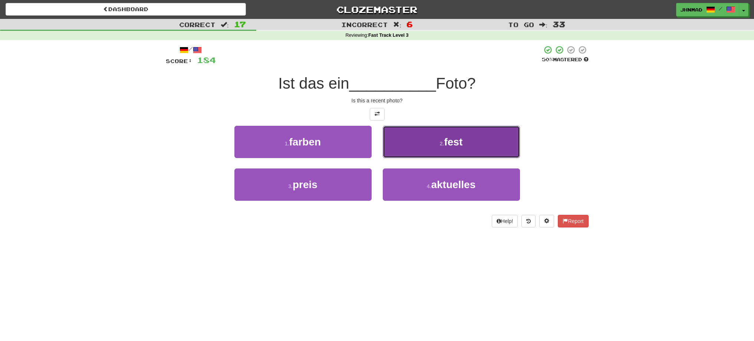
click at [454, 147] on span "fest" at bounding box center [453, 142] width 19 height 12
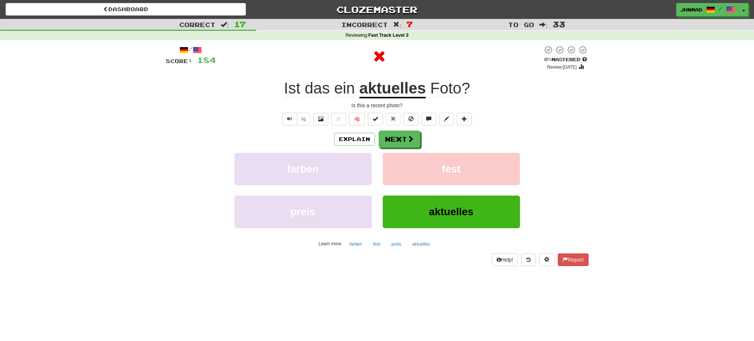
click at [384, 92] on u "aktuelles" at bounding box center [393, 88] width 67 height 19
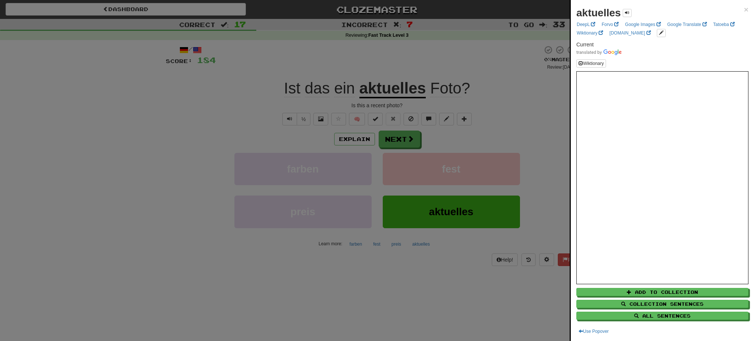
click at [396, 140] on div at bounding box center [377, 170] width 754 height 341
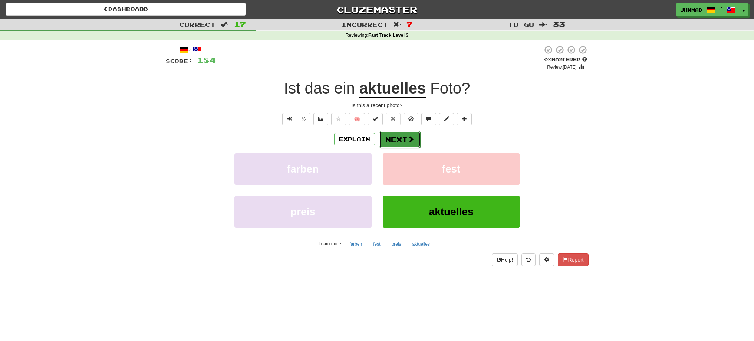
click at [386, 137] on button "Next" at bounding box center [400, 139] width 42 height 17
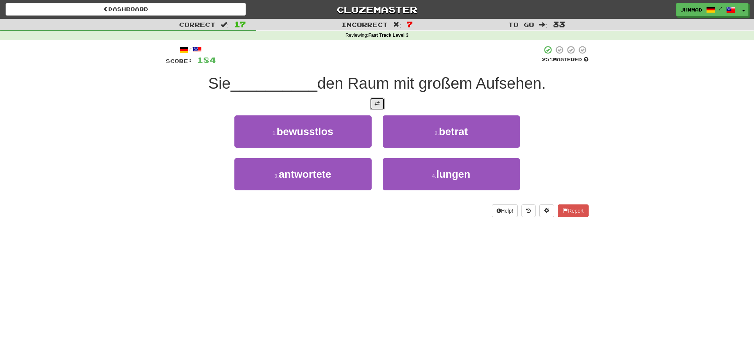
click at [380, 104] on span at bounding box center [377, 103] width 5 height 5
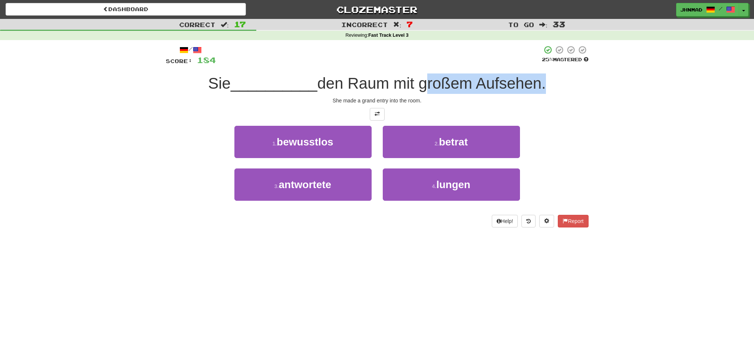
drag, startPoint x: 423, startPoint y: 87, endPoint x: 543, endPoint y: 87, distance: 120.2
click at [543, 87] on span "den Raum mit großem Aufsehen." at bounding box center [431, 83] width 229 height 17
click at [538, 92] on div at bounding box center [538, 92] width 0 height 0
click at [609, 146] on div "Correct : 17 Incorrect : 7 To go : 33 Reviewing : Fast Track Level 3 / Score: 1…" at bounding box center [377, 128] width 754 height 219
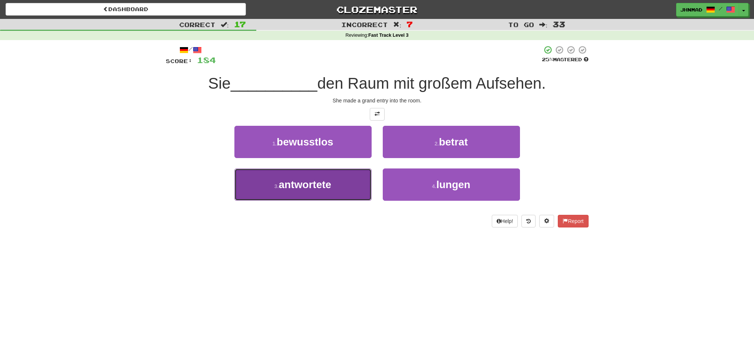
click at [289, 188] on span "antwortete" at bounding box center [305, 185] width 53 height 12
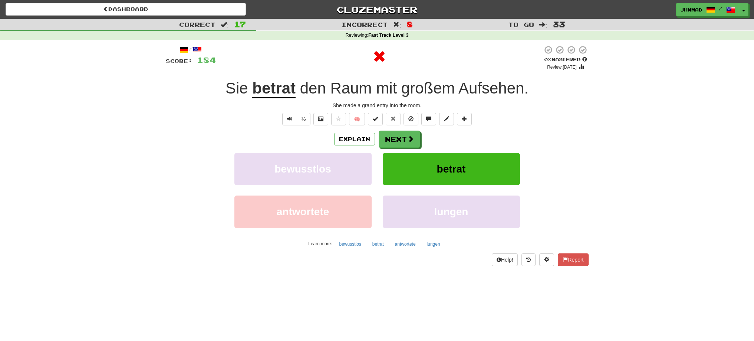
click at [281, 90] on u "betrat" at bounding box center [273, 88] width 43 height 19
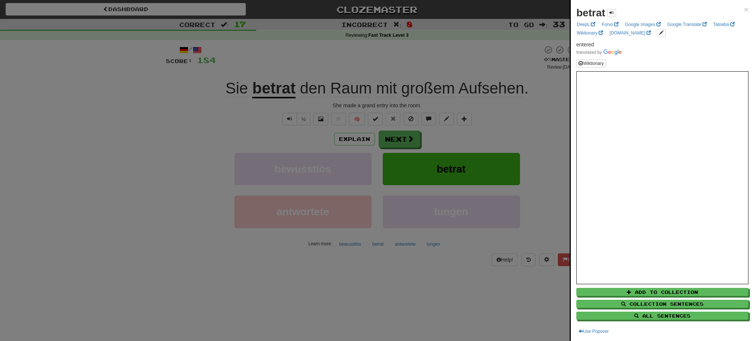
click at [410, 132] on div at bounding box center [377, 170] width 754 height 341
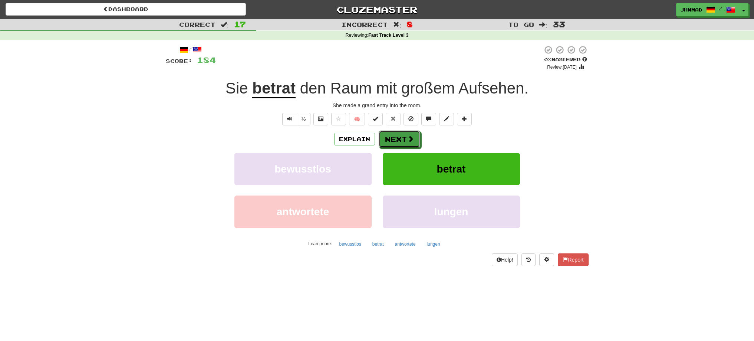
click at [407, 137] on span at bounding box center [410, 138] width 7 height 7
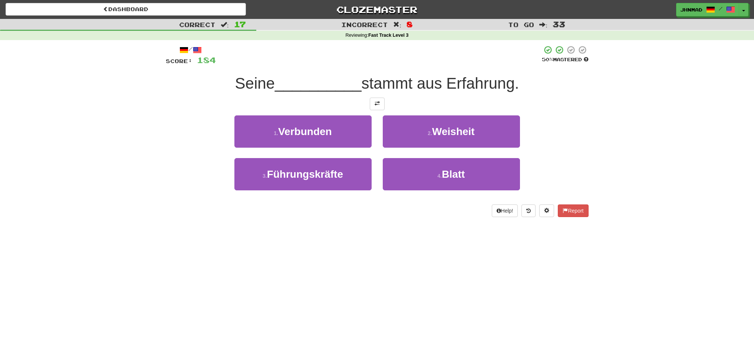
drag, startPoint x: 453, startPoint y: 83, endPoint x: 522, endPoint y: 83, distance: 69.0
click at [519, 83] on span "stammt aus Erfahrung." at bounding box center [441, 83] width 158 height 17
click at [517, 92] on div at bounding box center [517, 92] width 0 height 0
click at [550, 91] on div "Seine __________ stammt aus Erfahrung." at bounding box center [377, 83] width 423 height 20
drag, startPoint x: 371, startPoint y: 86, endPoint x: 385, endPoint y: 85, distance: 14.5
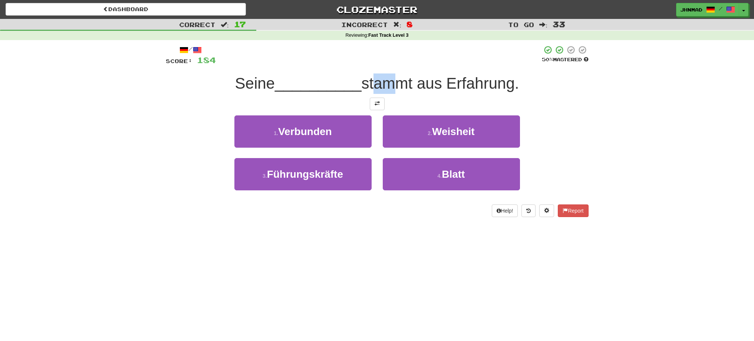
click at [385, 85] on span "stammt aus Erfahrung." at bounding box center [441, 83] width 158 height 17
drag, startPoint x: 367, startPoint y: 83, endPoint x: 417, endPoint y: 85, distance: 50.1
click at [417, 85] on span "stammt aus Erfahrung." at bounding box center [441, 83] width 158 height 17
click at [412, 92] on div at bounding box center [412, 92] width 0 height 0
click at [659, 136] on div "Correct : 17 Incorrect : 8 To go : 33 Reviewing : Fast Track Level 3 / Score: 1…" at bounding box center [377, 123] width 754 height 209
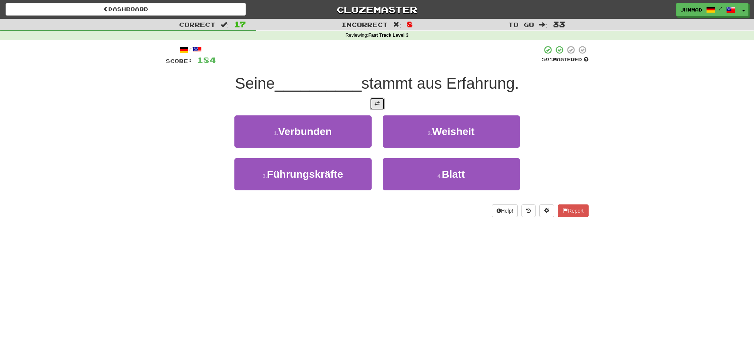
click at [373, 106] on button at bounding box center [377, 104] width 15 height 13
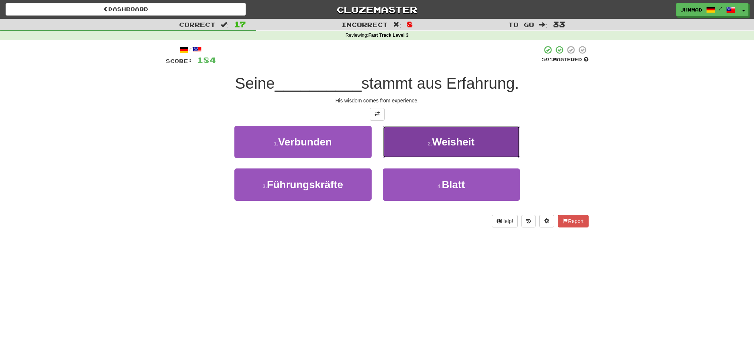
click at [457, 144] on span "Weisheit" at bounding box center [453, 142] width 43 height 12
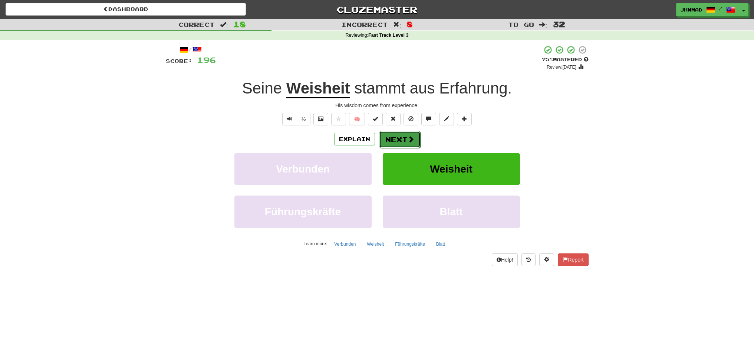
click at [395, 146] on button "Next" at bounding box center [400, 139] width 42 height 17
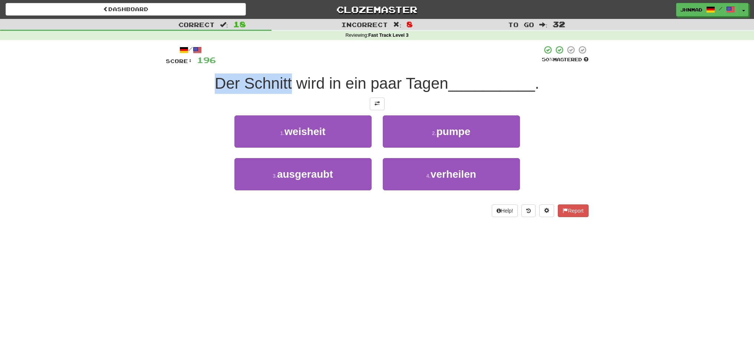
drag, startPoint x: 213, startPoint y: 84, endPoint x: 289, endPoint y: 80, distance: 75.8
click at [289, 80] on span "Der Schnitt wird in ein paar Tagen" at bounding box center [332, 83] width 234 height 17
click at [284, 64] on div at bounding box center [284, 64] width 0 height 0
click at [320, 57] on div at bounding box center [379, 55] width 326 height 20
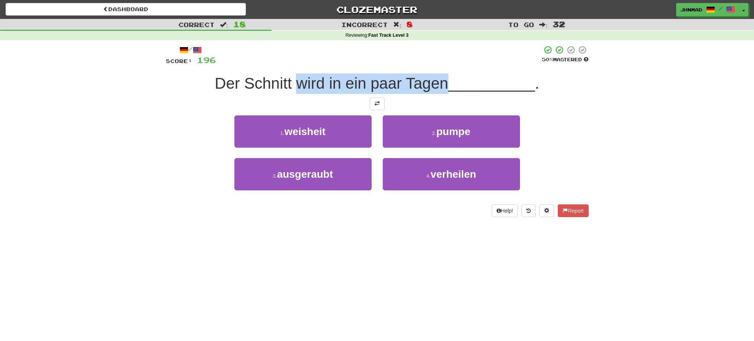
drag, startPoint x: 296, startPoint y: 88, endPoint x: 447, endPoint y: 73, distance: 151.8
click at [447, 73] on div "/ Score: 196 50 % Mastered Der Schnitt wird in ein paar Tagen __________ . 1 . …" at bounding box center [377, 131] width 423 height 172
click at [443, 64] on div at bounding box center [443, 64] width 0 height 0
click at [158, 202] on div "Correct : 18 Incorrect : 8 To go : 32 Reviewing : Fast Track Level 3 / Score: 1…" at bounding box center [377, 123] width 754 height 209
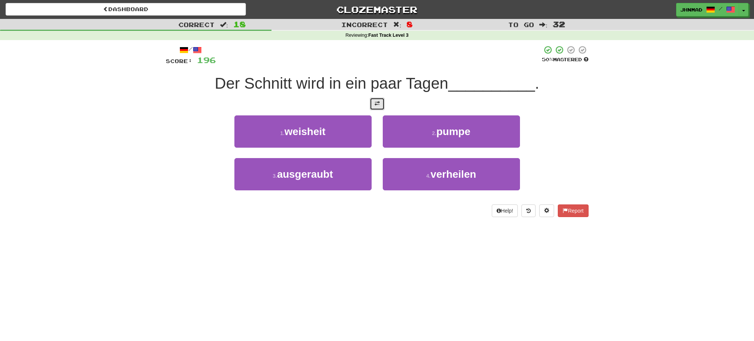
click at [377, 104] on span at bounding box center [377, 103] width 5 height 5
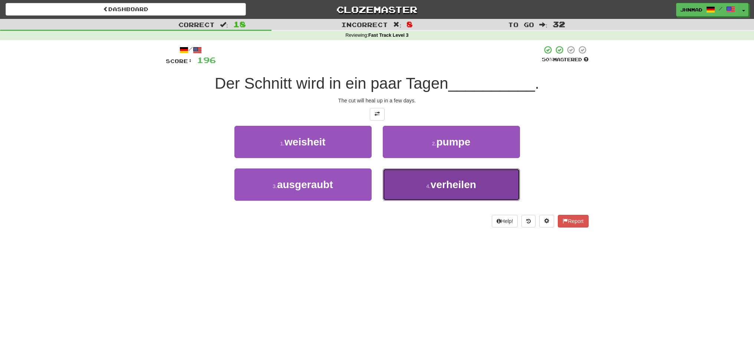
click at [452, 181] on span "verheilen" at bounding box center [454, 185] width 46 height 12
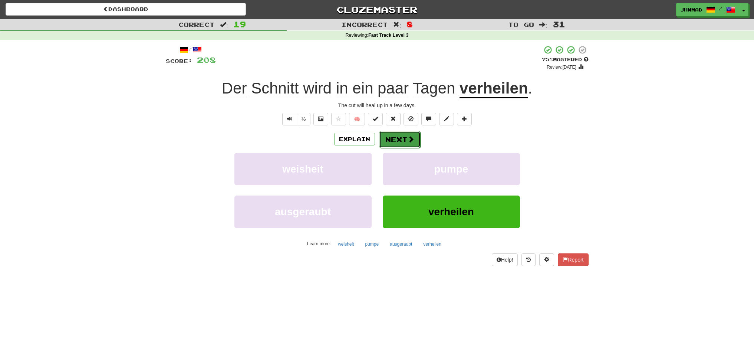
click at [403, 142] on button "Next" at bounding box center [400, 139] width 42 height 17
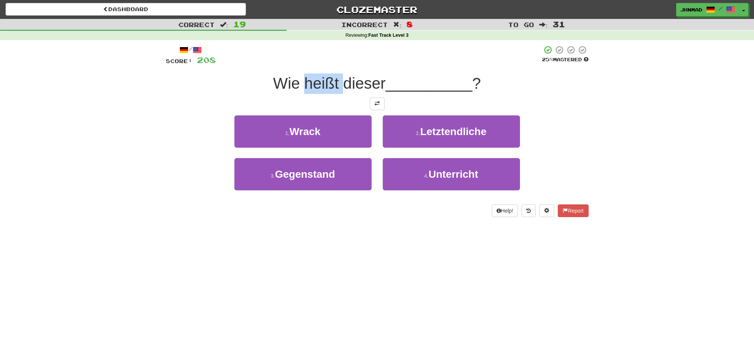
drag, startPoint x: 302, startPoint y: 87, endPoint x: 342, endPoint y: 83, distance: 40.6
click at [342, 83] on span "Wie heißt dieser" at bounding box center [329, 83] width 112 height 17
click at [323, 89] on span "Wie heißt dieser" at bounding box center [329, 83] width 112 height 17
drag, startPoint x: 302, startPoint y: 88, endPoint x: 337, endPoint y: 82, distance: 35.3
click at [337, 82] on span "Wie heißt dieser" at bounding box center [329, 83] width 112 height 17
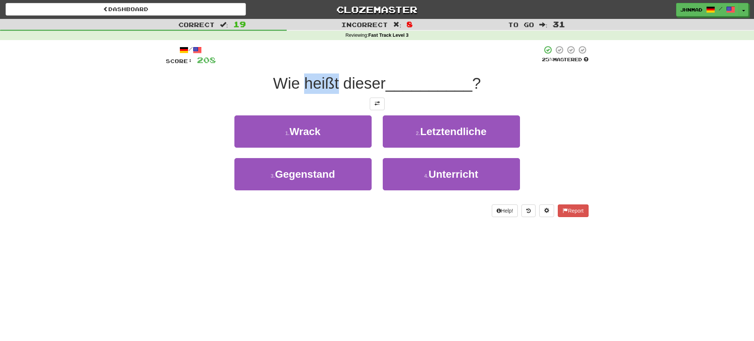
click at [332, 64] on div at bounding box center [332, 64] width 0 height 0
click at [401, 65] on div at bounding box center [379, 55] width 326 height 20
click at [371, 103] on button at bounding box center [377, 104] width 15 height 13
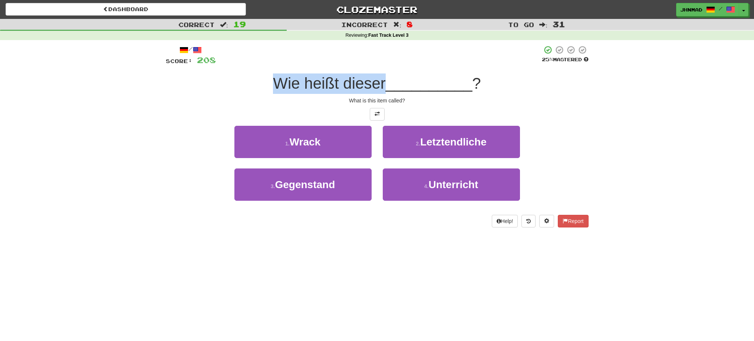
drag, startPoint x: 302, startPoint y: 78, endPoint x: 383, endPoint y: 68, distance: 81.2
click at [383, 68] on div "/ Score: 208 25 % Mastered Wie heißt dieser __________ ? What is this item call…" at bounding box center [377, 136] width 423 height 182
click at [378, 64] on div at bounding box center [378, 64] width 0 height 0
click at [328, 53] on div at bounding box center [379, 55] width 326 height 20
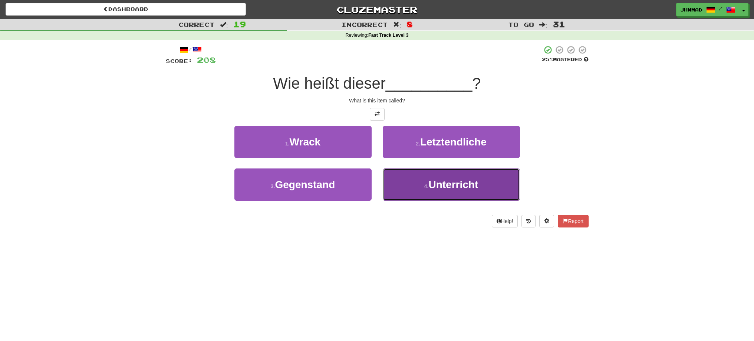
click at [441, 177] on button "4 . Unterricht" at bounding box center [451, 184] width 137 height 32
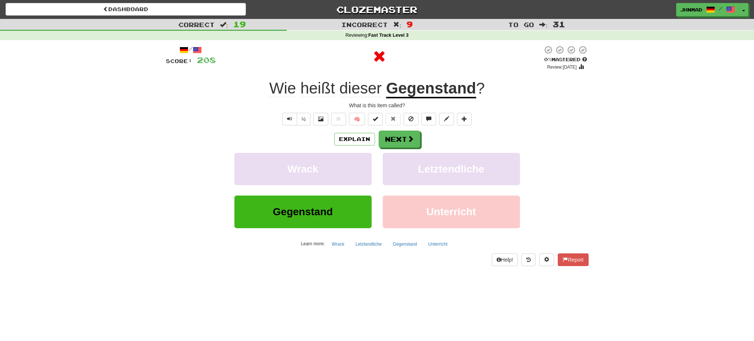
click at [424, 86] on u "Gegenstand" at bounding box center [431, 88] width 90 height 19
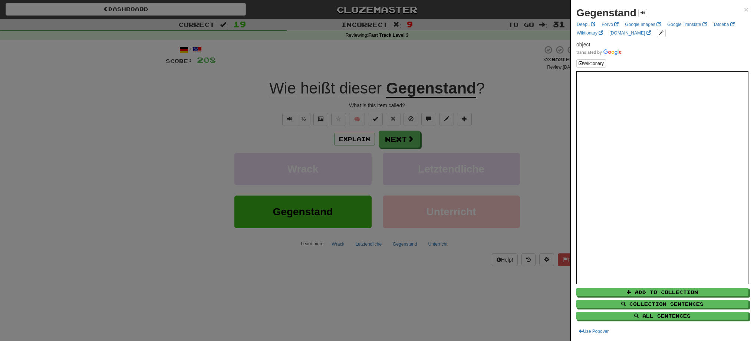
click at [410, 140] on div at bounding box center [377, 170] width 754 height 341
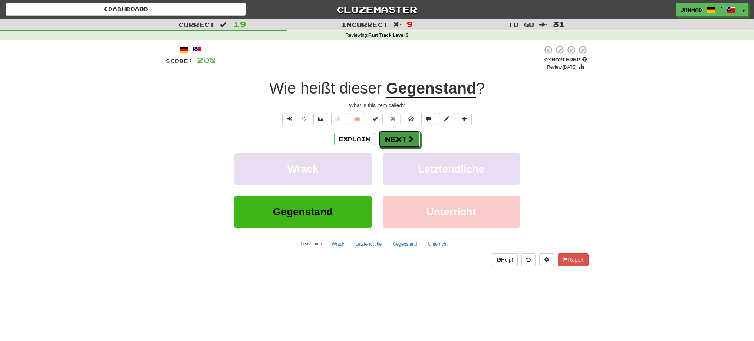
click at [410, 140] on span at bounding box center [410, 138] width 7 height 7
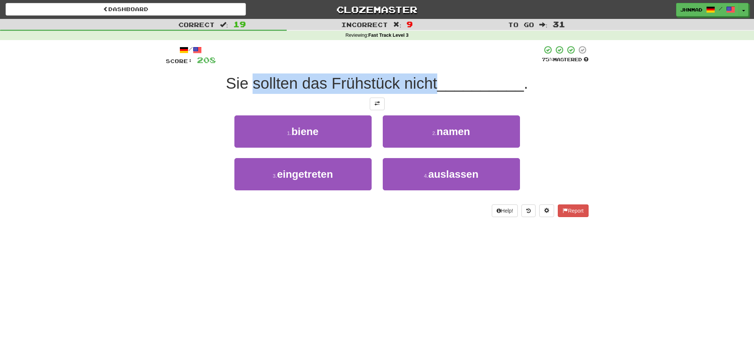
drag, startPoint x: 250, startPoint y: 81, endPoint x: 435, endPoint y: 80, distance: 184.8
click at [435, 80] on span "Sie sollten das Frühstück nicht" at bounding box center [331, 83] width 211 height 17
click at [430, 64] on div at bounding box center [430, 64] width 0 height 0
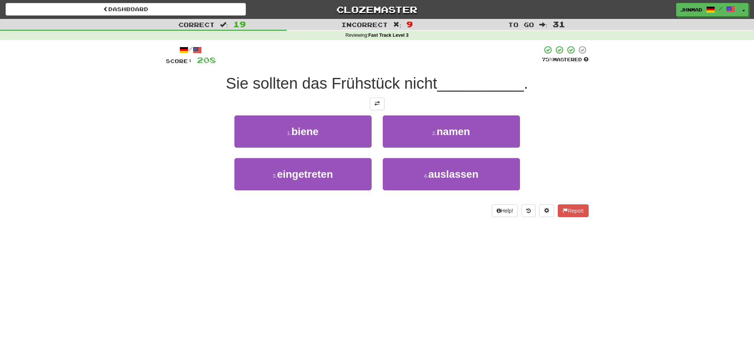
click at [200, 105] on div at bounding box center [377, 104] width 423 height 13
click at [373, 105] on button at bounding box center [377, 104] width 15 height 13
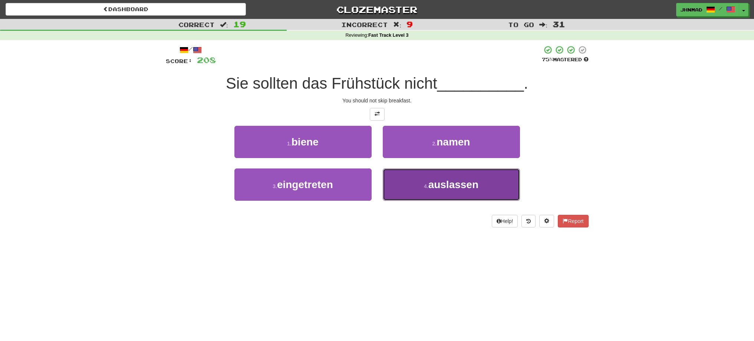
click at [461, 188] on span "auslassen" at bounding box center [454, 185] width 50 height 12
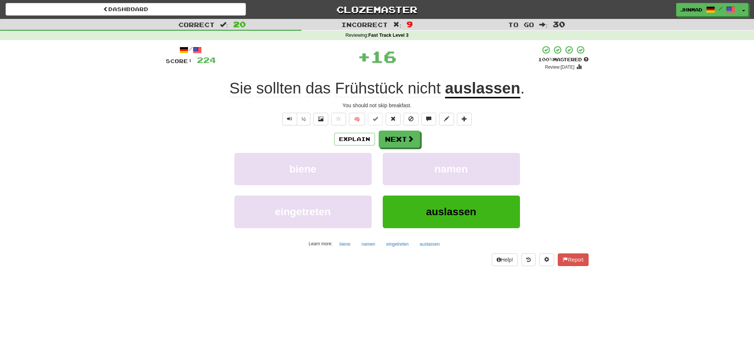
click at [487, 86] on u "auslassen" at bounding box center [482, 88] width 75 height 19
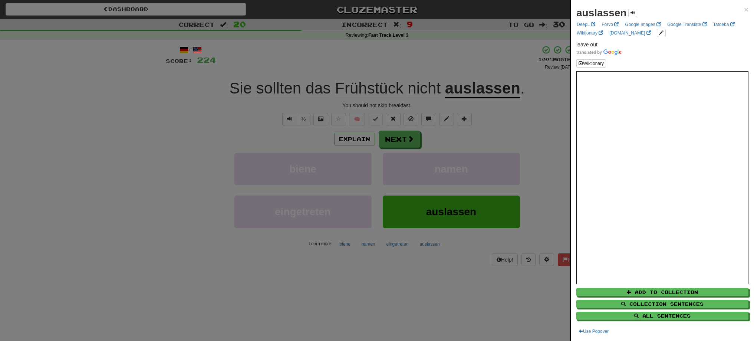
click at [401, 143] on div at bounding box center [377, 170] width 754 height 341
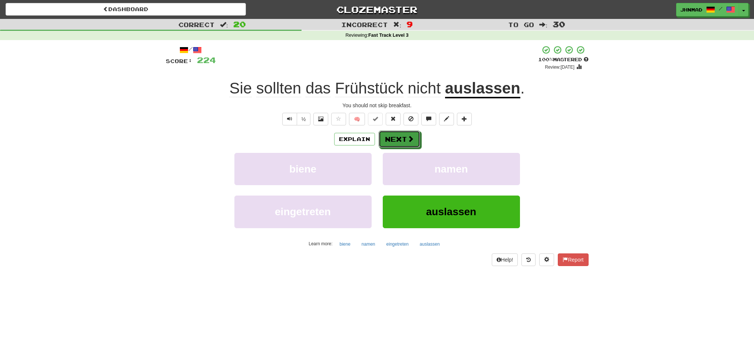
click at [401, 143] on button "Next" at bounding box center [400, 139] width 42 height 17
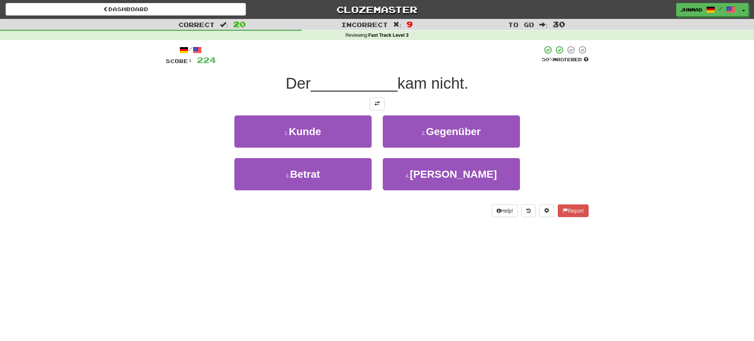
click at [378, 93] on div "Der __________ kam nicht." at bounding box center [377, 83] width 423 height 20
click at [377, 101] on span at bounding box center [377, 103] width 5 height 5
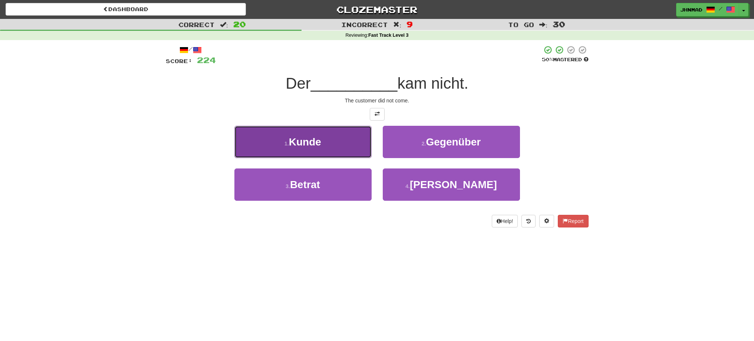
click at [308, 147] on span "Kunde" at bounding box center [305, 142] width 32 height 12
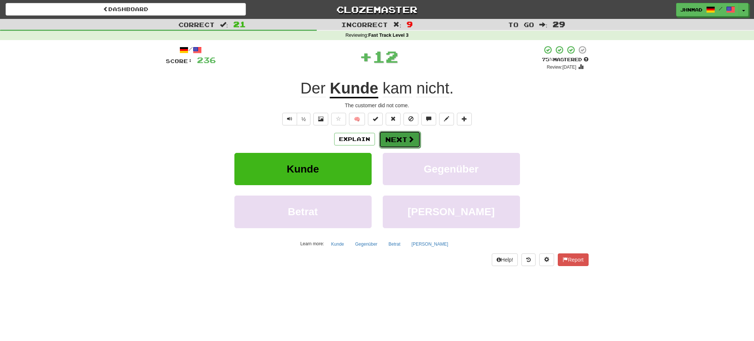
click at [398, 138] on button "Next" at bounding box center [400, 139] width 42 height 17
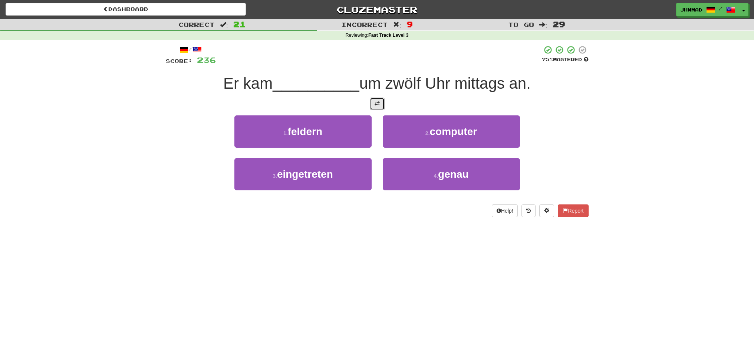
click at [380, 104] on button at bounding box center [377, 104] width 15 height 13
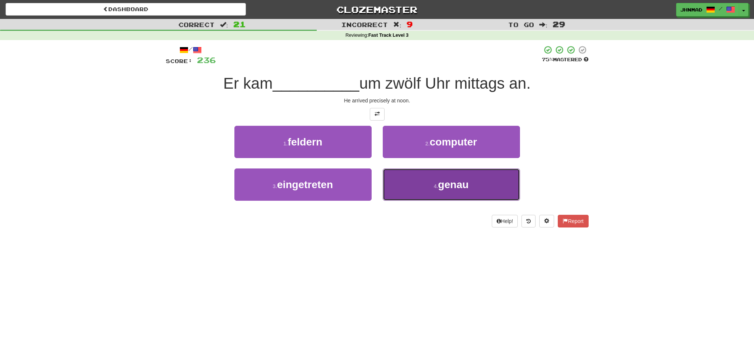
click at [483, 178] on button "4 . genau" at bounding box center [451, 184] width 137 height 32
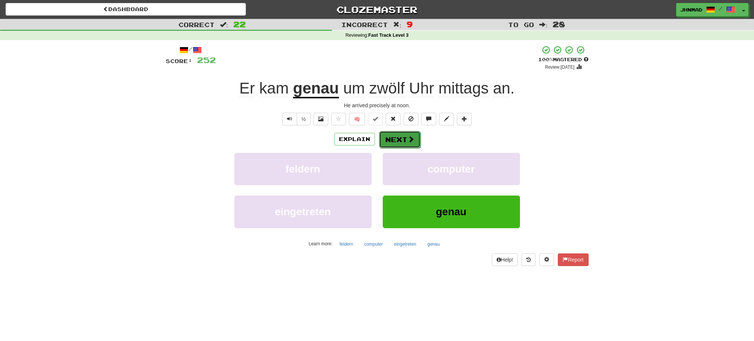
click at [406, 140] on button "Next" at bounding box center [400, 139] width 42 height 17
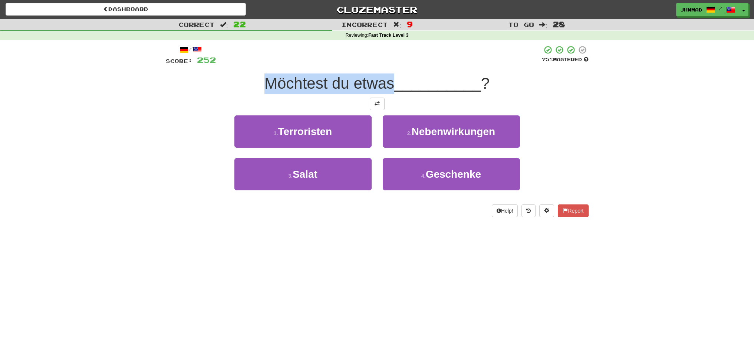
drag, startPoint x: 256, startPoint y: 80, endPoint x: 390, endPoint y: 72, distance: 134.1
click at [390, 72] on div "/ Score: 252 75 % Mastered Möchtest du etwas __________ ? 1 . Terroristen 2 . N…" at bounding box center [377, 131] width 423 height 172
click at [385, 64] on div at bounding box center [385, 64] width 0 height 0
click at [221, 88] on div "Möchtest du etwas __________ ?" at bounding box center [377, 83] width 423 height 20
click at [373, 105] on button at bounding box center [377, 104] width 15 height 13
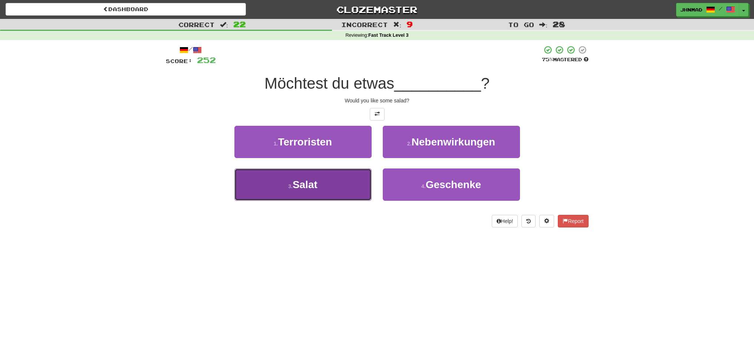
click at [311, 176] on button "3 . Salat" at bounding box center [302, 184] width 137 height 32
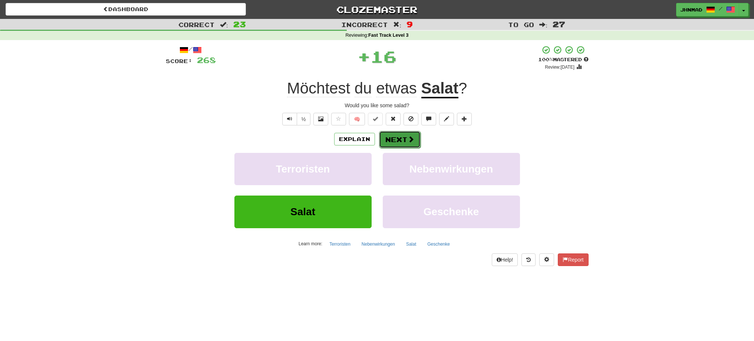
click at [410, 145] on button "Next" at bounding box center [400, 139] width 42 height 17
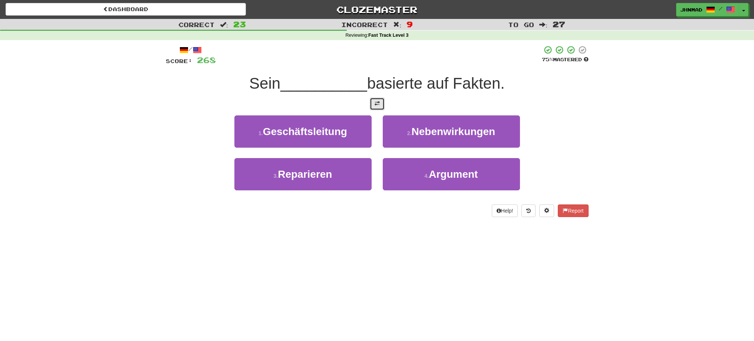
click at [378, 108] on button at bounding box center [377, 104] width 15 height 13
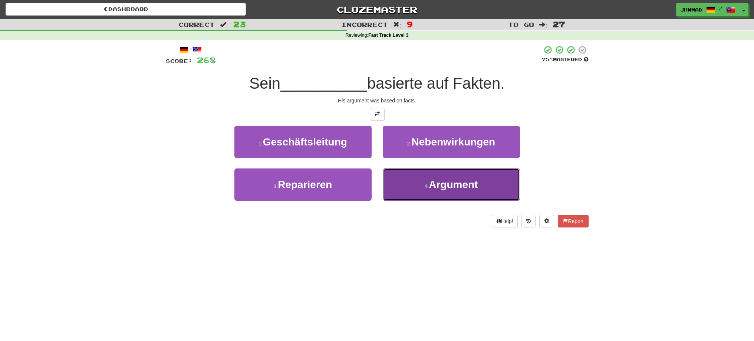
click at [450, 187] on span "Argument" at bounding box center [453, 185] width 49 height 12
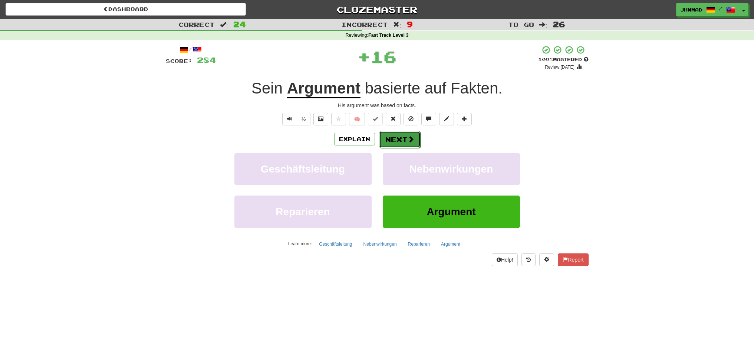
click at [407, 145] on button "Next" at bounding box center [400, 139] width 42 height 17
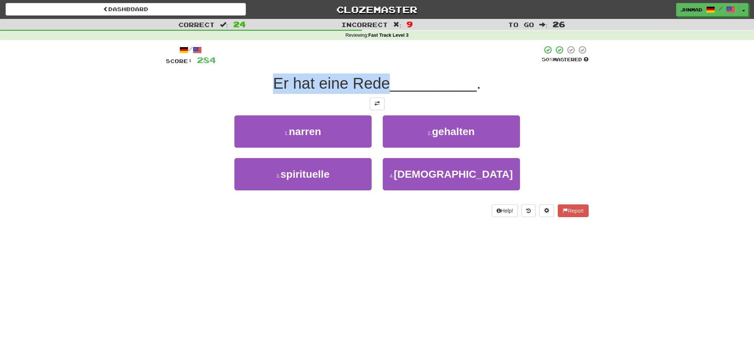
drag, startPoint x: 271, startPoint y: 85, endPoint x: 385, endPoint y: 71, distance: 114.7
click at [385, 71] on div "/ Score: 284 50 % Mastered Er hat eine Rede __________ . 1 . narren 2 . gehalte…" at bounding box center [377, 131] width 423 height 172
click at [380, 64] on div at bounding box center [380, 64] width 0 height 0
click at [218, 89] on div "Er hat eine Rede __________ ." at bounding box center [377, 83] width 423 height 20
click at [367, 106] on div at bounding box center [377, 104] width 423 height 13
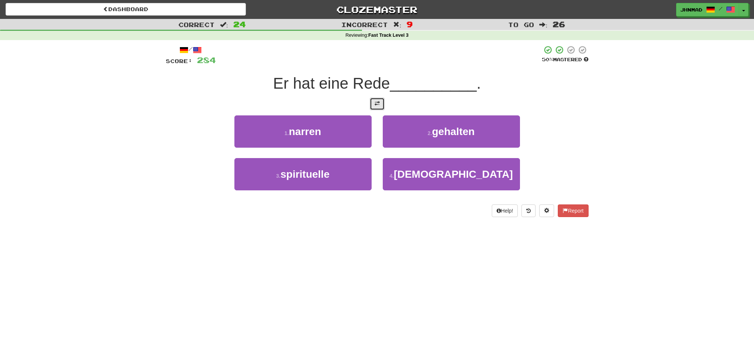
click at [372, 104] on button at bounding box center [377, 104] width 15 height 13
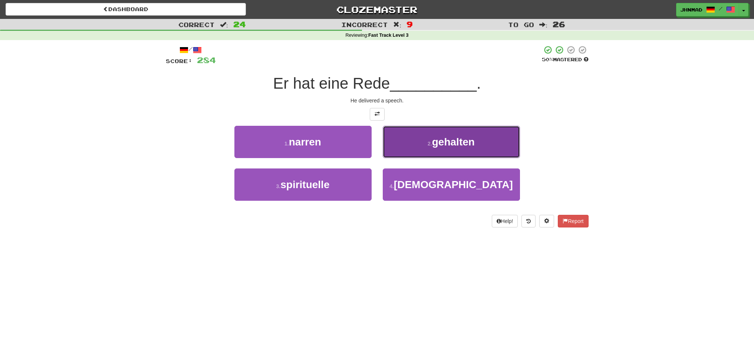
click at [446, 146] on span "gehalten" at bounding box center [453, 142] width 43 height 12
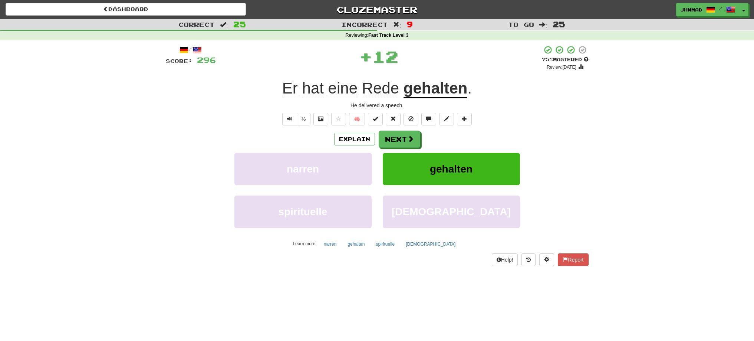
click at [423, 85] on u "gehalten" at bounding box center [436, 88] width 64 height 19
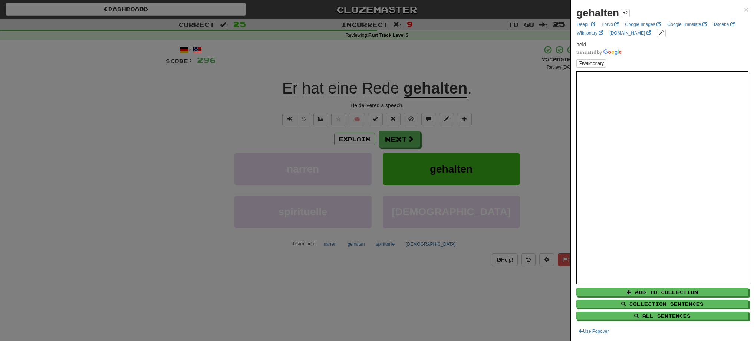
click at [405, 137] on div at bounding box center [377, 170] width 754 height 341
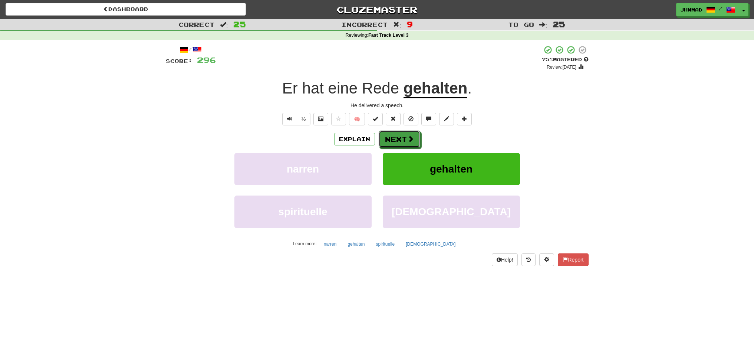
click at [405, 137] on button "Next" at bounding box center [400, 139] width 42 height 17
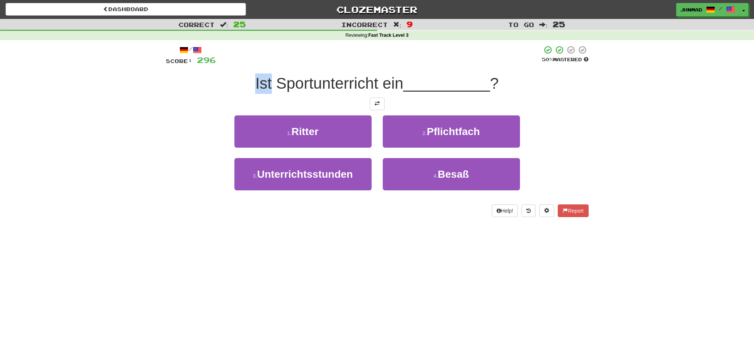
drag, startPoint x: 251, startPoint y: 85, endPoint x: 271, endPoint y: 81, distance: 20.7
click at [271, 81] on div "Ist Sportunterricht ein __________ ?" at bounding box center [377, 83] width 423 height 20
click at [266, 64] on div at bounding box center [266, 64] width 0 height 0
click at [206, 90] on div "Ist Sportunterricht ein __________ ?" at bounding box center [377, 83] width 423 height 20
drag, startPoint x: 276, startPoint y: 87, endPoint x: 376, endPoint y: 69, distance: 101.7
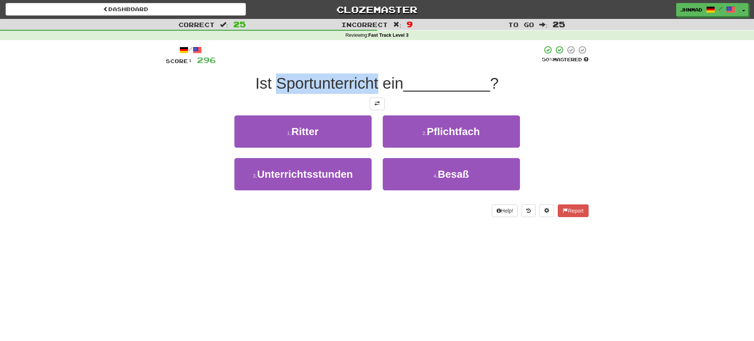
click at [376, 69] on div "/ Score: 296 50 % Mastered Ist Sportunterricht ein __________ ? 1 . Ritter 2 . …" at bounding box center [377, 131] width 423 height 172
click at [371, 64] on div at bounding box center [371, 64] width 0 height 0
drag, startPoint x: 210, startPoint y: 114, endPoint x: 221, endPoint y: 109, distance: 11.9
click at [211, 112] on div "/ Score: 296 50 % Mastered Ist Sportunterricht ein __________ ? 1 . Ritter 2 . …" at bounding box center [377, 131] width 423 height 172
click at [371, 106] on button at bounding box center [377, 104] width 15 height 13
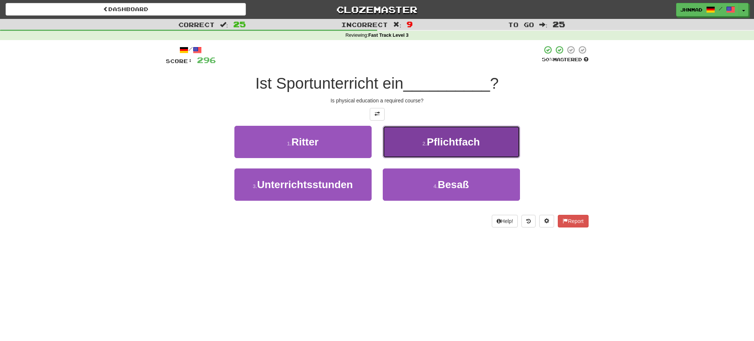
click at [446, 141] on span "Pflichtfach" at bounding box center [453, 142] width 53 height 12
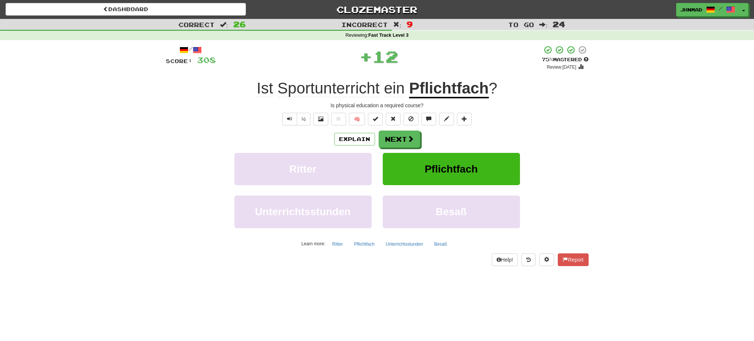
click at [463, 91] on u "Pflichtfach" at bounding box center [449, 88] width 80 height 19
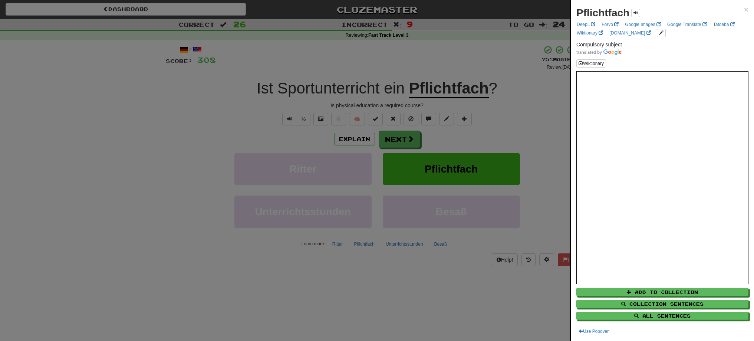
click at [409, 142] on div at bounding box center [377, 170] width 754 height 341
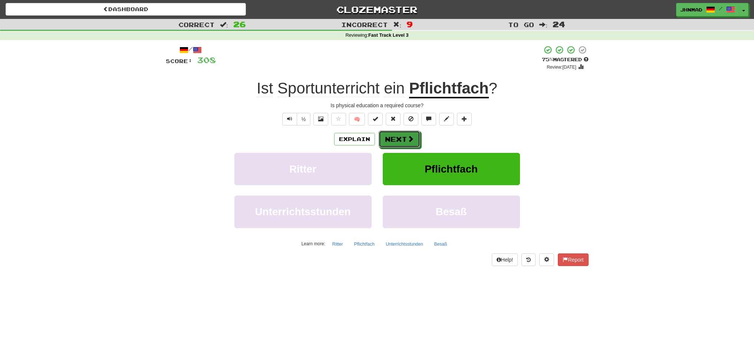
click at [409, 142] on span at bounding box center [410, 138] width 7 height 7
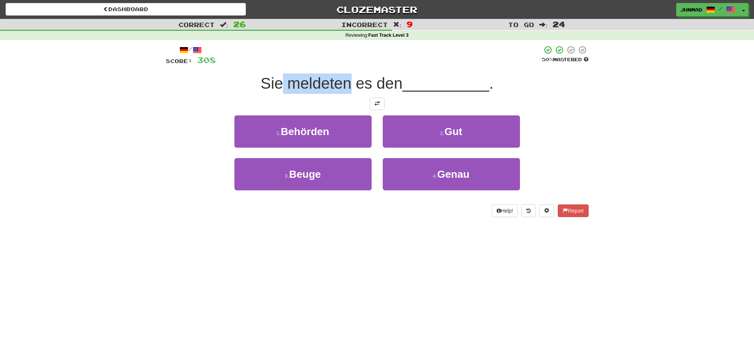
drag, startPoint x: 283, startPoint y: 86, endPoint x: 350, endPoint y: 78, distance: 67.7
click at [350, 78] on span "Sie meldeten es den" at bounding box center [331, 83] width 142 height 17
click at [345, 64] on div at bounding box center [345, 64] width 0 height 0
click at [229, 112] on div "/ Score: 308 50 % Mastered Sie meldeten es den __________ . 1 . Behörden 2 . Gu…" at bounding box center [377, 131] width 423 height 172
click at [378, 104] on span at bounding box center [377, 103] width 5 height 5
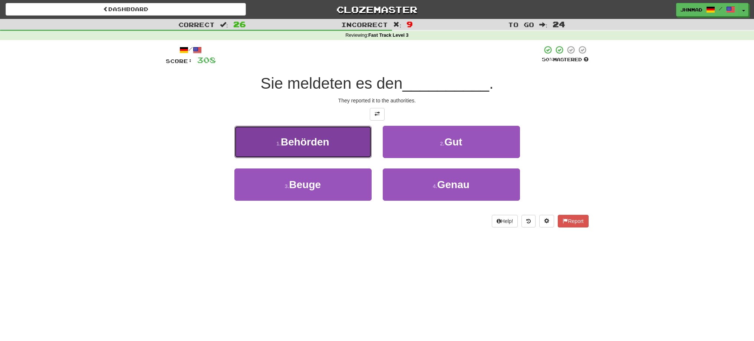
click at [301, 142] on span "Behörden" at bounding box center [305, 142] width 49 height 12
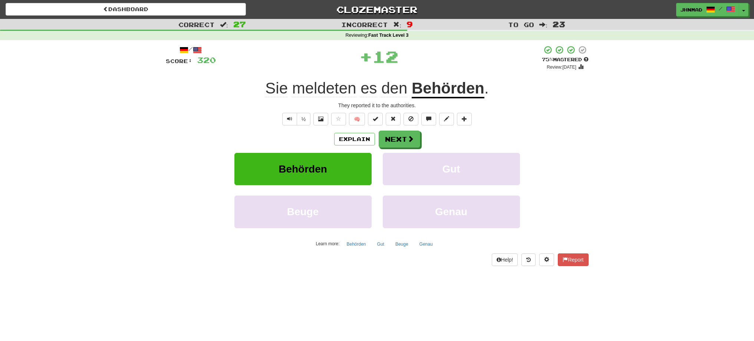
click at [433, 91] on u "Behörden" at bounding box center [448, 88] width 73 height 19
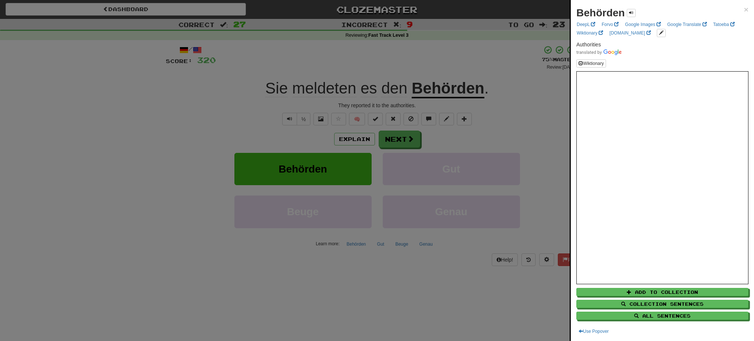
drag, startPoint x: 433, startPoint y: 91, endPoint x: 445, endPoint y: 88, distance: 12.4
click at [445, 88] on div at bounding box center [377, 170] width 754 height 341
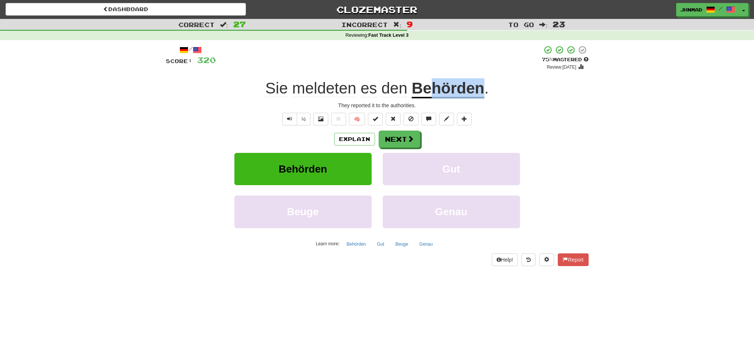
drag, startPoint x: 431, startPoint y: 81, endPoint x: 483, endPoint y: 82, distance: 51.2
click at [483, 82] on u "Behörden" at bounding box center [448, 88] width 73 height 19
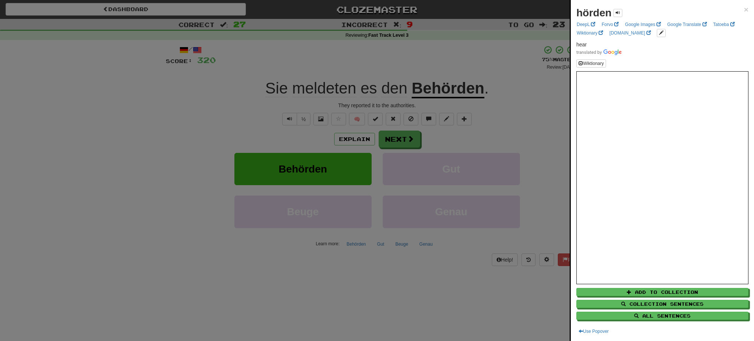
click at [396, 146] on div at bounding box center [377, 170] width 754 height 341
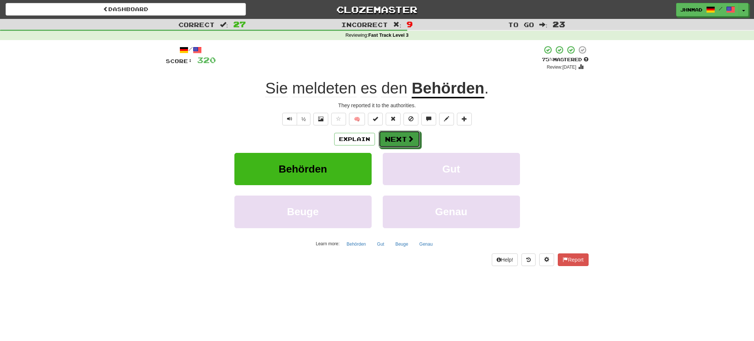
click at [396, 146] on button "Next" at bounding box center [400, 139] width 42 height 17
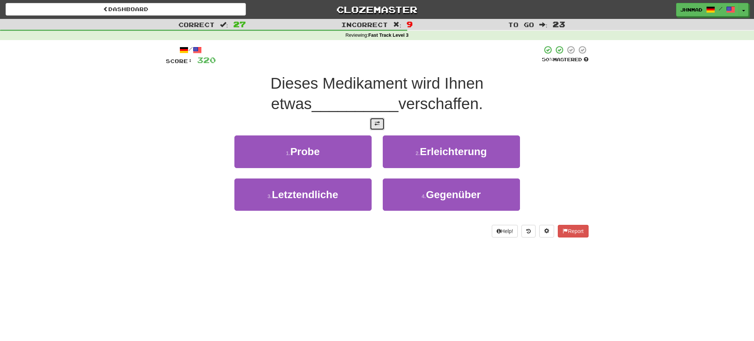
click at [378, 129] on button at bounding box center [377, 124] width 15 height 13
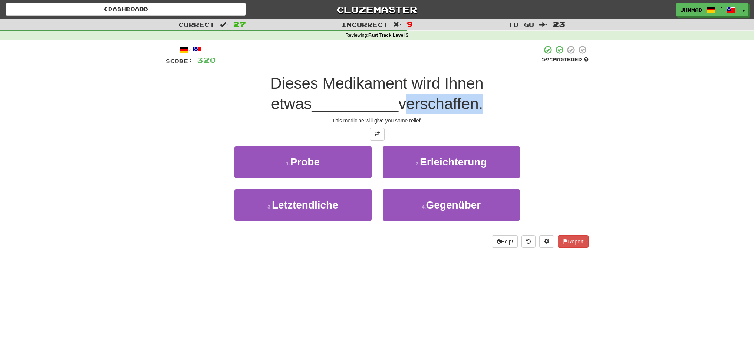
drag, startPoint x: 344, startPoint y: 103, endPoint x: 413, endPoint y: 104, distance: 69.0
click at [413, 104] on div "Dieses Medikament wird Ihnen etwas __________ verschaffen." at bounding box center [377, 93] width 423 height 40
click at [408, 113] on div at bounding box center [408, 113] width 0 height 0
click at [280, 119] on div "This medicine will give you some relief." at bounding box center [377, 120] width 423 height 7
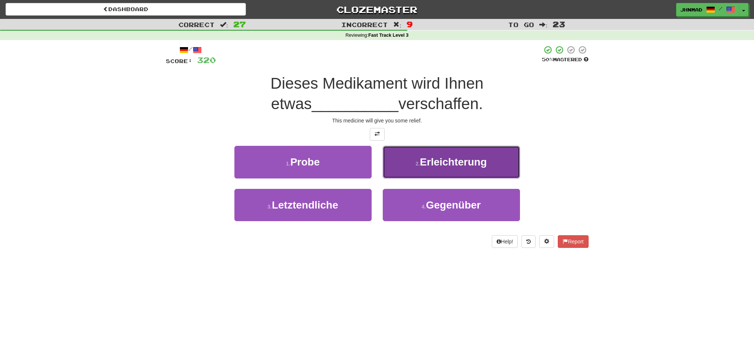
click at [449, 171] on button "2 . Erleichterung" at bounding box center [451, 162] width 137 height 32
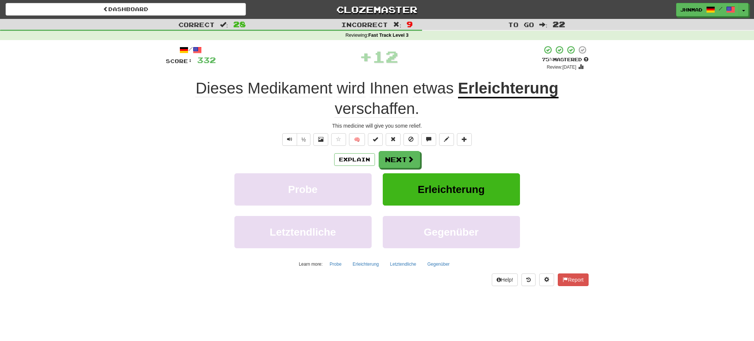
click at [503, 91] on u "Erleichterung" at bounding box center [508, 88] width 101 height 19
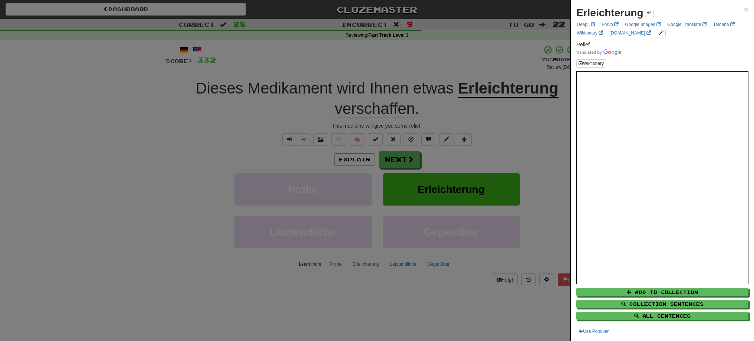
click at [408, 158] on div at bounding box center [377, 170] width 754 height 341
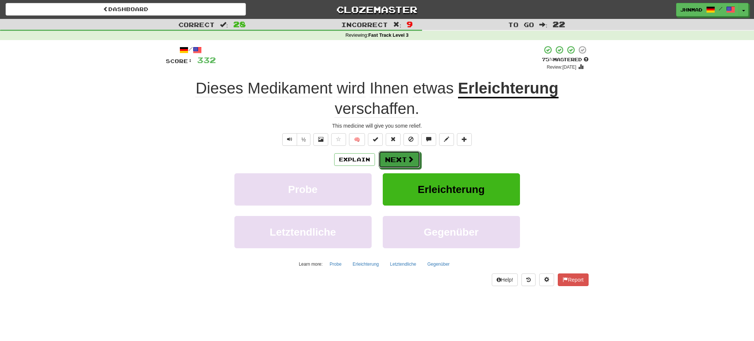
click at [408, 158] on span at bounding box center [410, 159] width 7 height 7
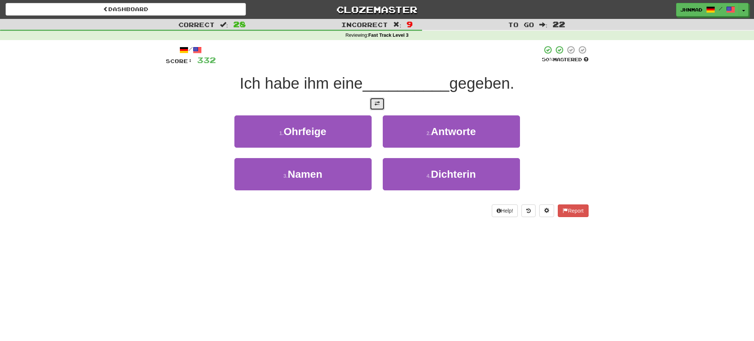
click at [373, 104] on button at bounding box center [377, 104] width 15 height 13
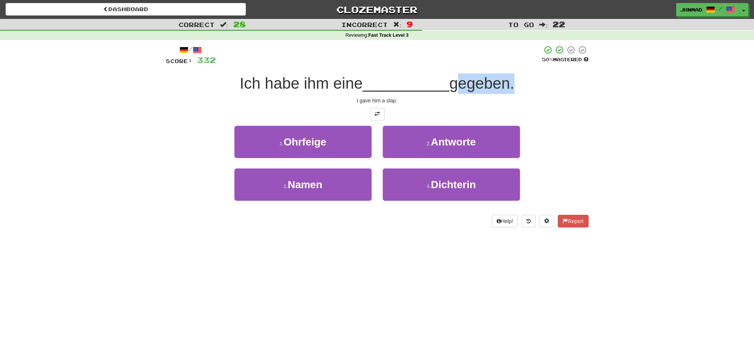
drag, startPoint x: 454, startPoint y: 83, endPoint x: 516, endPoint y: 92, distance: 63.0
click at [514, 92] on span "gegeben." at bounding box center [481, 83] width 65 height 17
click at [511, 92] on div at bounding box center [511, 92] width 0 height 0
click at [466, 288] on div "Dashboard Clozemaster jhnmad / Toggle Dropdown Dashboard Leaderboard Activity F…" at bounding box center [377, 170] width 754 height 341
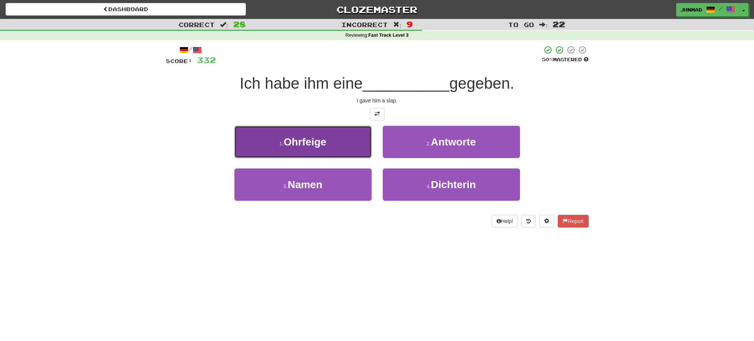
click at [293, 145] on span "Ohrfeige" at bounding box center [305, 142] width 43 height 12
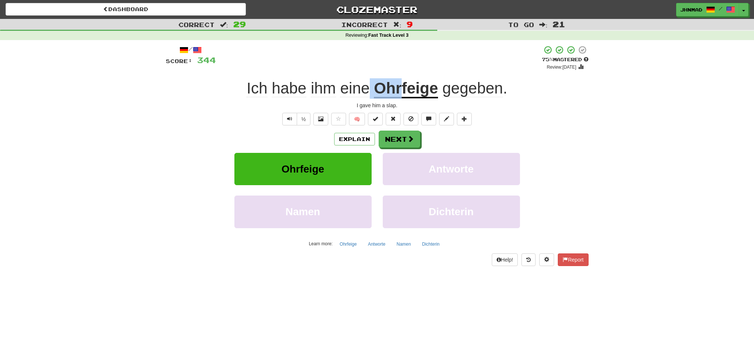
drag, startPoint x: 372, startPoint y: 87, endPoint x: 401, endPoint y: 83, distance: 29.1
click at [401, 83] on div "Ich habe ihm eine Ohrfeige gegeben ." at bounding box center [377, 88] width 423 height 20
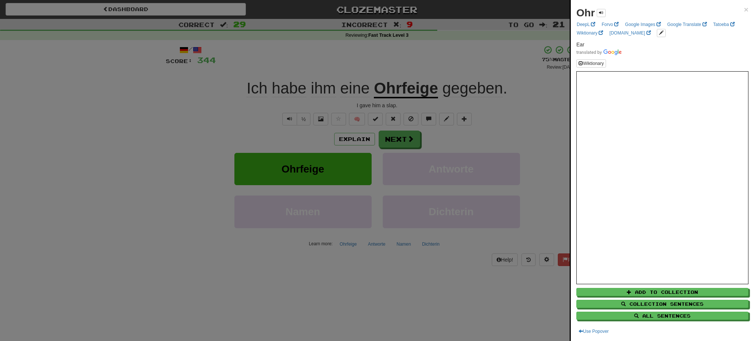
click at [238, 127] on div at bounding box center [377, 170] width 754 height 341
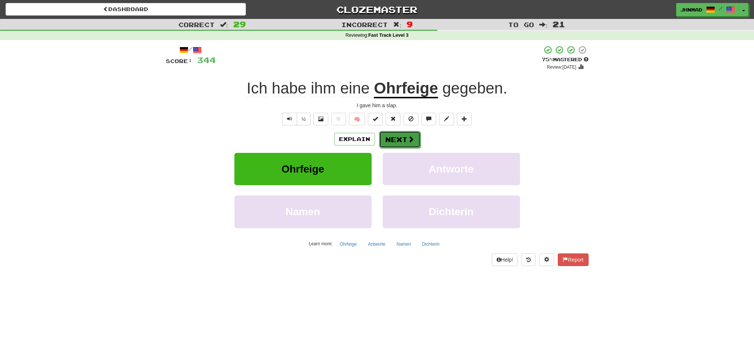
click at [407, 143] on button "Next" at bounding box center [400, 139] width 42 height 17
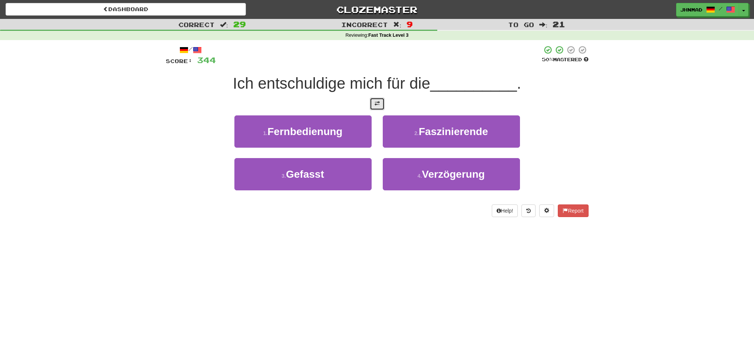
click at [378, 106] on button at bounding box center [377, 104] width 15 height 13
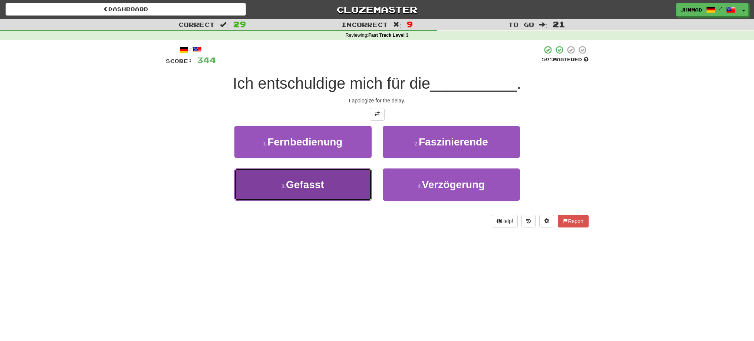
click at [301, 189] on span "Gefasst" at bounding box center [305, 185] width 38 height 12
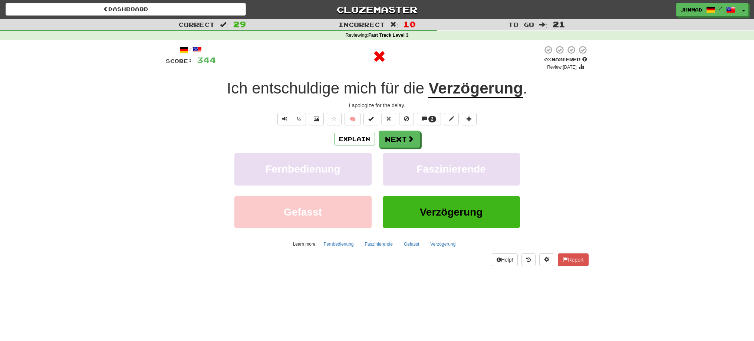
click at [470, 89] on u "Verzögerung" at bounding box center [476, 88] width 94 height 19
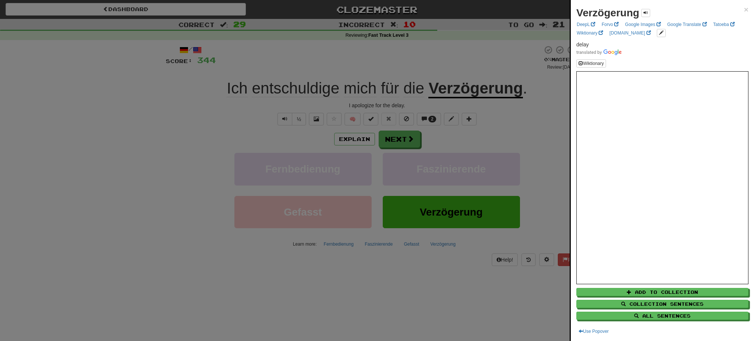
drag, startPoint x: 428, startPoint y: 88, endPoint x: 456, endPoint y: 84, distance: 28.1
click at [456, 84] on div at bounding box center [377, 170] width 754 height 341
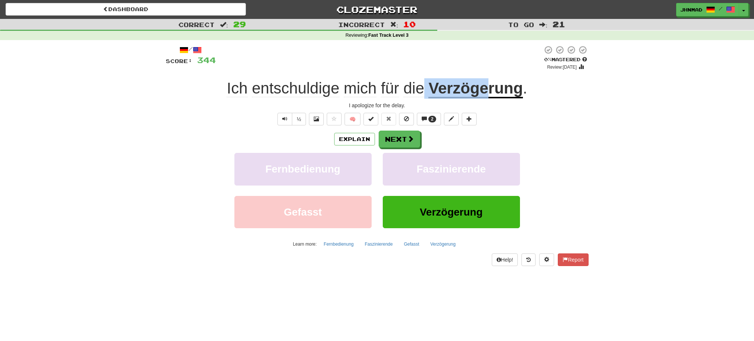
drag, startPoint x: 426, startPoint y: 86, endPoint x: 486, endPoint y: 88, distance: 60.5
click at [486, 88] on div "Ich entschuldige mich für die Verzögerung ." at bounding box center [377, 88] width 423 height 20
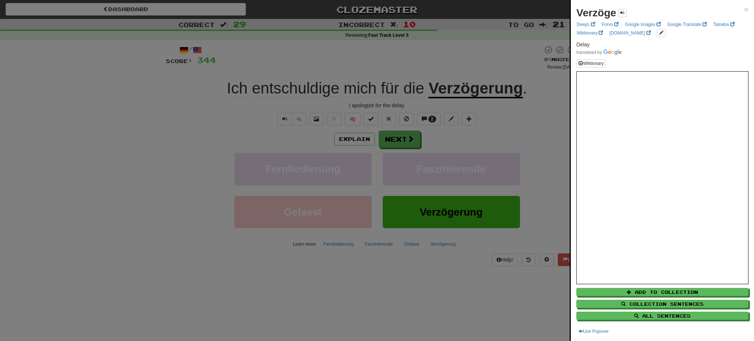
click at [485, 70] on div at bounding box center [377, 170] width 754 height 341
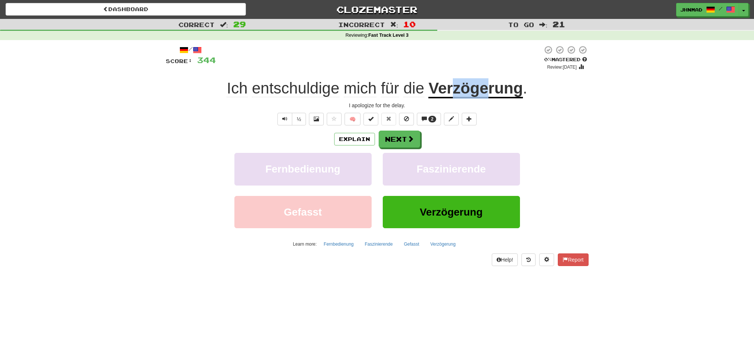
drag, startPoint x: 451, startPoint y: 91, endPoint x: 490, endPoint y: 88, distance: 38.7
click at [490, 88] on u "Verzögerung" at bounding box center [476, 88] width 94 height 19
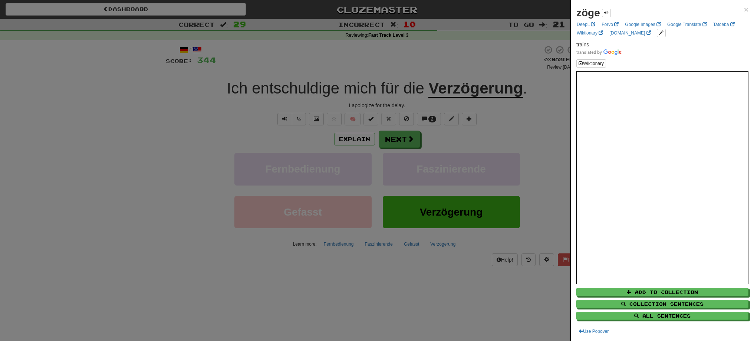
click at [434, 68] on div at bounding box center [377, 170] width 754 height 341
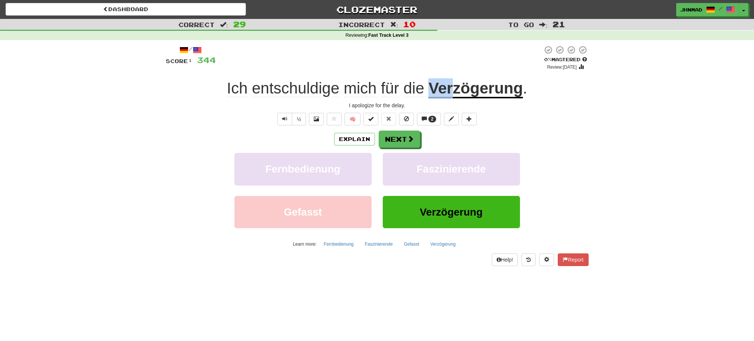
drag, startPoint x: 430, startPoint y: 81, endPoint x: 452, endPoint y: 80, distance: 21.9
click at [452, 80] on u "Verzögerung" at bounding box center [476, 88] width 94 height 19
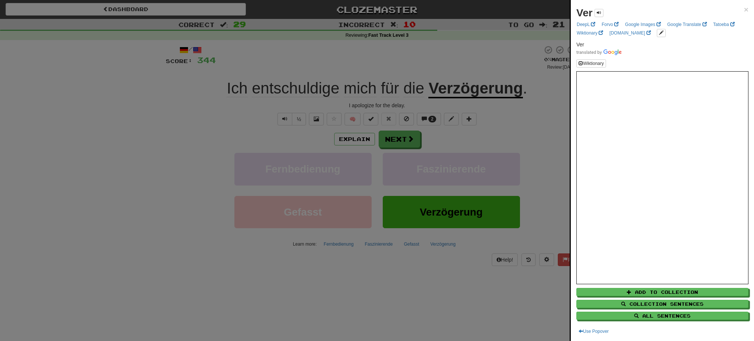
click at [393, 134] on div at bounding box center [377, 170] width 754 height 341
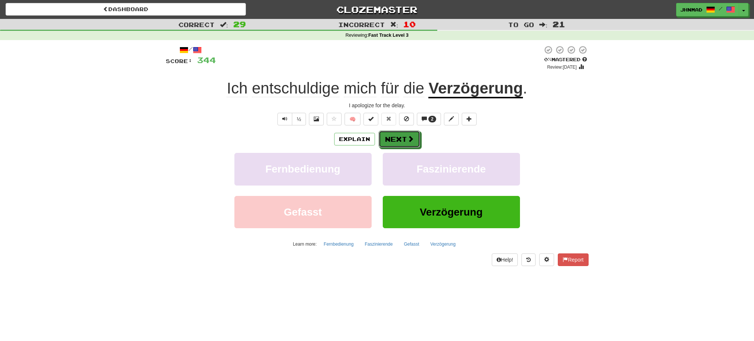
click at [393, 134] on button "Next" at bounding box center [400, 139] width 42 height 17
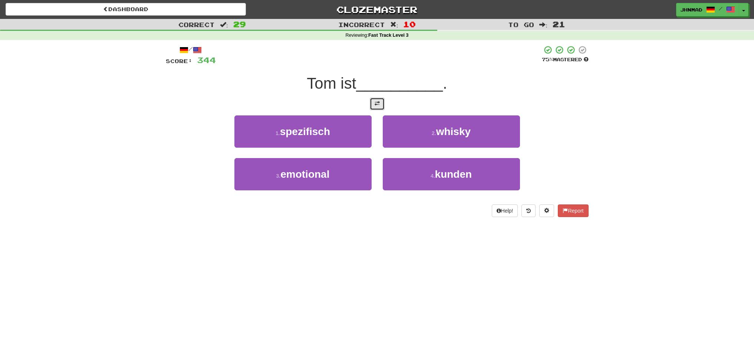
click at [380, 107] on button at bounding box center [377, 104] width 15 height 13
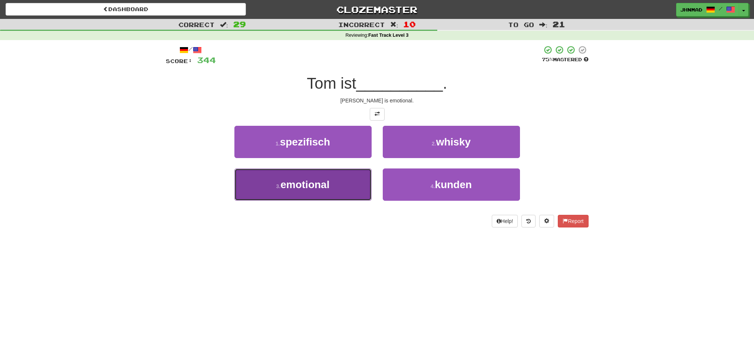
click at [286, 183] on span "emotional" at bounding box center [304, 185] width 49 height 12
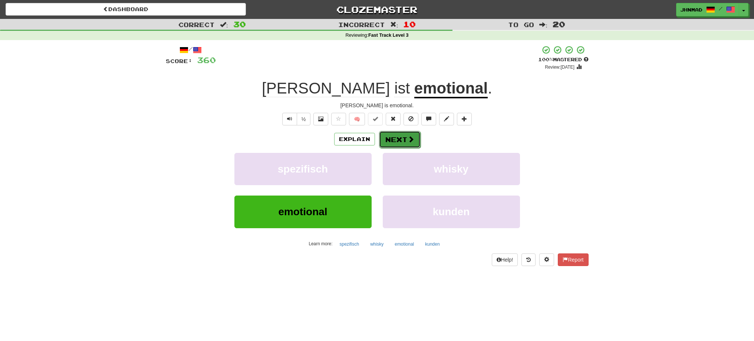
click at [395, 139] on button "Next" at bounding box center [400, 139] width 42 height 17
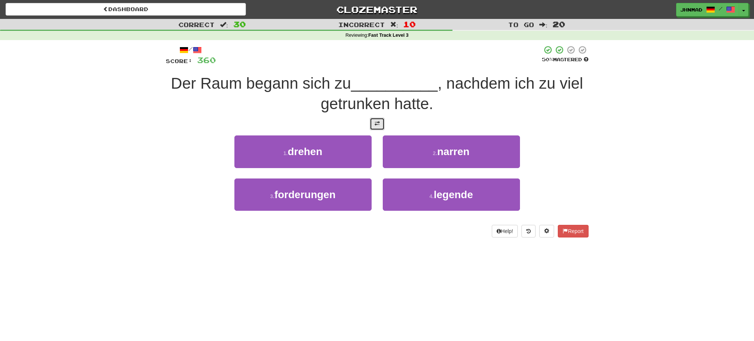
click at [370, 125] on button at bounding box center [377, 124] width 15 height 13
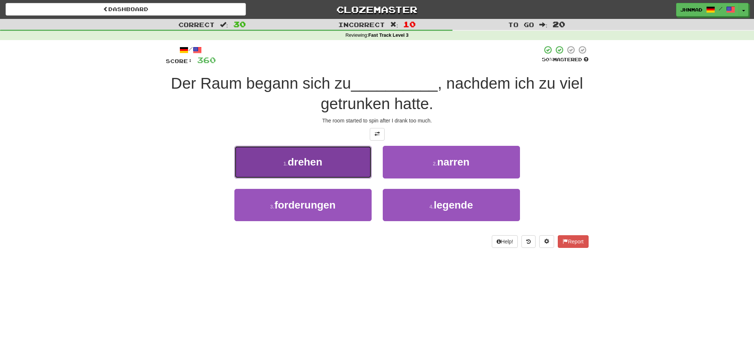
click at [314, 163] on span "drehen" at bounding box center [305, 162] width 35 height 12
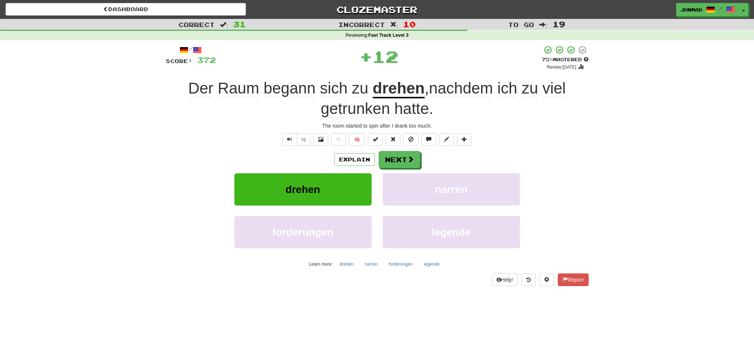
click at [380, 91] on u "drehen" at bounding box center [399, 88] width 52 height 19
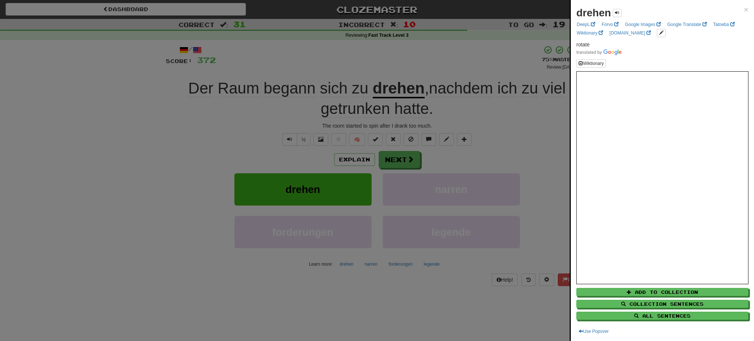
click at [394, 158] on div at bounding box center [377, 170] width 754 height 341
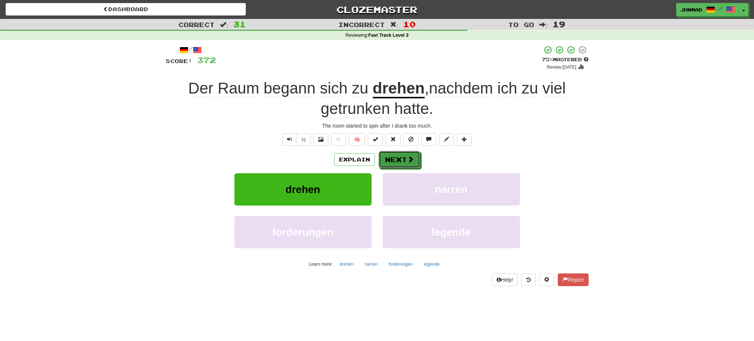
click at [394, 158] on button "Next" at bounding box center [400, 159] width 42 height 17
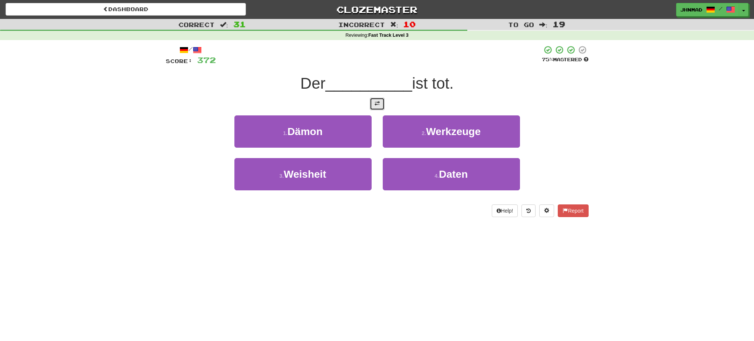
click at [381, 105] on button at bounding box center [377, 104] width 15 height 13
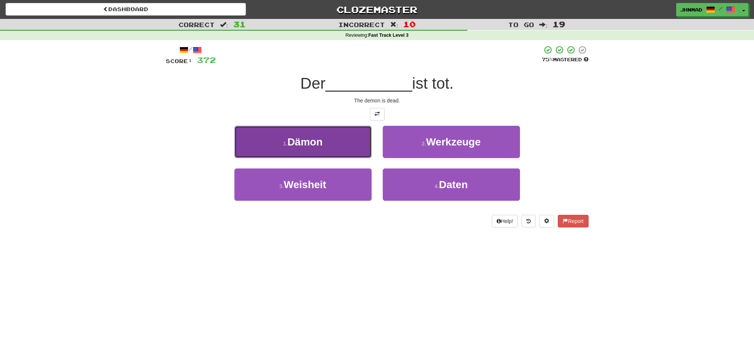
click at [305, 141] on span "Dämon" at bounding box center [305, 142] width 35 height 12
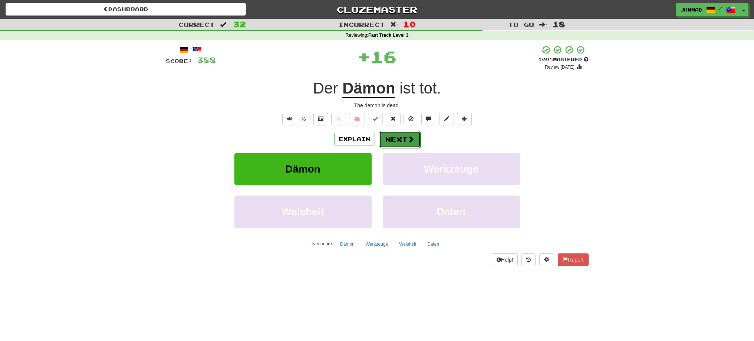
click at [401, 142] on button "Next" at bounding box center [400, 139] width 42 height 17
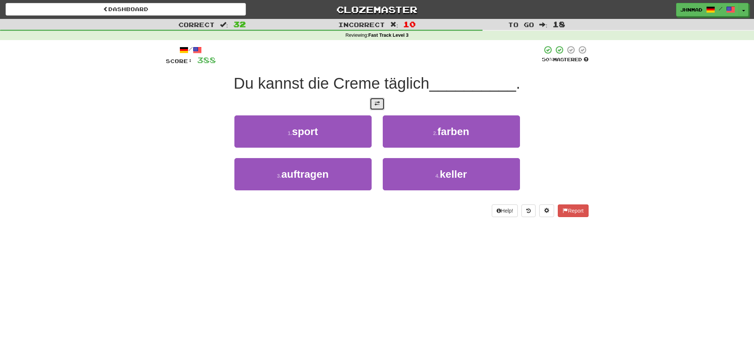
click at [381, 104] on button at bounding box center [377, 104] width 15 height 13
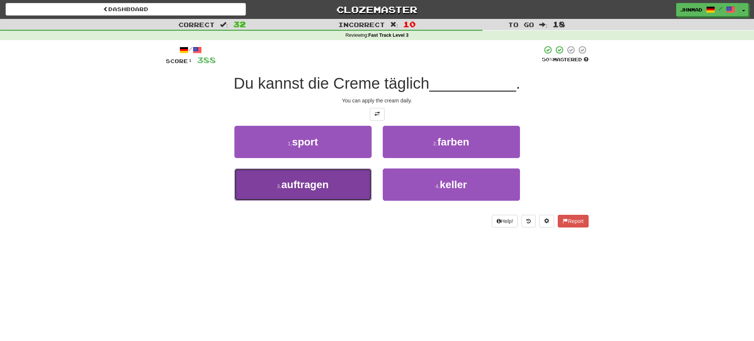
click at [330, 191] on button "3 . auftragen" at bounding box center [302, 184] width 137 height 32
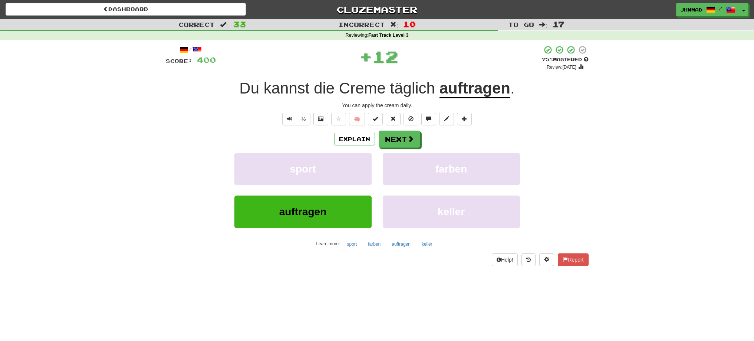
click at [475, 89] on u "auftragen" at bounding box center [475, 88] width 71 height 19
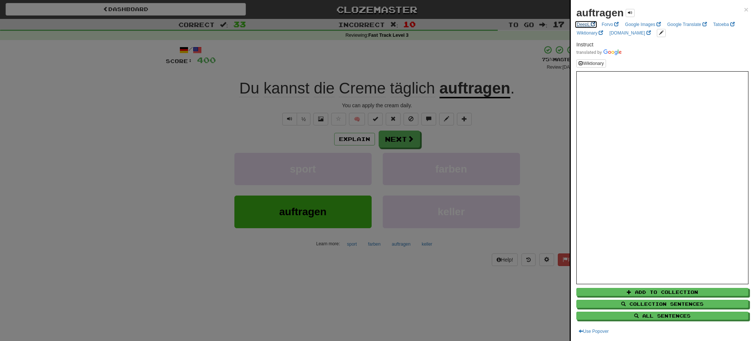
click at [581, 26] on link "DeepL" at bounding box center [586, 24] width 23 height 8
click at [390, 142] on div at bounding box center [377, 170] width 754 height 341
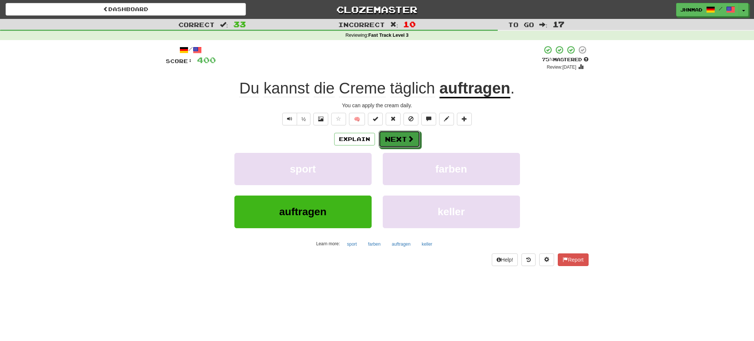
click at [390, 142] on button "Next" at bounding box center [400, 139] width 42 height 17
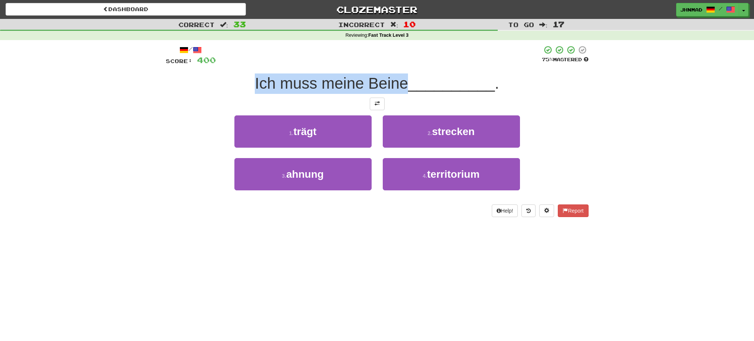
drag, startPoint x: 242, startPoint y: 81, endPoint x: 404, endPoint y: 79, distance: 161.8
click at [404, 79] on div "Ich muss meine Beine __________ ." at bounding box center [377, 83] width 423 height 20
click at [399, 64] on div at bounding box center [399, 64] width 0 height 0
click at [172, 118] on div "1 . trägt 2 . strecken" at bounding box center [377, 136] width 445 height 43
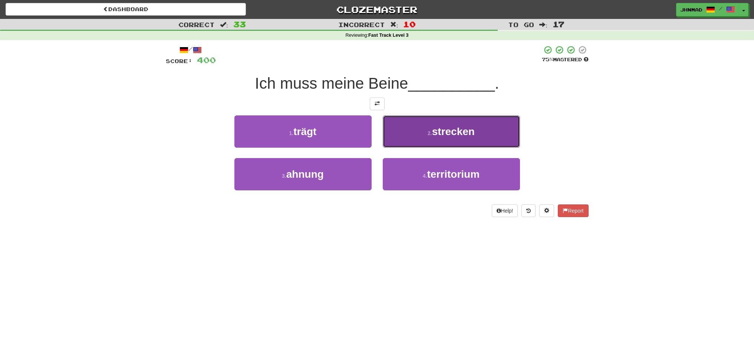
click at [433, 146] on button "2 . strecken" at bounding box center [451, 131] width 137 height 32
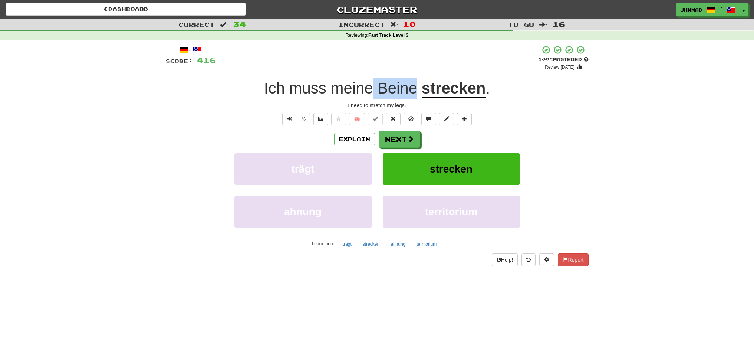
drag, startPoint x: 376, startPoint y: 89, endPoint x: 416, endPoint y: 82, distance: 40.0
click at [416, 82] on span "Ich muss meine Beine" at bounding box center [343, 88] width 158 height 18
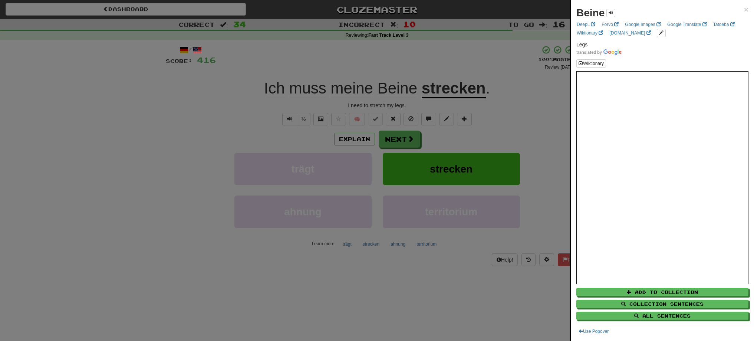
click at [402, 141] on div at bounding box center [377, 170] width 754 height 341
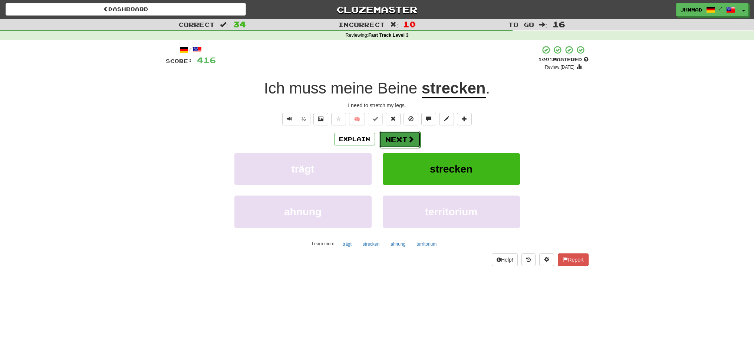
click at [395, 140] on button "Next" at bounding box center [400, 139] width 42 height 17
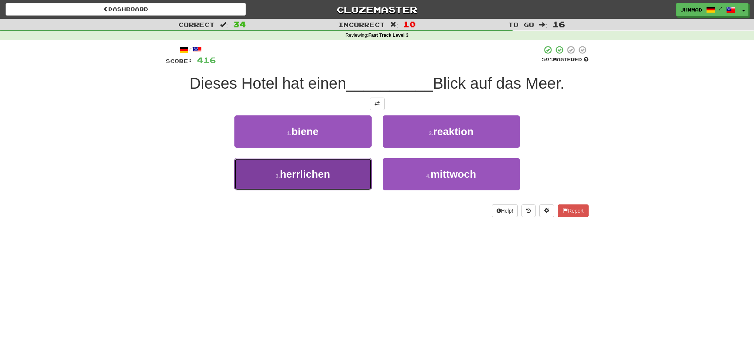
click at [337, 178] on button "3 . herrlichen" at bounding box center [302, 174] width 137 height 32
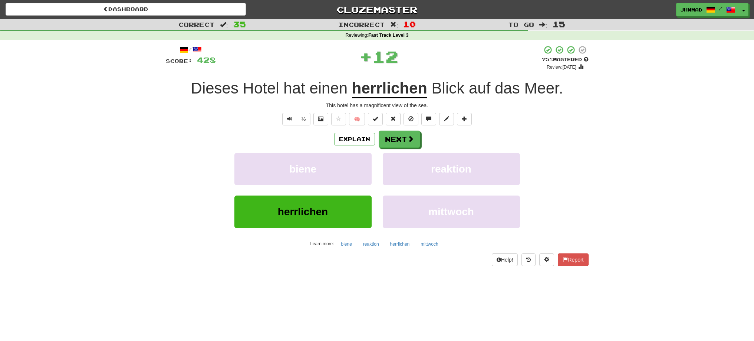
click at [383, 86] on u "herrlichen" at bounding box center [389, 88] width 75 height 19
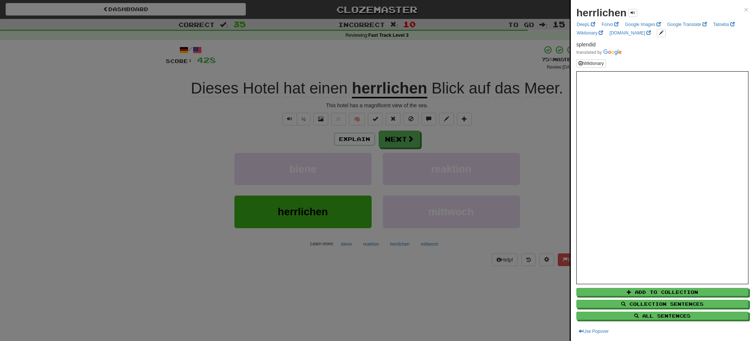
click at [402, 145] on div at bounding box center [377, 170] width 754 height 341
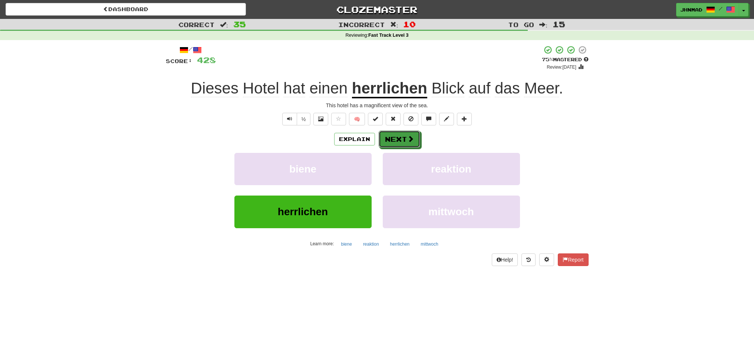
click at [402, 145] on button "Next" at bounding box center [400, 139] width 42 height 17
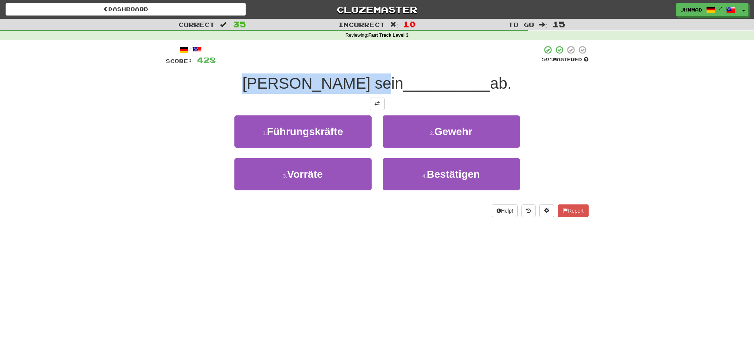
drag, startPoint x: 263, startPoint y: 84, endPoint x: 376, endPoint y: 77, distance: 113.0
click at [376, 77] on span "Tom feuerte sein" at bounding box center [322, 83] width 161 height 17
click at [371, 64] on div at bounding box center [371, 64] width 0 height 0
click at [234, 106] on div at bounding box center [377, 104] width 423 height 13
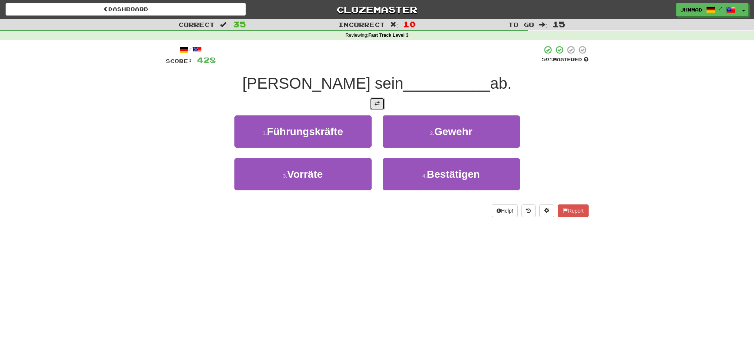
click at [375, 109] on button at bounding box center [377, 104] width 15 height 13
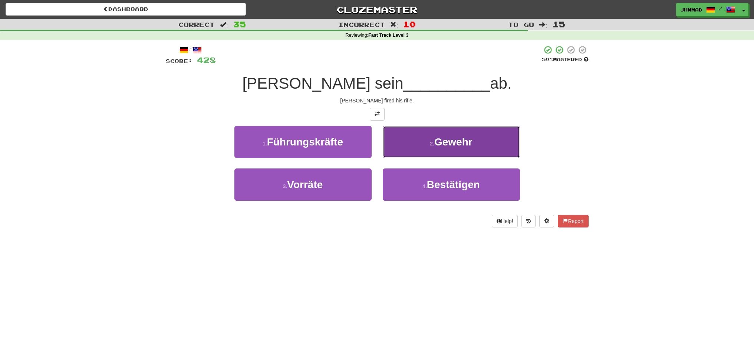
click at [462, 142] on span "Gewehr" at bounding box center [453, 142] width 38 height 12
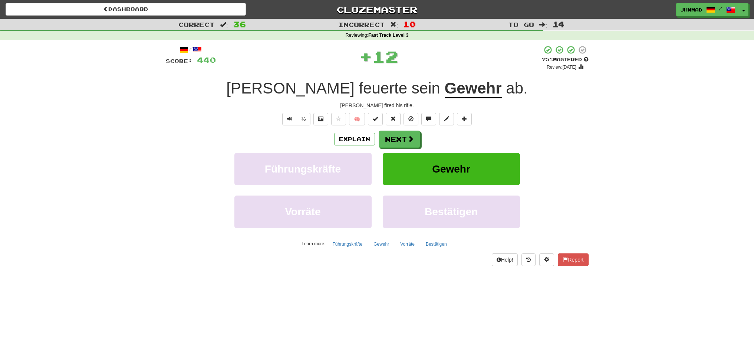
click at [445, 93] on u "Gewehr" at bounding box center [473, 88] width 57 height 19
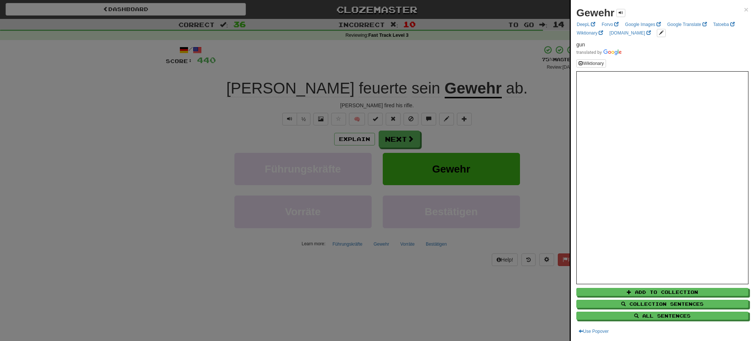
click at [398, 147] on div at bounding box center [377, 170] width 754 height 341
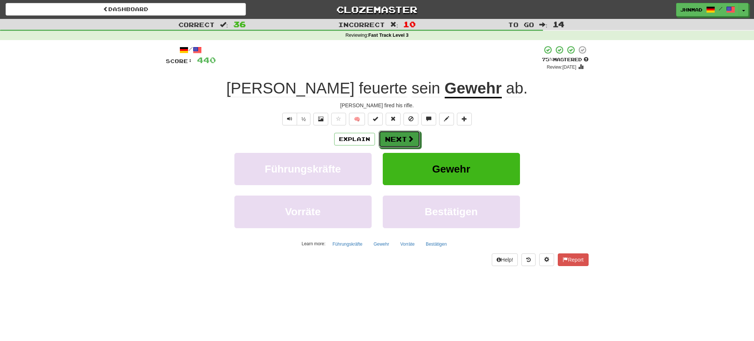
click at [398, 146] on button "Next" at bounding box center [400, 139] width 42 height 17
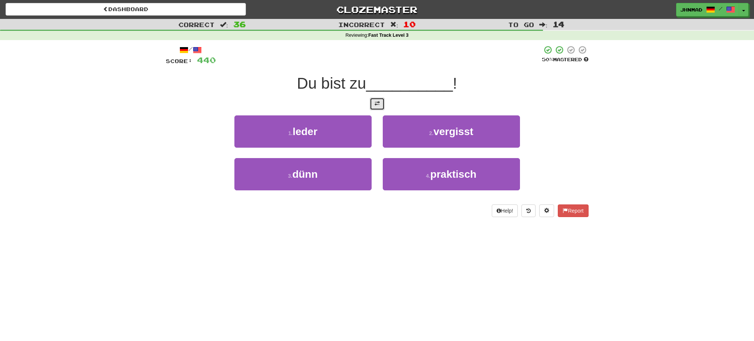
click at [380, 104] on button at bounding box center [377, 104] width 15 height 13
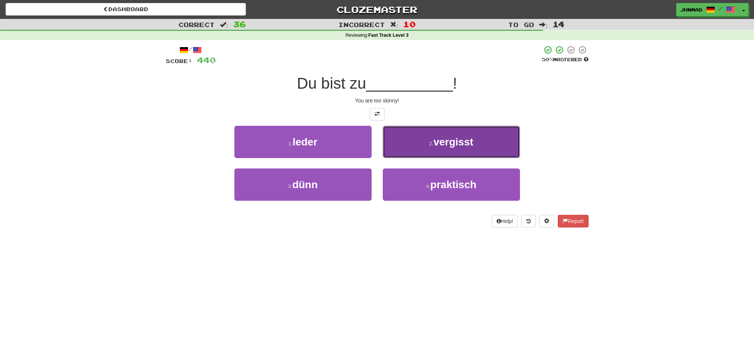
click at [428, 141] on button "2 . vergisst" at bounding box center [451, 142] width 137 height 32
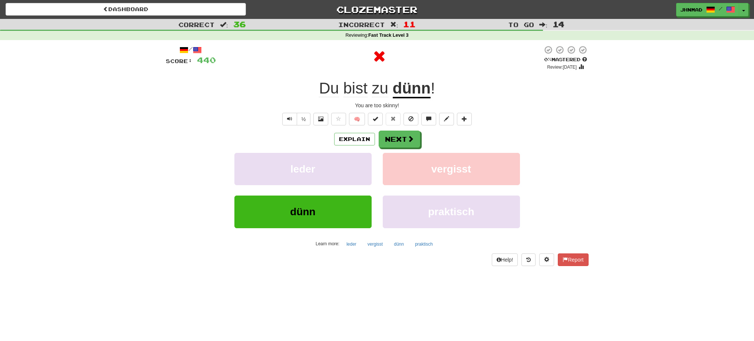
click at [415, 91] on u "dünn" at bounding box center [412, 88] width 38 height 19
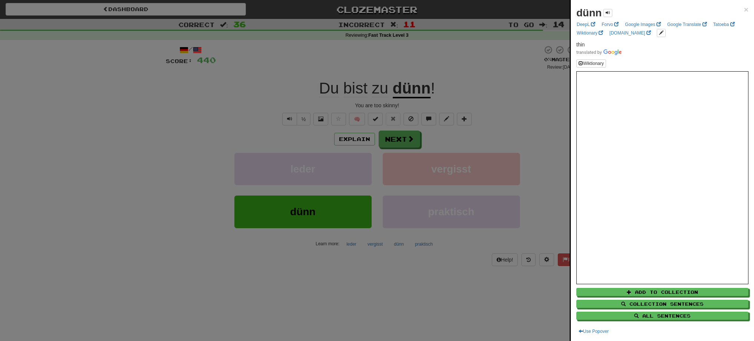
click at [388, 145] on div at bounding box center [377, 170] width 754 height 341
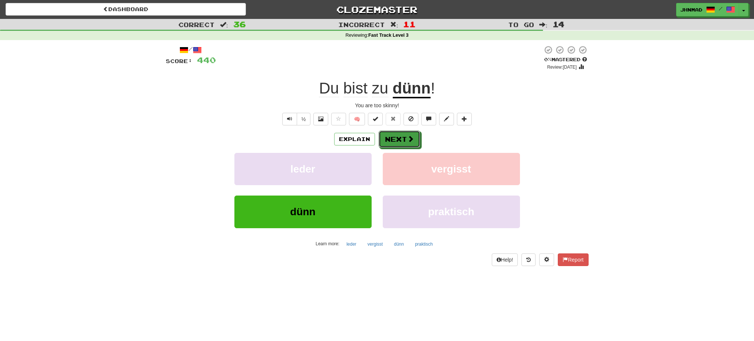
click at [388, 145] on button "Next" at bounding box center [400, 139] width 42 height 17
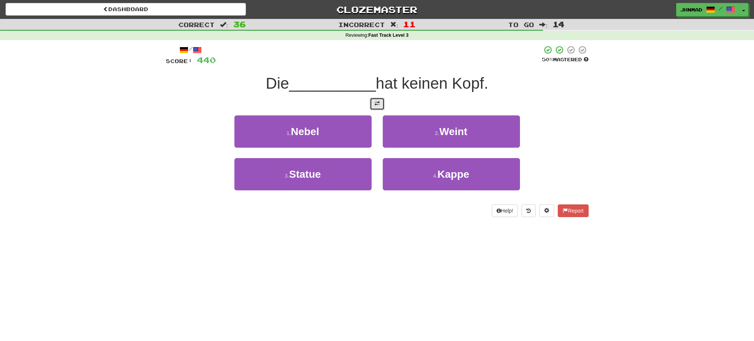
click at [383, 108] on button at bounding box center [377, 104] width 15 height 13
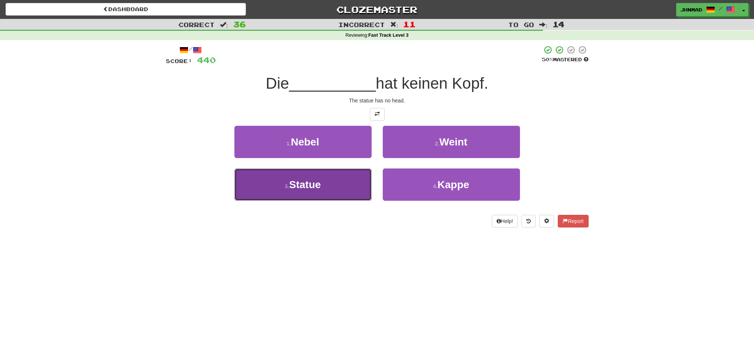
click at [353, 190] on button "3 . Statue" at bounding box center [302, 184] width 137 height 32
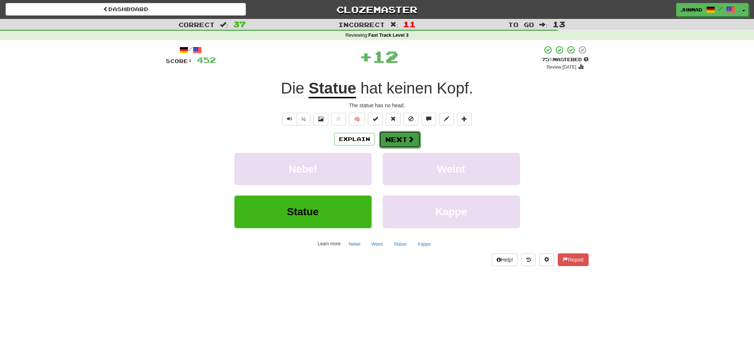
click at [403, 144] on button "Next" at bounding box center [400, 139] width 42 height 17
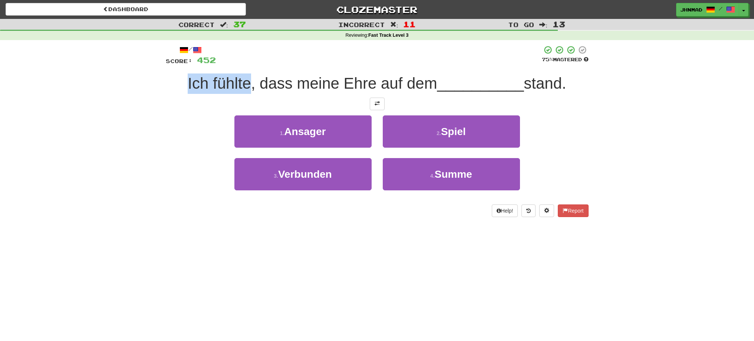
drag, startPoint x: 176, startPoint y: 80, endPoint x: 247, endPoint y: 79, distance: 70.9
click at [247, 79] on div "Ich fühlte, dass meine Ehre auf dem __________ stand." at bounding box center [377, 83] width 423 height 20
click at [242, 64] on div at bounding box center [242, 64] width 0 height 0
click at [131, 148] on div "Correct : 37 Incorrect : 11 To go : 13 Reviewing : Fast Track Level 3 / Score: …" at bounding box center [377, 123] width 754 height 209
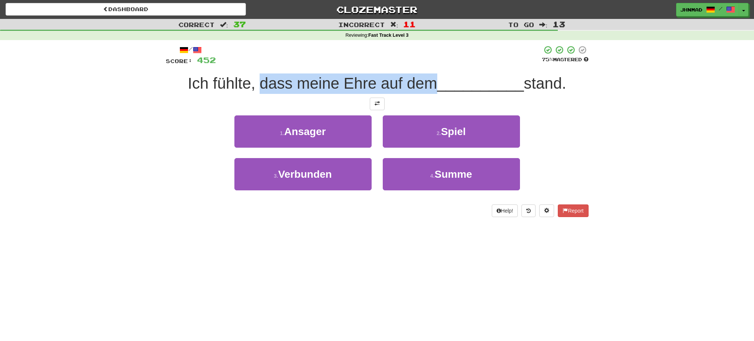
drag, startPoint x: 257, startPoint y: 85, endPoint x: 434, endPoint y: 78, distance: 177.9
click at [434, 79] on span "Ich fühlte, dass meine Ehre auf dem" at bounding box center [312, 83] width 249 height 17
click at [429, 64] on div at bounding box center [429, 64] width 0 height 0
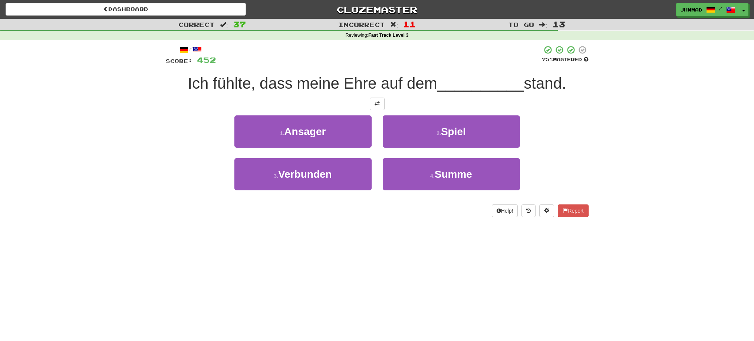
click at [422, 230] on div "Dashboard Clozemaster jhnmad / Toggle Dropdown Dashboard Leaderboard Activity F…" at bounding box center [377, 170] width 754 height 341
click at [382, 111] on div "/ Score: 452 75 % Mastered Ich fühlte, dass meine Ehre auf dem __________ stand…" at bounding box center [377, 131] width 423 height 172
click at [378, 105] on span at bounding box center [377, 103] width 5 height 5
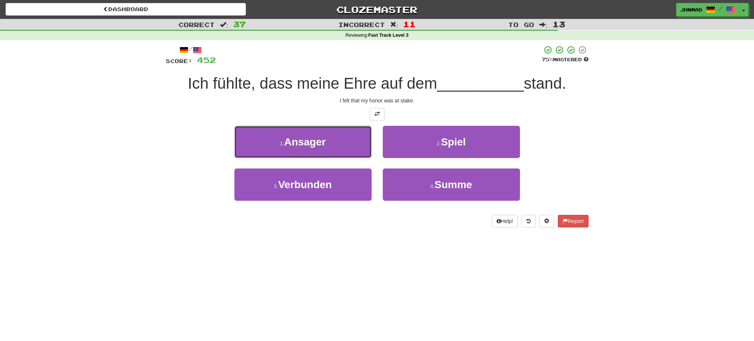
click at [306, 151] on button "1 . Ansager" at bounding box center [302, 142] width 137 height 32
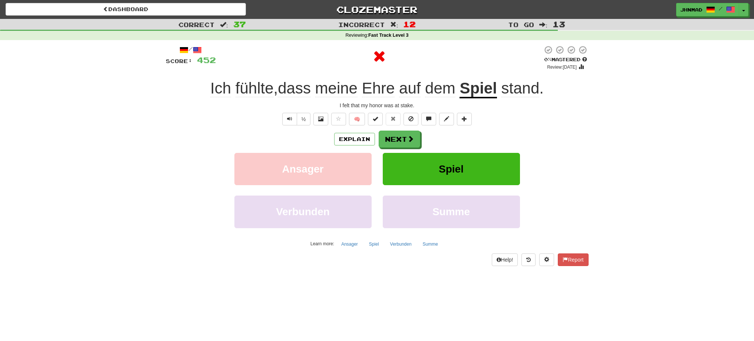
click at [489, 93] on u "Spiel" at bounding box center [478, 88] width 37 height 19
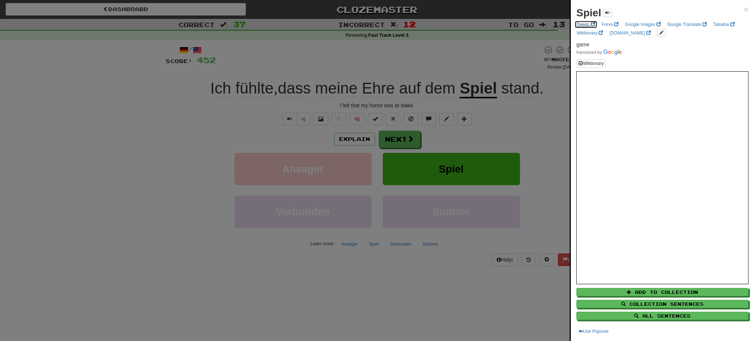
click at [582, 26] on link "DeepL" at bounding box center [586, 24] width 23 height 8
click at [400, 138] on div at bounding box center [377, 170] width 754 height 341
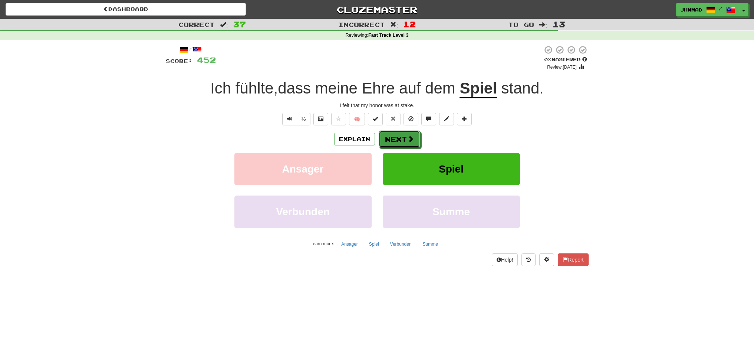
click at [400, 138] on button "Next" at bounding box center [400, 139] width 42 height 17
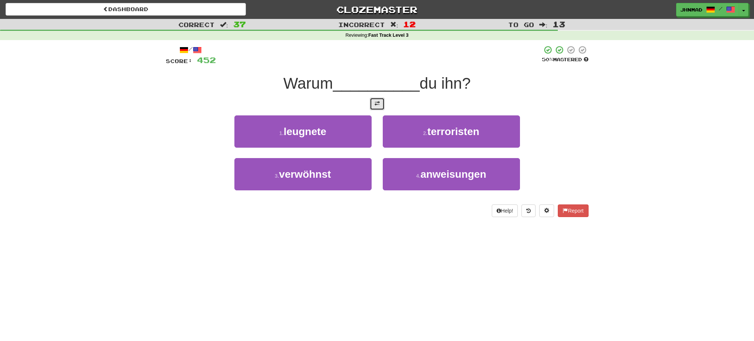
click at [381, 107] on button at bounding box center [377, 104] width 15 height 13
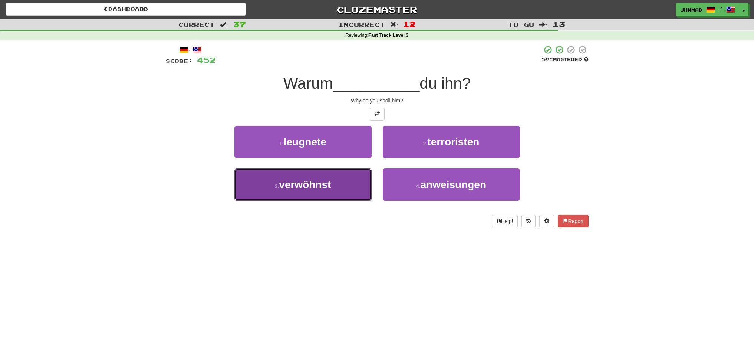
click at [358, 184] on button "3 . verwöhnst" at bounding box center [302, 184] width 137 height 32
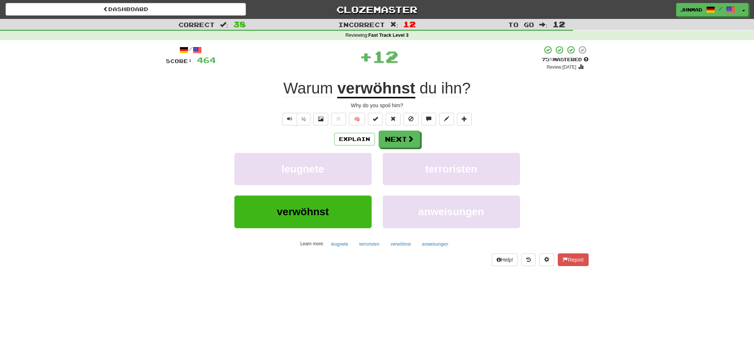
click at [388, 93] on u "verwöhnst" at bounding box center [376, 88] width 78 height 19
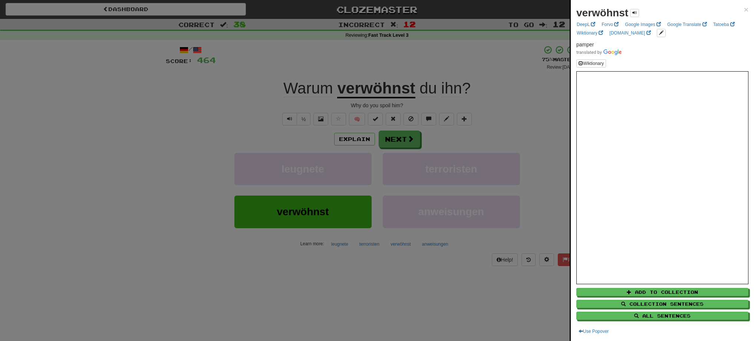
click at [393, 138] on div at bounding box center [377, 170] width 754 height 341
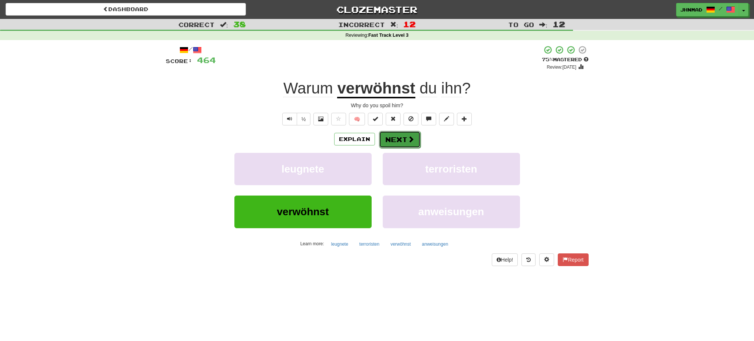
click at [393, 132] on button "Next" at bounding box center [400, 139] width 42 height 17
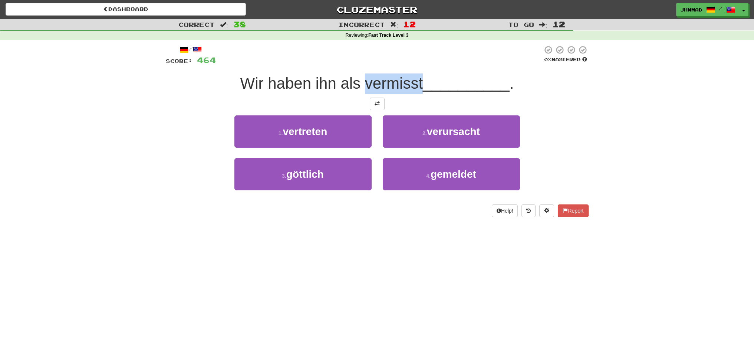
drag, startPoint x: 362, startPoint y: 87, endPoint x: 422, endPoint y: 80, distance: 60.1
click at [422, 80] on span "Wir haben ihn als vermisst" at bounding box center [331, 83] width 183 height 17
click at [417, 64] on div at bounding box center [417, 64] width 0 height 0
click at [417, 57] on div at bounding box center [379, 55] width 327 height 20
click at [379, 104] on span at bounding box center [377, 103] width 5 height 5
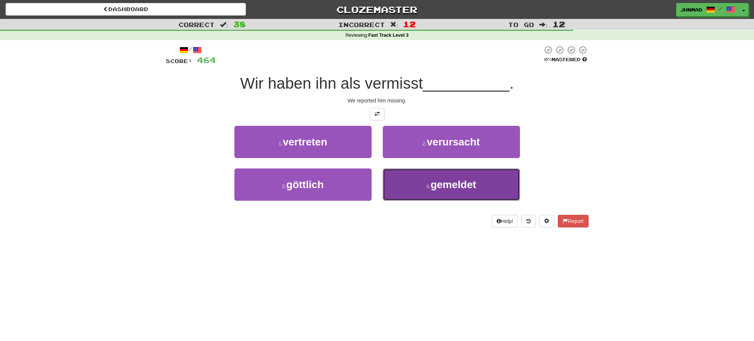
click at [472, 185] on span "gemeldet" at bounding box center [454, 185] width 46 height 12
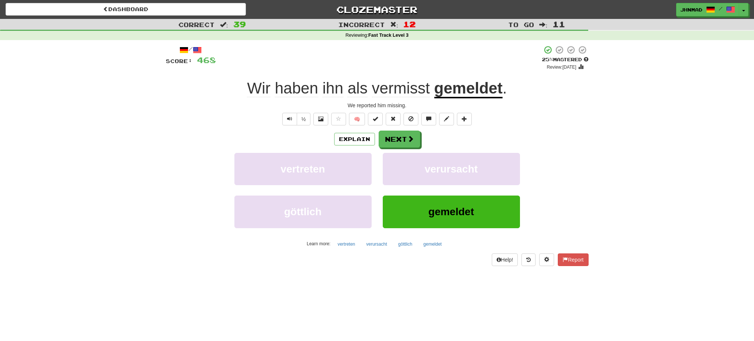
click at [479, 92] on u "gemeldet" at bounding box center [468, 88] width 68 height 19
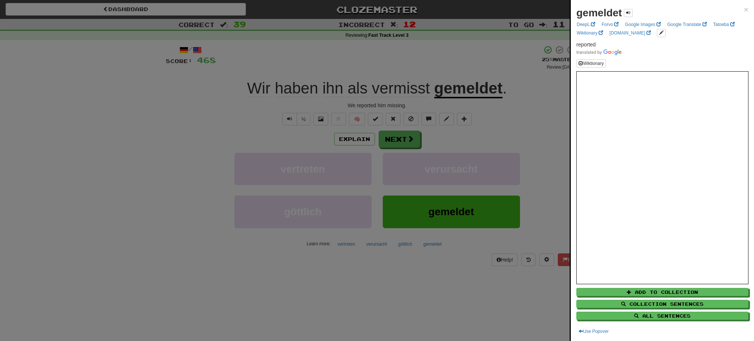
click at [397, 139] on div at bounding box center [377, 170] width 754 height 341
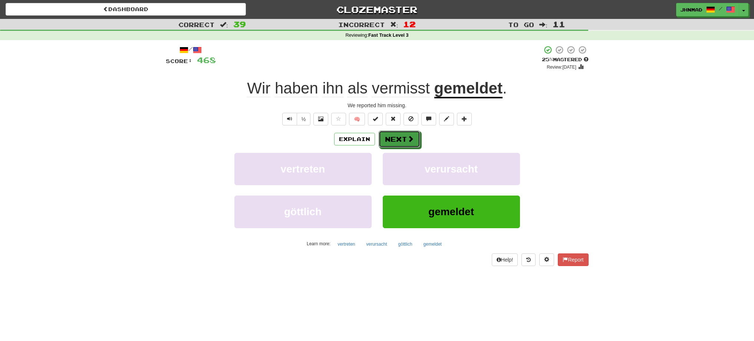
click at [397, 139] on button "Next" at bounding box center [400, 139] width 42 height 17
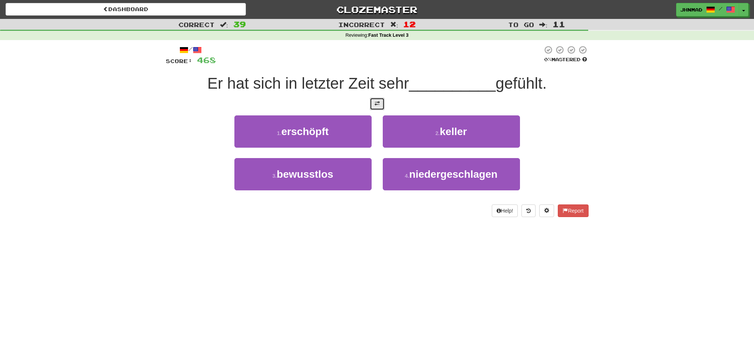
click at [372, 101] on button at bounding box center [377, 104] width 15 height 13
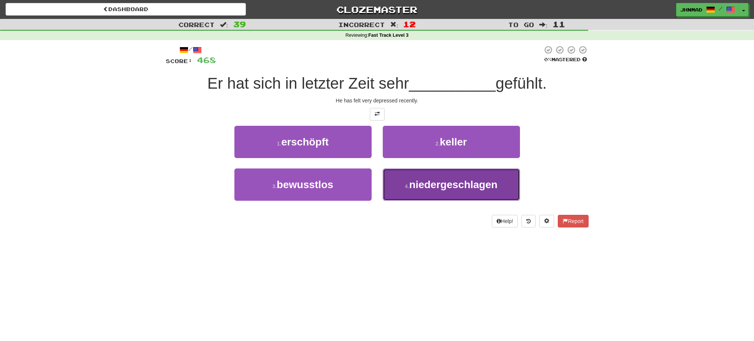
click at [498, 188] on span "niedergeschlagen" at bounding box center [453, 185] width 88 height 12
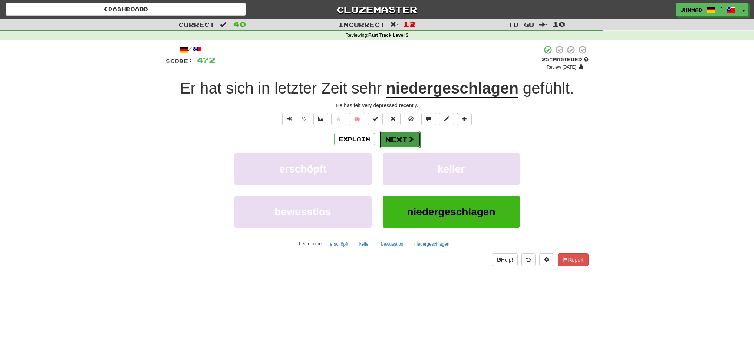
click at [411, 142] on span at bounding box center [411, 139] width 7 height 7
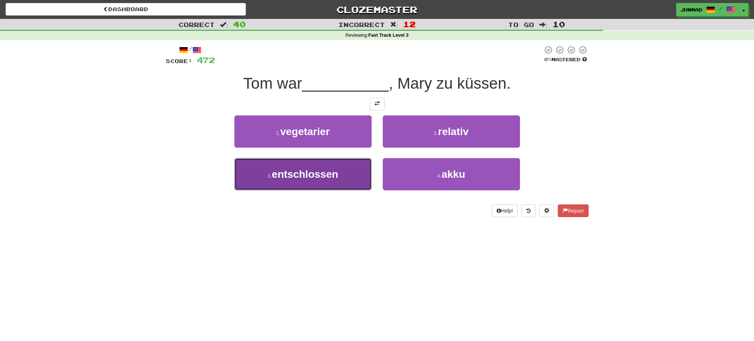
click at [302, 180] on button "3 . entschlossen" at bounding box center [302, 174] width 137 height 32
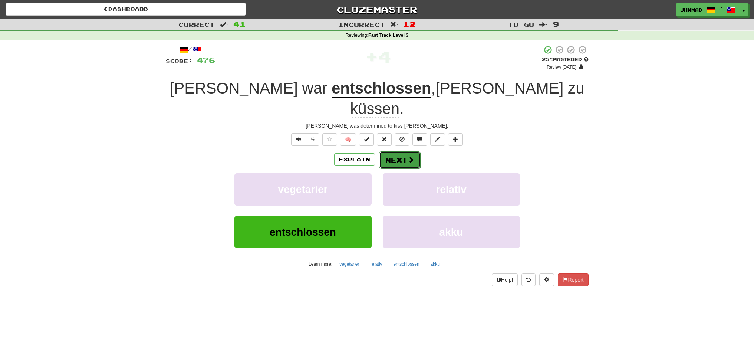
click at [395, 151] on button "Next" at bounding box center [400, 159] width 42 height 17
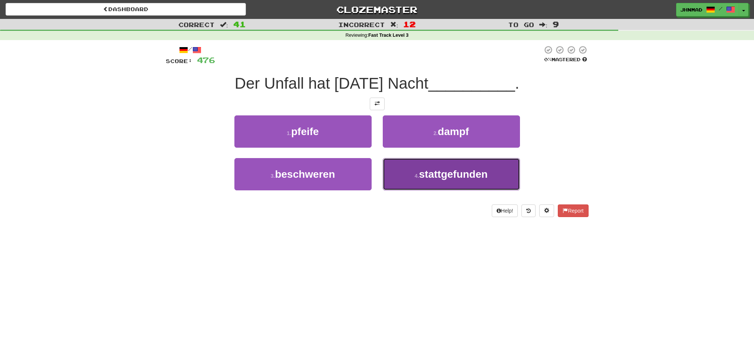
click at [440, 178] on span "stattgefunden" at bounding box center [453, 174] width 69 height 12
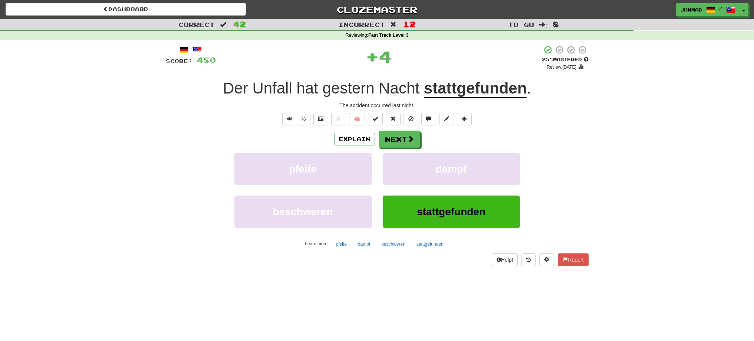
click at [475, 88] on u "stattgefunden" at bounding box center [475, 88] width 103 height 19
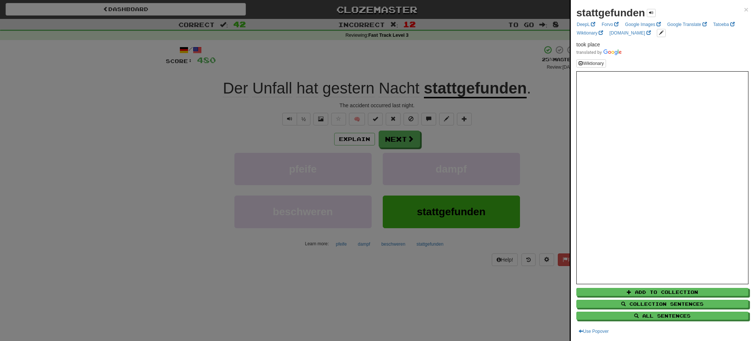
click at [400, 143] on div at bounding box center [377, 170] width 754 height 341
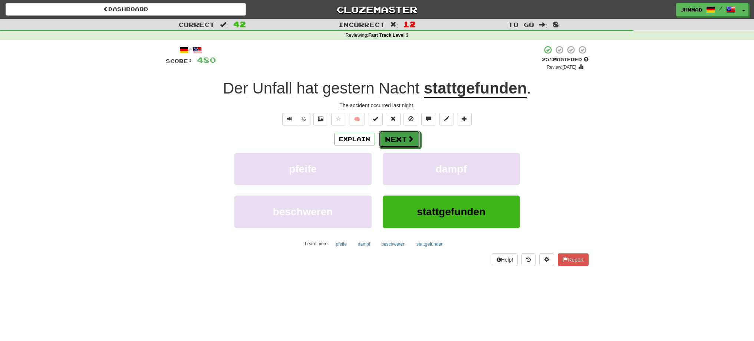
click at [400, 143] on button "Next" at bounding box center [400, 139] width 42 height 17
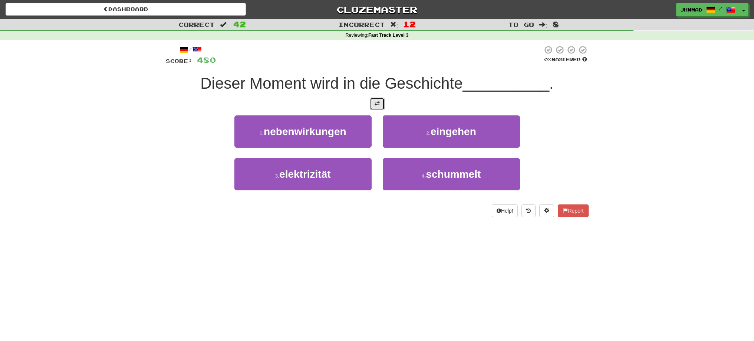
click at [375, 102] on span at bounding box center [377, 103] width 5 height 5
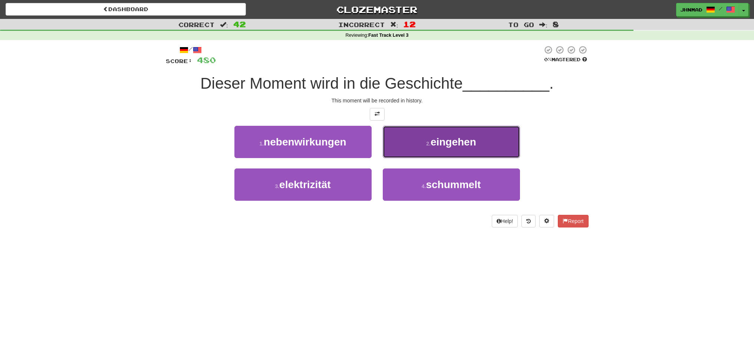
click at [448, 143] on span "eingehen" at bounding box center [454, 142] width 46 height 12
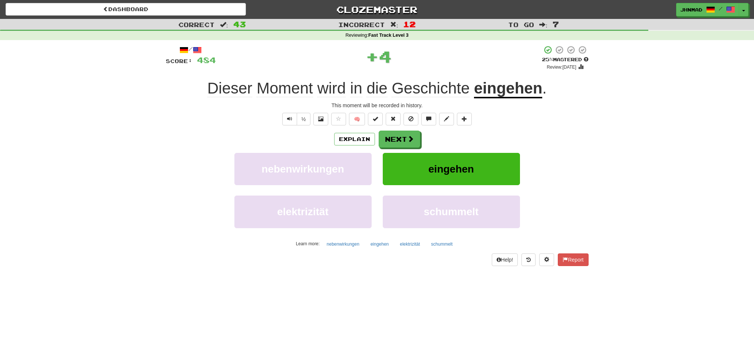
click at [504, 85] on u "eingehen" at bounding box center [508, 88] width 68 height 19
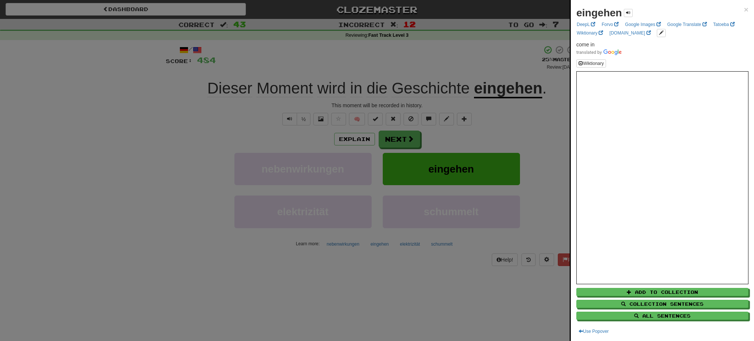
click at [398, 142] on div at bounding box center [377, 170] width 754 height 341
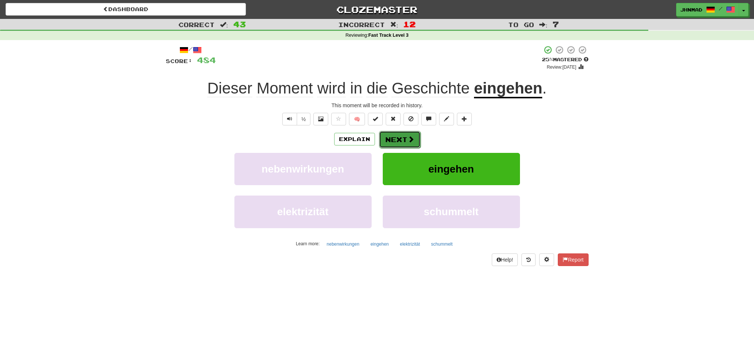
click at [398, 141] on button "Next" at bounding box center [400, 139] width 42 height 17
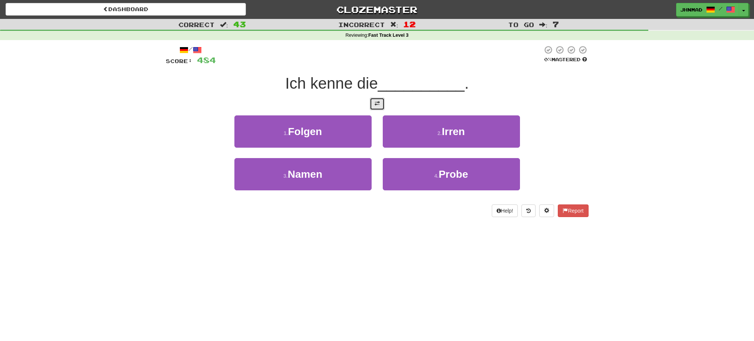
click at [375, 101] on span at bounding box center [377, 103] width 5 height 5
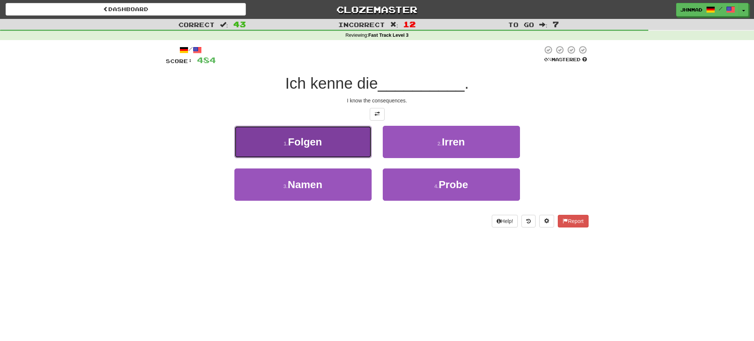
click at [300, 138] on span "Folgen" at bounding box center [305, 142] width 34 height 12
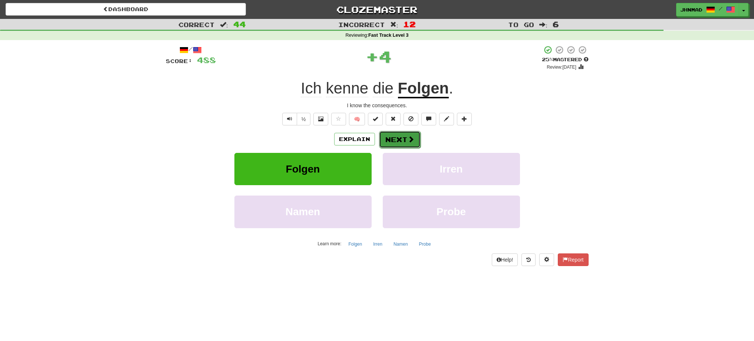
click at [398, 135] on button "Next" at bounding box center [400, 139] width 42 height 17
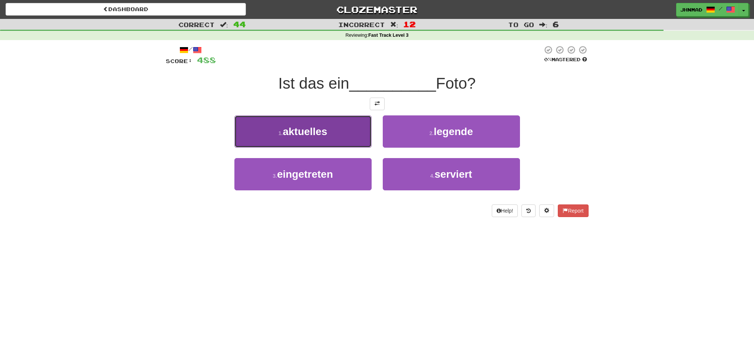
click at [290, 129] on span "aktuelles" at bounding box center [305, 132] width 45 height 12
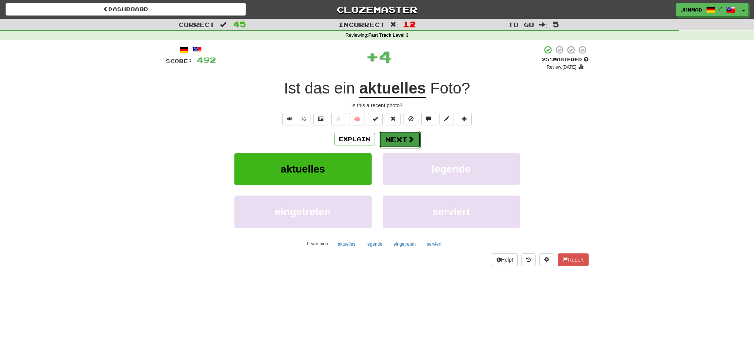
click at [406, 145] on button "Next" at bounding box center [400, 139] width 42 height 17
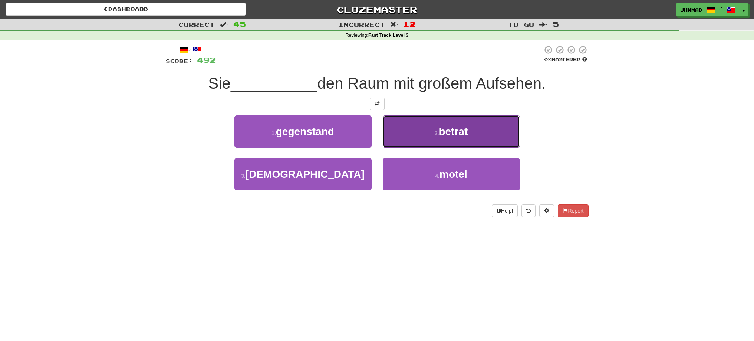
click at [418, 144] on button "2 . betrat" at bounding box center [451, 131] width 137 height 32
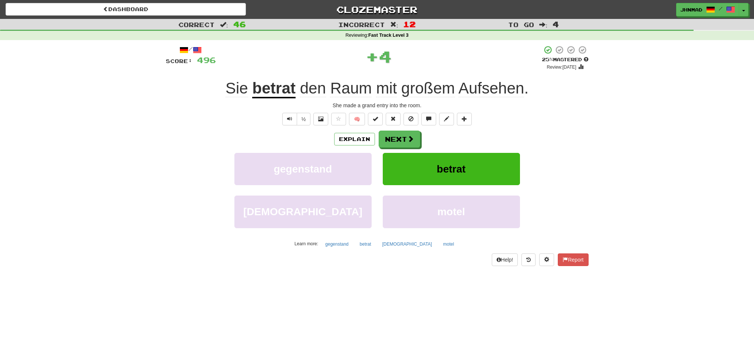
click at [272, 92] on u "betrat" at bounding box center [273, 88] width 43 height 19
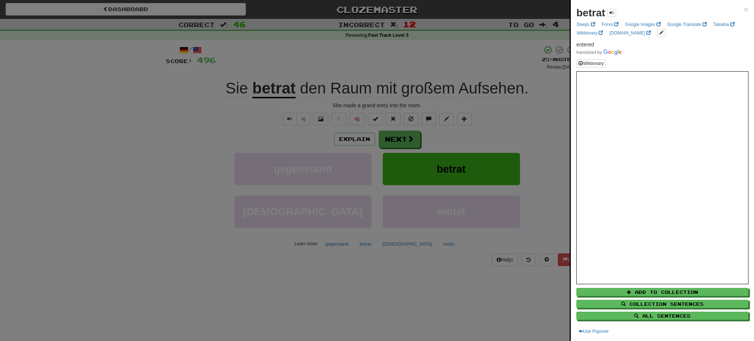
click at [400, 141] on div at bounding box center [377, 170] width 754 height 341
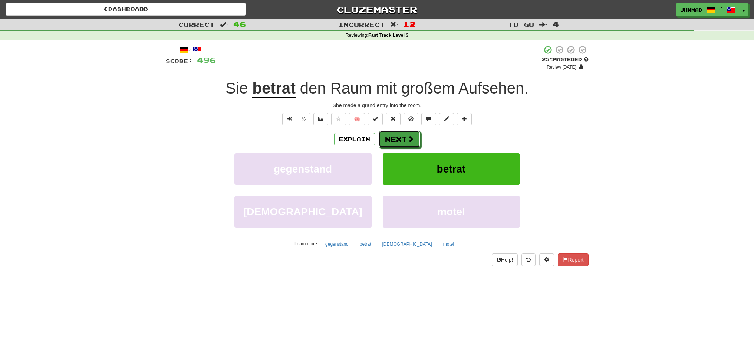
click at [400, 141] on button "Next" at bounding box center [400, 139] width 42 height 17
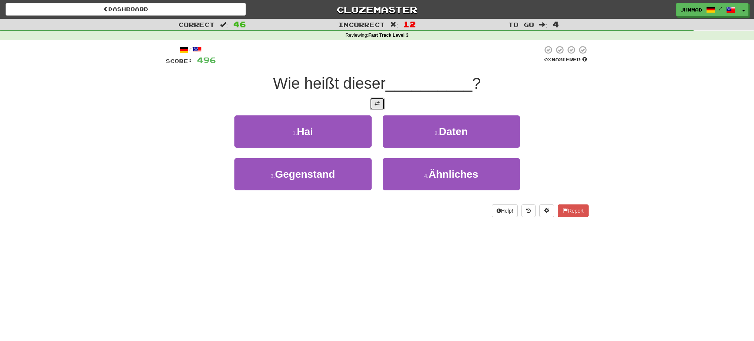
click at [376, 109] on button at bounding box center [377, 104] width 15 height 13
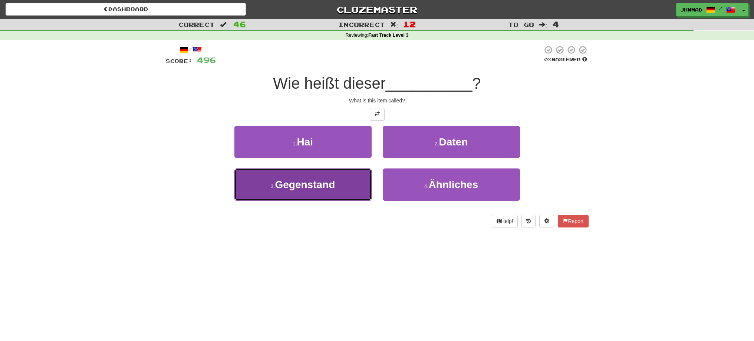
click at [344, 189] on button "3 . Gegenstand" at bounding box center [302, 184] width 137 height 32
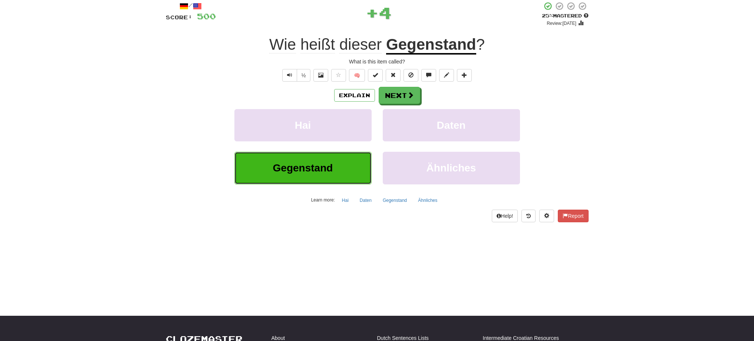
scroll to position [62, 0]
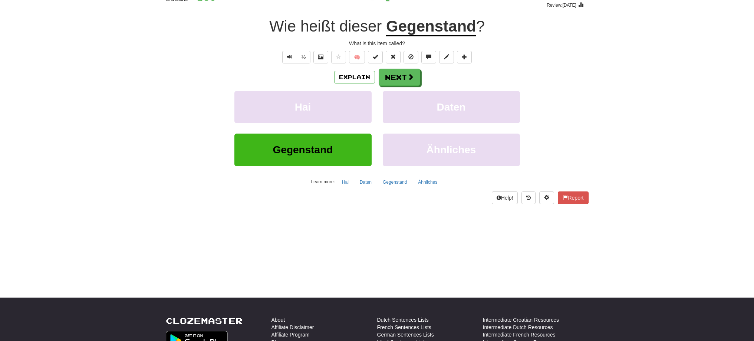
click at [414, 31] on u "Gegenstand" at bounding box center [431, 26] width 90 height 19
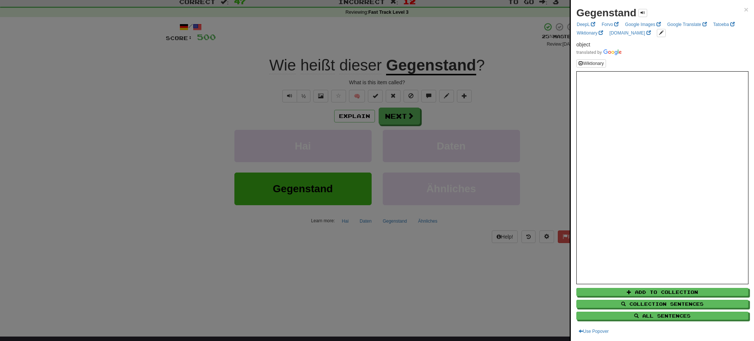
scroll to position [0, 0]
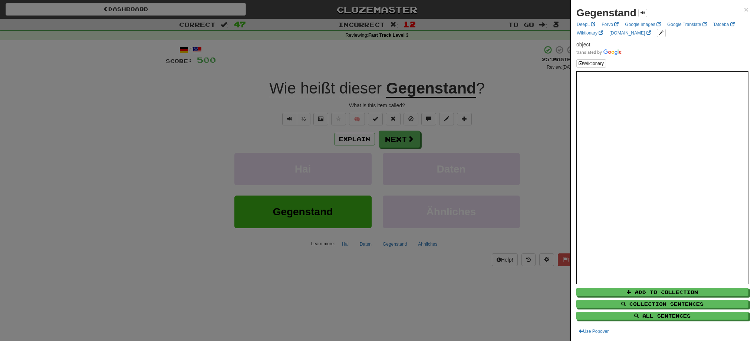
click at [401, 134] on div at bounding box center [377, 170] width 754 height 341
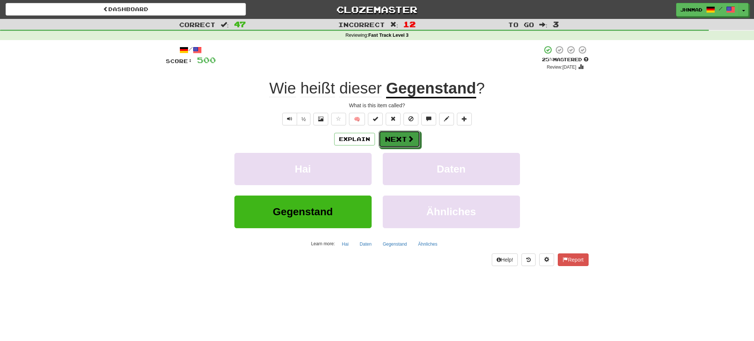
click at [401, 134] on button "Next" at bounding box center [400, 139] width 42 height 17
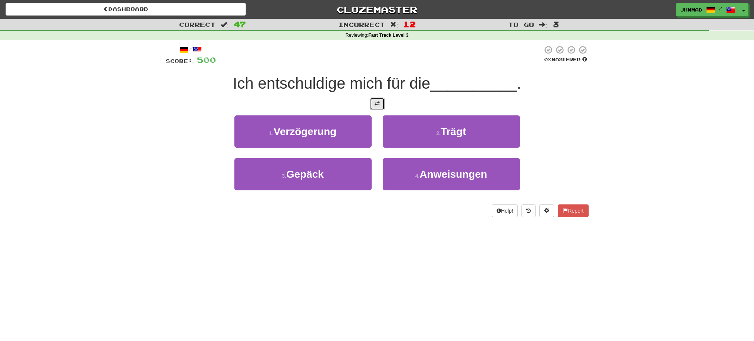
click at [371, 105] on button at bounding box center [377, 104] width 15 height 13
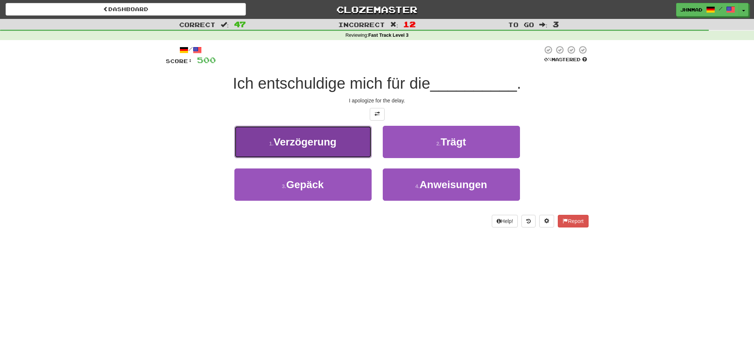
click at [278, 142] on span "Verzögerung" at bounding box center [305, 142] width 63 height 12
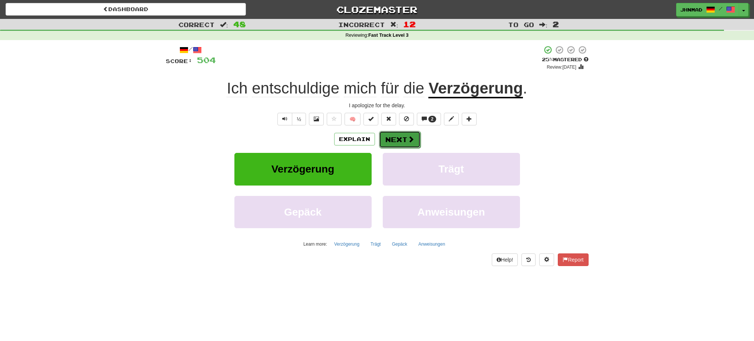
click at [406, 144] on button "Next" at bounding box center [400, 139] width 42 height 17
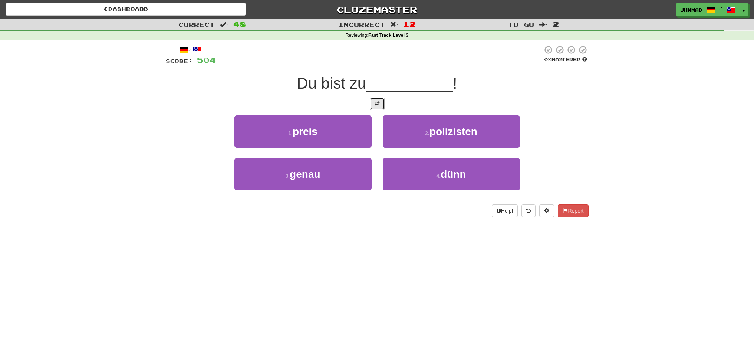
click at [376, 110] on button at bounding box center [377, 104] width 15 height 13
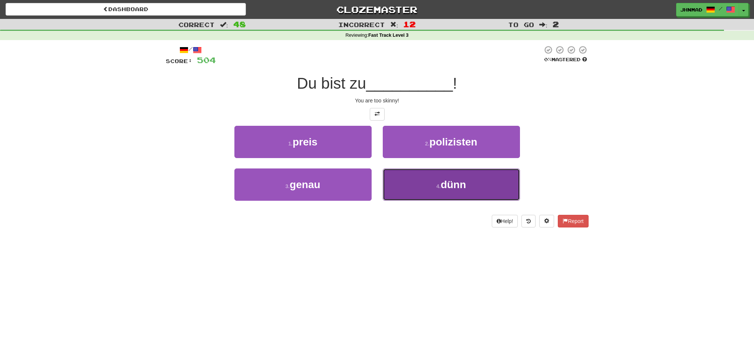
click at [415, 197] on button "4 . dünn" at bounding box center [451, 184] width 137 height 32
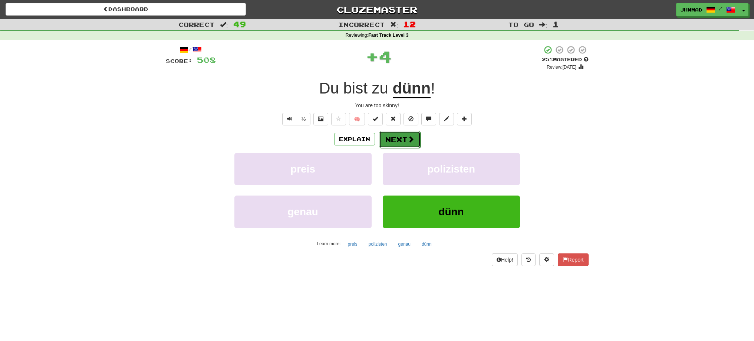
click at [403, 145] on button "Next" at bounding box center [400, 139] width 42 height 17
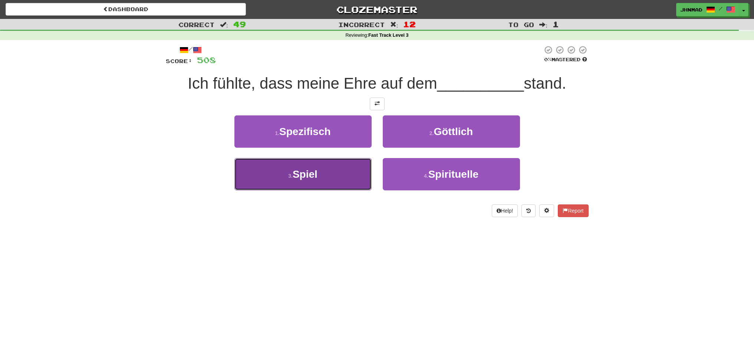
click at [308, 176] on span "Spiel" at bounding box center [305, 174] width 25 height 12
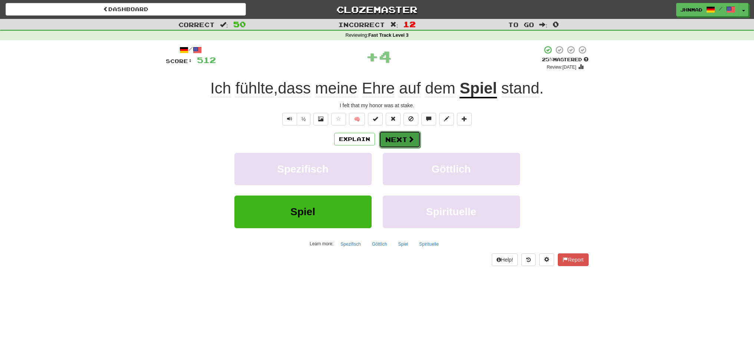
click at [389, 141] on button "Next" at bounding box center [400, 139] width 42 height 17
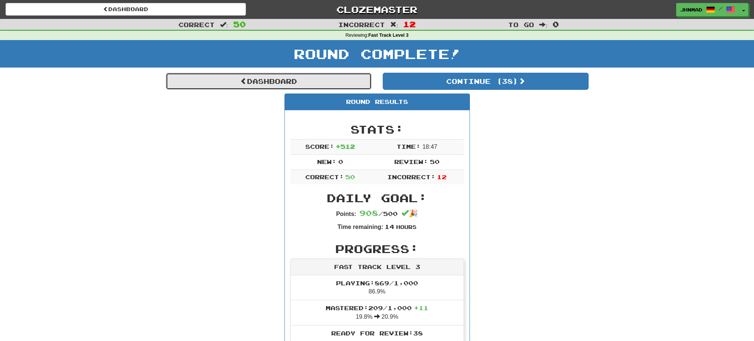
click at [187, 88] on link "Dashboard" at bounding box center [269, 81] width 206 height 17
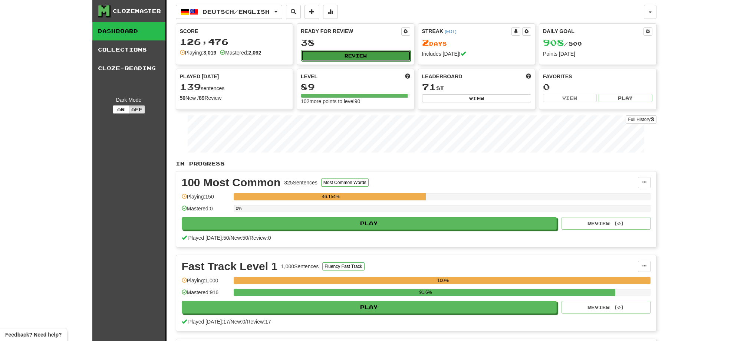
click at [311, 56] on button "Review" at bounding box center [355, 55] width 109 height 11
select select "**"
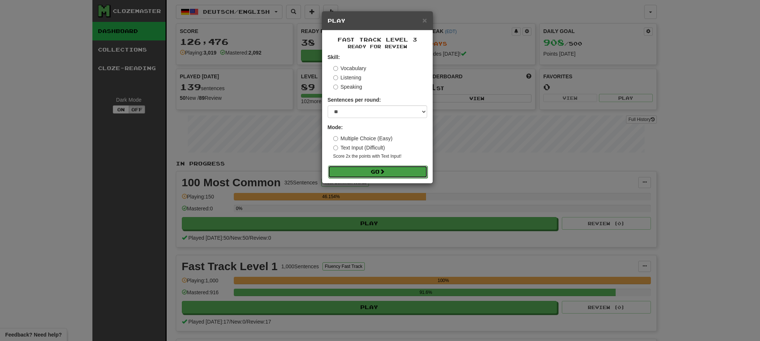
click at [353, 172] on button "Go" at bounding box center [377, 171] width 99 height 13
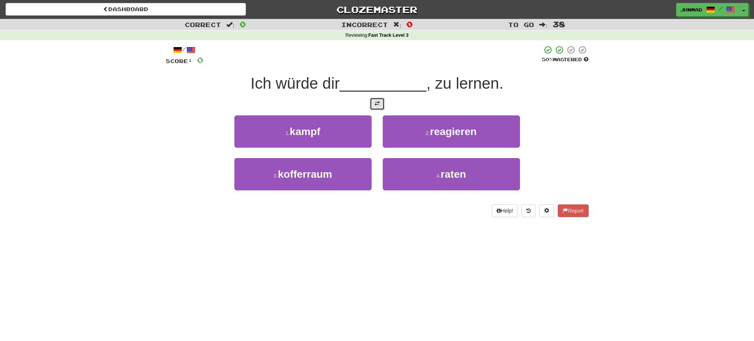
click at [375, 103] on span at bounding box center [377, 103] width 5 height 5
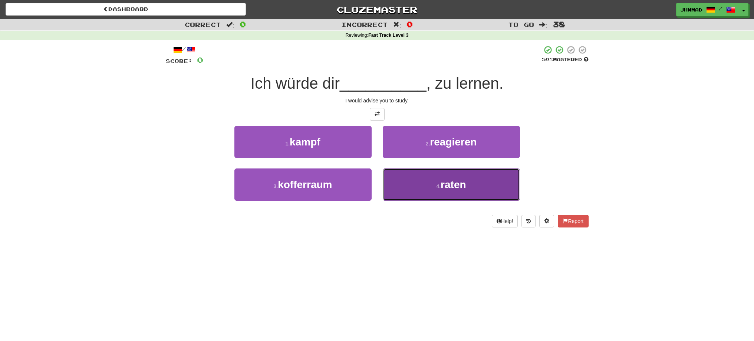
click at [456, 191] on button "4 . raten" at bounding box center [451, 184] width 137 height 32
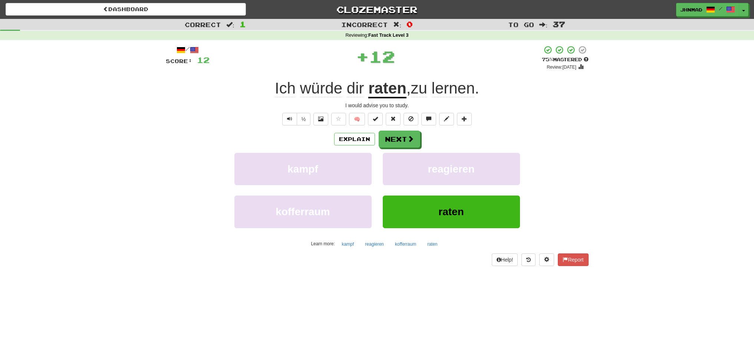
click at [387, 91] on u "raten" at bounding box center [387, 88] width 38 height 19
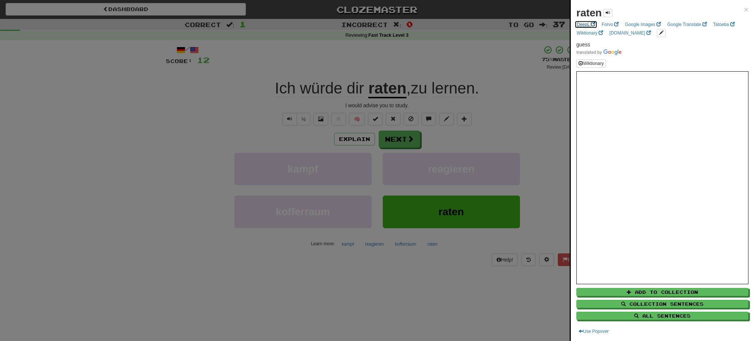
click at [581, 26] on link "DeepL" at bounding box center [586, 24] width 23 height 8
click at [147, 121] on div at bounding box center [377, 170] width 754 height 341
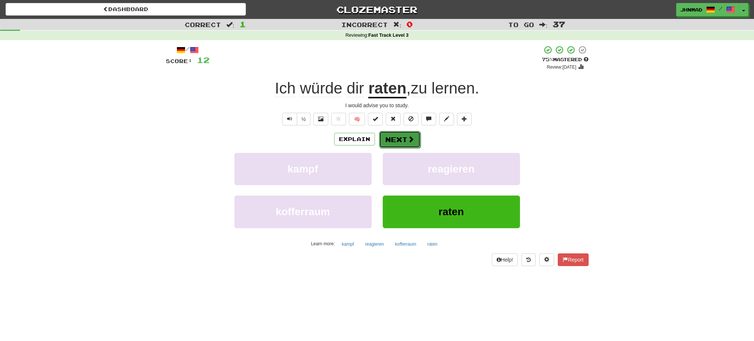
click at [402, 138] on button "Next" at bounding box center [400, 139] width 42 height 17
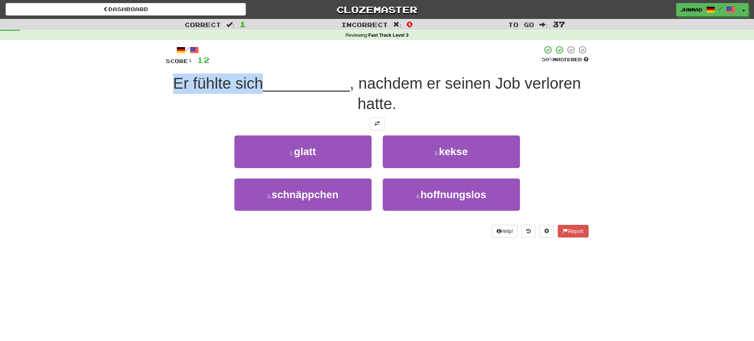
drag, startPoint x: 160, startPoint y: 82, endPoint x: 263, endPoint y: 72, distance: 102.9
click at [263, 72] on div "/ Score: 12 50 % Mastered Er fühlte sich __________ , nachdem er seinen Job ver…" at bounding box center [377, 143] width 434 height 207
click at [258, 64] on div at bounding box center [258, 64] width 0 height 0
click at [85, 161] on div "Correct : 1 Incorrect : 0 To go : 37 Reviewing : Fast Track Level 3 / Score: 12…" at bounding box center [377, 133] width 754 height 229
click at [375, 125] on span at bounding box center [377, 123] width 5 height 5
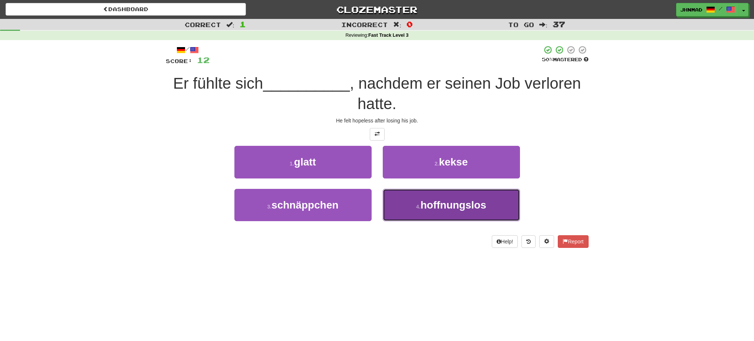
click at [440, 213] on button "4 . hoffnungslos" at bounding box center [451, 205] width 137 height 32
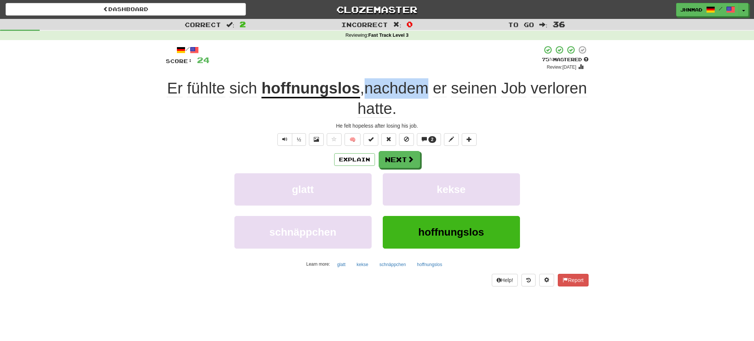
drag, startPoint x: 397, startPoint y: 82, endPoint x: 455, endPoint y: 75, distance: 59.1
click at [455, 75] on div "/ Score: 24 + 12 75 % Mastered Review: [DATE] Er fühlte sich hoffnungslos , nac…" at bounding box center [377, 165] width 423 height 241
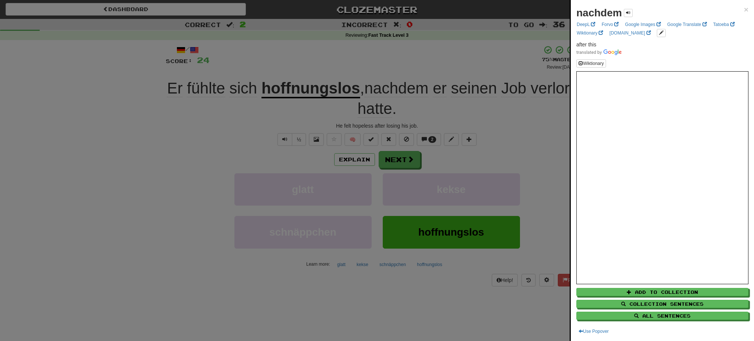
drag, startPoint x: 462, startPoint y: 50, endPoint x: 461, endPoint y: 59, distance: 8.7
click at [462, 50] on div at bounding box center [377, 170] width 754 height 341
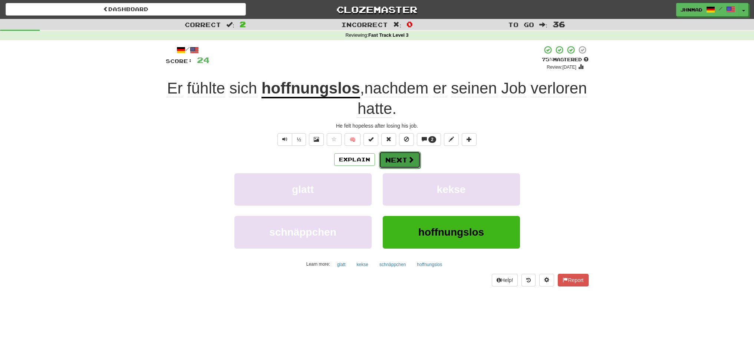
click at [409, 158] on span at bounding box center [411, 159] width 7 height 7
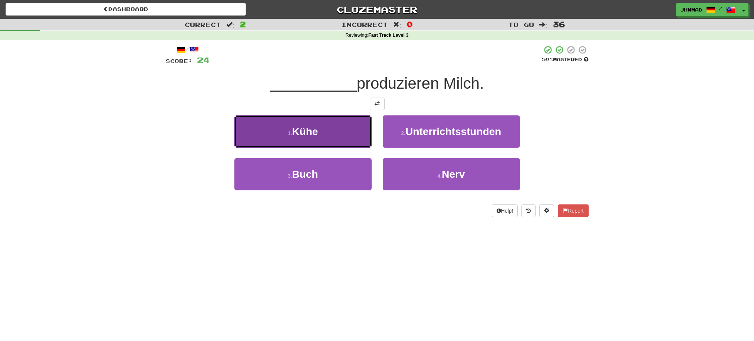
click at [350, 134] on button "1 . Kühe" at bounding box center [302, 131] width 137 height 32
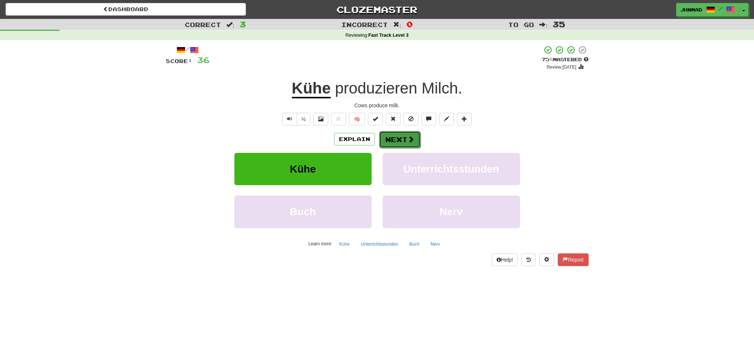
click at [399, 135] on button "Next" at bounding box center [400, 139] width 42 height 17
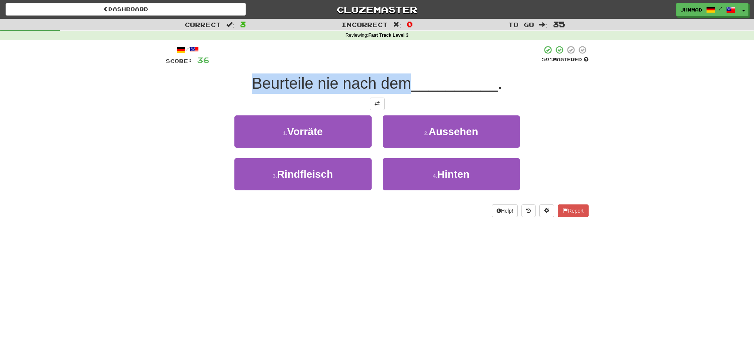
drag, startPoint x: 239, startPoint y: 81, endPoint x: 406, endPoint y: 86, distance: 166.7
click at [406, 86] on div "Beurteile nie nach dem __________ ." at bounding box center [377, 83] width 423 height 20
click at [401, 92] on div at bounding box center [401, 92] width 0 height 0
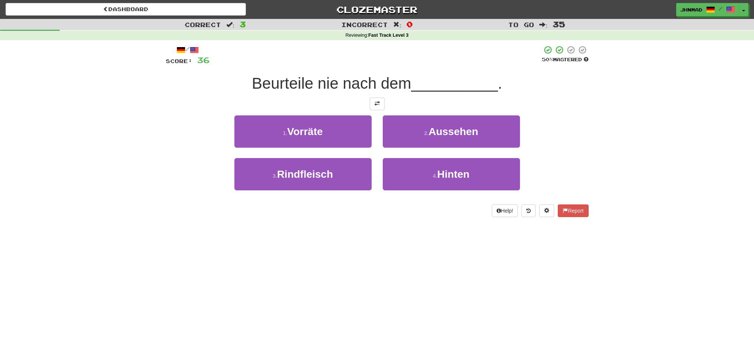
click at [187, 99] on div at bounding box center [377, 104] width 423 height 13
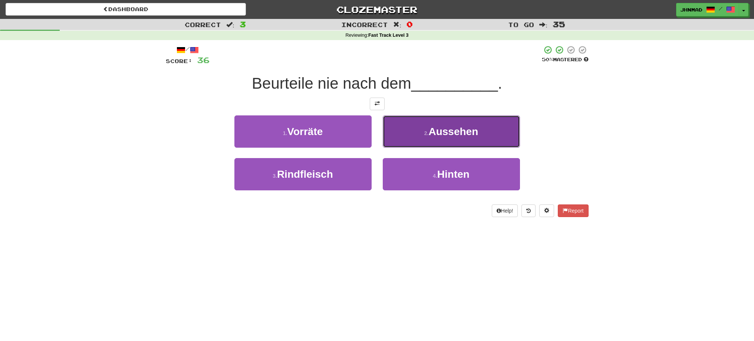
click at [420, 135] on button "2 . Aussehen" at bounding box center [451, 131] width 137 height 32
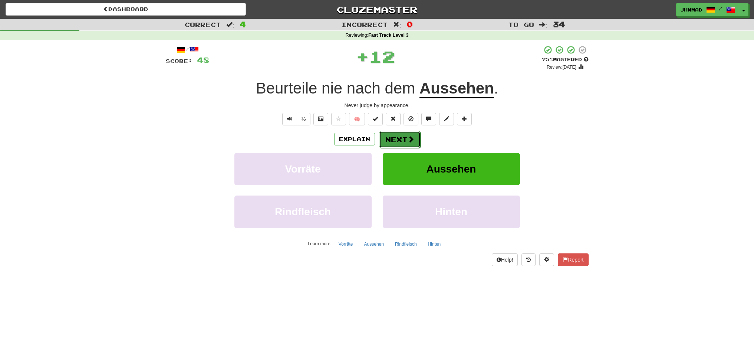
click at [401, 137] on button "Next" at bounding box center [400, 139] width 42 height 17
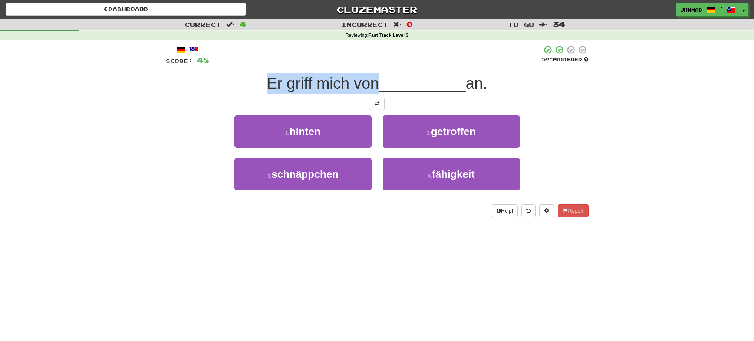
drag, startPoint x: 262, startPoint y: 86, endPoint x: 374, endPoint y: 75, distance: 112.6
click at [374, 75] on div "Er griff mich von __________ an." at bounding box center [377, 83] width 423 height 20
click at [369, 64] on div at bounding box center [369, 64] width 0 height 0
click at [232, 97] on div "/ Score: 48 50 % Mastered Er griff mich von __________ an. 1 . hinten 2 . getro…" at bounding box center [377, 131] width 423 height 172
click at [374, 103] on button at bounding box center [377, 104] width 15 height 13
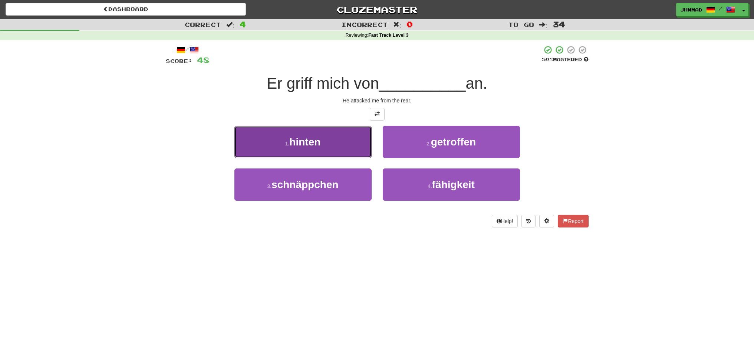
click at [315, 155] on button "1 . hinten" at bounding box center [302, 142] width 137 height 32
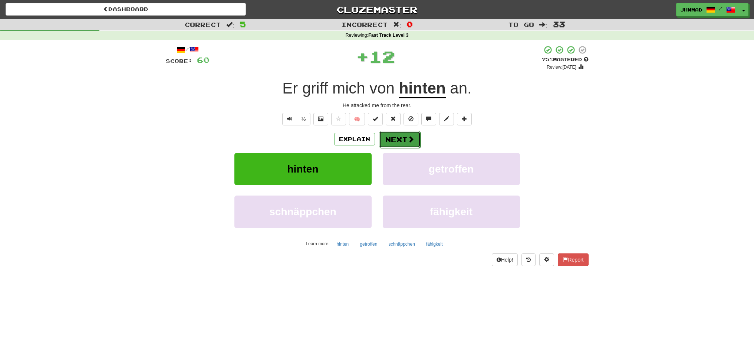
click at [396, 139] on button "Next" at bounding box center [400, 139] width 42 height 17
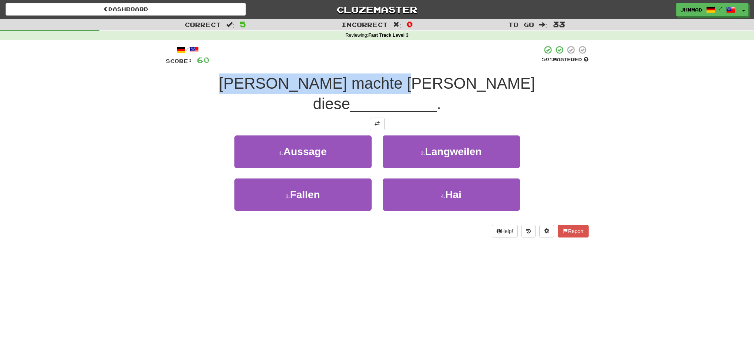
drag, startPoint x: 255, startPoint y: 73, endPoint x: 415, endPoint y: 78, distance: 160.7
click at [415, 78] on div "[PERSON_NAME] machte [PERSON_NAME] diese __________ ." at bounding box center [377, 93] width 423 height 40
click at [410, 64] on div at bounding box center [410, 64] width 0 height 0
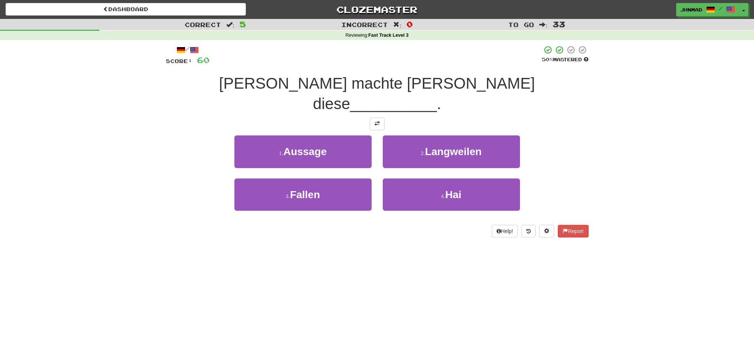
click at [166, 118] on div at bounding box center [377, 124] width 423 height 13
click at [374, 118] on button at bounding box center [377, 124] width 15 height 13
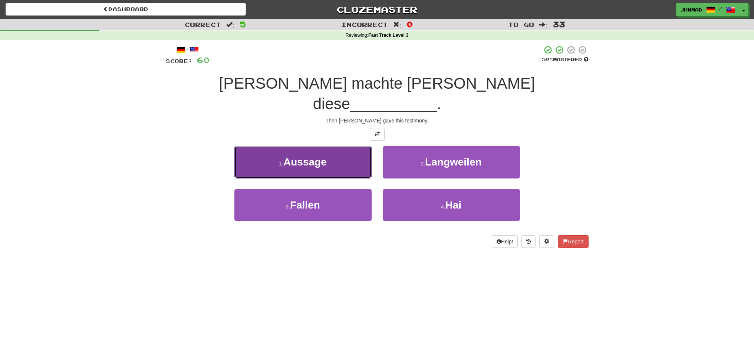
click at [322, 151] on button "1 . Aussage" at bounding box center [302, 162] width 137 height 32
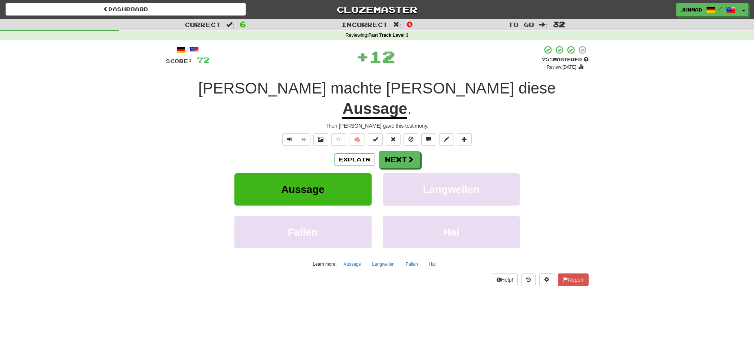
click at [407, 100] on u "Aussage" at bounding box center [374, 109] width 65 height 19
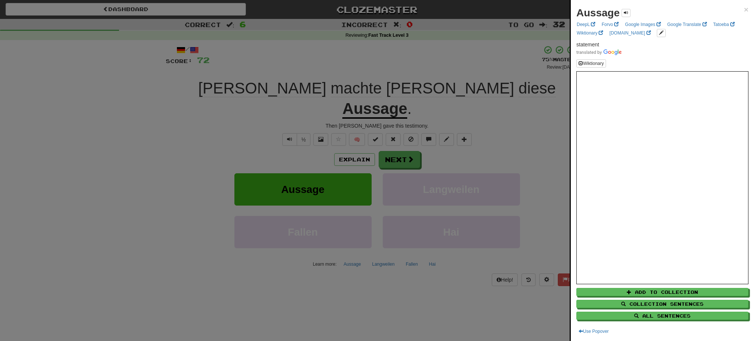
click at [401, 141] on div at bounding box center [377, 170] width 754 height 341
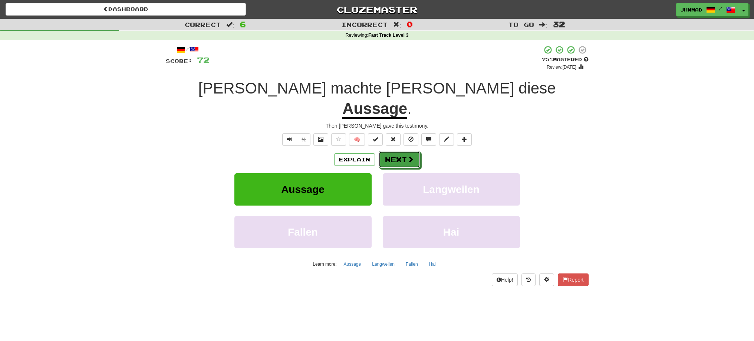
click at [401, 151] on button "Next" at bounding box center [400, 159] width 42 height 17
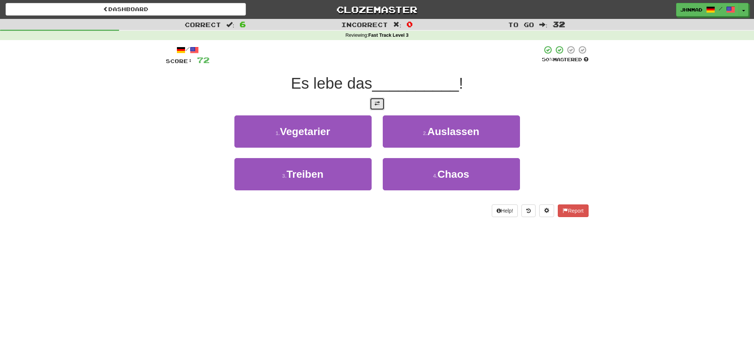
click at [375, 102] on span at bounding box center [377, 103] width 5 height 5
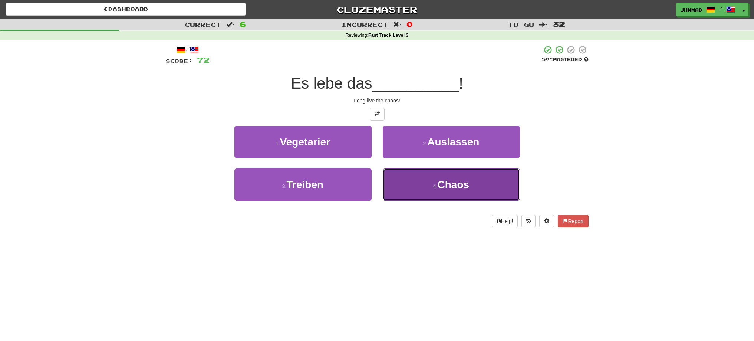
click at [465, 188] on span "Chaos" at bounding box center [454, 185] width 32 height 12
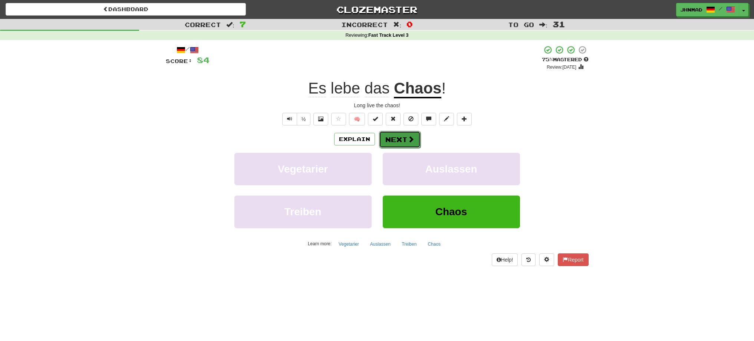
click at [398, 144] on button "Next" at bounding box center [400, 139] width 42 height 17
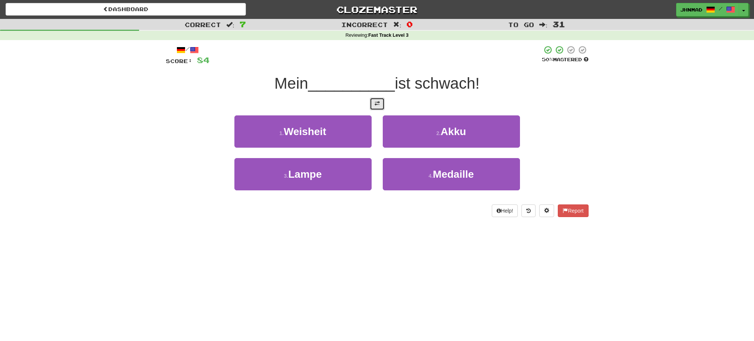
click at [382, 108] on button at bounding box center [377, 104] width 15 height 13
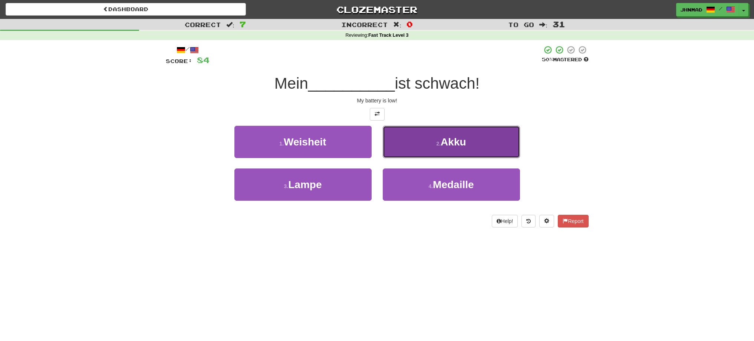
click at [470, 143] on button "2 . Akku" at bounding box center [451, 142] width 137 height 32
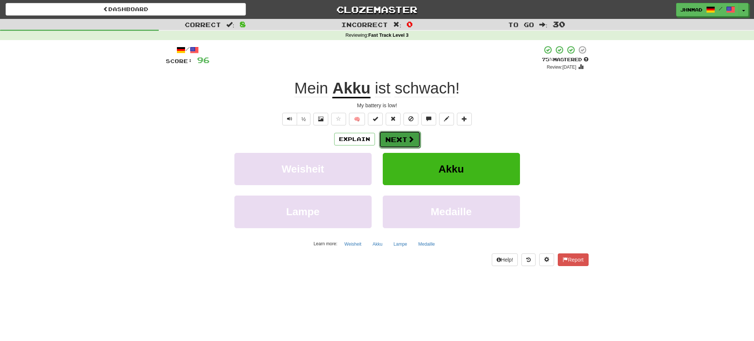
click at [398, 144] on button "Next" at bounding box center [400, 139] width 42 height 17
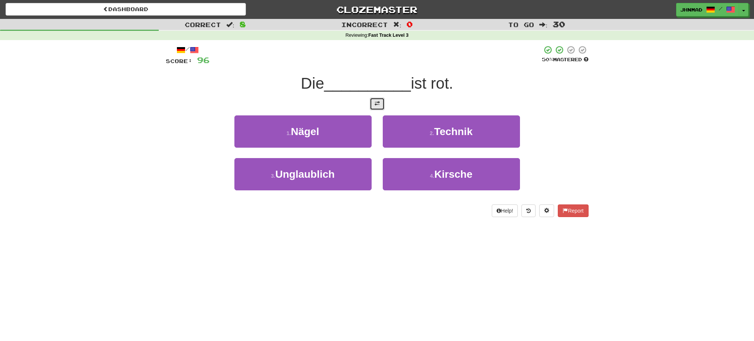
click at [376, 106] on button at bounding box center [377, 104] width 15 height 13
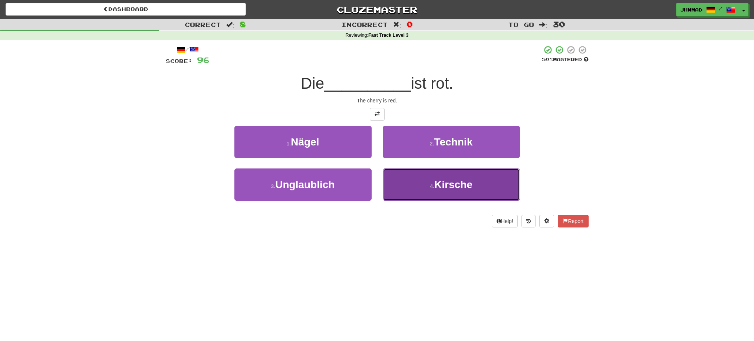
click at [449, 183] on span "Kirsche" at bounding box center [453, 185] width 38 height 12
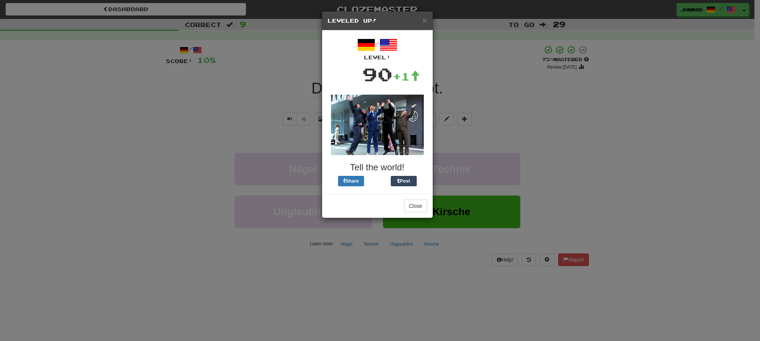
click at [208, 134] on div "× Leveled Up! / Level: 90 +1 Tell the world! Share Post Close" at bounding box center [380, 170] width 760 height 341
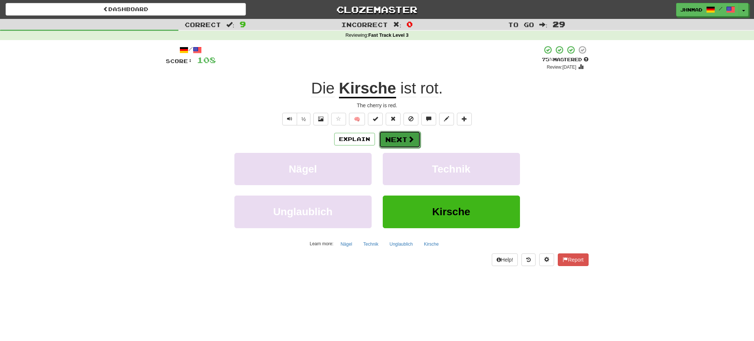
click at [394, 138] on button "Next" at bounding box center [400, 139] width 42 height 17
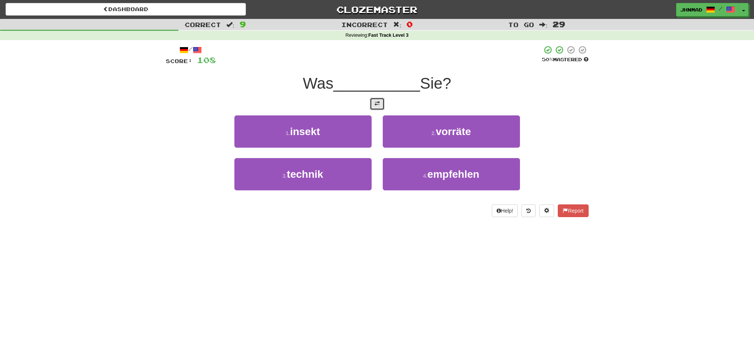
click at [375, 107] on button at bounding box center [377, 104] width 15 height 13
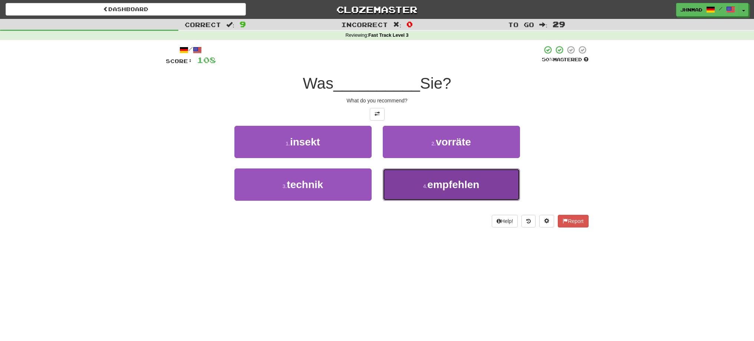
click at [463, 186] on span "empfehlen" at bounding box center [453, 185] width 52 height 12
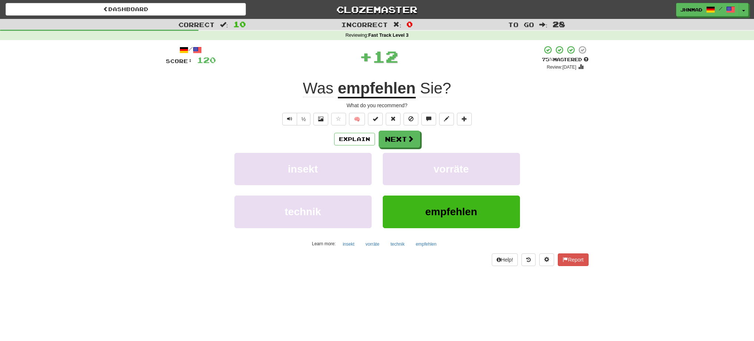
click at [354, 87] on u "empfehlen" at bounding box center [377, 88] width 78 height 19
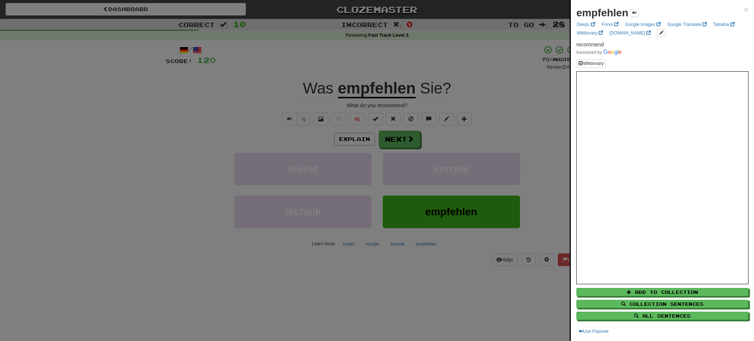
click at [401, 144] on div at bounding box center [377, 170] width 754 height 341
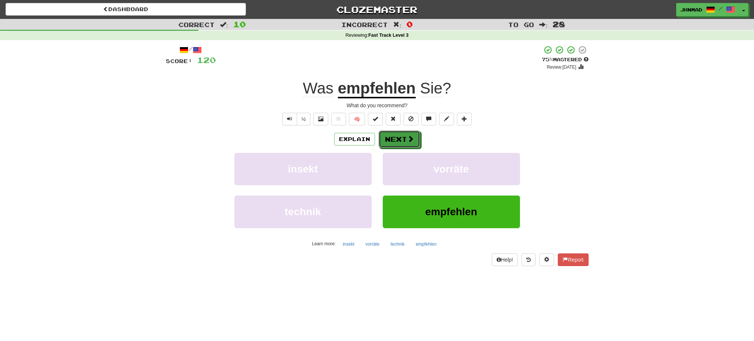
click at [401, 144] on button "Next" at bounding box center [400, 139] width 42 height 17
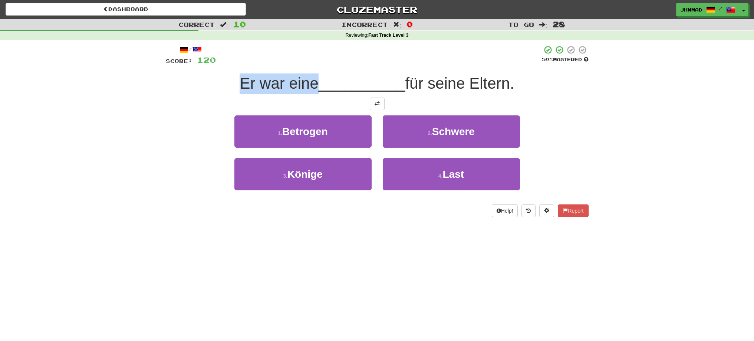
drag, startPoint x: 234, startPoint y: 79, endPoint x: 314, endPoint y: 78, distance: 79.8
click at [314, 77] on div "Er war eine __________ für seine Eltern." at bounding box center [377, 83] width 423 height 20
click at [383, 108] on button at bounding box center [377, 104] width 15 height 13
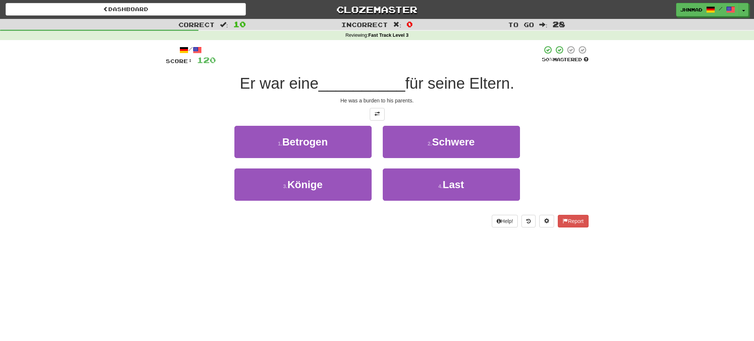
click at [318, 115] on div at bounding box center [377, 114] width 423 height 13
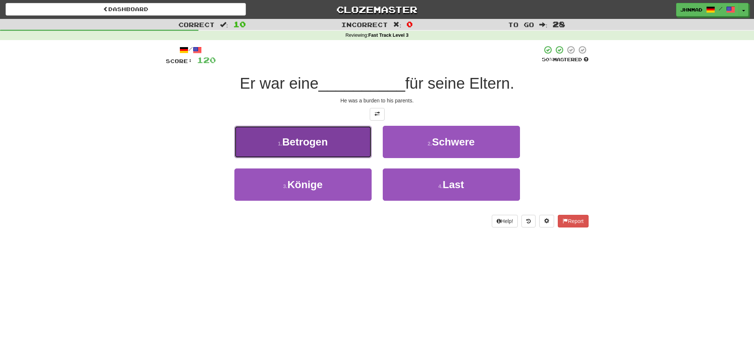
click at [303, 145] on span "Betrogen" at bounding box center [305, 142] width 46 height 12
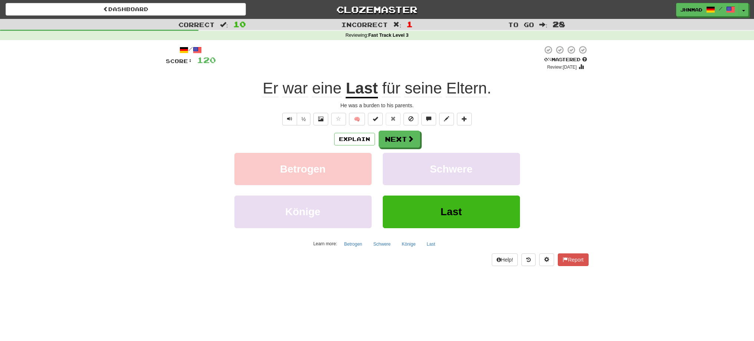
click at [369, 95] on u "Last" at bounding box center [362, 88] width 32 height 19
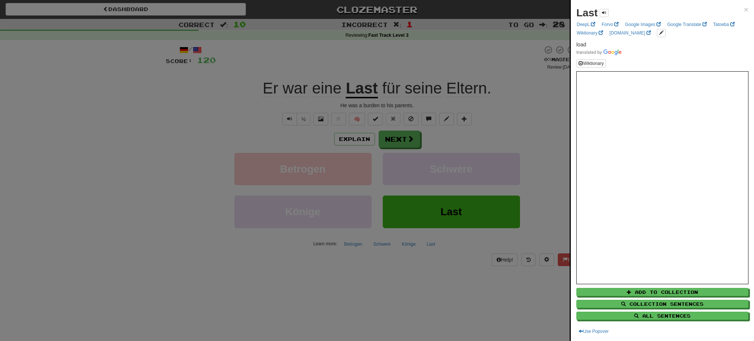
click at [391, 141] on div at bounding box center [377, 170] width 754 height 341
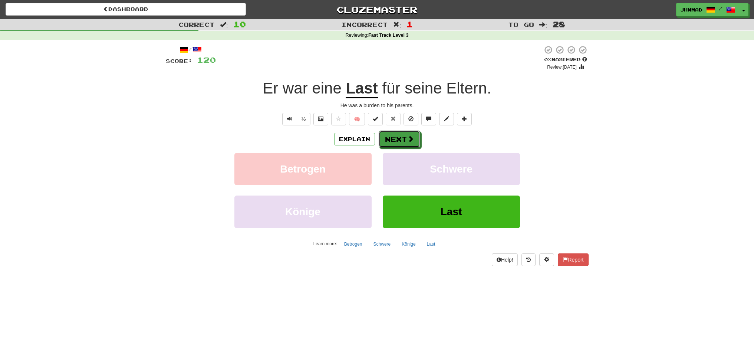
click at [391, 141] on button "Next" at bounding box center [400, 139] width 42 height 17
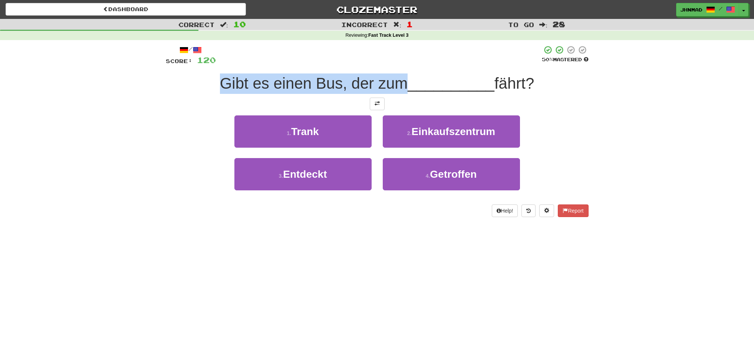
drag, startPoint x: 215, startPoint y: 86, endPoint x: 402, endPoint y: 71, distance: 187.6
click at [402, 71] on div "/ Score: 120 50 % Mastered Gibt es einen Bus, der zum __________ fährt? 1 . Tra…" at bounding box center [377, 131] width 423 height 172
click at [376, 100] on button at bounding box center [377, 104] width 15 height 13
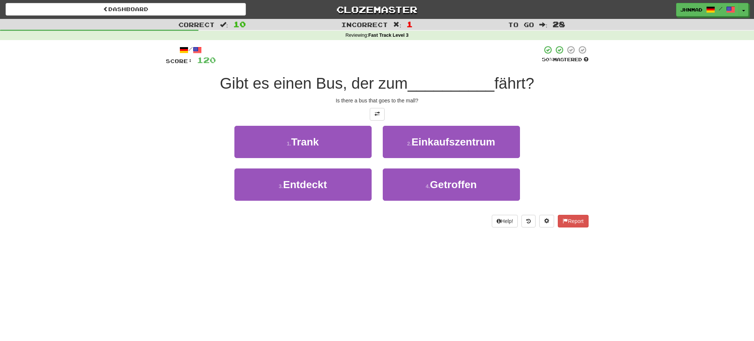
click at [326, 112] on div at bounding box center [377, 114] width 423 height 13
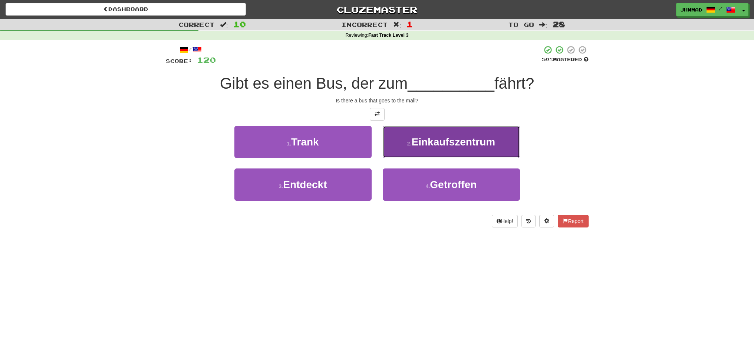
click at [430, 144] on span "Einkaufszentrum" at bounding box center [454, 142] width 84 height 12
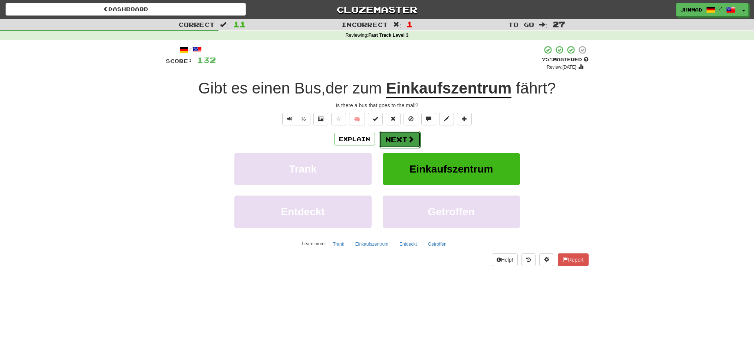
click at [401, 143] on button "Next" at bounding box center [400, 139] width 42 height 17
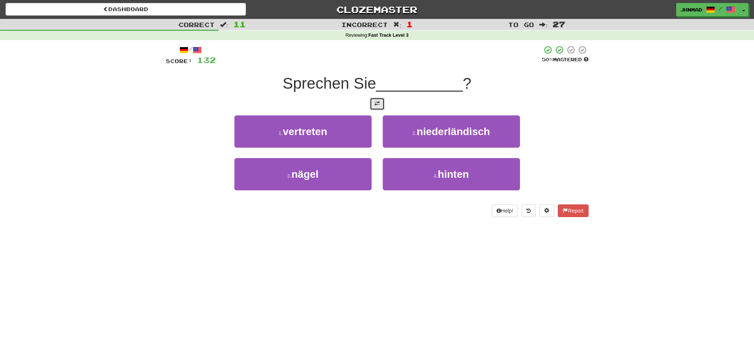
click at [380, 105] on button at bounding box center [377, 104] width 15 height 13
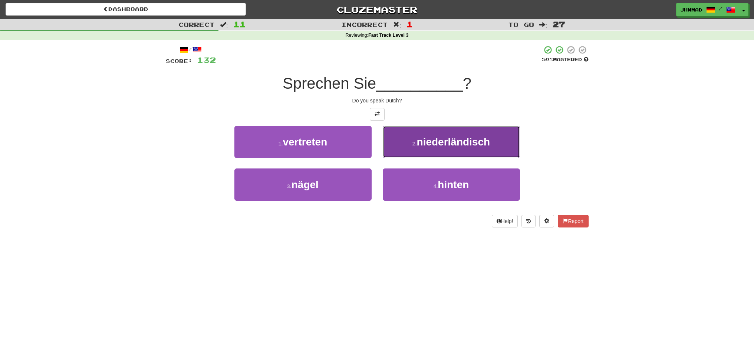
click at [441, 147] on span "niederländisch" at bounding box center [453, 142] width 73 height 12
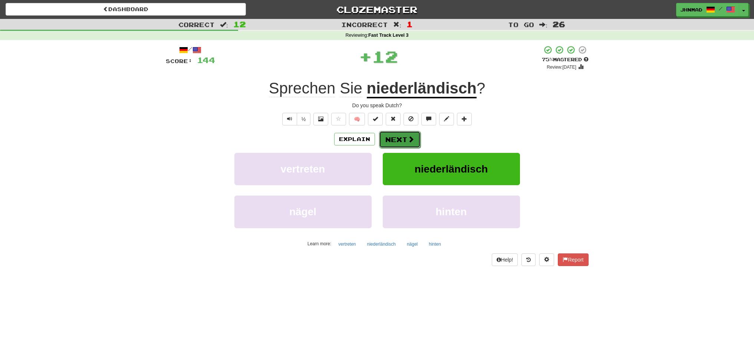
click at [408, 136] on span at bounding box center [411, 139] width 7 height 7
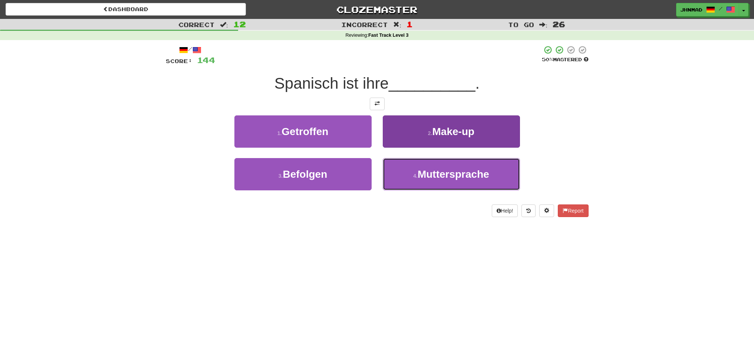
click at [421, 166] on button "4 . Muttersprache" at bounding box center [451, 174] width 137 height 32
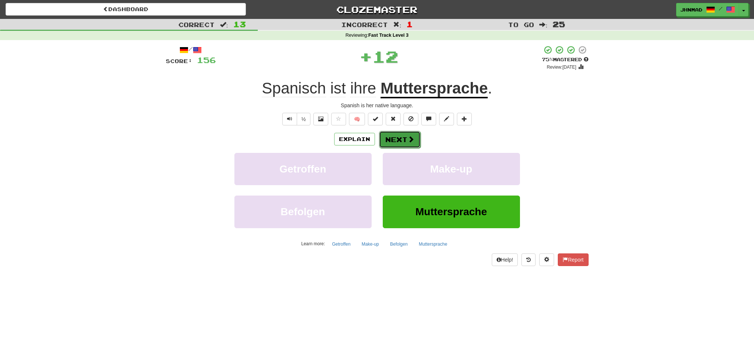
click at [412, 136] on span at bounding box center [411, 139] width 7 height 7
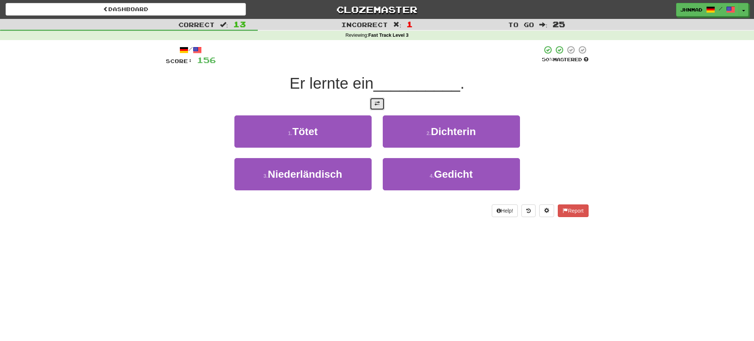
click at [381, 103] on button at bounding box center [377, 104] width 15 height 13
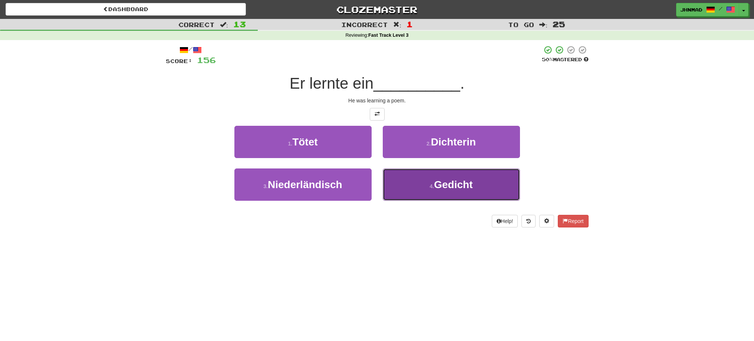
click at [434, 179] on button "4 . Gedicht" at bounding box center [451, 184] width 137 height 32
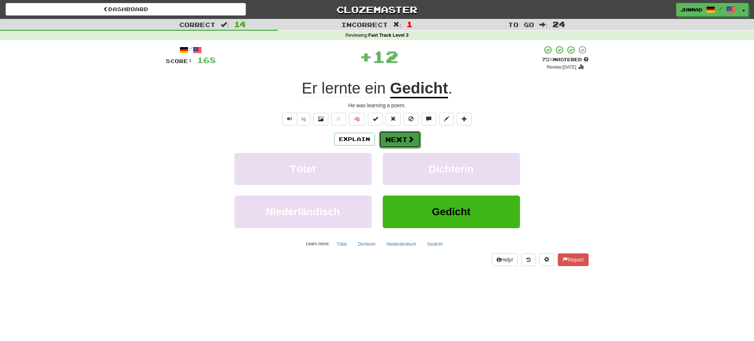
click at [401, 138] on button "Next" at bounding box center [400, 139] width 42 height 17
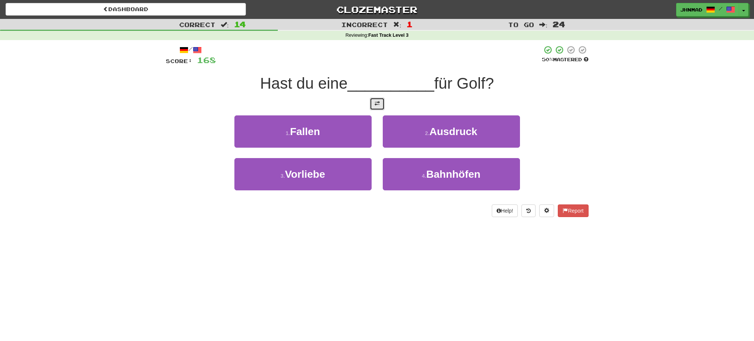
click at [380, 108] on button at bounding box center [377, 104] width 15 height 13
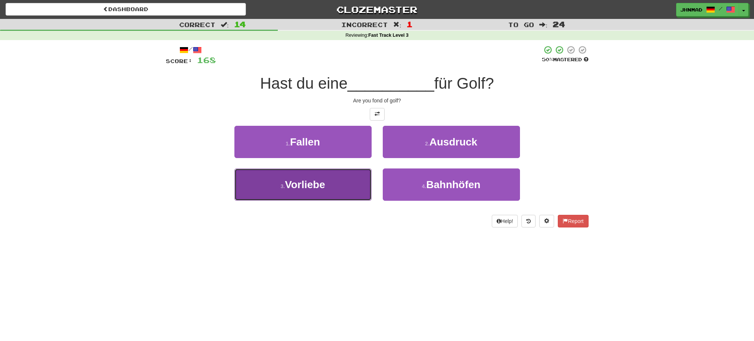
click at [313, 182] on span "Vorliebe" at bounding box center [305, 185] width 40 height 12
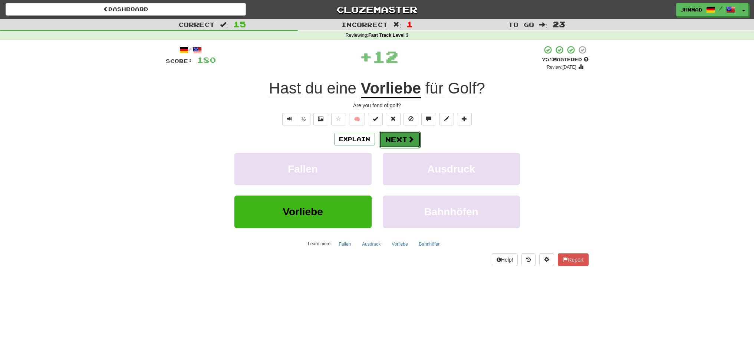
click at [404, 145] on button "Next" at bounding box center [400, 139] width 42 height 17
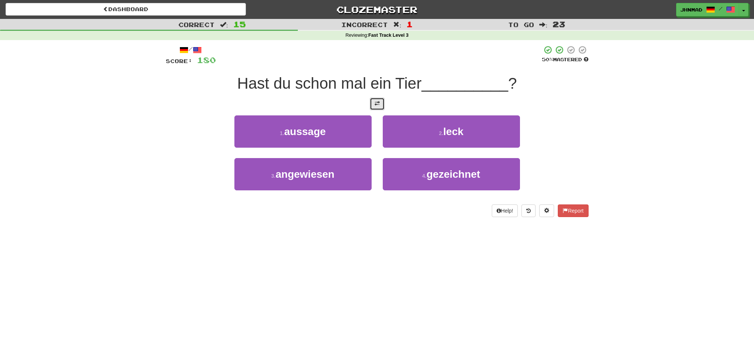
click at [379, 104] on span at bounding box center [377, 103] width 5 height 5
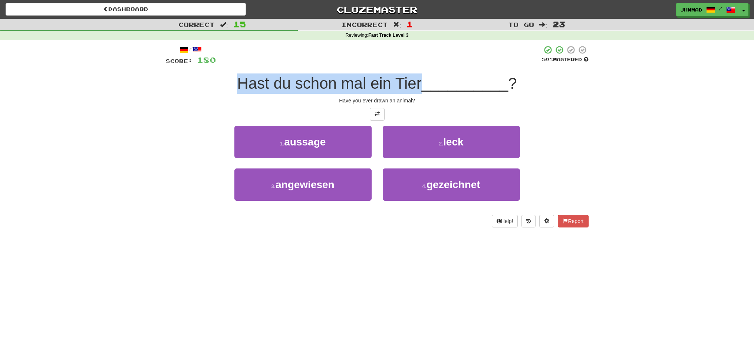
drag, startPoint x: 231, startPoint y: 79, endPoint x: 420, endPoint y: 83, distance: 188.5
click at [420, 83] on div "Hast du schon mal ein Tier __________ ?" at bounding box center [377, 83] width 423 height 20
click at [415, 64] on div at bounding box center [415, 64] width 0 height 0
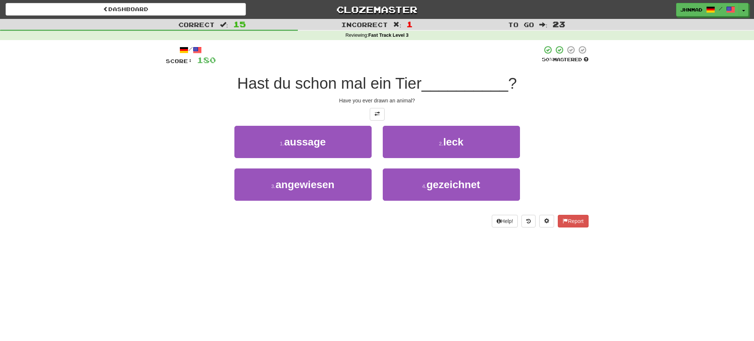
click at [312, 51] on div at bounding box center [379, 55] width 326 height 20
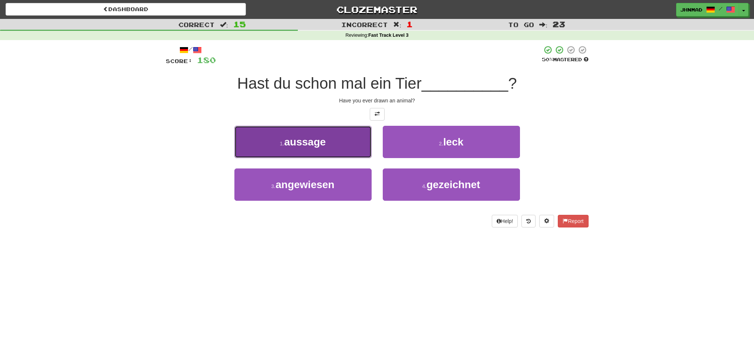
click at [312, 141] on span "aussage" at bounding box center [305, 142] width 42 height 12
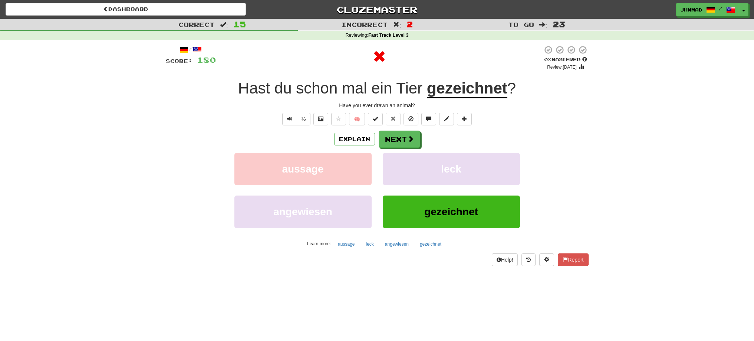
click at [457, 91] on u "gezeichnet" at bounding box center [467, 88] width 81 height 19
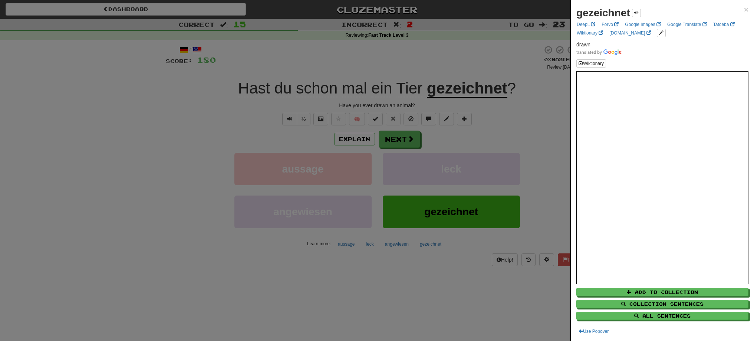
click at [408, 136] on div at bounding box center [377, 170] width 754 height 341
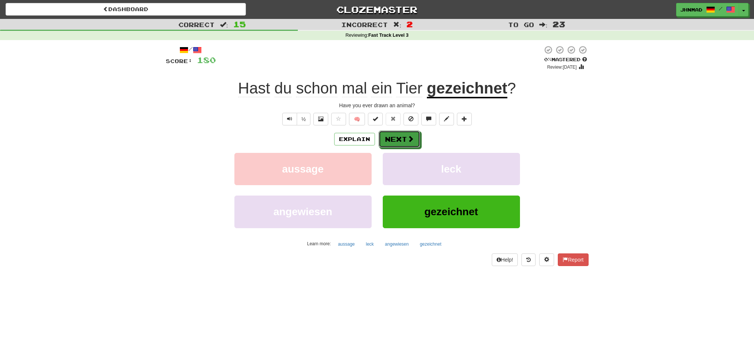
click at [408, 136] on span at bounding box center [410, 138] width 7 height 7
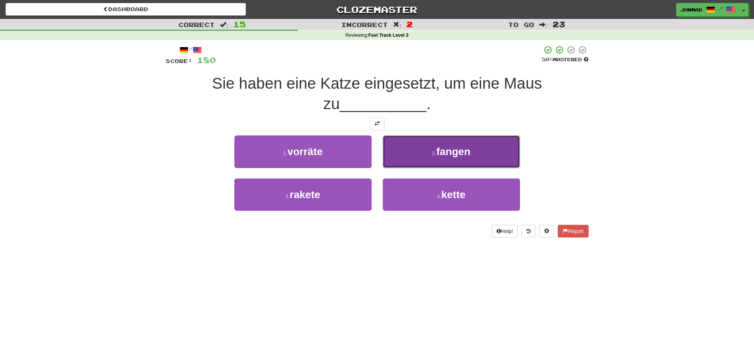
click at [424, 151] on button "2 . fangen" at bounding box center [451, 151] width 137 height 32
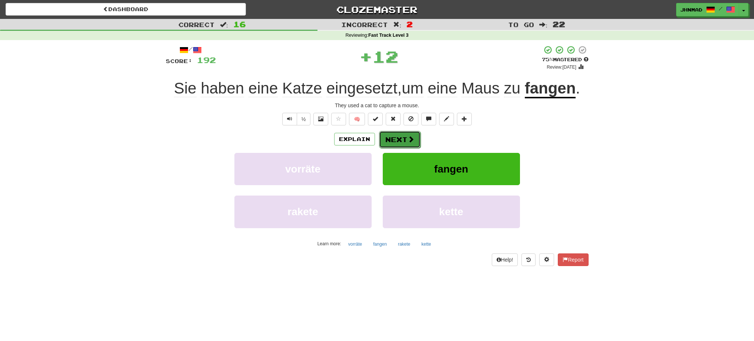
click at [404, 138] on button "Next" at bounding box center [400, 139] width 42 height 17
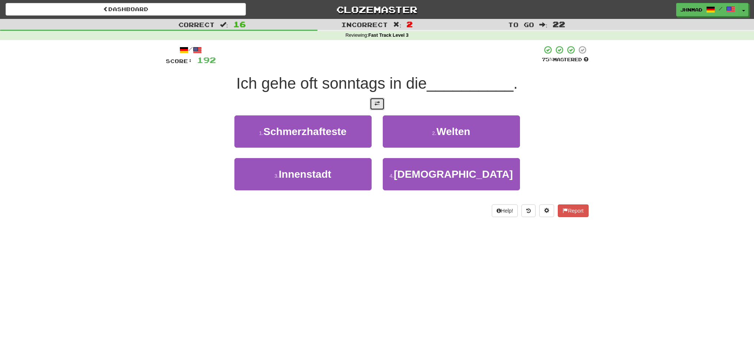
click at [375, 105] on span at bounding box center [377, 103] width 5 height 5
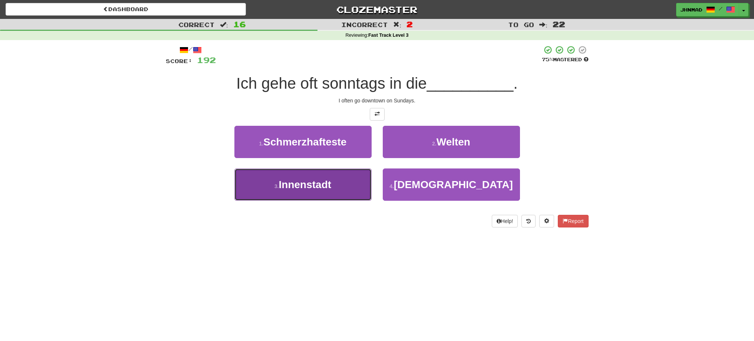
click at [345, 181] on button "3 . Innenstadt" at bounding box center [302, 184] width 137 height 32
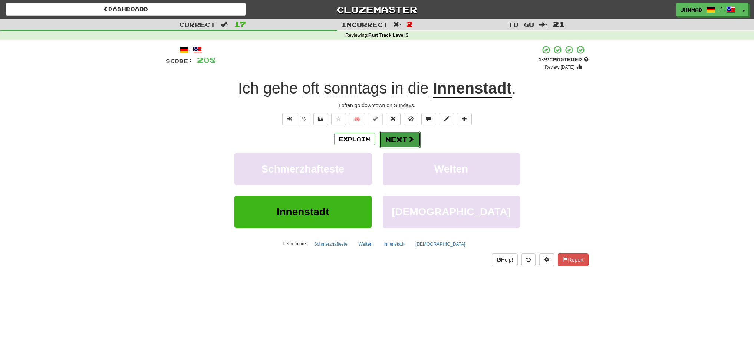
click at [410, 142] on span at bounding box center [411, 139] width 7 height 7
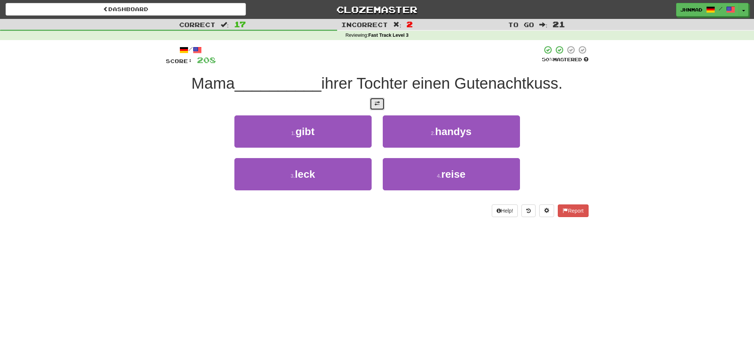
click at [382, 104] on button at bounding box center [377, 104] width 15 height 13
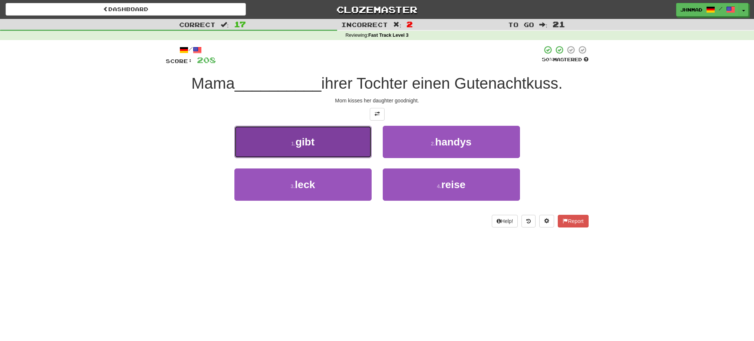
click at [323, 137] on button "1 . gibt" at bounding box center [302, 142] width 137 height 32
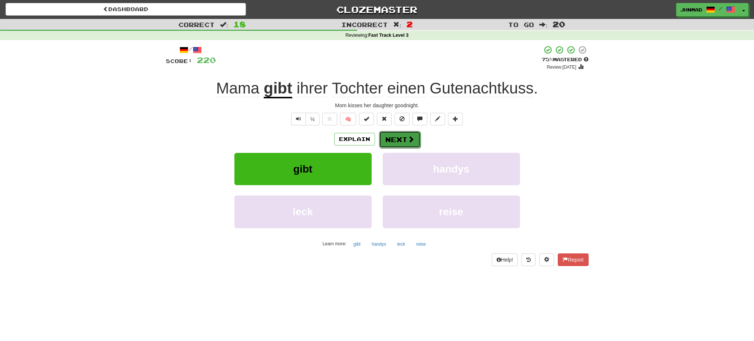
click at [399, 135] on button "Next" at bounding box center [400, 139] width 42 height 17
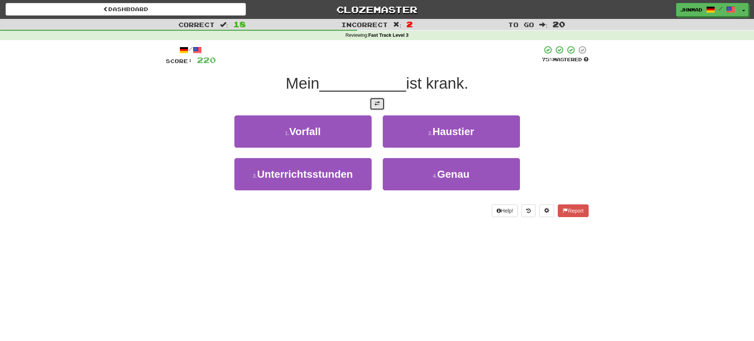
click at [375, 101] on span at bounding box center [377, 103] width 5 height 5
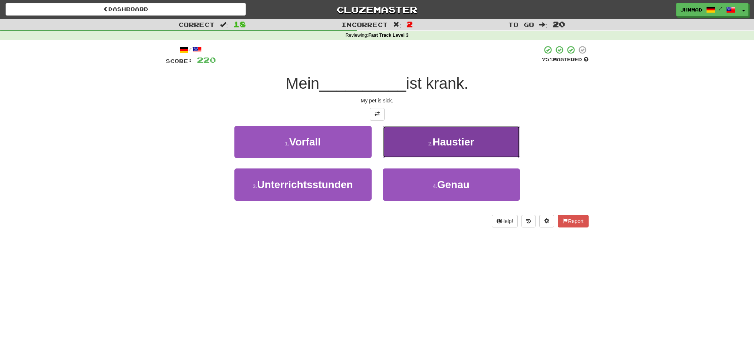
click at [446, 146] on span "Haustier" at bounding box center [454, 142] width 42 height 12
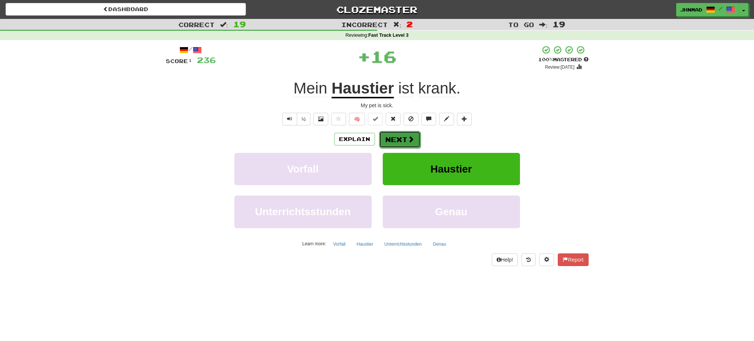
click at [411, 143] on button "Next" at bounding box center [400, 139] width 42 height 17
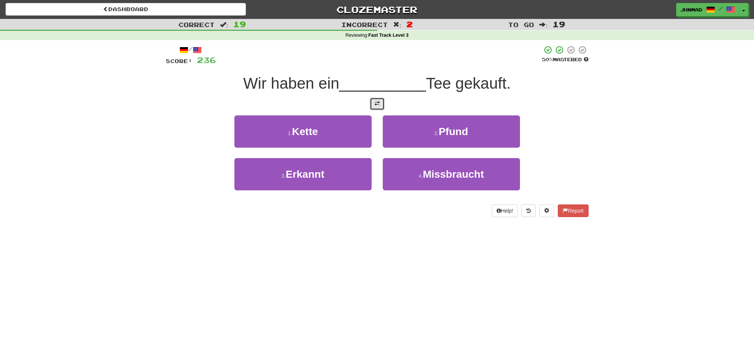
click at [378, 104] on span at bounding box center [377, 103] width 5 height 5
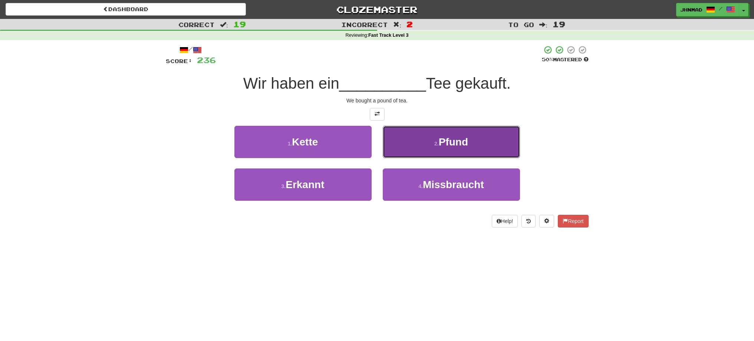
click at [462, 152] on button "2 . Pfund" at bounding box center [451, 142] width 137 height 32
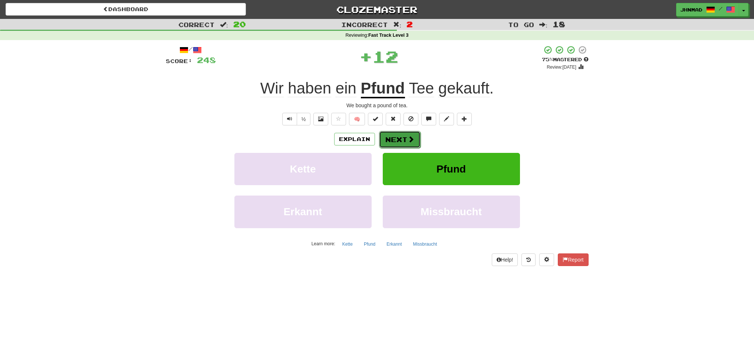
click at [398, 139] on button "Next" at bounding box center [400, 139] width 42 height 17
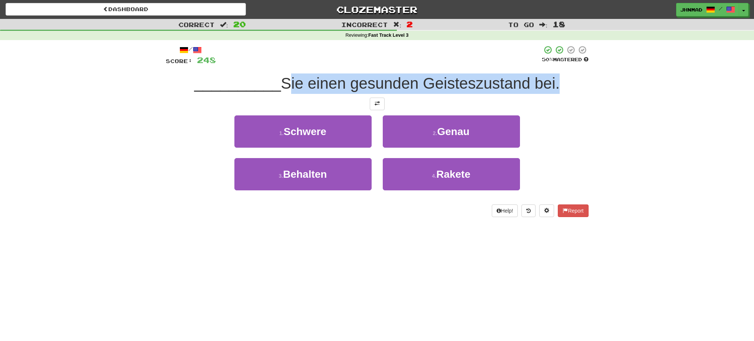
drag, startPoint x: 303, startPoint y: 79, endPoint x: 558, endPoint y: 83, distance: 255.3
click at [558, 83] on span "Sie einen gesunden Geisteszustand bei." at bounding box center [420, 83] width 279 height 17
click at [553, 64] on div at bounding box center [553, 64] width 0 height 0
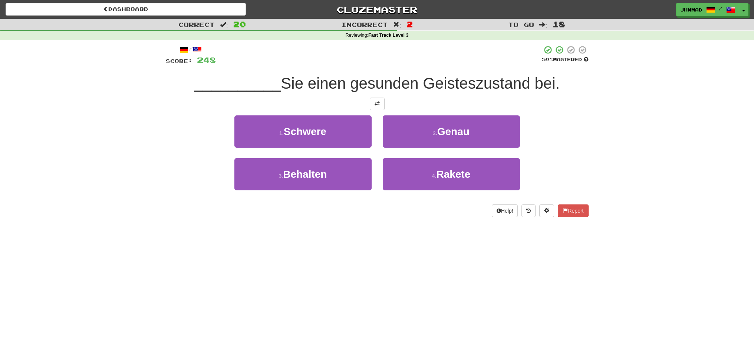
click at [220, 112] on div "/ Score: 248 50 % Mastered __________ Sie einen gesunden Geisteszustand bei. 1 …" at bounding box center [377, 131] width 423 height 172
click at [373, 106] on button at bounding box center [377, 104] width 15 height 13
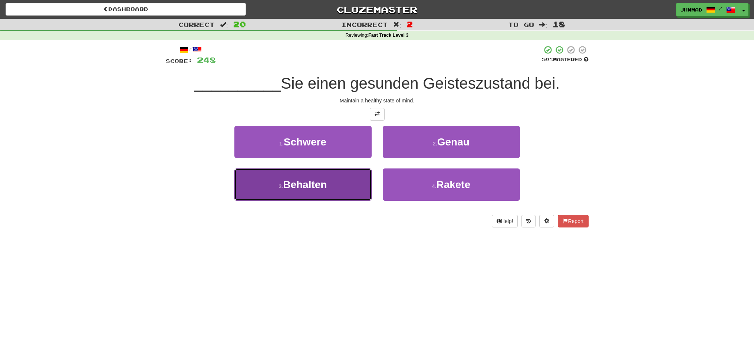
click at [290, 178] on button "3 . Behalten" at bounding box center [302, 184] width 137 height 32
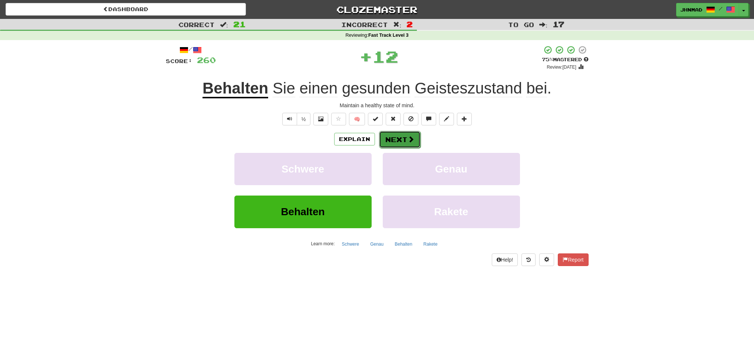
click at [392, 139] on button "Next" at bounding box center [400, 139] width 42 height 17
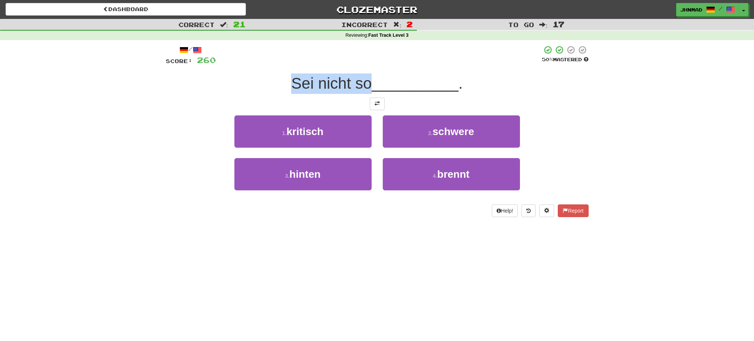
drag, startPoint x: 290, startPoint y: 80, endPoint x: 368, endPoint y: 83, distance: 78.0
click at [368, 83] on div "Sei nicht so __________ ." at bounding box center [377, 83] width 423 height 20
click at [363, 92] on div at bounding box center [363, 92] width 0 height 0
click at [208, 75] on div "Sei nicht so __________ ." at bounding box center [377, 83] width 423 height 20
click at [372, 107] on button at bounding box center [377, 104] width 15 height 13
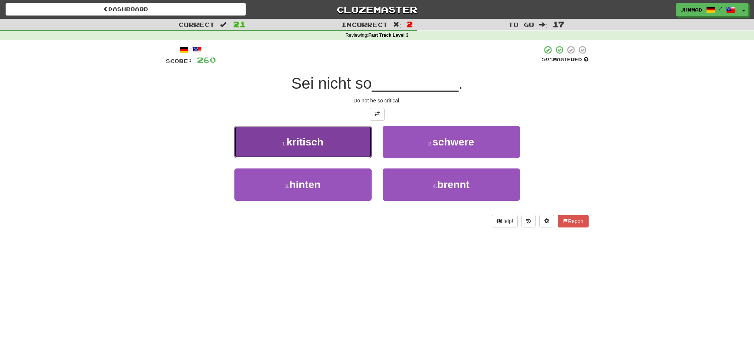
click at [332, 147] on button "1 . kritisch" at bounding box center [302, 142] width 137 height 32
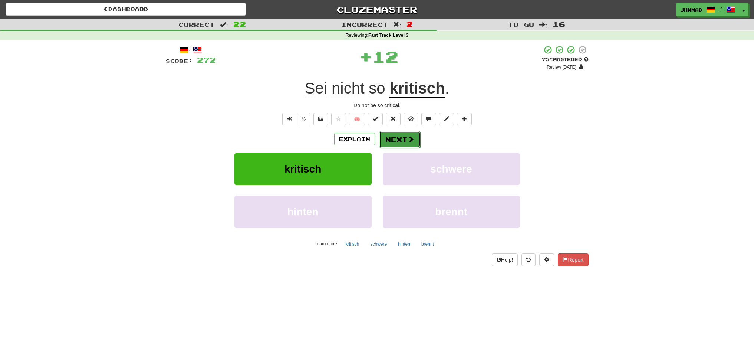
click at [399, 143] on button "Next" at bounding box center [400, 139] width 42 height 17
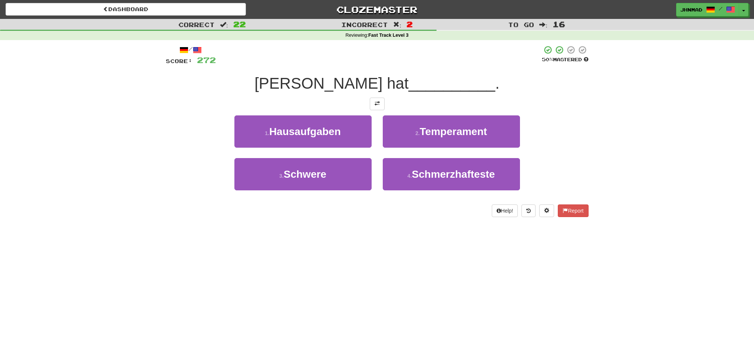
click at [369, 100] on div at bounding box center [377, 104] width 423 height 13
click at [379, 108] on button at bounding box center [377, 104] width 15 height 13
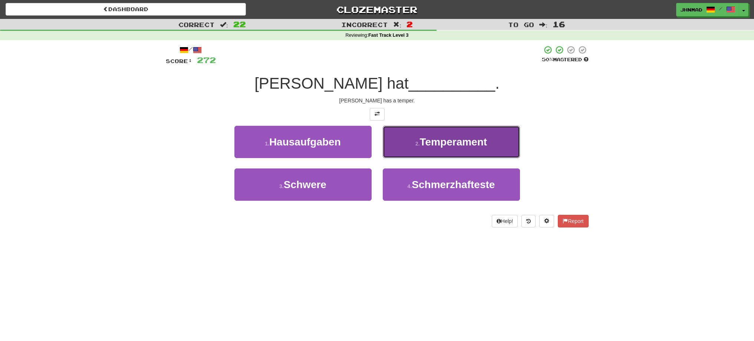
click at [465, 146] on span "Temperament" at bounding box center [454, 142] width 68 height 12
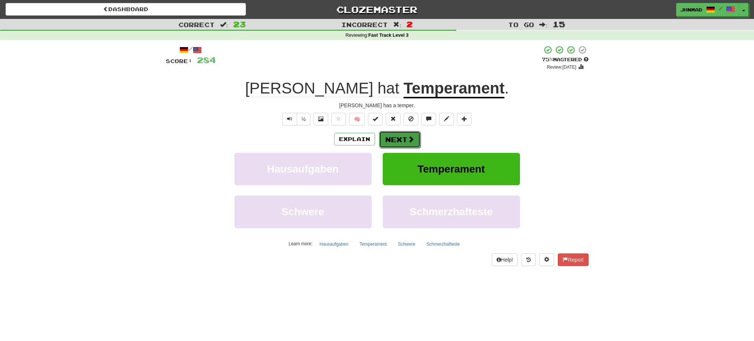
click at [408, 141] on span at bounding box center [411, 139] width 7 height 7
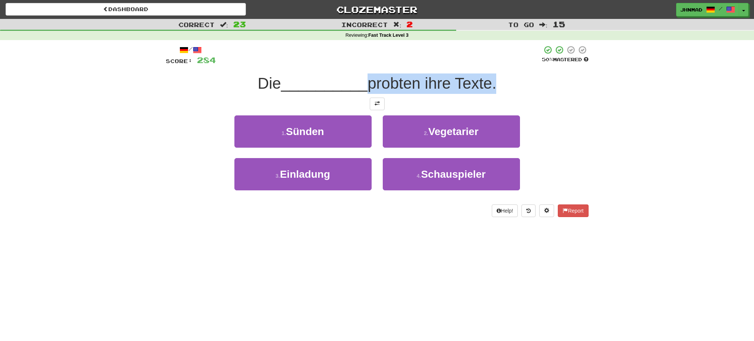
drag, startPoint x: 365, startPoint y: 76, endPoint x: 498, endPoint y: 71, distance: 132.5
click at [498, 71] on div "/ Score: 284 50 % Mastered Die __________ probten ihre Texte. 1 . Sünden 2 . Ve…" at bounding box center [377, 131] width 423 height 172
click at [493, 64] on div at bounding box center [493, 64] width 0 height 0
click at [624, 104] on div "Correct : 23 Incorrect : 2 To go : 15 Reviewing : Fast Track Level 3 / Score: 2…" at bounding box center [377, 123] width 754 height 209
click at [375, 107] on button at bounding box center [377, 104] width 15 height 13
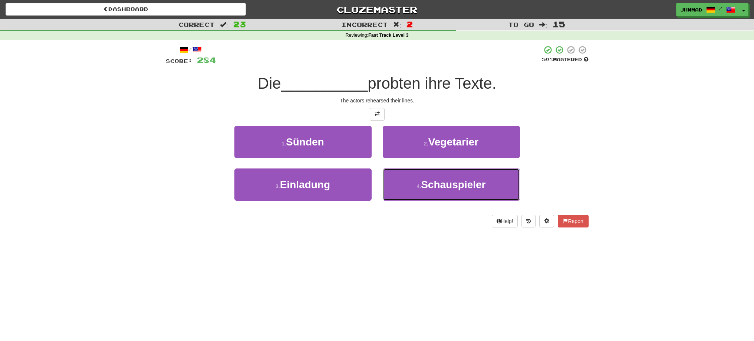
click at [487, 194] on button "4 . Schauspieler" at bounding box center [451, 184] width 137 height 32
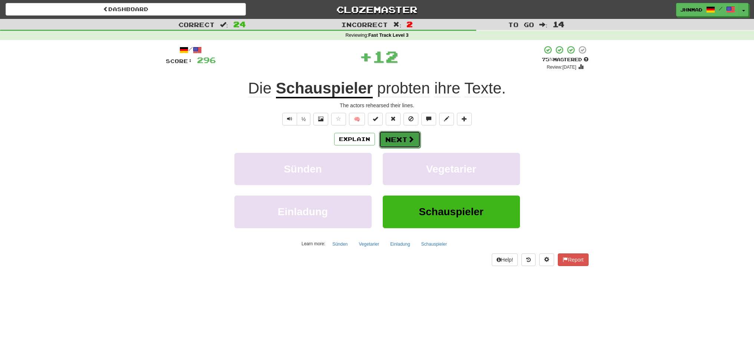
click at [405, 141] on button "Next" at bounding box center [400, 139] width 42 height 17
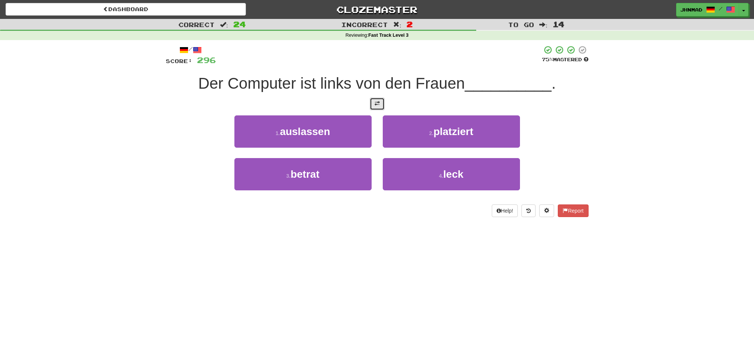
click at [381, 102] on button at bounding box center [377, 104] width 15 height 13
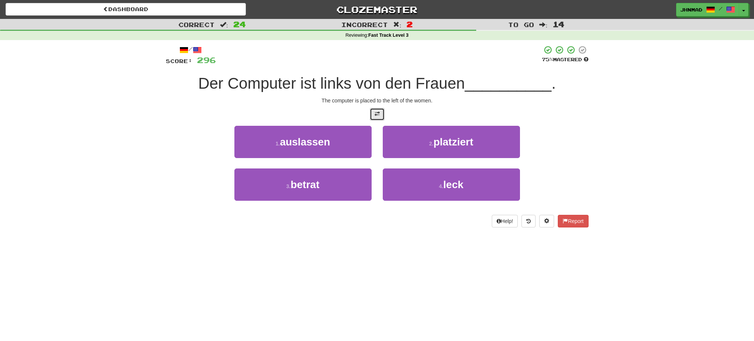
click at [374, 109] on button at bounding box center [377, 114] width 15 height 13
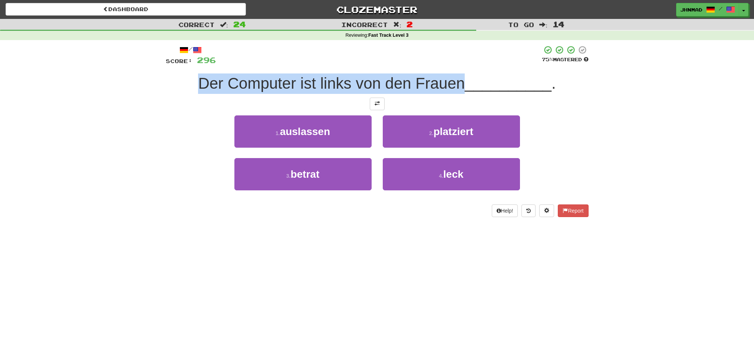
drag, startPoint x: 193, startPoint y: 80, endPoint x: 462, endPoint y: 75, distance: 269.0
click at [462, 75] on div "Der Computer ist links von den Frauen __________ ." at bounding box center [377, 83] width 423 height 20
click at [457, 64] on div at bounding box center [457, 64] width 0 height 0
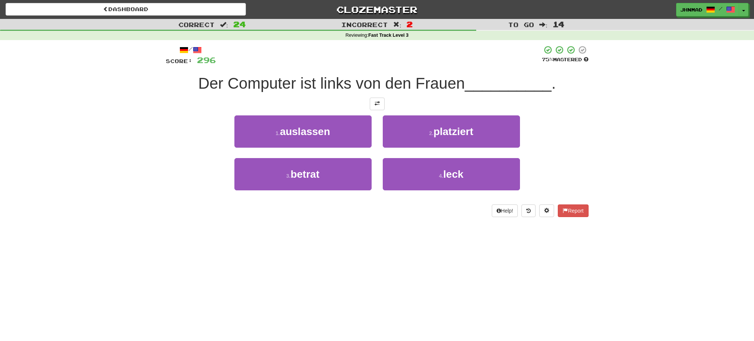
click at [145, 120] on div "Correct : 24 Incorrect : 2 To go : 14 Reviewing : Fast Track Level 3 / Score: 2…" at bounding box center [377, 123] width 754 height 209
click at [373, 105] on button at bounding box center [377, 104] width 15 height 13
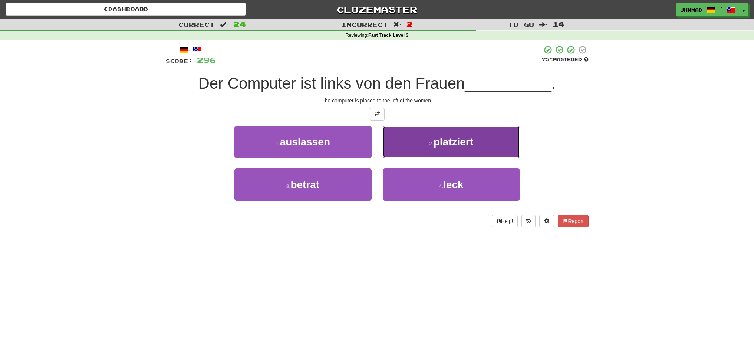
click at [459, 150] on button "2 . platziert" at bounding box center [451, 142] width 137 height 32
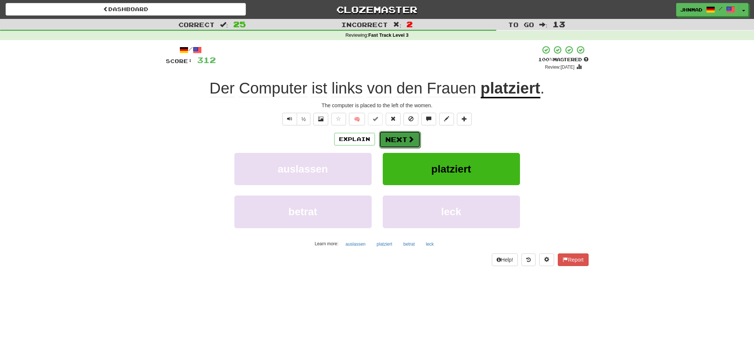
click at [401, 134] on button "Next" at bounding box center [400, 139] width 42 height 17
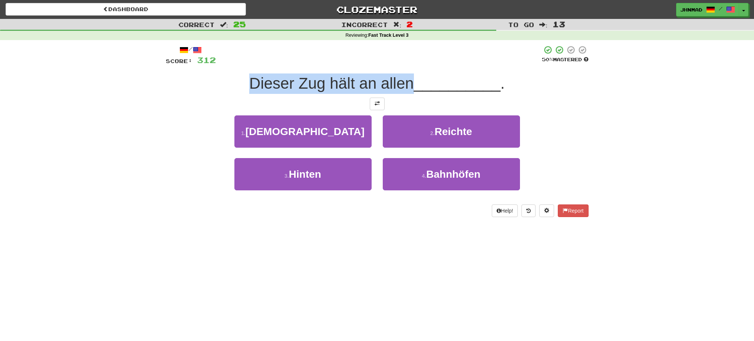
drag, startPoint x: 243, startPoint y: 83, endPoint x: 410, endPoint y: 79, distance: 166.3
click at [410, 79] on div "Dieser Zug hält an allen __________ ." at bounding box center [377, 83] width 423 height 20
click at [405, 64] on div at bounding box center [405, 64] width 0 height 0
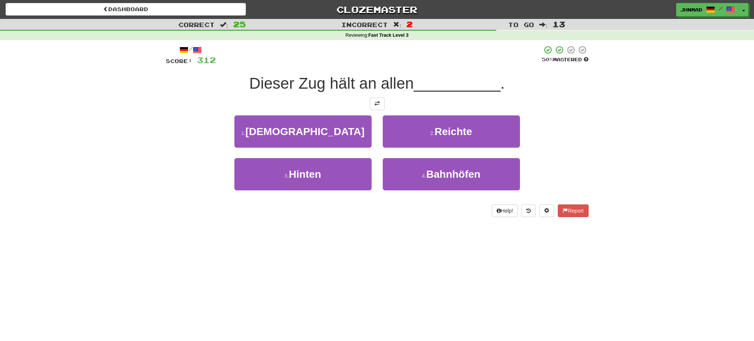
drag, startPoint x: 121, startPoint y: 108, endPoint x: 135, endPoint y: 107, distance: 13.8
click at [122, 108] on div "Correct : 25 Incorrect : 2 To go : 13 Reviewing : Fast Track Level 3 / Score: 3…" at bounding box center [377, 123] width 754 height 209
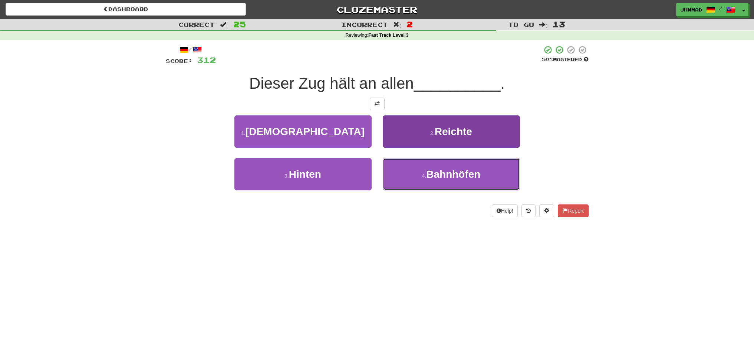
drag, startPoint x: 468, startPoint y: 180, endPoint x: 452, endPoint y: 178, distance: 15.8
click at [467, 180] on button "4 . Bahnhöfen" at bounding box center [451, 174] width 137 height 32
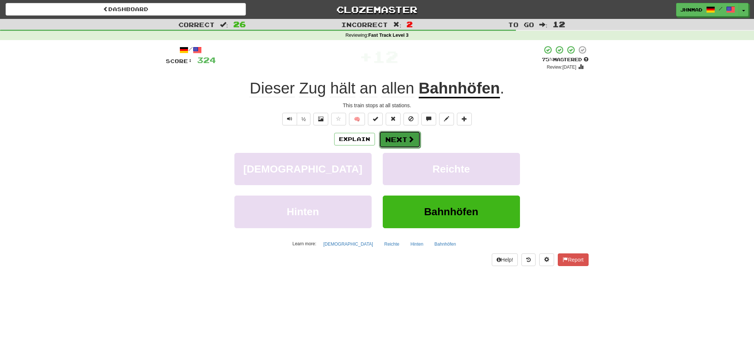
click at [402, 142] on button "Next" at bounding box center [400, 139] width 42 height 17
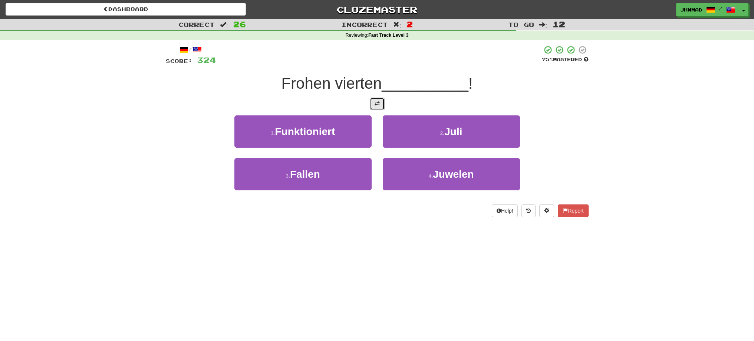
click at [372, 105] on button at bounding box center [377, 104] width 15 height 13
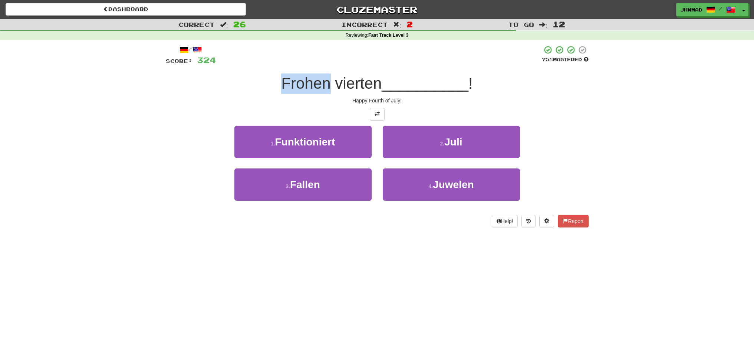
drag, startPoint x: 278, startPoint y: 78, endPoint x: 328, endPoint y: 75, distance: 50.6
click at [328, 75] on div "Frohen vierten __________ !" at bounding box center [377, 83] width 423 height 20
click at [323, 64] on div at bounding box center [323, 64] width 0 height 0
click at [179, 84] on div "Frohen vierten __________ !" at bounding box center [377, 83] width 423 height 20
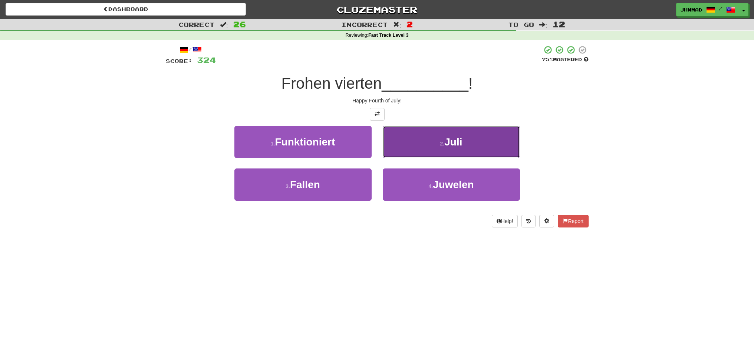
click at [466, 152] on button "[DATE]" at bounding box center [451, 142] width 137 height 32
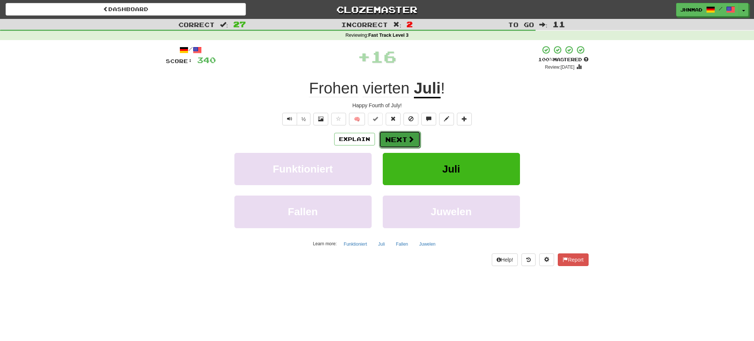
click at [395, 136] on button "Next" at bounding box center [400, 139] width 42 height 17
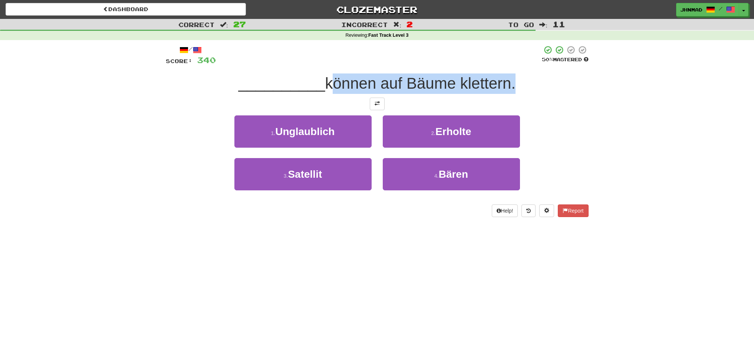
drag, startPoint x: 342, startPoint y: 84, endPoint x: 515, endPoint y: 92, distance: 173.0
click at [515, 92] on span "können auf Bäume klettern." at bounding box center [420, 83] width 191 height 17
click at [510, 92] on div at bounding box center [510, 92] width 0 height 0
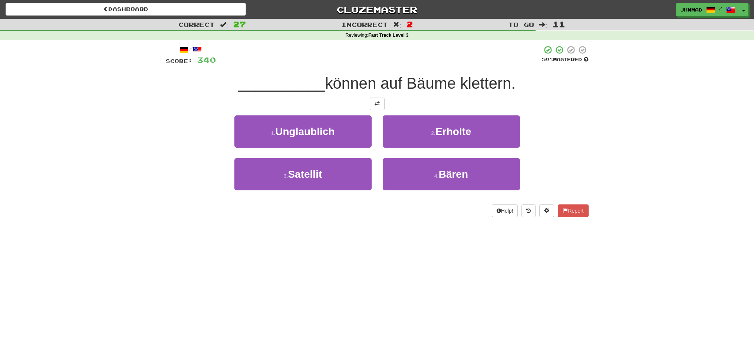
click at [316, 226] on div "/ Score: 340 50 % Mastered __________ können auf Bäume klettern. 1 . Unglaublic…" at bounding box center [377, 133] width 423 height 187
click at [372, 105] on button at bounding box center [377, 104] width 15 height 13
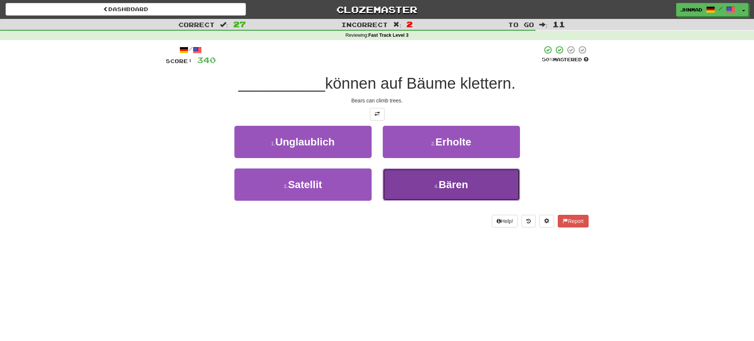
click at [425, 180] on button "4 . Bären" at bounding box center [451, 184] width 137 height 32
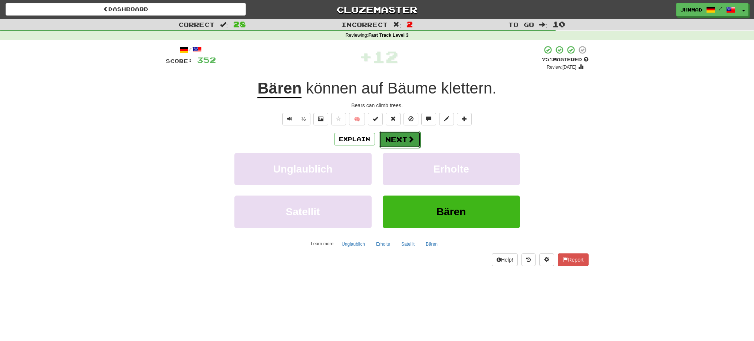
click at [403, 135] on button "Next" at bounding box center [400, 139] width 42 height 17
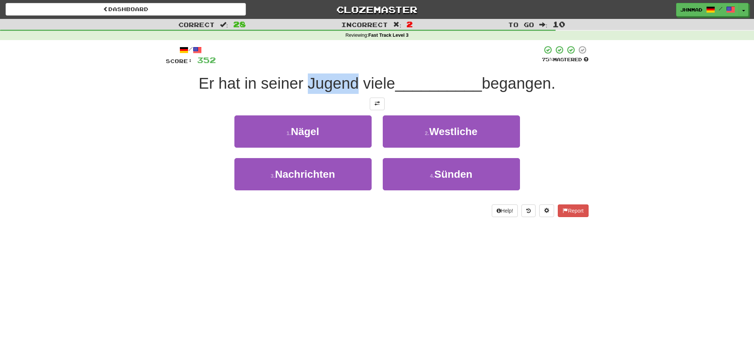
drag, startPoint x: 308, startPoint y: 85, endPoint x: 355, endPoint y: 80, distance: 47.7
click at [355, 80] on span "Er hat in seiner Jugend viele" at bounding box center [296, 83] width 197 height 17
click at [350, 64] on div at bounding box center [350, 64] width 0 height 0
drag, startPoint x: 152, startPoint y: 127, endPoint x: 175, endPoint y: 116, distance: 25.7
click at [156, 125] on div "Correct : 28 Incorrect : 2 To go : 10 Reviewing : Fast Track Level 3 / Score: 3…" at bounding box center [377, 123] width 754 height 209
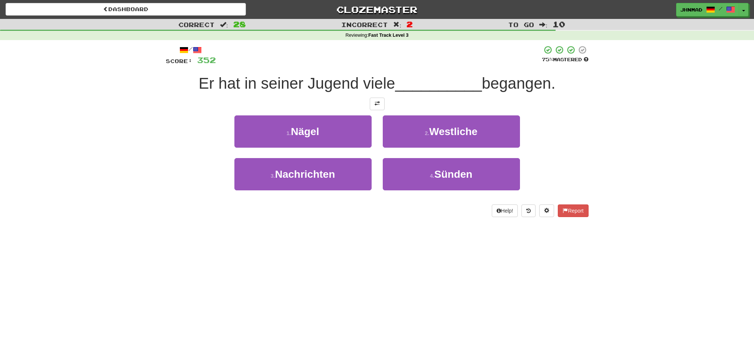
drag, startPoint x: 236, startPoint y: 101, endPoint x: 431, endPoint y: 355, distance: 321.0
click at [431, 341] on html "Dashboard Clozemaster [GEOGRAPHIC_DATA] / Toggle Dropdown Dashboard Leaderboard…" at bounding box center [377, 302] width 754 height 604
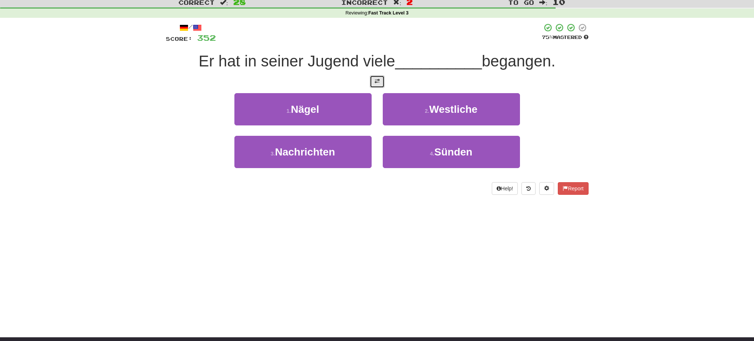
click at [376, 82] on span at bounding box center [377, 81] width 5 height 5
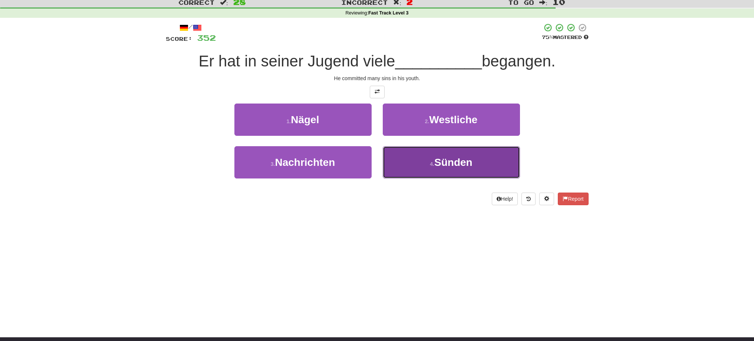
click at [457, 172] on button "4 . Sünden" at bounding box center [451, 162] width 137 height 32
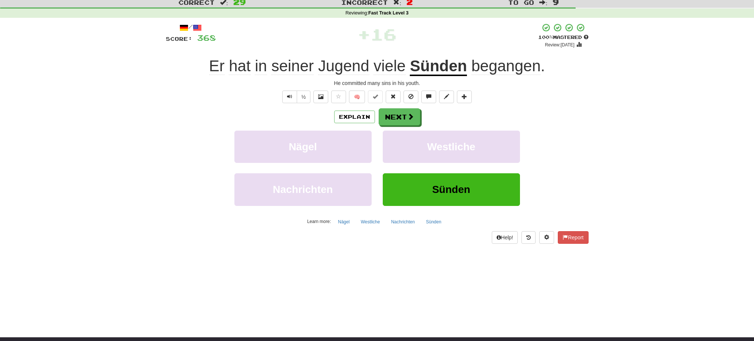
click at [450, 69] on u "Sünden" at bounding box center [438, 66] width 57 height 19
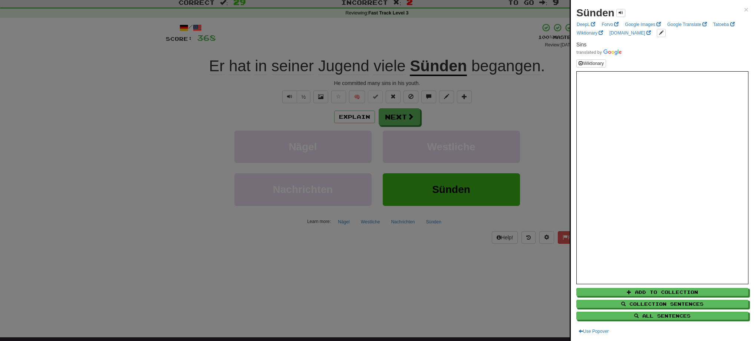
click at [401, 122] on div at bounding box center [377, 170] width 754 height 341
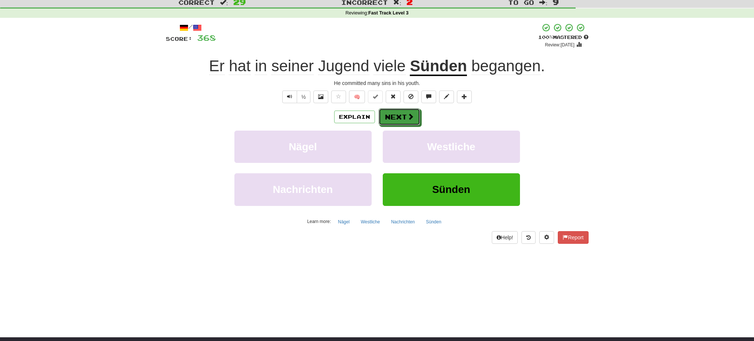
click at [401, 122] on button "Next" at bounding box center [400, 116] width 42 height 17
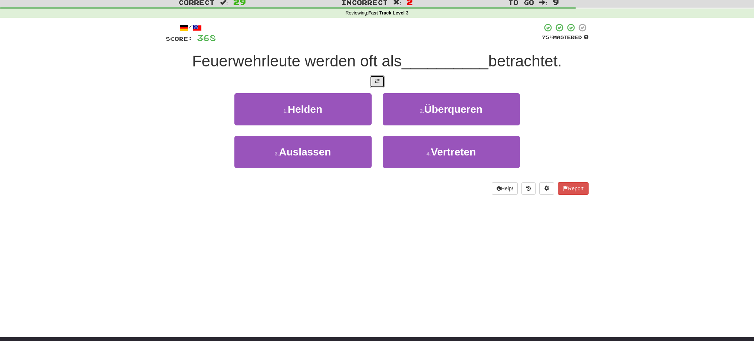
click at [373, 83] on button at bounding box center [377, 81] width 15 height 13
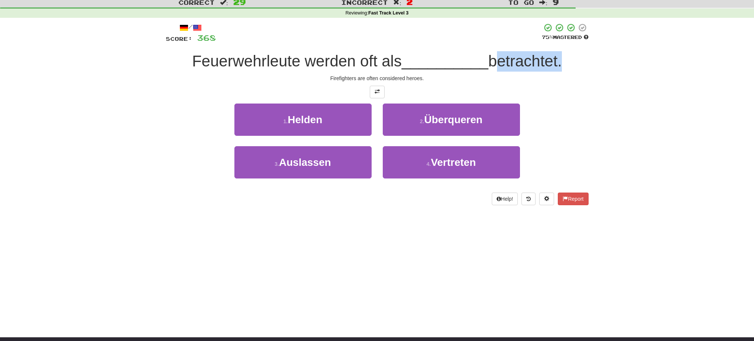
drag, startPoint x: 498, startPoint y: 60, endPoint x: 562, endPoint y: 63, distance: 63.9
click at [562, 63] on span "betrachtet." at bounding box center [525, 60] width 73 height 17
click at [557, 70] on div at bounding box center [557, 70] width 0 height 0
click at [601, 131] on div "Correct : 29 Incorrect : 2 To go : 9 Reviewing : Fast Track Level 3 / Score: 36…" at bounding box center [377, 106] width 754 height 219
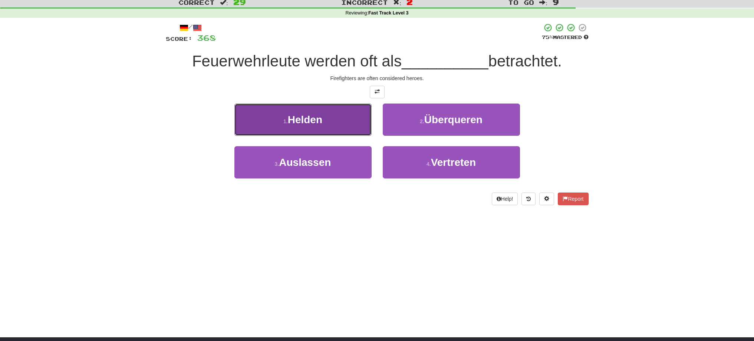
click at [281, 111] on button "1 . Helden" at bounding box center [302, 120] width 137 height 32
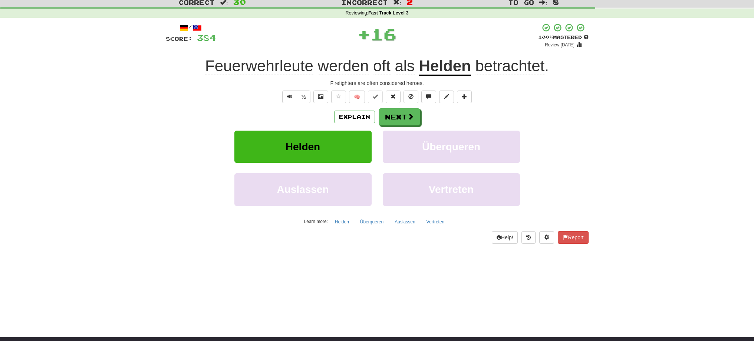
click at [429, 70] on u "Helden" at bounding box center [445, 66] width 52 height 19
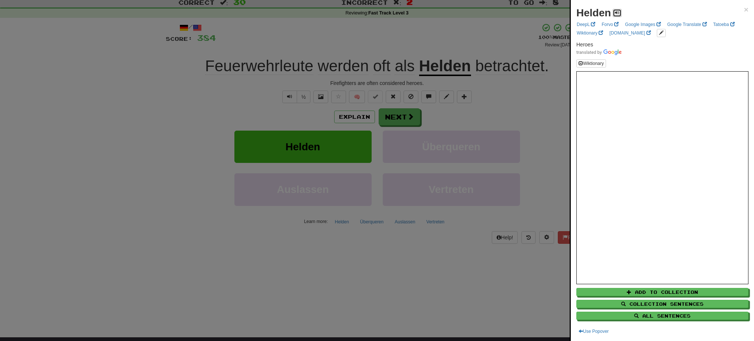
click at [615, 16] on button at bounding box center [617, 13] width 9 height 8
click at [409, 122] on div at bounding box center [377, 170] width 754 height 341
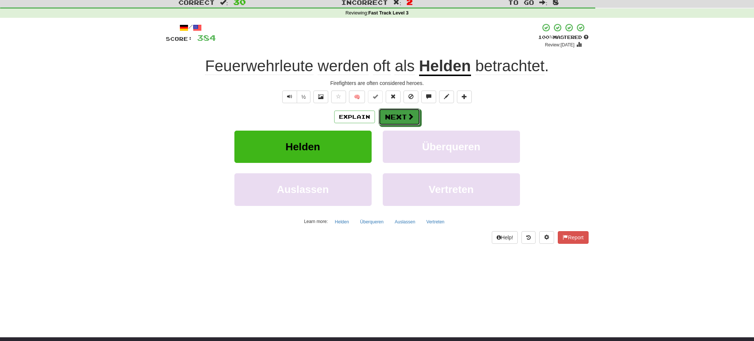
click at [409, 122] on button "Next" at bounding box center [400, 116] width 42 height 17
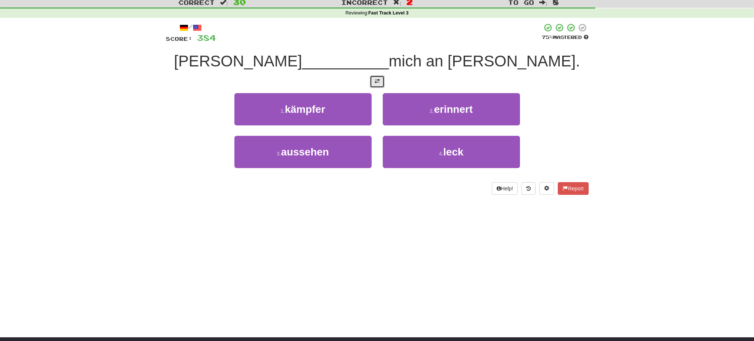
click at [376, 85] on button at bounding box center [377, 81] width 15 height 13
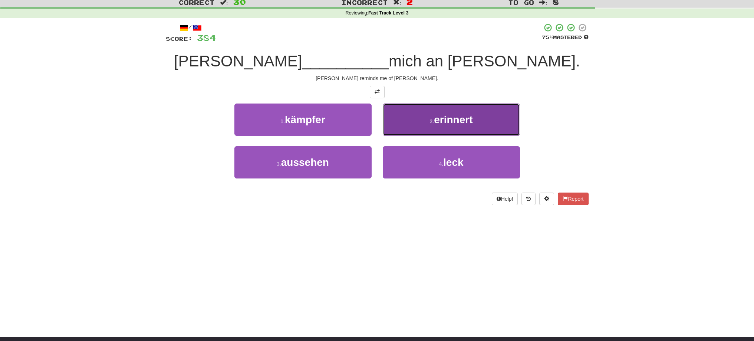
click at [452, 120] on span "erinnert" at bounding box center [453, 120] width 39 height 12
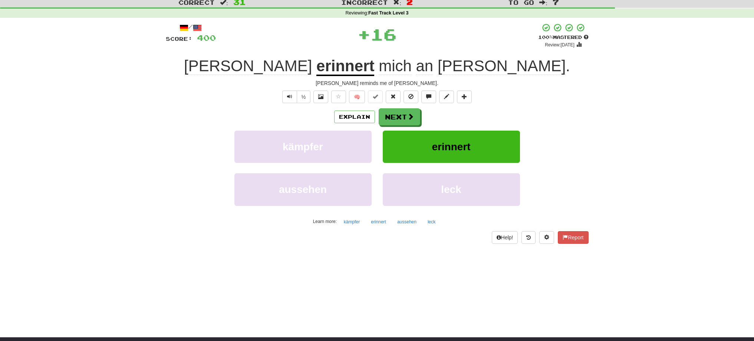
click at [352, 63] on u "erinnert" at bounding box center [345, 66] width 58 height 19
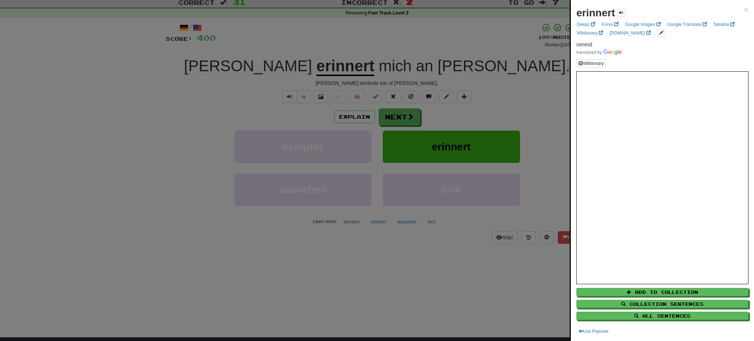
click at [399, 121] on div at bounding box center [377, 170] width 754 height 341
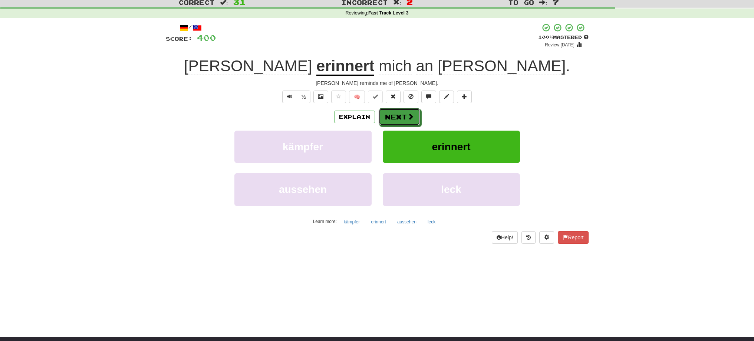
click at [399, 121] on button "Next" at bounding box center [400, 116] width 42 height 17
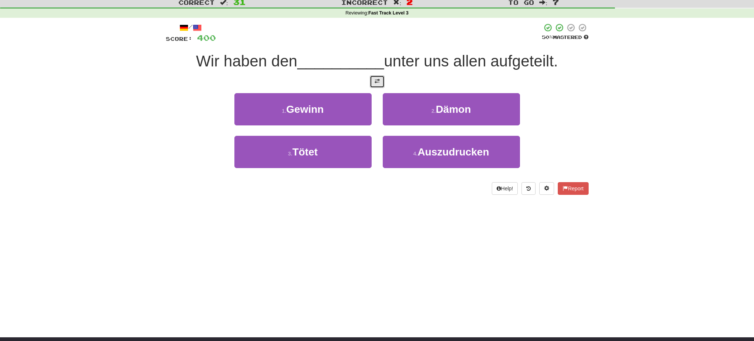
click at [380, 87] on button at bounding box center [377, 81] width 15 height 13
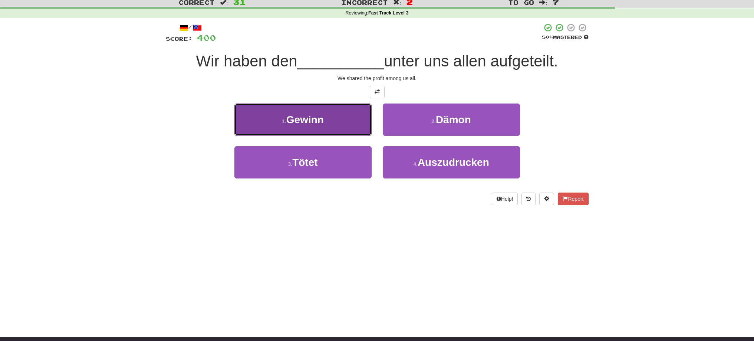
click at [296, 124] on span "Gewinn" at bounding box center [304, 120] width 37 height 12
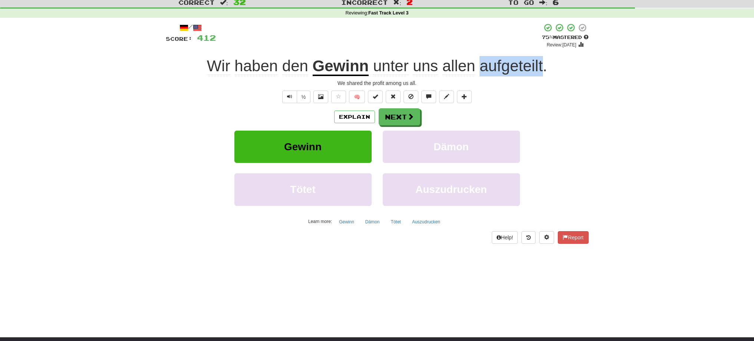
drag, startPoint x: 482, startPoint y: 68, endPoint x: 542, endPoint y: 62, distance: 60.4
click at [542, 62] on span "aufgeteilt" at bounding box center [511, 66] width 63 height 18
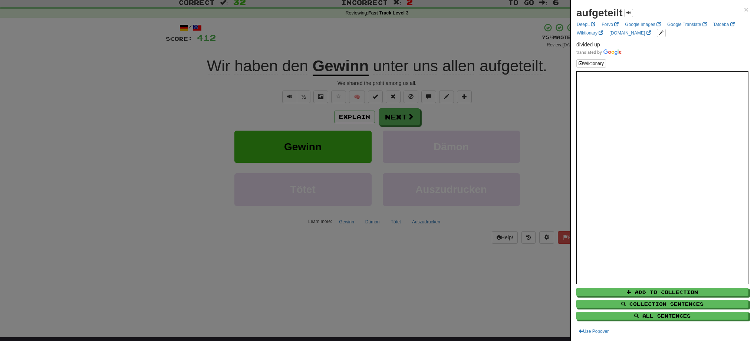
click at [515, 88] on div at bounding box center [377, 170] width 754 height 341
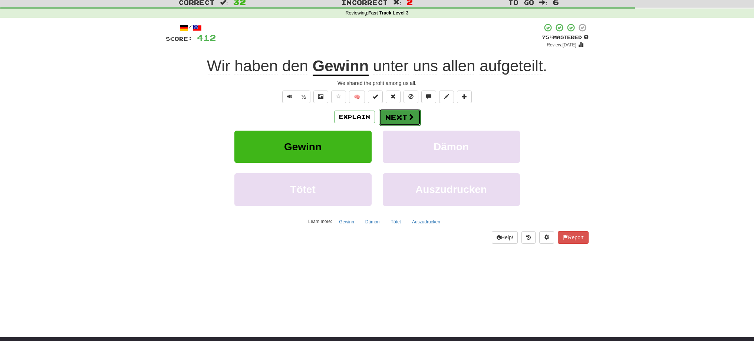
click at [401, 125] on button "Next" at bounding box center [400, 117] width 42 height 17
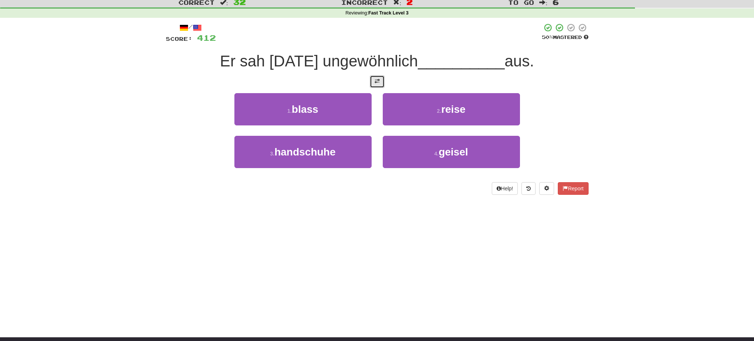
click at [377, 86] on button at bounding box center [377, 81] width 15 height 13
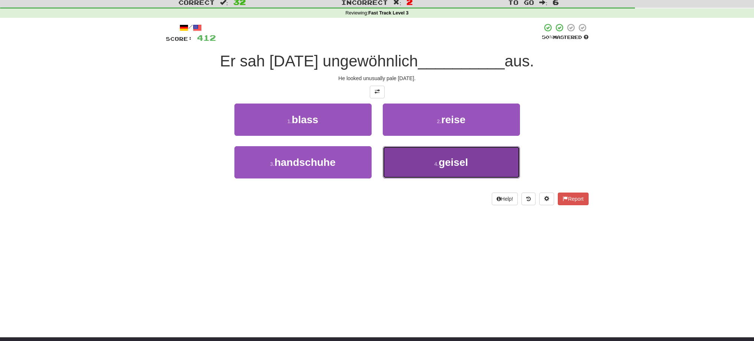
click at [467, 169] on button "4 . geisel" at bounding box center [451, 162] width 137 height 32
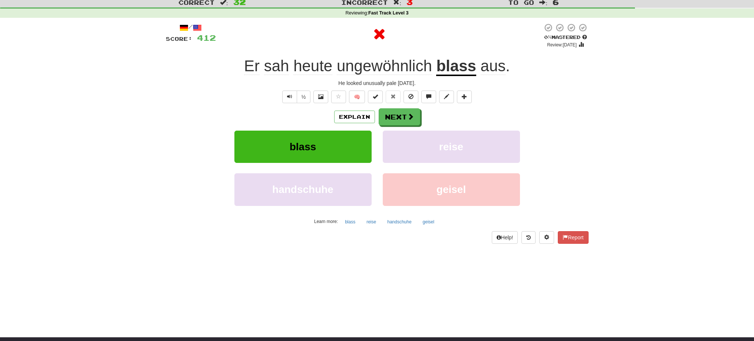
click at [464, 71] on u "blass" at bounding box center [456, 66] width 40 height 19
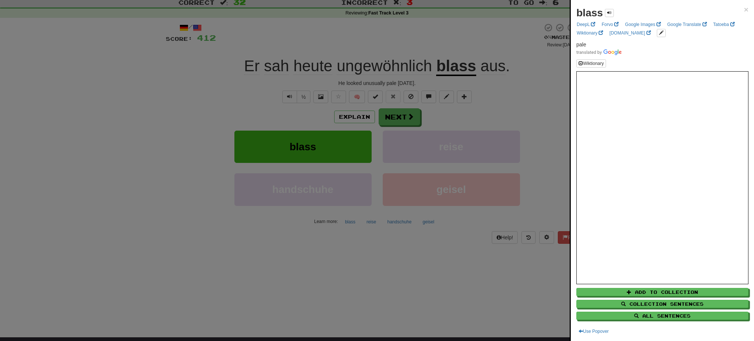
drag, startPoint x: 464, startPoint y: 71, endPoint x: 558, endPoint y: 163, distance: 131.2
click at [539, 144] on div at bounding box center [377, 170] width 754 height 341
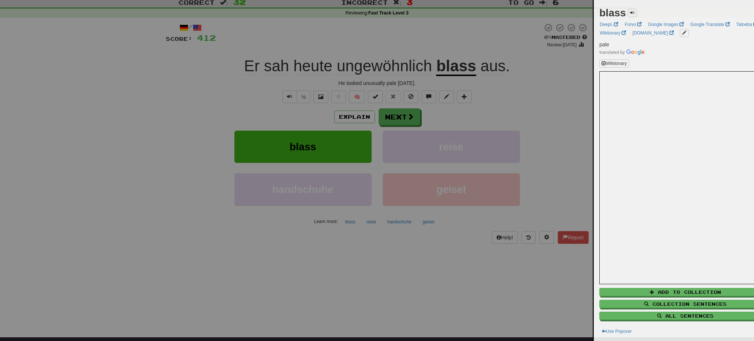
drag, startPoint x: 558, startPoint y: 163, endPoint x: 561, endPoint y: 165, distance: 4.0
click at [561, 165] on div at bounding box center [377, 170] width 754 height 341
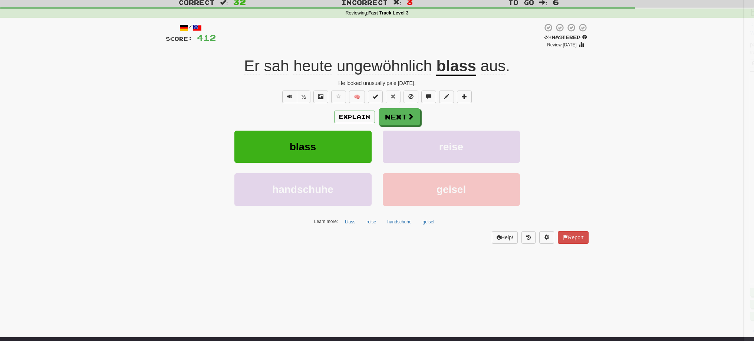
scroll to position [0, 0]
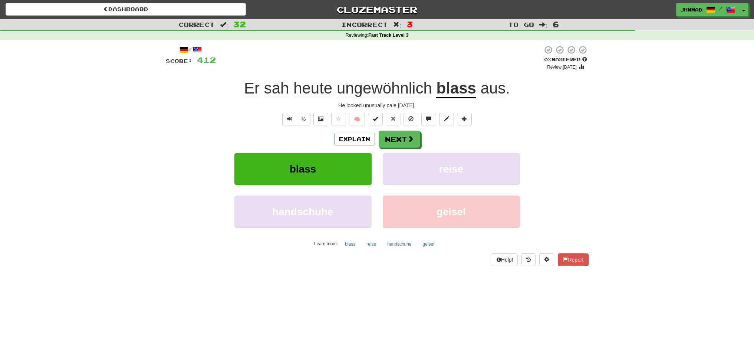
drag, startPoint x: 560, startPoint y: 165, endPoint x: 560, endPoint y: 171, distance: 6.3
click at [560, 171] on div "blass reise" at bounding box center [377, 174] width 445 height 43
drag, startPoint x: 560, startPoint y: 171, endPoint x: 403, endPoint y: 143, distance: 160.1
click at [403, 143] on button "Next" at bounding box center [400, 139] width 42 height 17
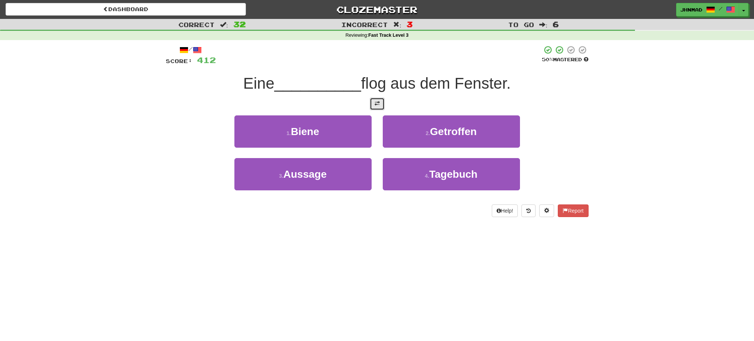
click at [376, 105] on span at bounding box center [377, 103] width 5 height 5
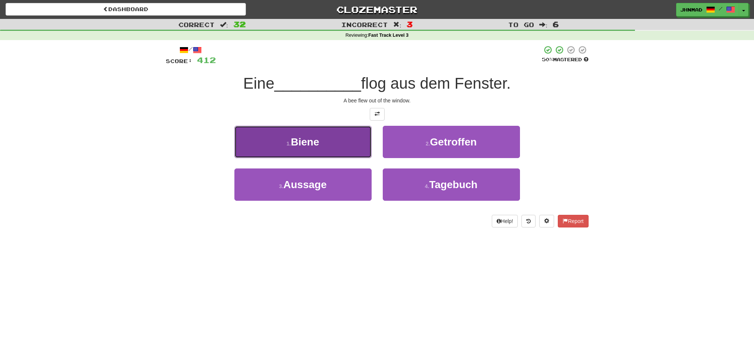
click at [313, 146] on span "Biene" at bounding box center [305, 142] width 28 height 12
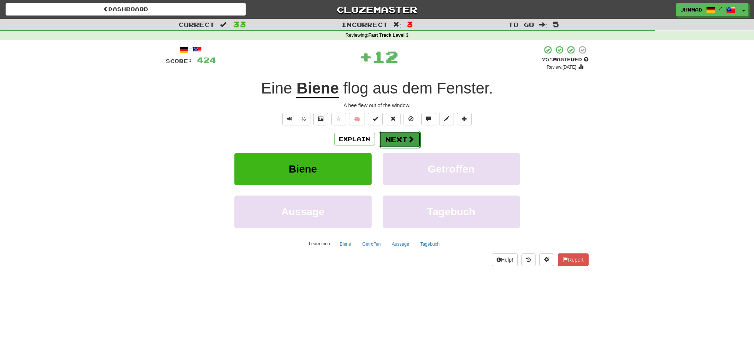
click at [398, 142] on button "Next" at bounding box center [400, 139] width 42 height 17
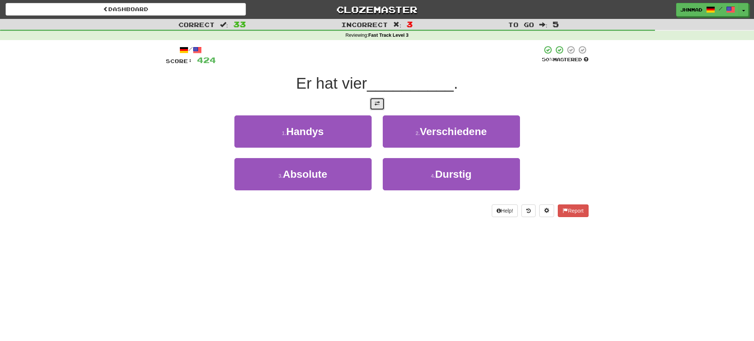
click at [380, 106] on button at bounding box center [377, 104] width 15 height 13
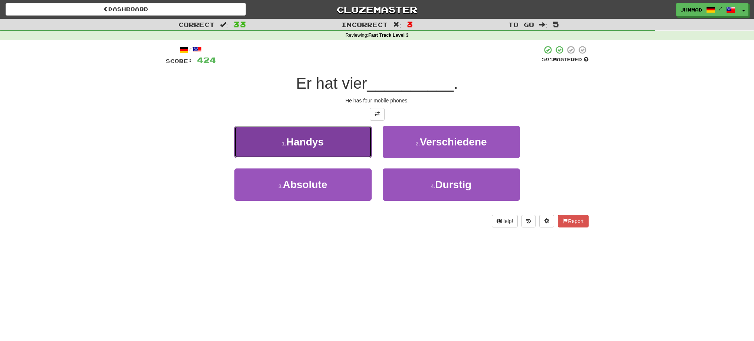
click at [333, 141] on button "1 . Handys" at bounding box center [302, 142] width 137 height 32
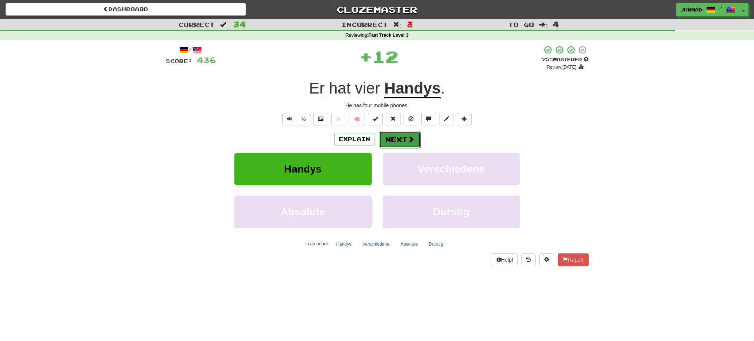
click at [407, 144] on button "Next" at bounding box center [400, 139] width 42 height 17
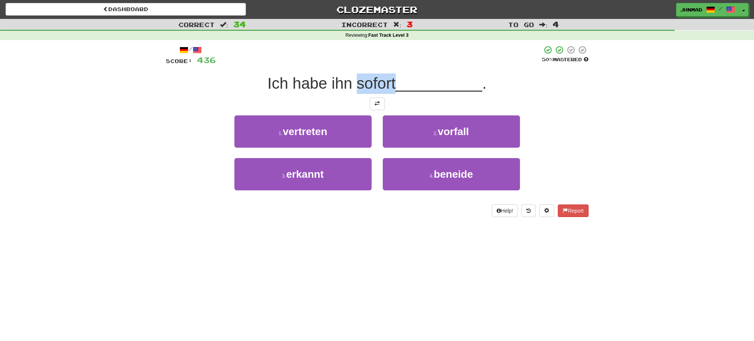
drag, startPoint x: 356, startPoint y: 85, endPoint x: 393, endPoint y: 79, distance: 37.9
click at [393, 79] on span "Ich habe ihn sofort" at bounding box center [331, 83] width 128 height 17
click at [388, 64] on div at bounding box center [388, 64] width 0 height 0
click at [387, 61] on div at bounding box center [379, 55] width 326 height 20
click at [377, 109] on button at bounding box center [377, 104] width 15 height 13
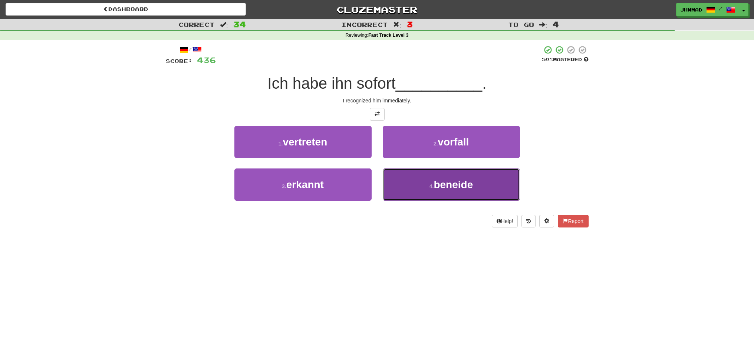
click at [464, 191] on button "4 . beneide" at bounding box center [451, 184] width 137 height 32
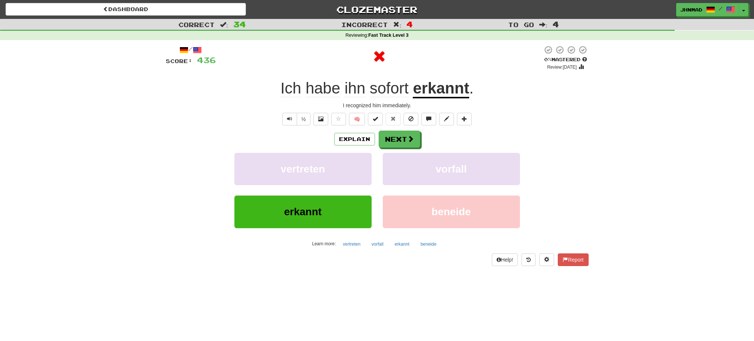
click at [446, 91] on u "erkannt" at bounding box center [441, 88] width 56 height 19
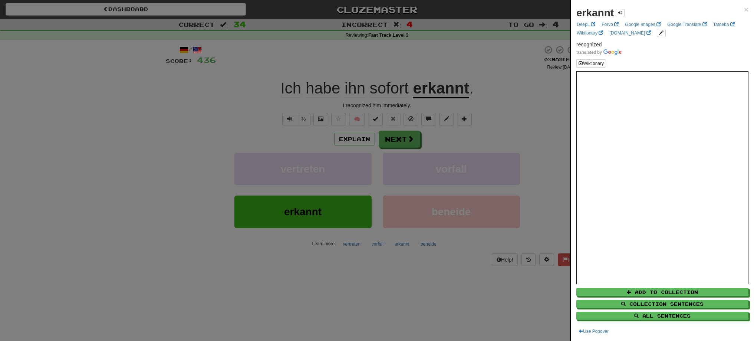
click at [389, 142] on div at bounding box center [377, 170] width 754 height 341
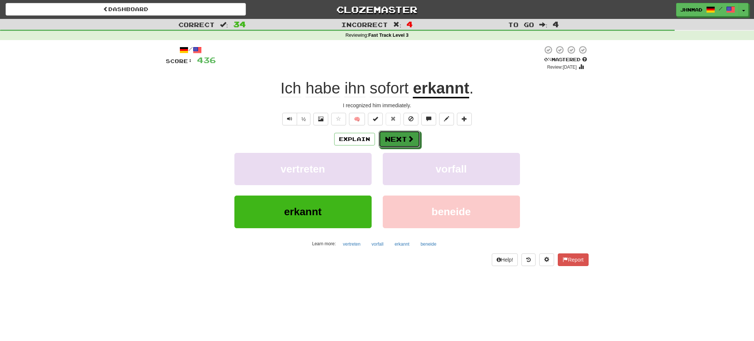
click at [389, 142] on button "Next" at bounding box center [400, 139] width 42 height 17
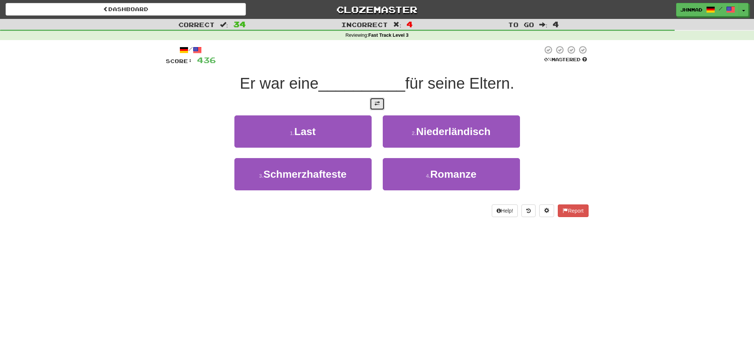
click at [375, 103] on span at bounding box center [377, 103] width 5 height 5
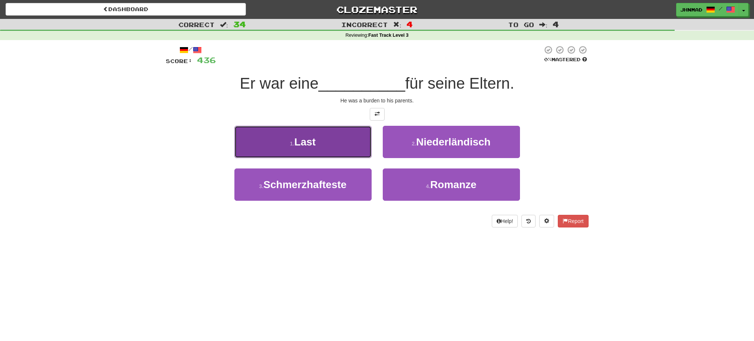
click at [317, 135] on button "1 . Last" at bounding box center [302, 142] width 137 height 32
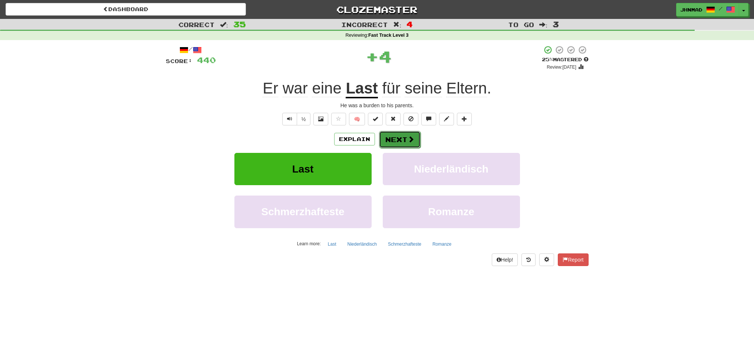
click at [400, 142] on button "Next" at bounding box center [400, 139] width 42 height 17
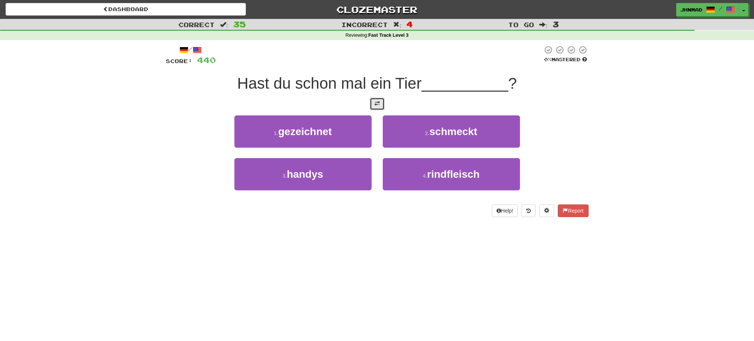
click at [380, 108] on button at bounding box center [377, 104] width 15 height 13
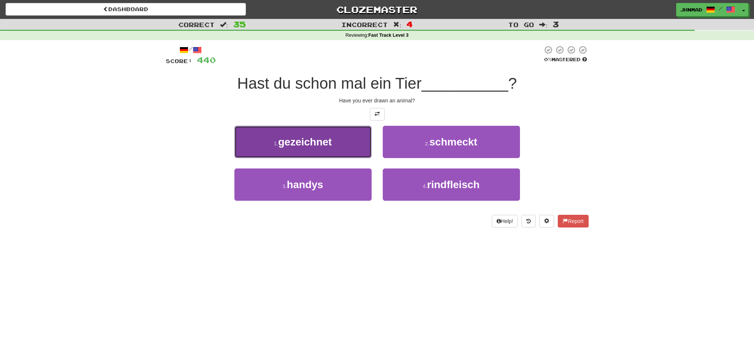
click at [311, 138] on span "gezeichnet" at bounding box center [305, 142] width 54 height 12
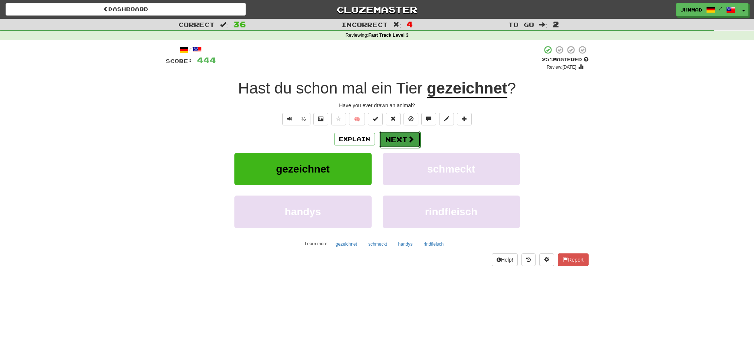
click at [408, 142] on span at bounding box center [411, 139] width 7 height 7
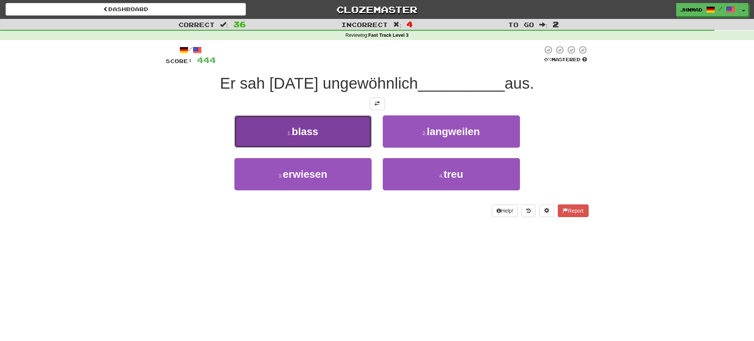
click at [307, 130] on span "blass" at bounding box center [305, 132] width 27 height 12
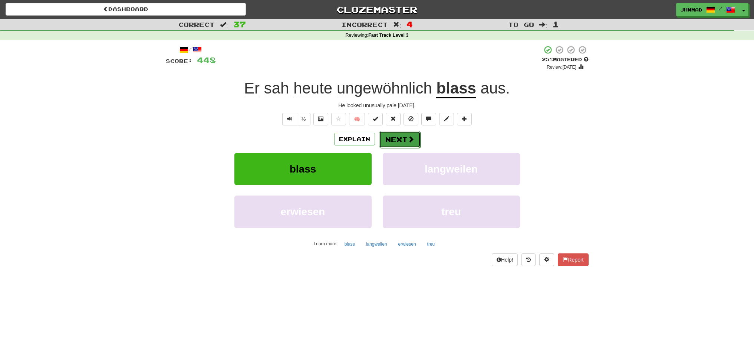
click at [398, 141] on button "Next" at bounding box center [400, 139] width 42 height 17
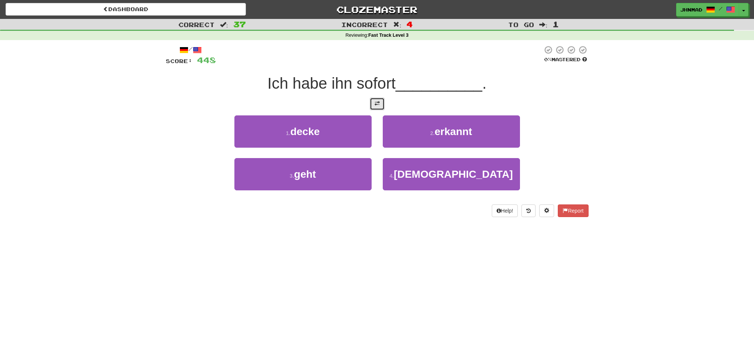
click at [370, 104] on button at bounding box center [377, 104] width 15 height 13
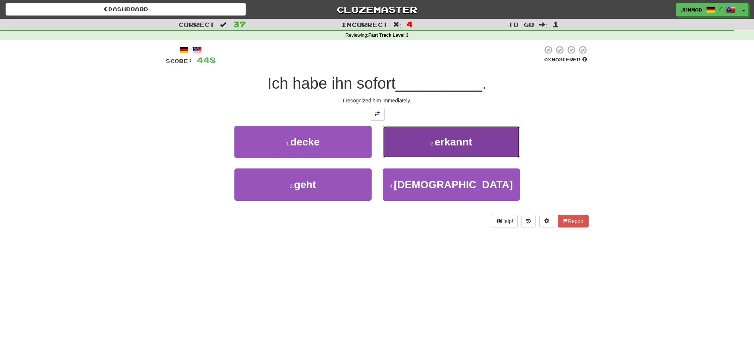
click at [464, 145] on span "erkannt" at bounding box center [453, 142] width 37 height 12
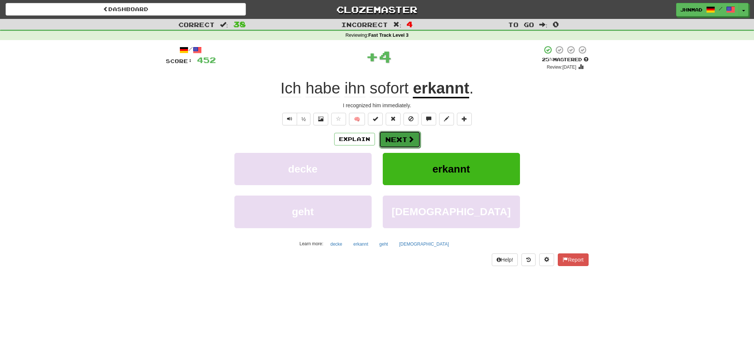
click at [411, 138] on span at bounding box center [411, 139] width 7 height 7
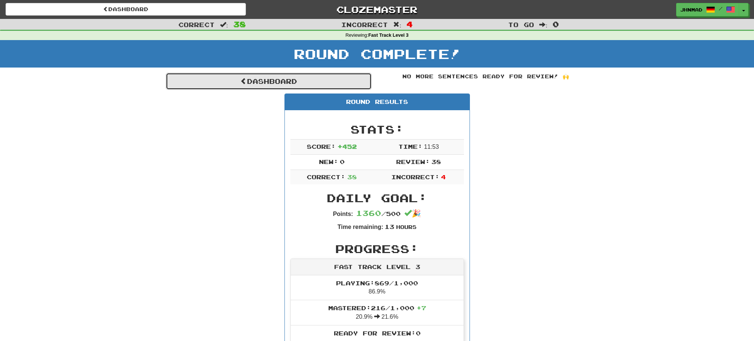
click at [303, 86] on link "Dashboard" at bounding box center [269, 81] width 206 height 17
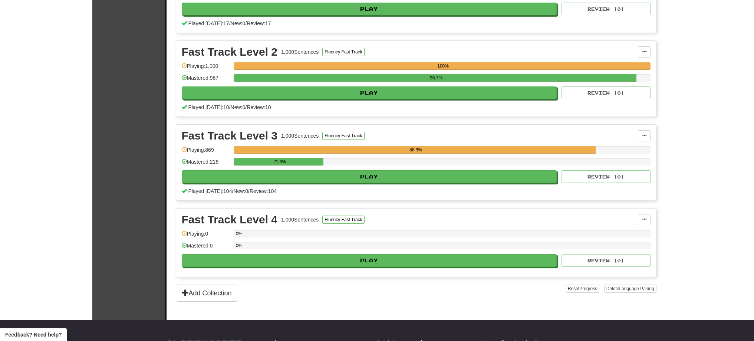
scroll to position [247, 0]
